Goal: Task Accomplishment & Management: Complete application form

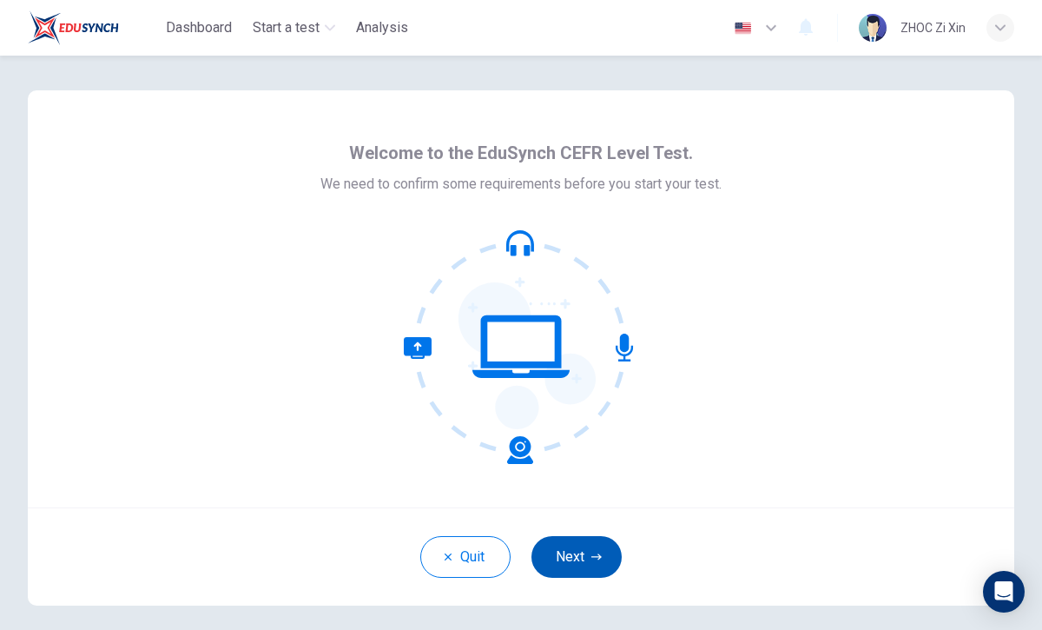
click at [572, 558] on button "Next" at bounding box center [577, 557] width 90 height 42
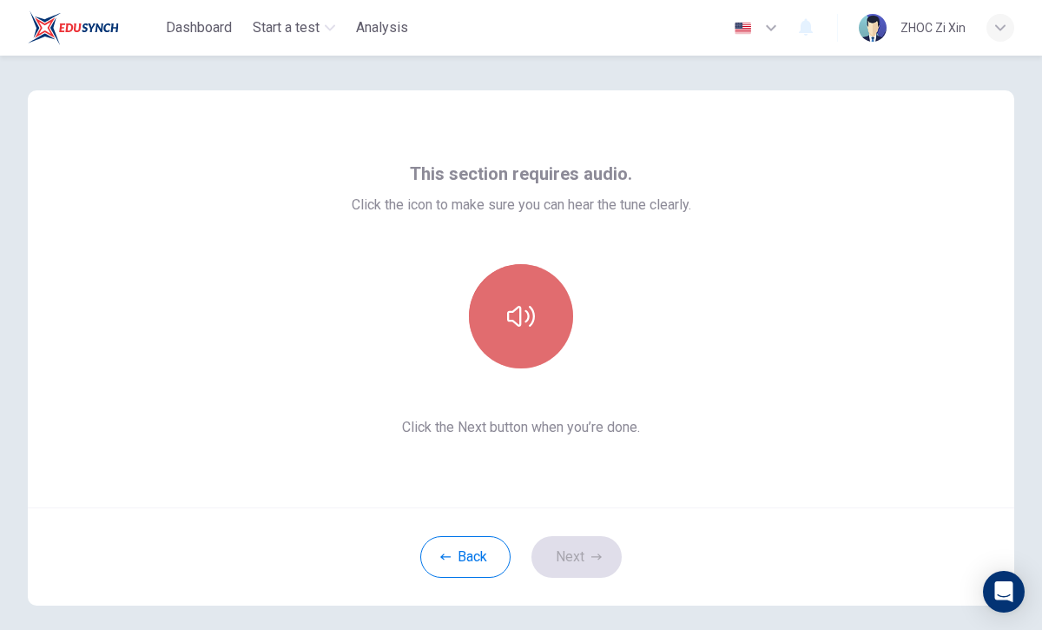
click at [527, 278] on button "button" at bounding box center [521, 316] width 104 height 104
click at [488, 296] on button "button" at bounding box center [521, 316] width 104 height 104
click at [491, 298] on button "button" at bounding box center [521, 316] width 104 height 104
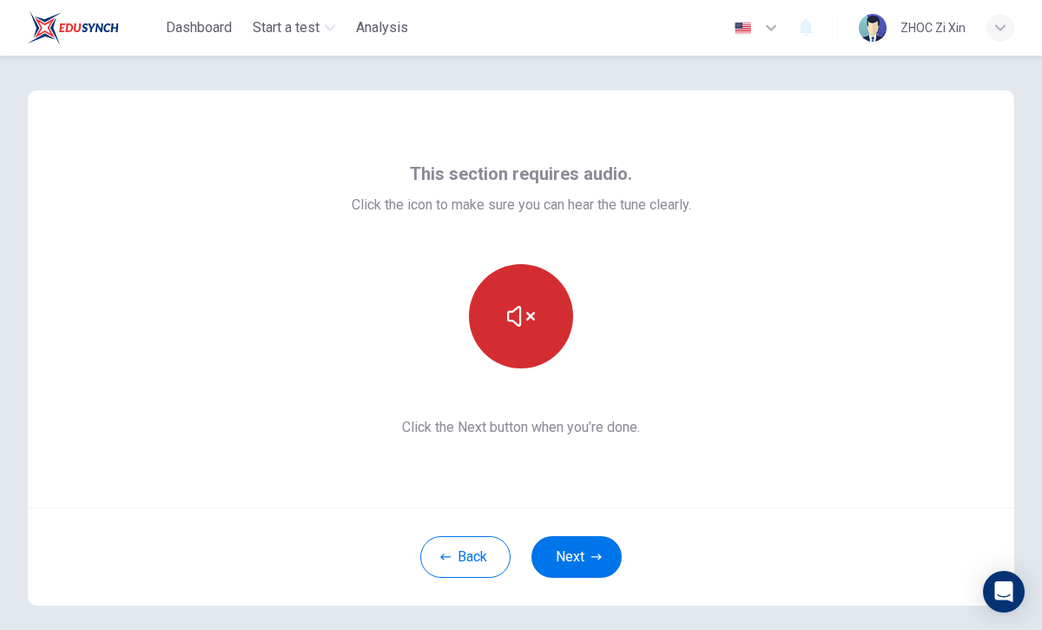
click at [517, 327] on icon "button" at bounding box center [521, 316] width 28 height 28
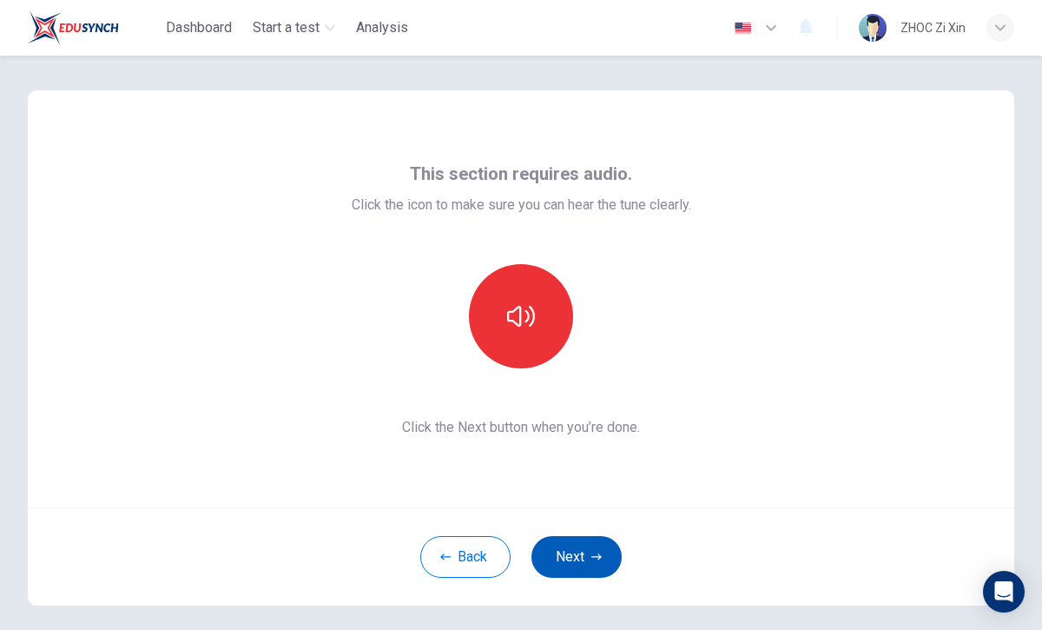
click at [593, 557] on icon "button" at bounding box center [597, 557] width 10 height 10
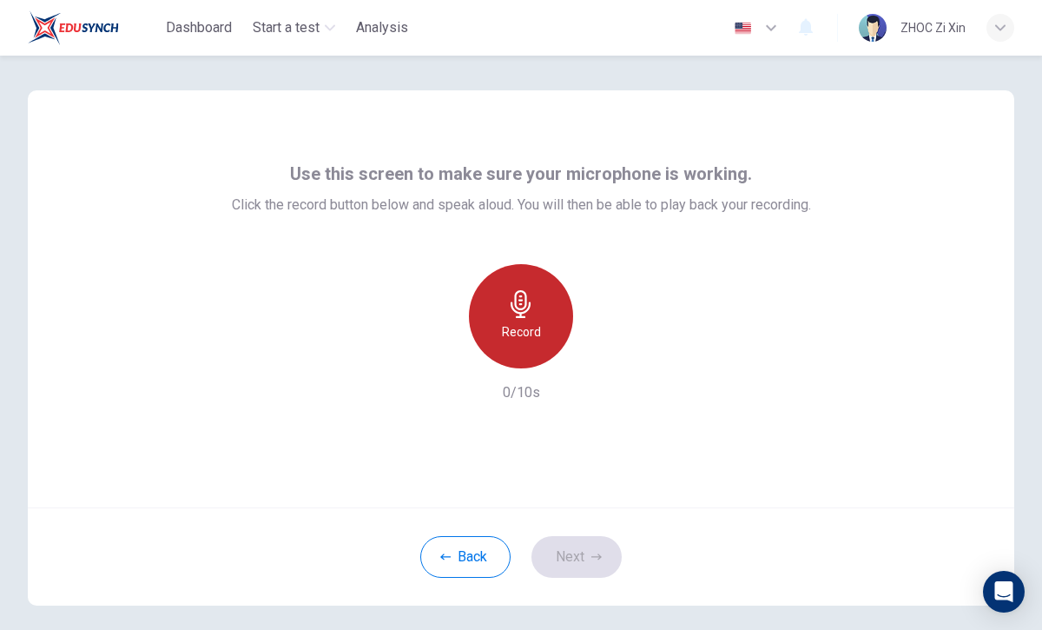
click at [528, 321] on h6 "Record" at bounding box center [521, 331] width 39 height 21
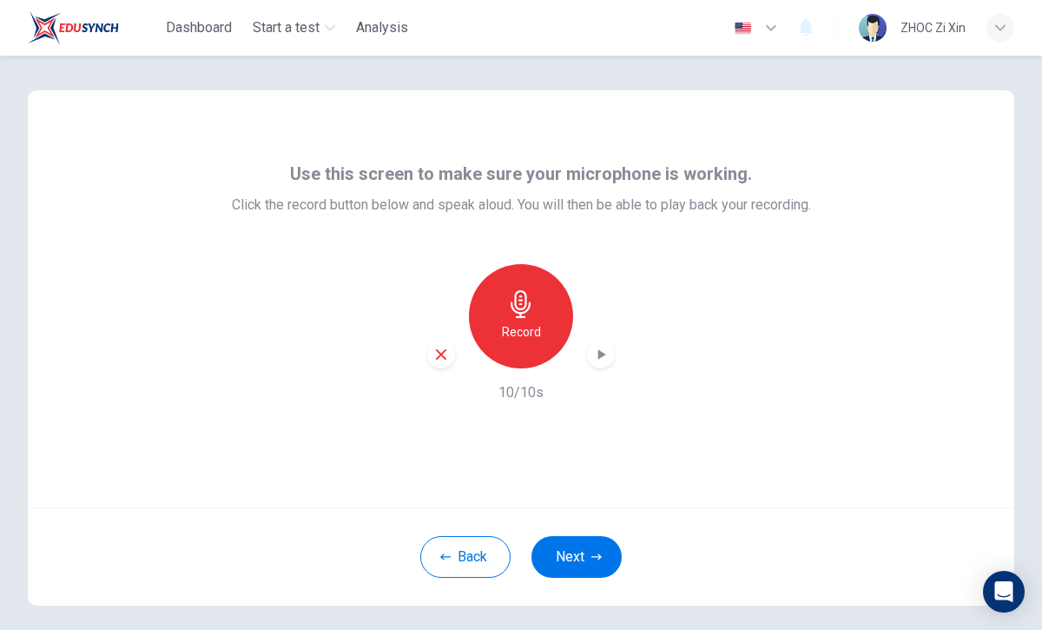
click at [594, 362] on icon "button" at bounding box center [600, 354] width 17 height 17
click at [602, 563] on button "Next" at bounding box center [577, 557] width 90 height 42
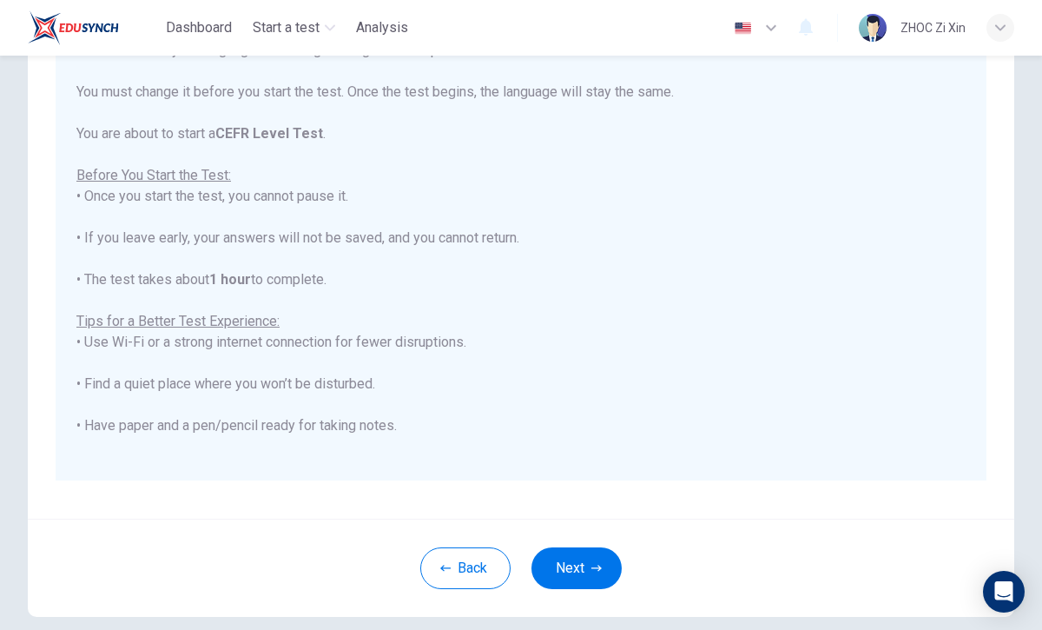
scroll to position [281, 0]
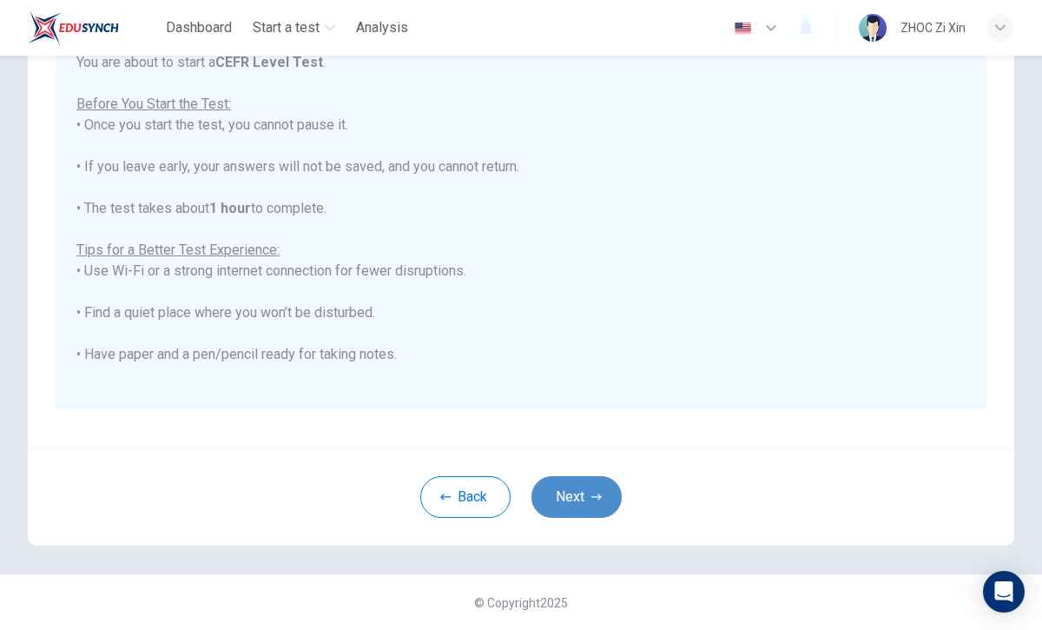
click at [589, 481] on button "Next" at bounding box center [577, 497] width 90 height 42
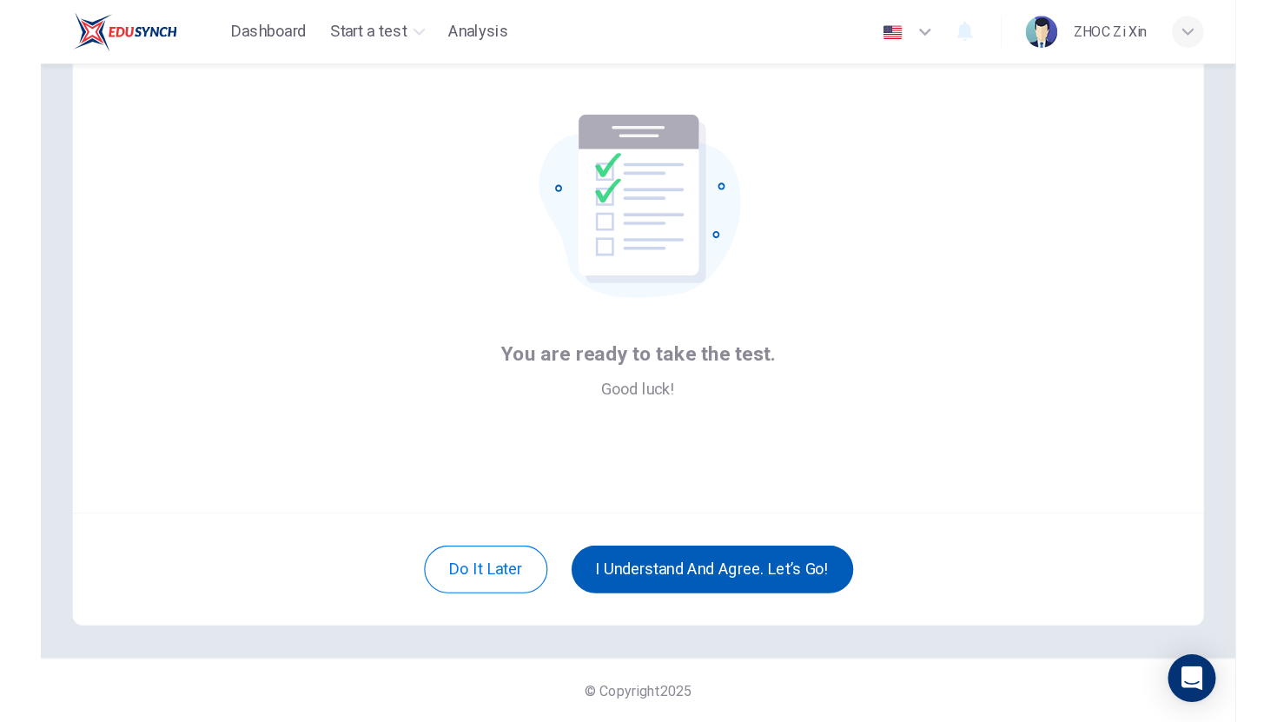
scroll to position [60, 0]
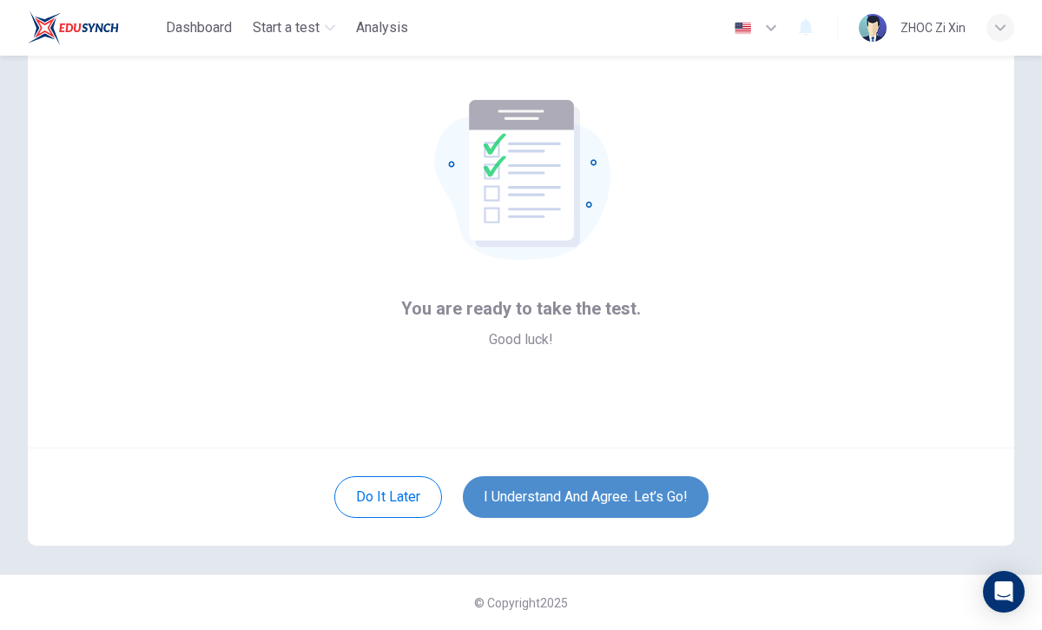
click at [569, 501] on button "I understand and agree. Let’s go!" at bounding box center [586, 497] width 246 height 42
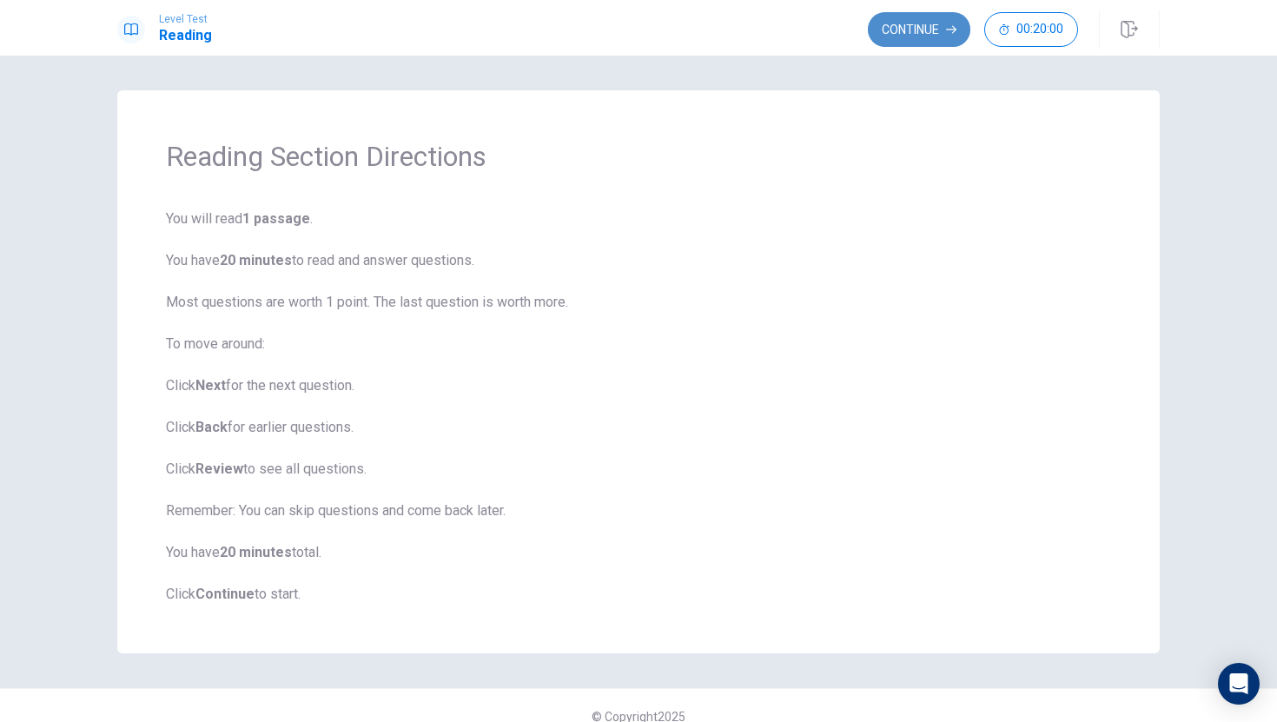
click at [903, 24] on button "Continue" at bounding box center [919, 29] width 103 height 35
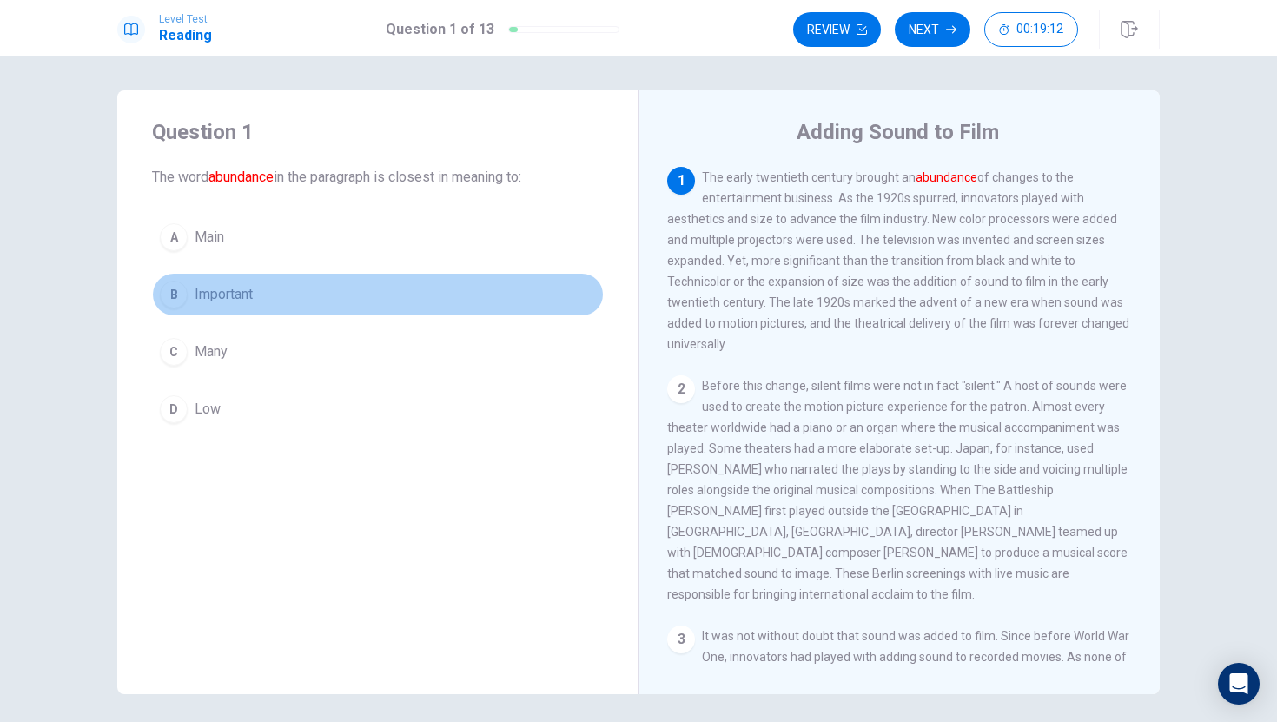
click at [177, 302] on div "B" at bounding box center [174, 295] width 28 height 28
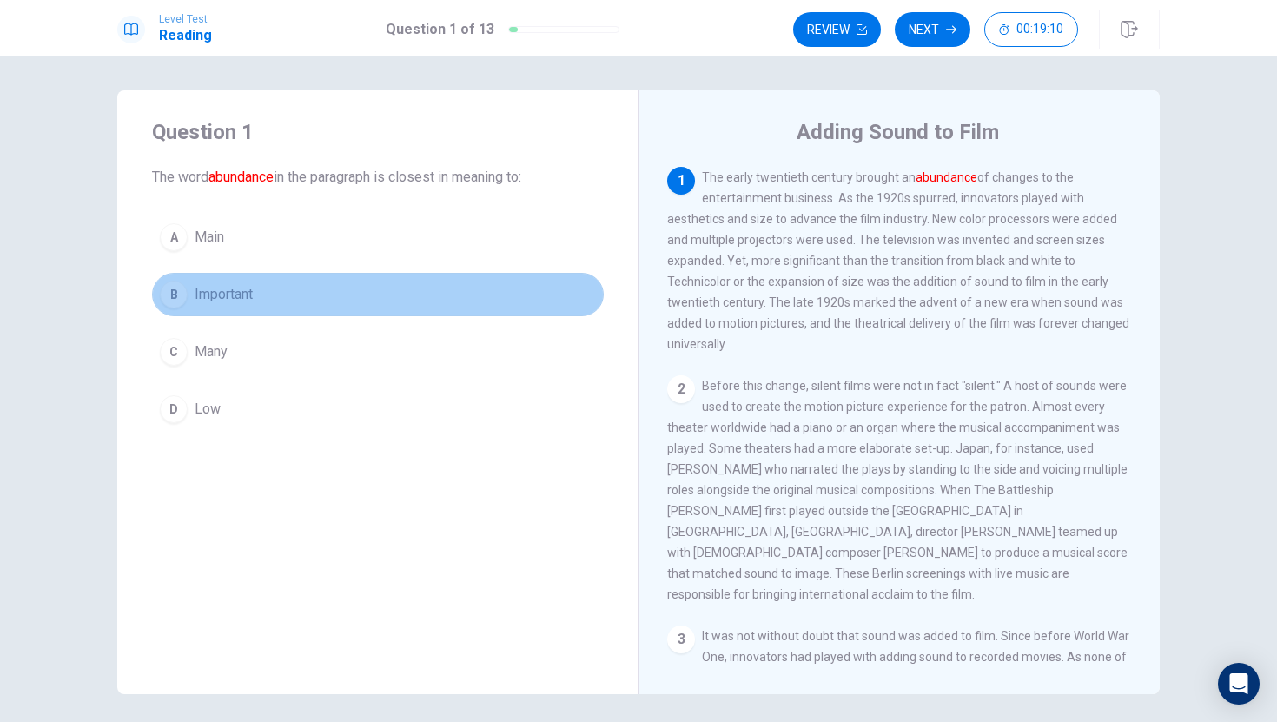
click at [290, 294] on button "B Important" at bounding box center [378, 294] width 452 height 43
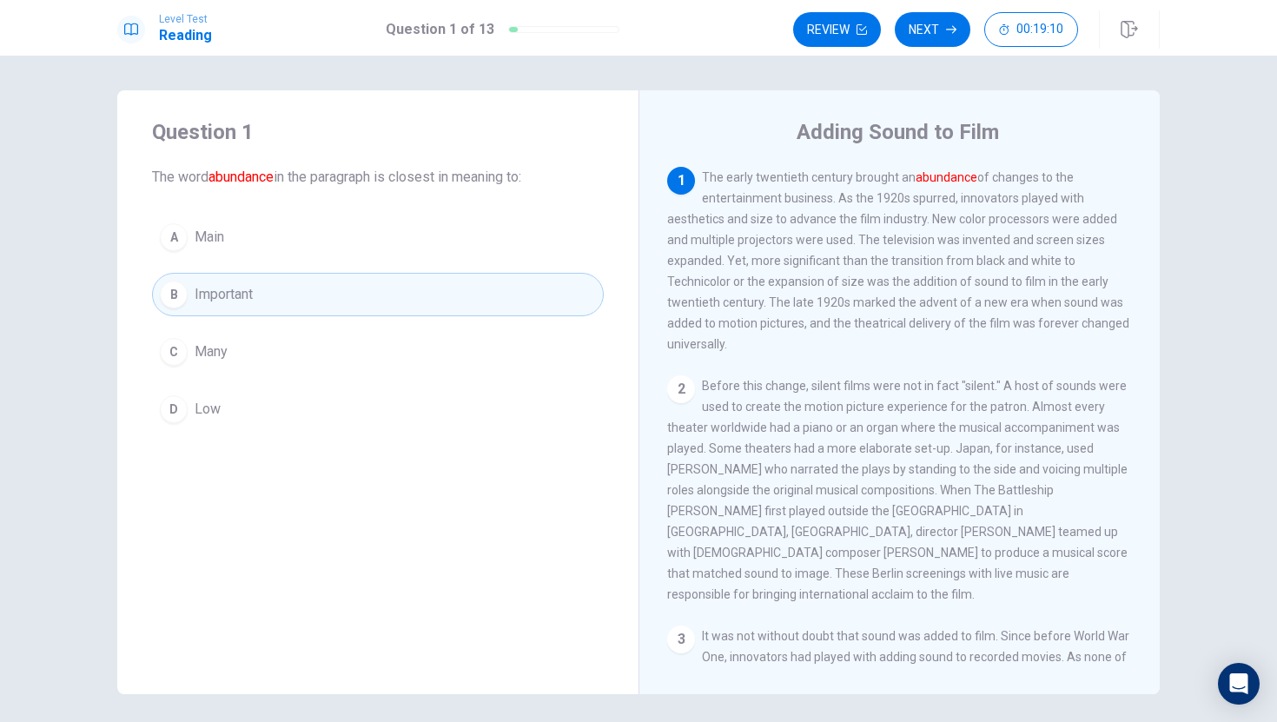
click at [291, 295] on button "B Important" at bounding box center [378, 294] width 452 height 43
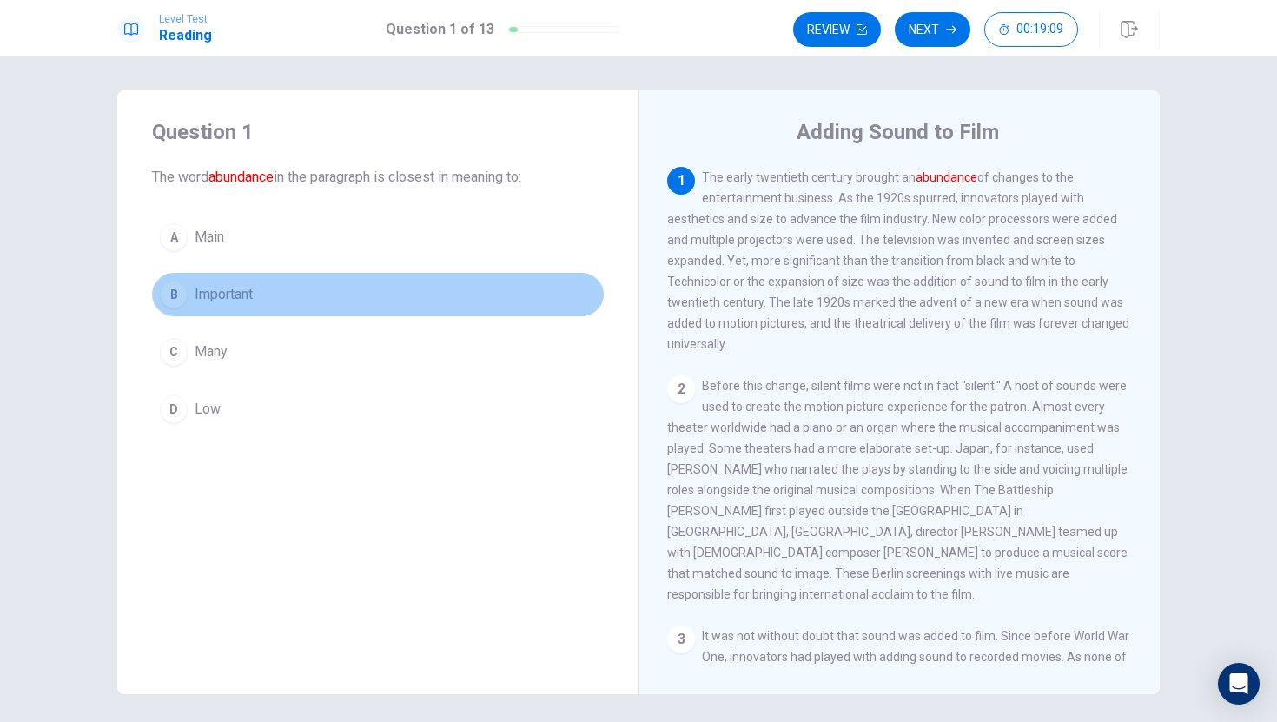
click at [291, 295] on button "B Important" at bounding box center [378, 294] width 452 height 43
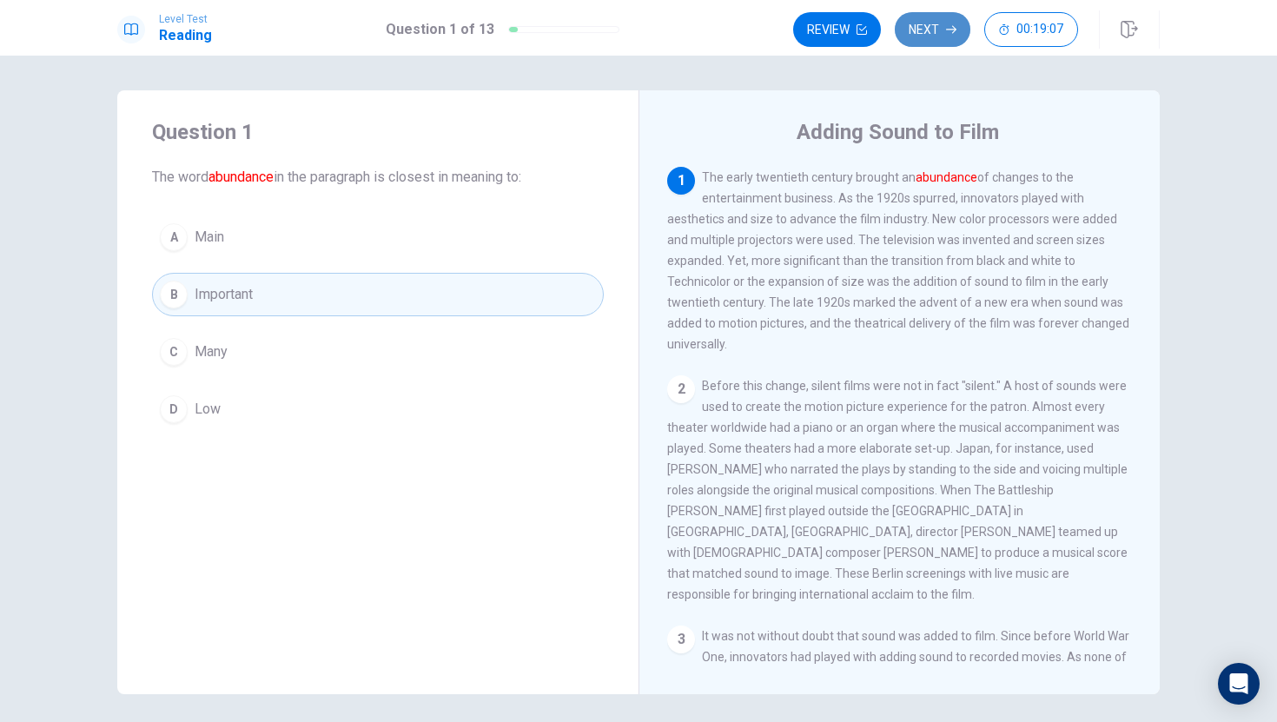
click at [928, 14] on button "Next" at bounding box center [933, 29] width 76 height 35
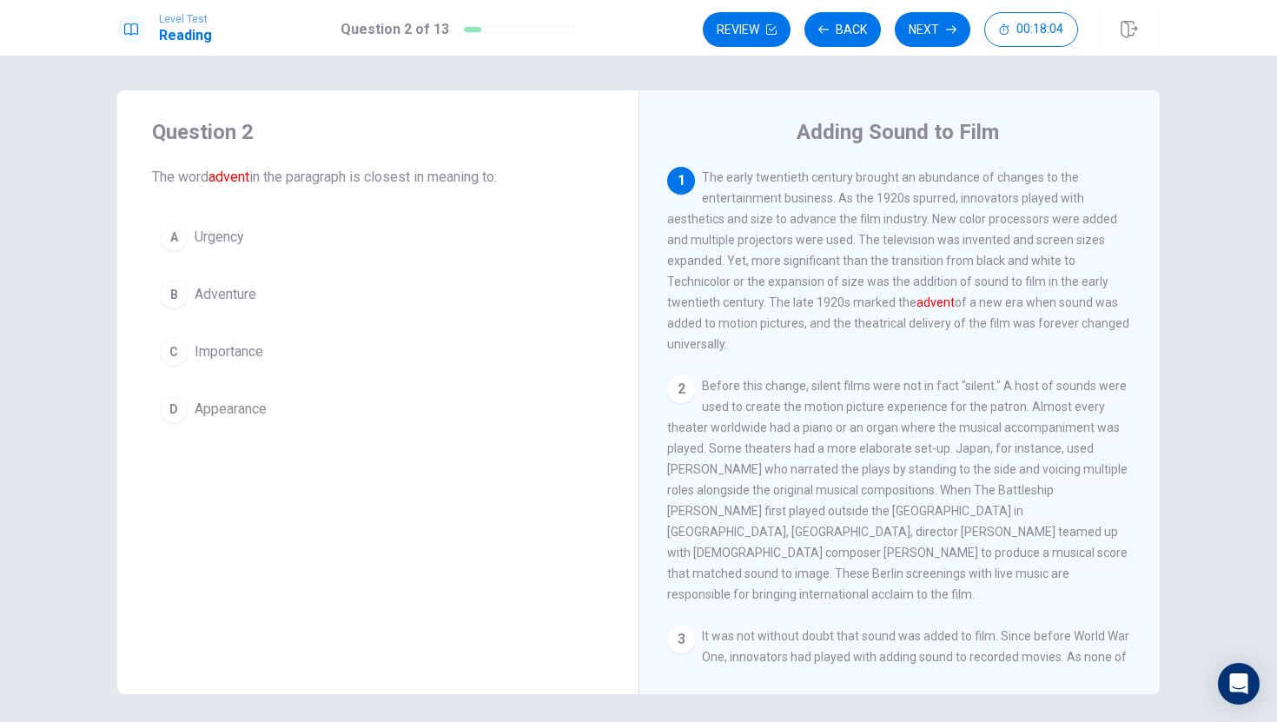
click at [177, 420] on div "D" at bounding box center [174, 409] width 28 height 28
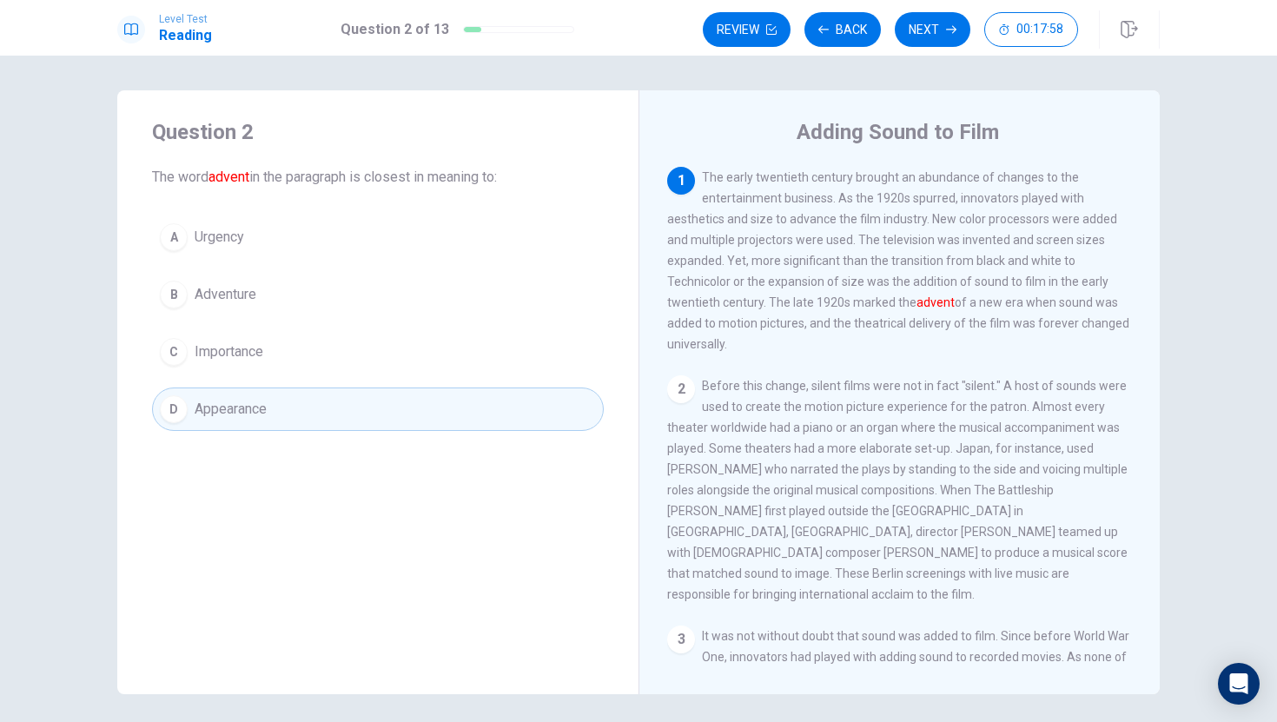
click at [354, 261] on div "A Urgency B Adventure C Importance D Appearance" at bounding box center [378, 322] width 452 height 215
click at [342, 241] on button "A Urgency" at bounding box center [378, 236] width 452 height 43
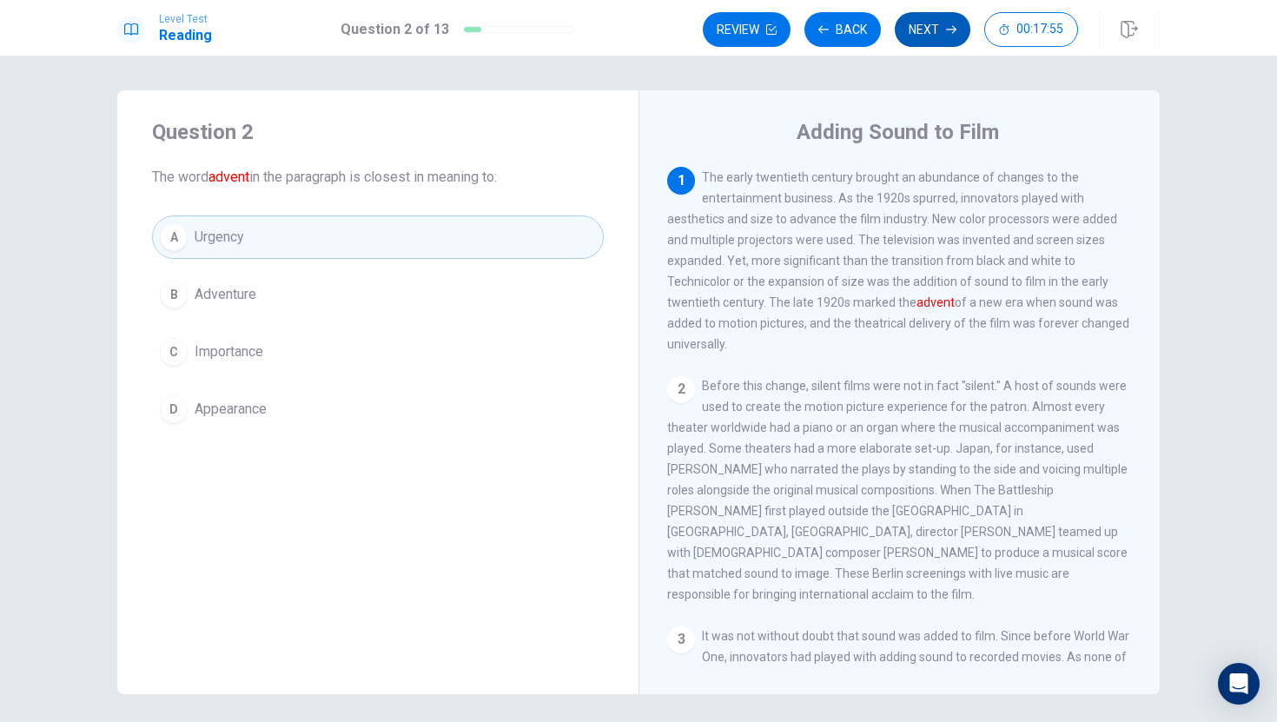
click at [930, 16] on button "Next" at bounding box center [933, 29] width 76 height 35
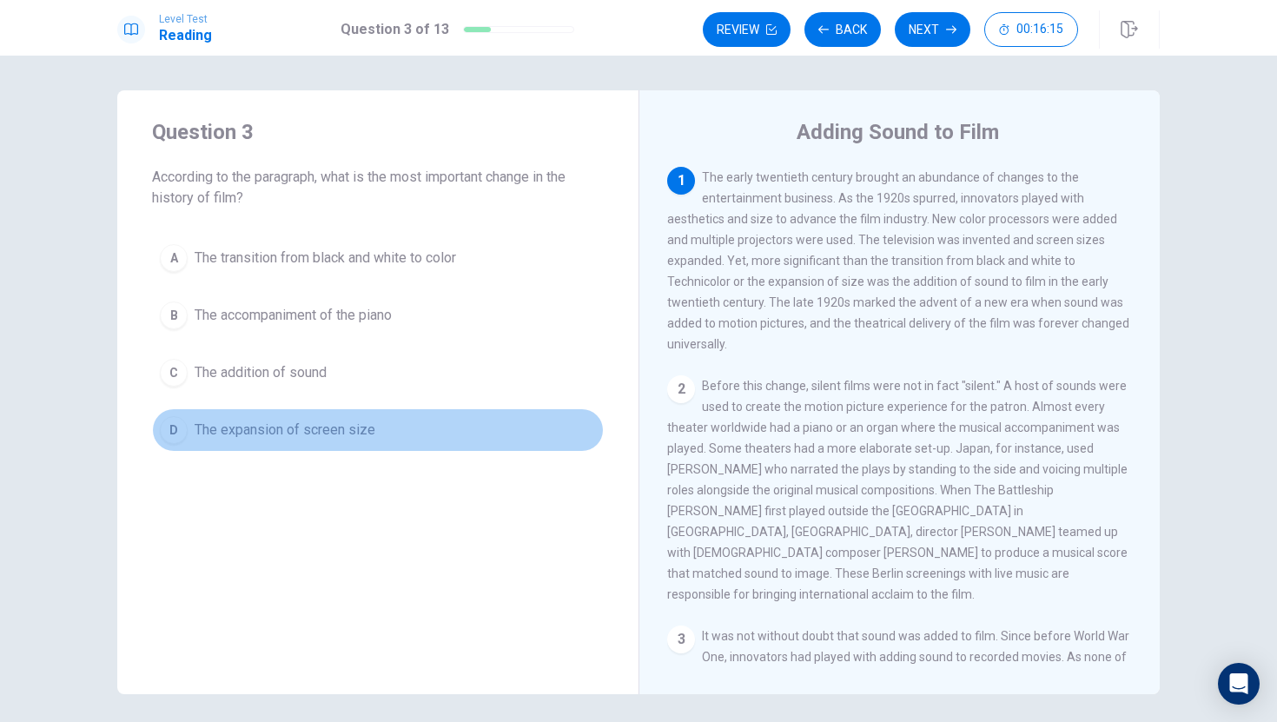
click at [250, 444] on button "D The expansion of screen size" at bounding box center [378, 429] width 452 height 43
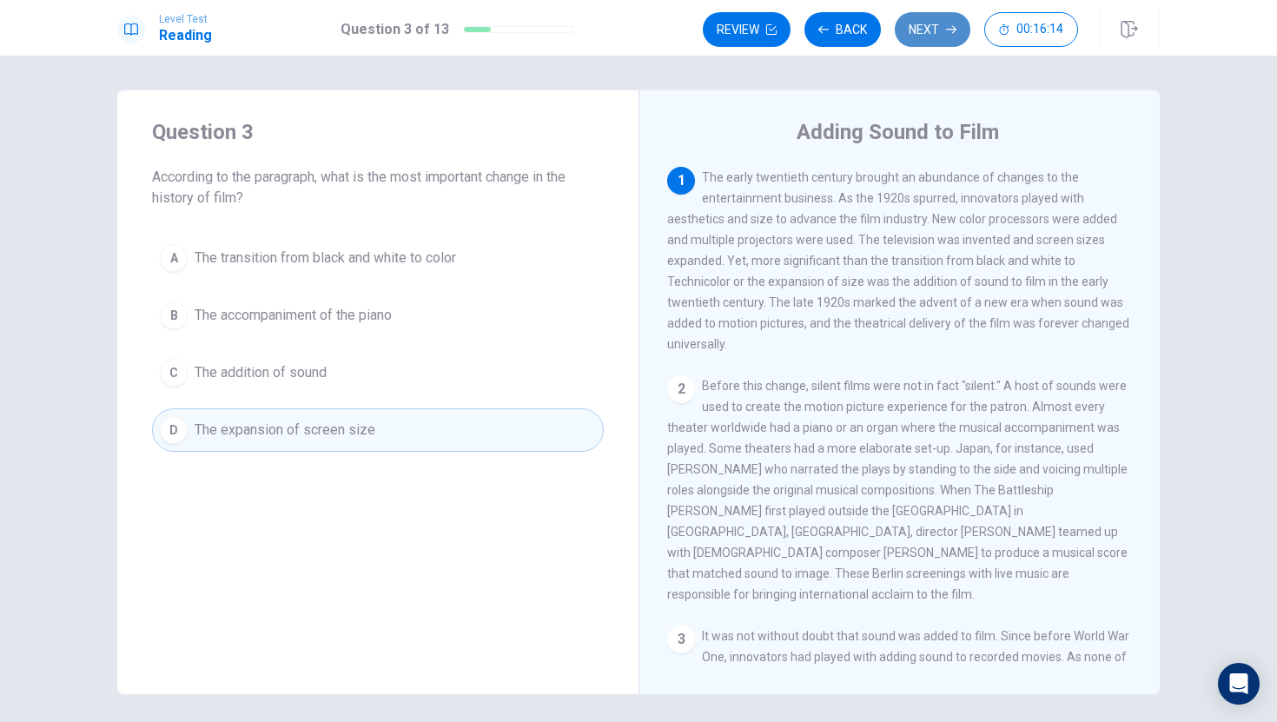
click at [938, 36] on button "Next" at bounding box center [933, 29] width 76 height 35
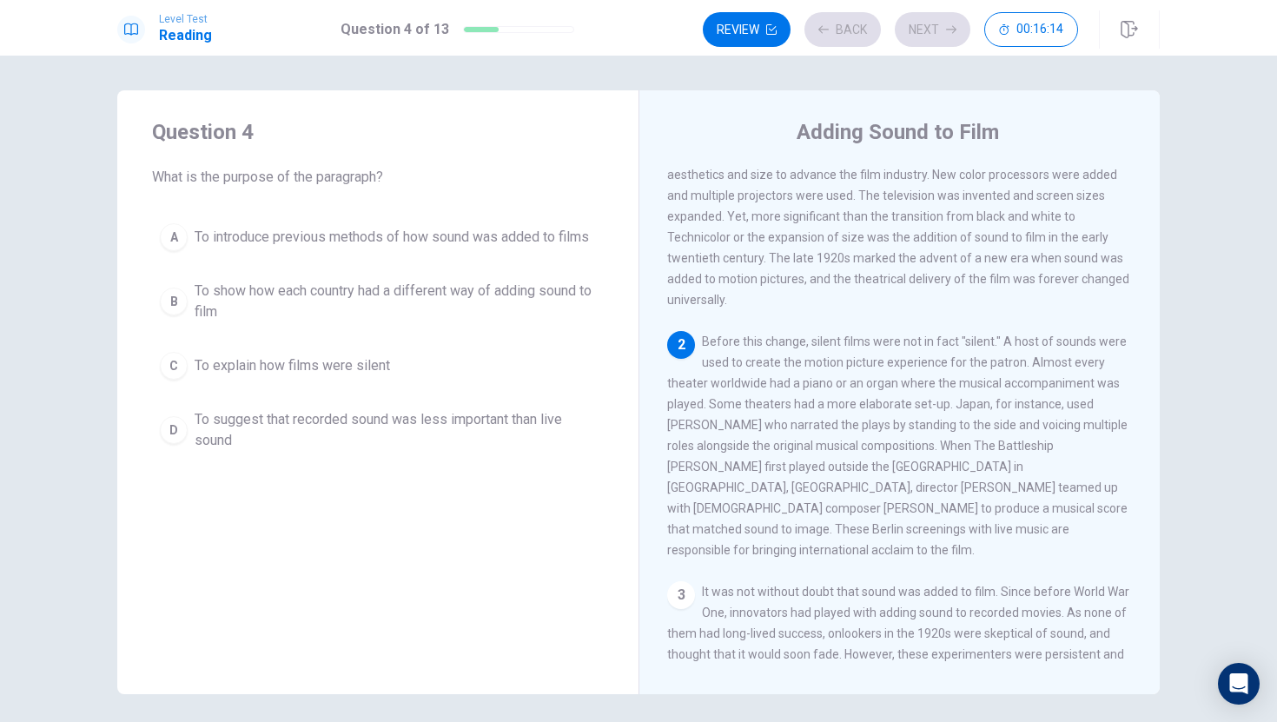
scroll to position [108, 0]
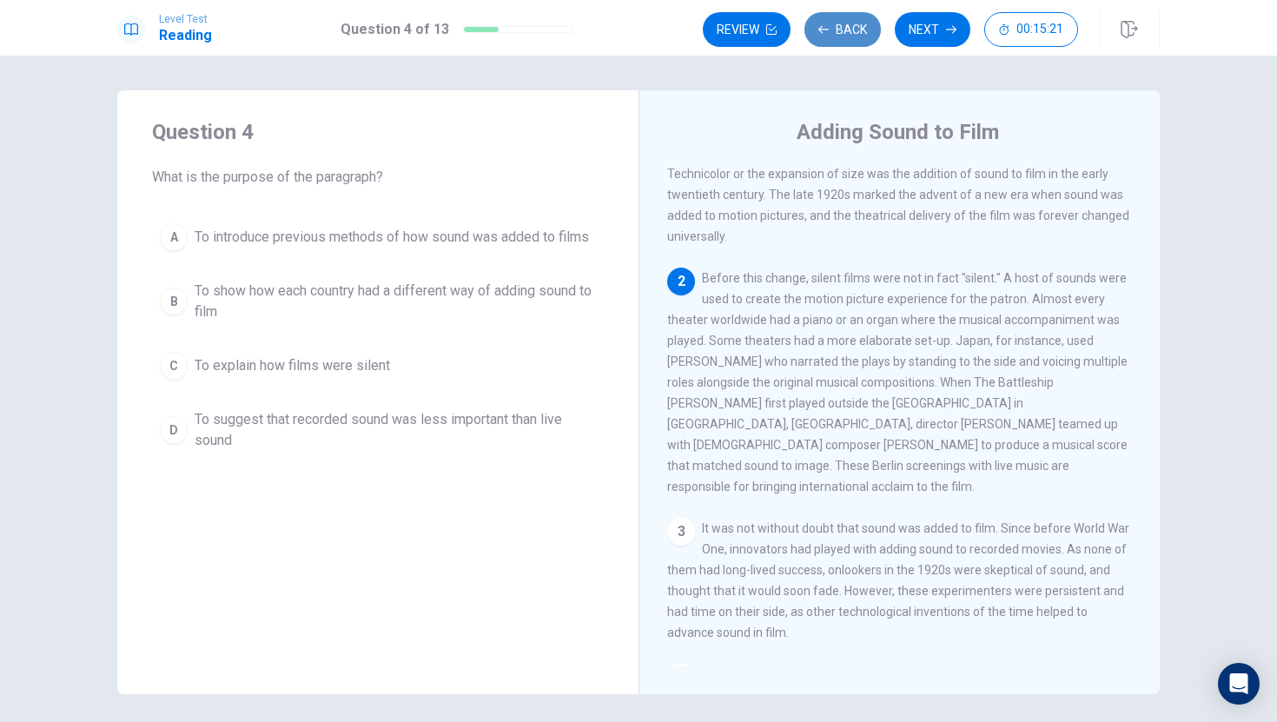
click at [842, 33] on button "Back" at bounding box center [842, 29] width 76 height 35
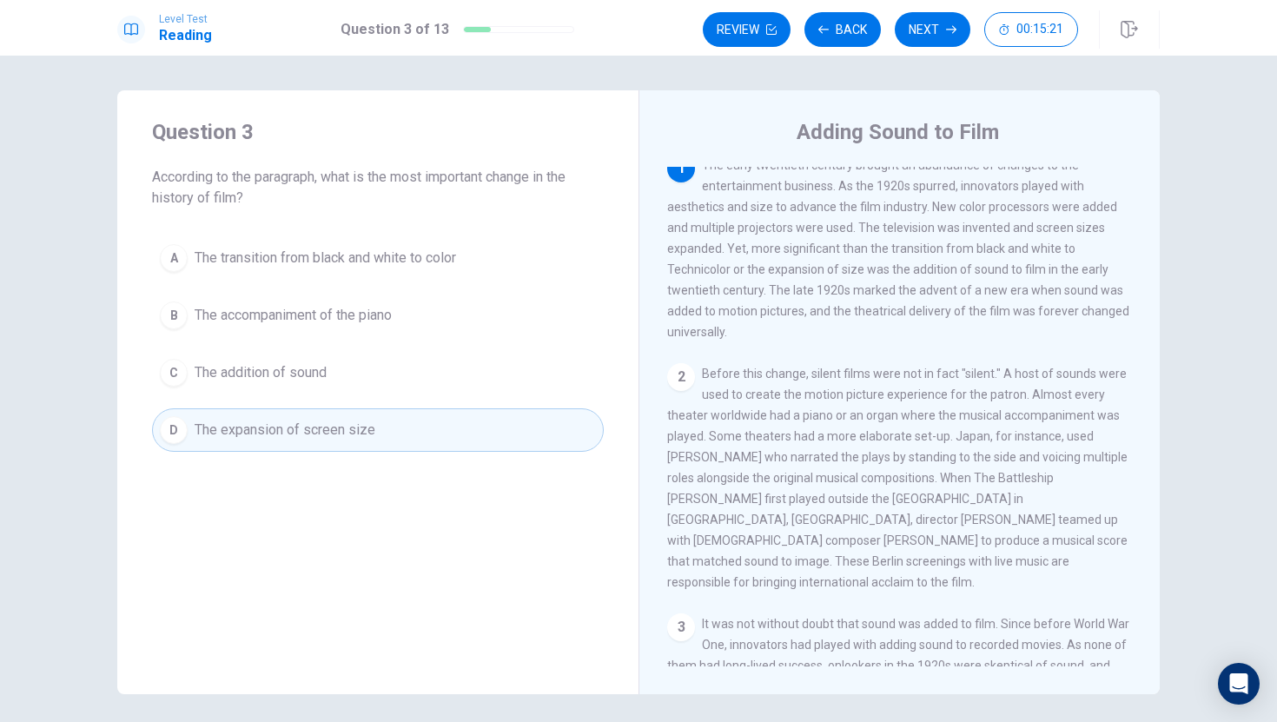
scroll to position [0, 0]
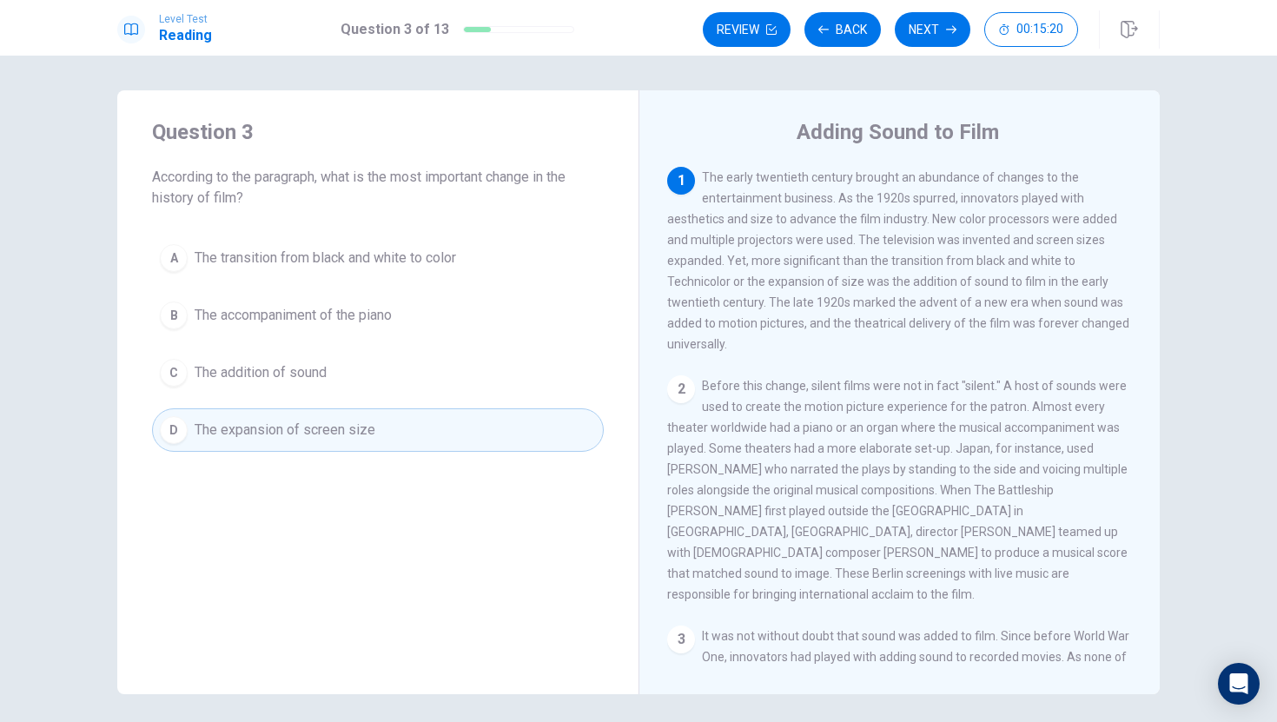
click at [322, 360] on button "C The addition of sound" at bounding box center [378, 372] width 452 height 43
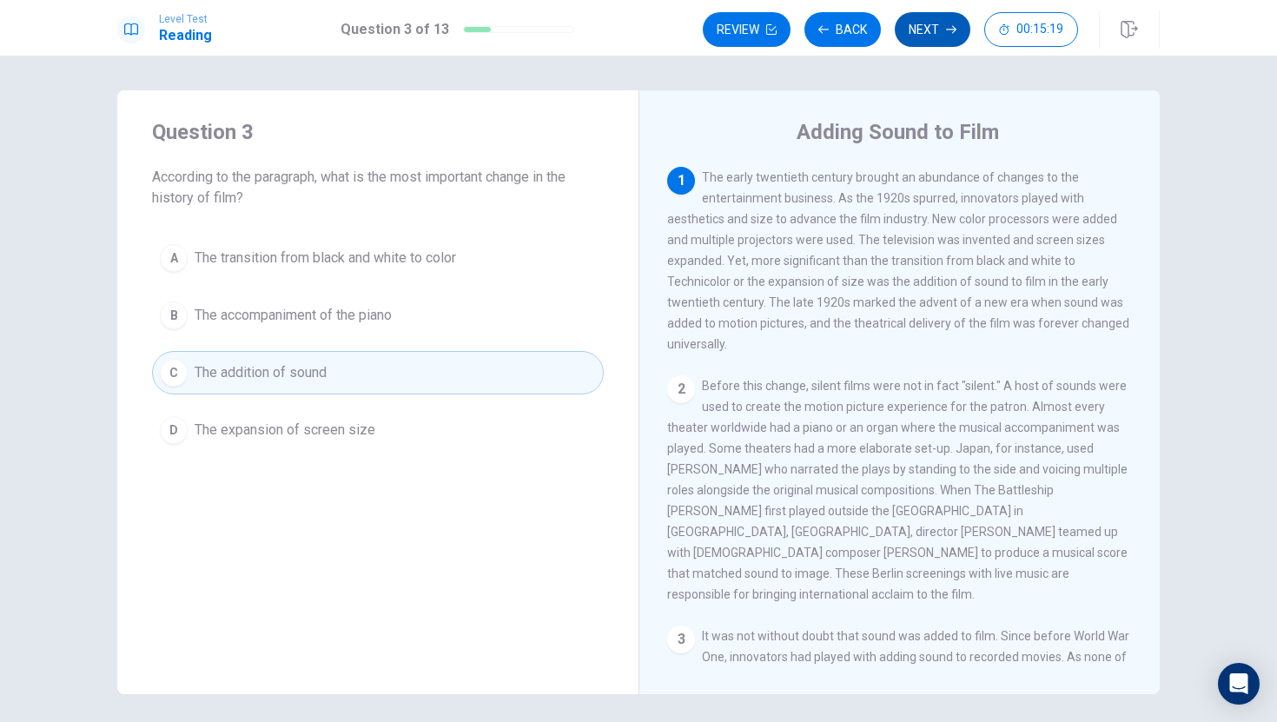
click at [923, 17] on button "Next" at bounding box center [933, 29] width 76 height 35
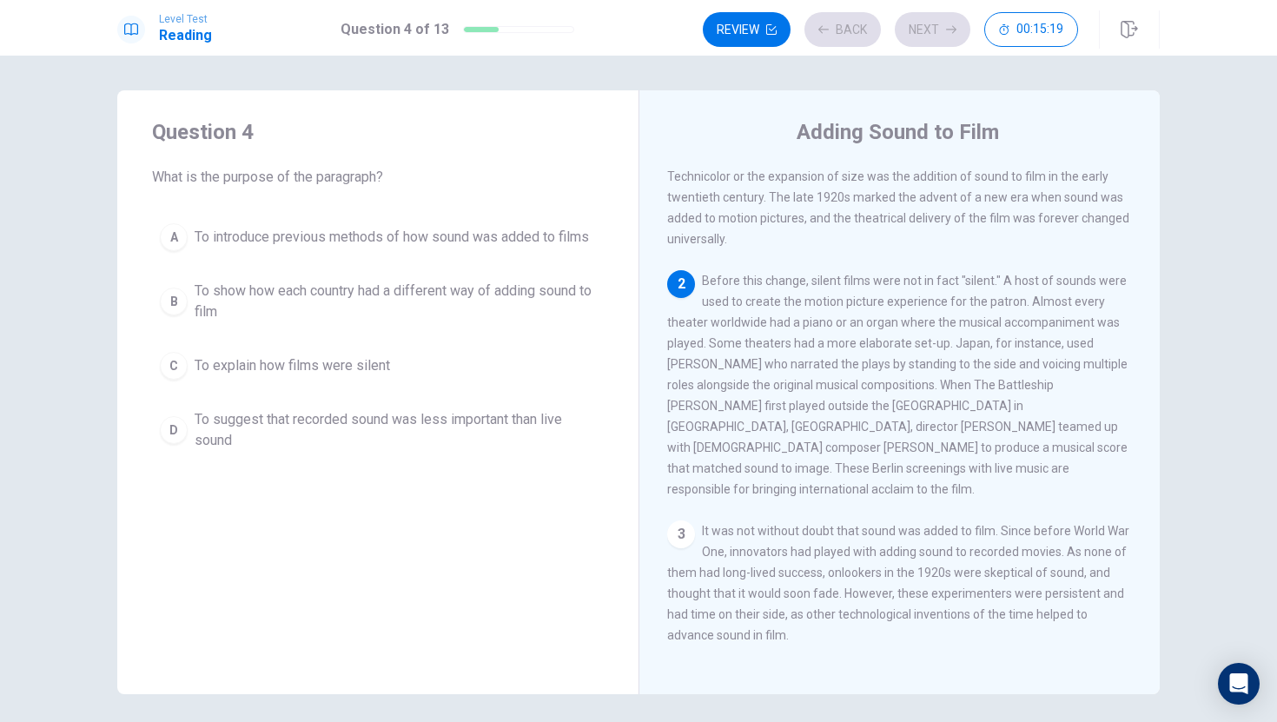
scroll to position [108, 0]
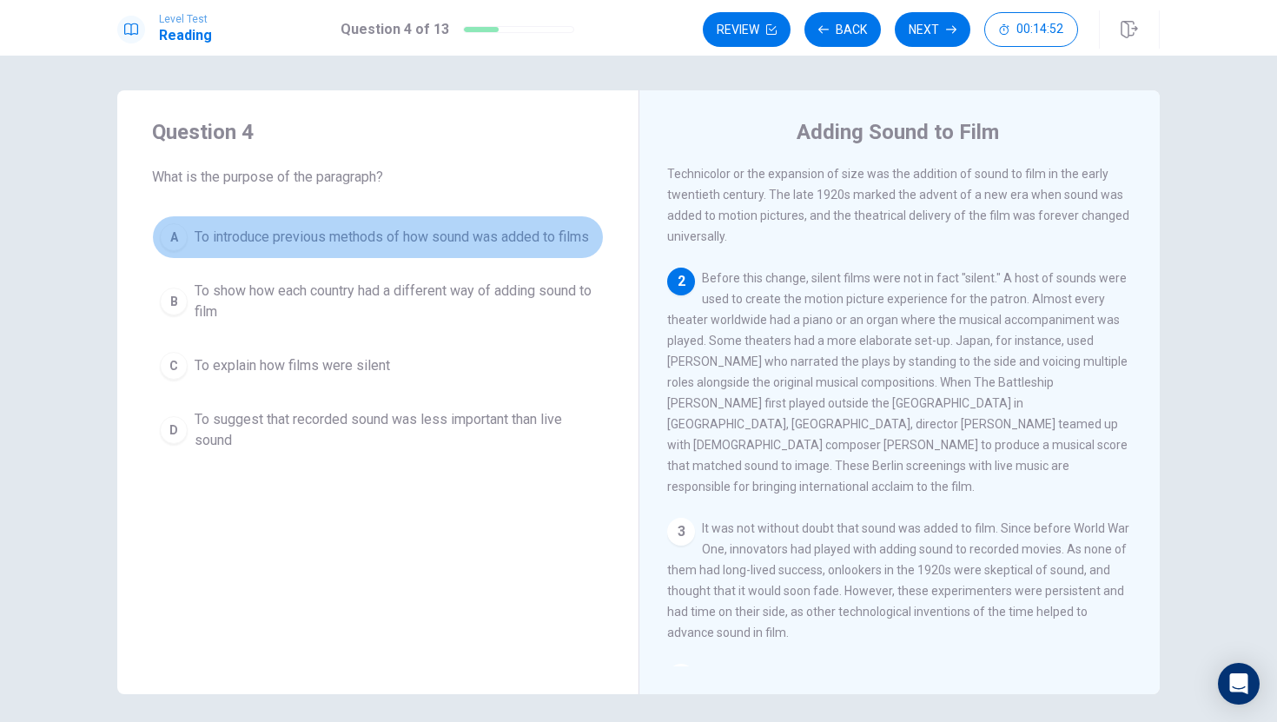
click at [466, 243] on span "To introduce previous methods of how sound was added to films" at bounding box center [392, 237] width 394 height 21
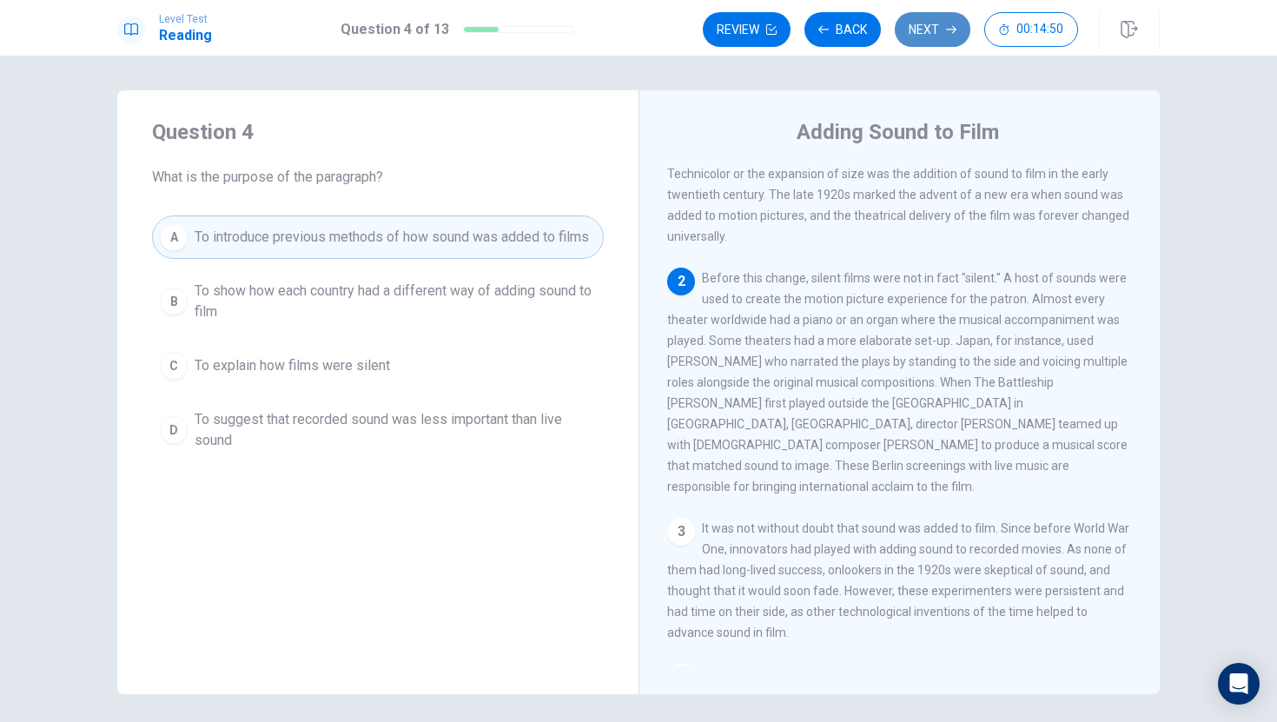
click at [905, 16] on button "Next" at bounding box center [933, 29] width 76 height 35
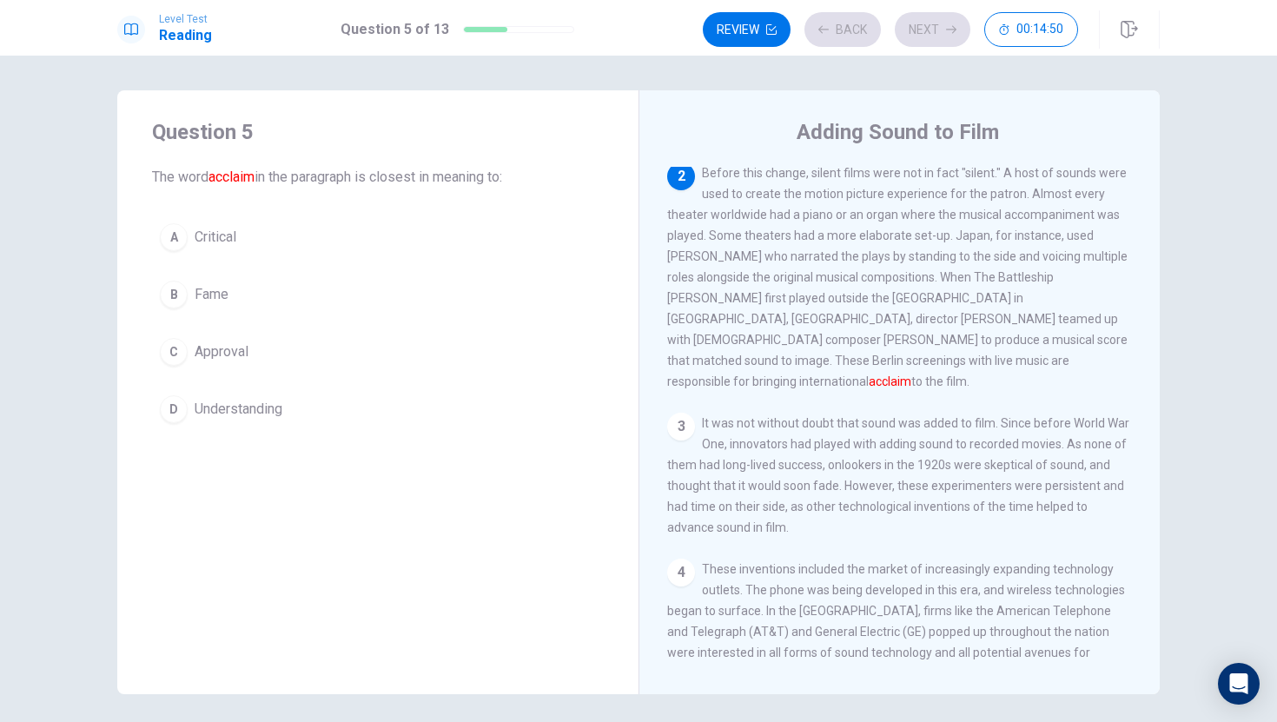
scroll to position [216, 0]
click at [341, 370] on button "C Approval" at bounding box center [378, 351] width 452 height 43
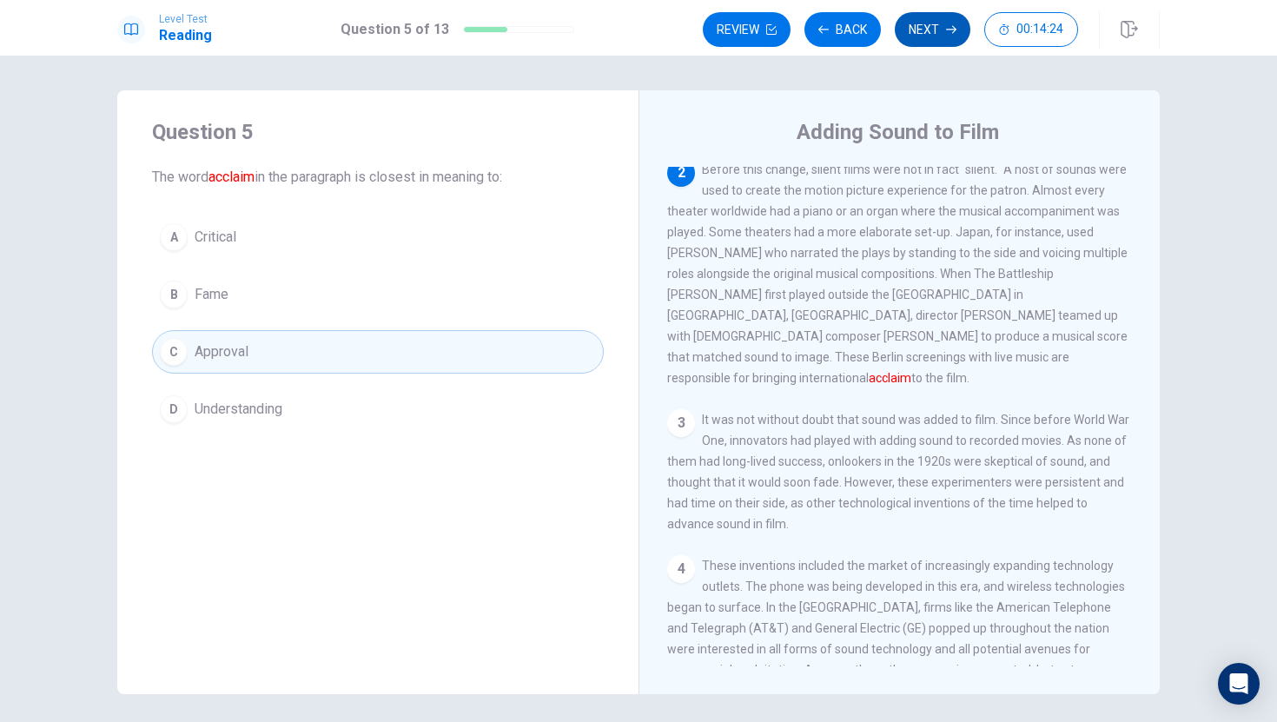
click at [912, 19] on button "Next" at bounding box center [933, 29] width 76 height 35
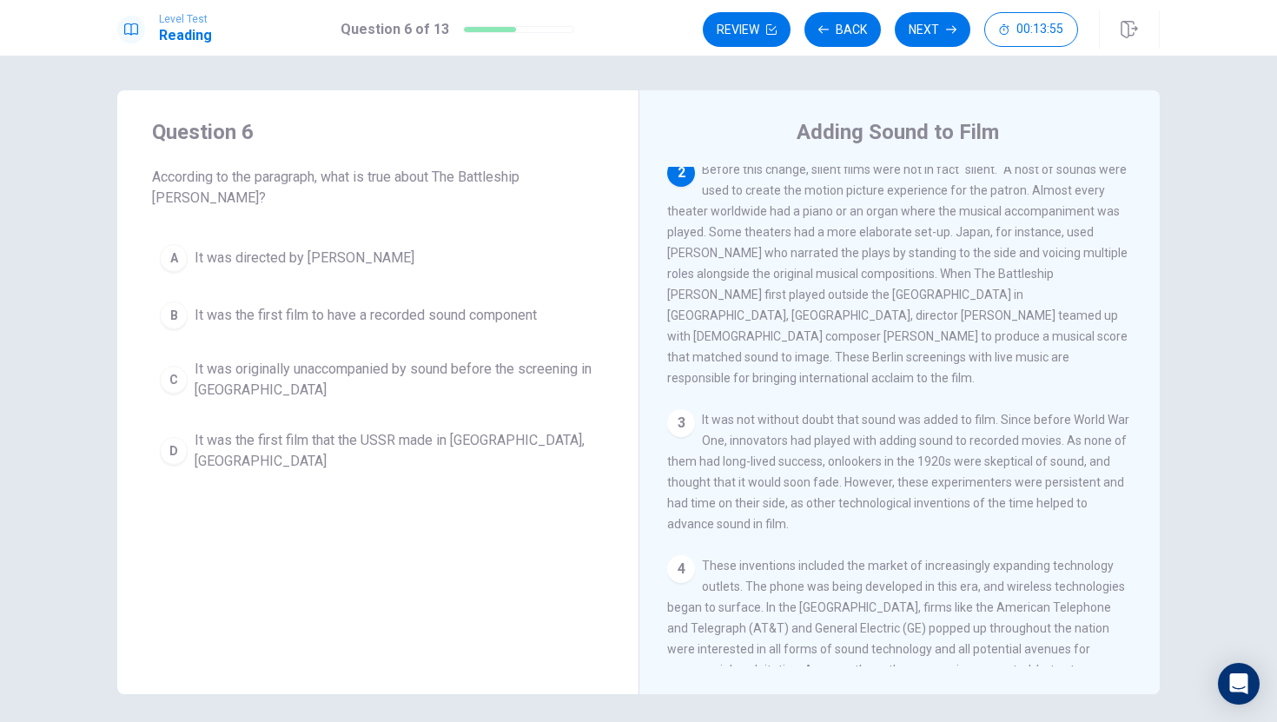
drag, startPoint x: 665, startPoint y: 325, endPoint x: 686, endPoint y: 323, distance: 20.9
click at [686, 323] on div "Adding Sound to Film 1 The early twentieth century brought an abundance of chan…" at bounding box center [898, 392] width 521 height 604
drag, startPoint x: 670, startPoint y: 330, endPoint x: 760, endPoint y: 328, distance: 90.4
click at [760, 328] on span "Before this change, silent films were not in fact "silent." A host of sounds we…" at bounding box center [897, 273] width 460 height 222
click at [311, 364] on span "It was originally unaccompanied by sound before the screening in [GEOGRAPHIC_DA…" at bounding box center [395, 380] width 401 height 42
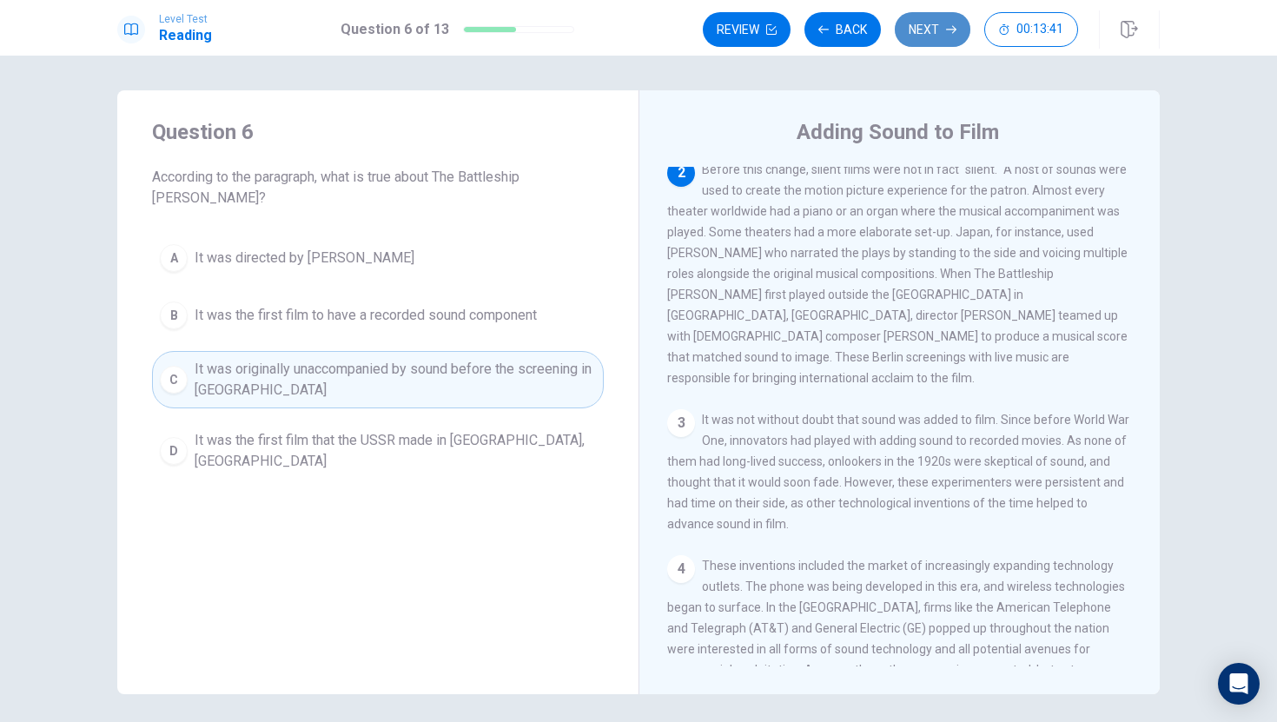
click at [916, 17] on button "Next" at bounding box center [933, 29] width 76 height 35
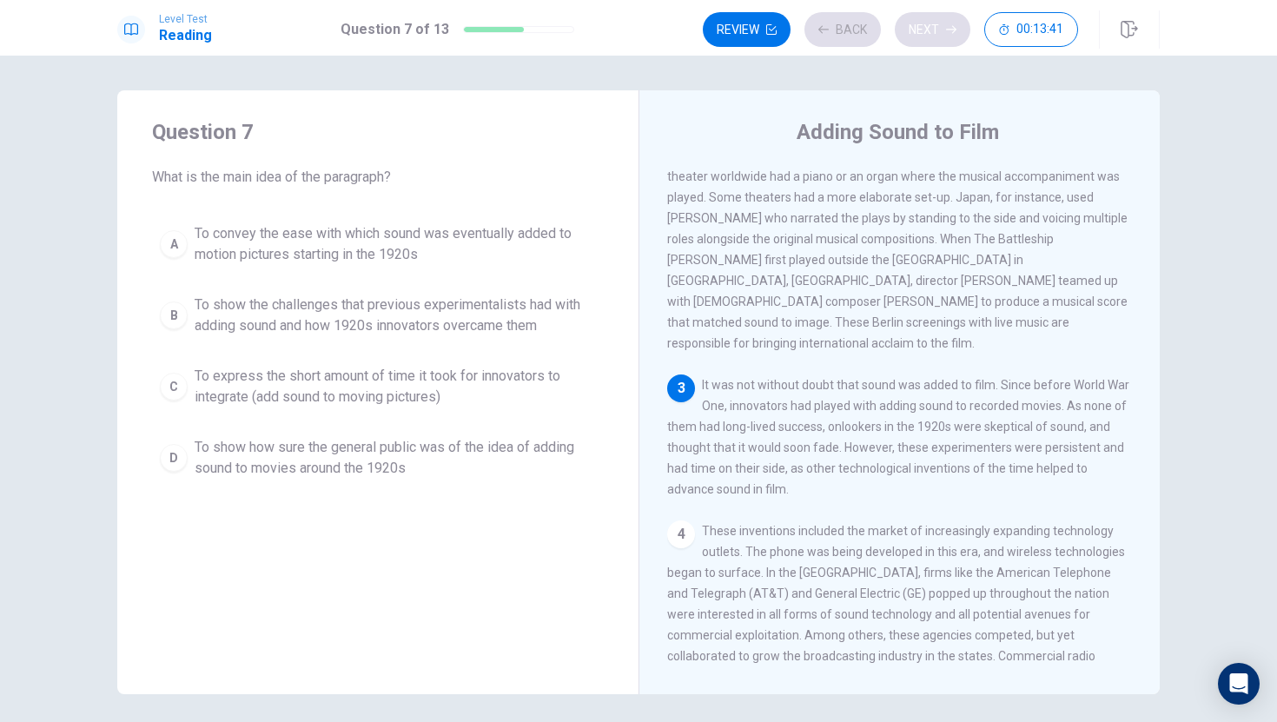
scroll to position [259, 0]
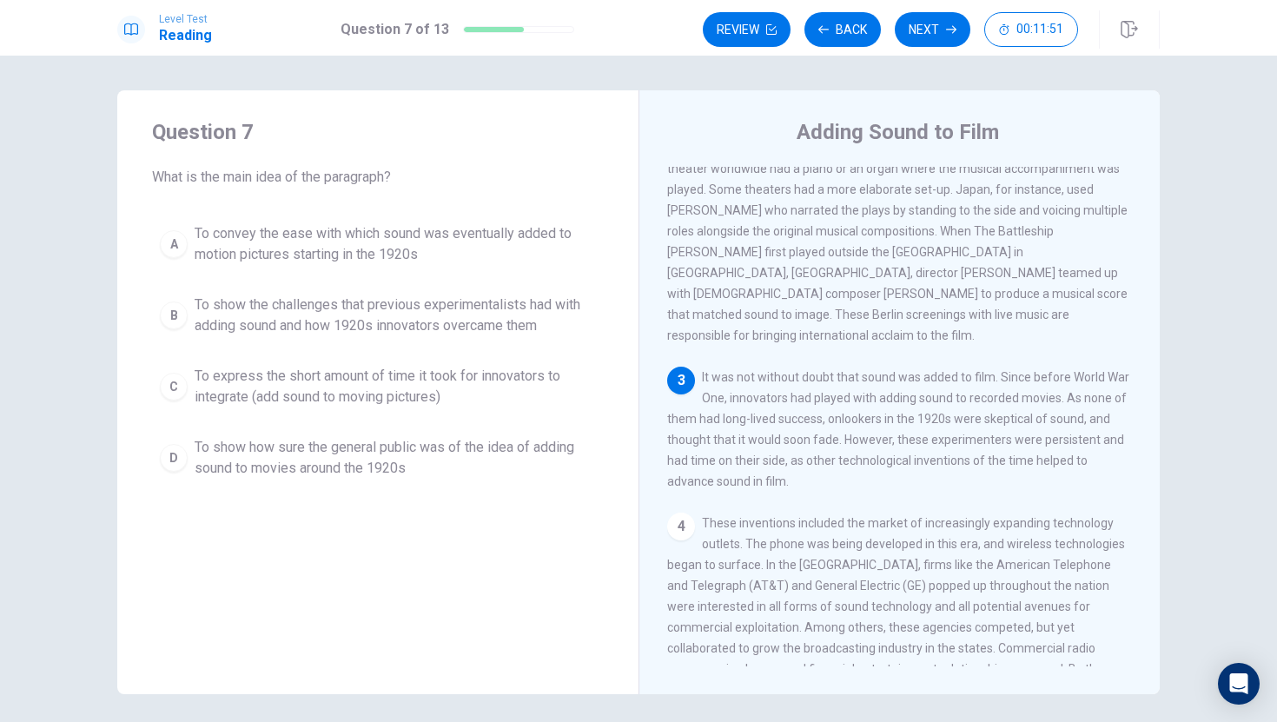
click at [404, 261] on span "To convey the ease with which sound was eventually added to motion pictures sta…" at bounding box center [395, 244] width 401 height 42
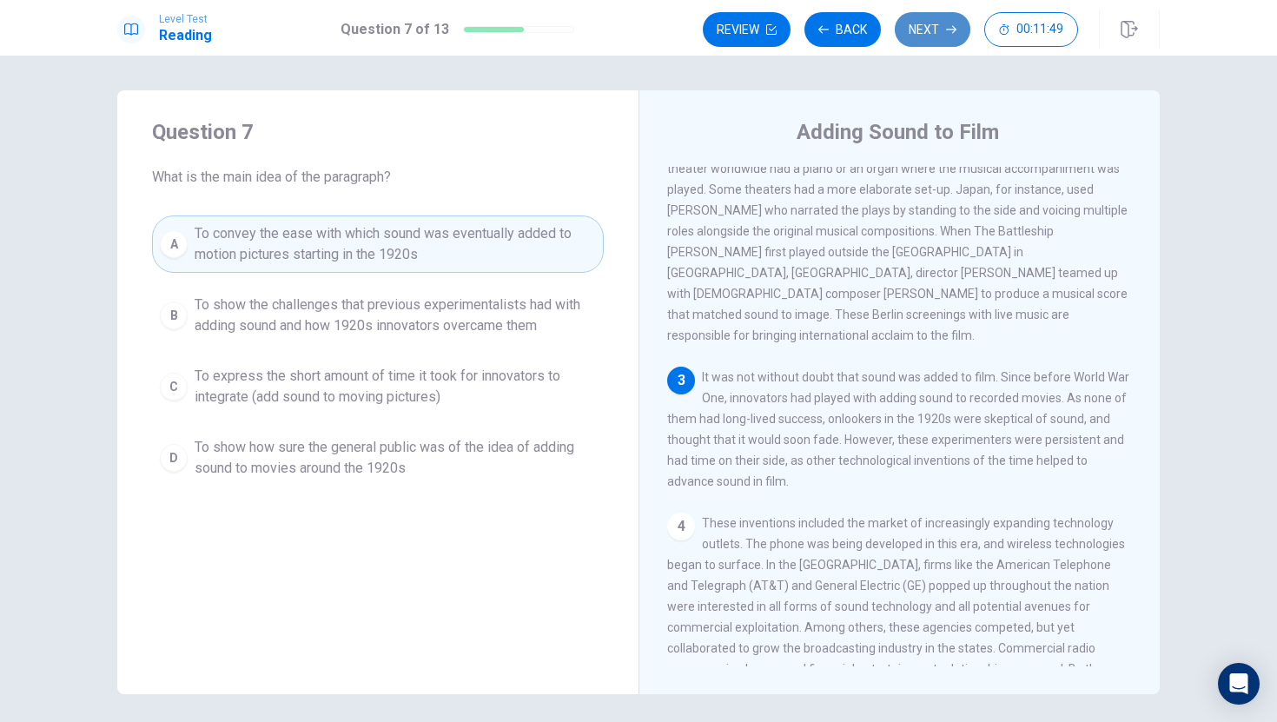
click at [949, 38] on button "Next" at bounding box center [933, 29] width 76 height 35
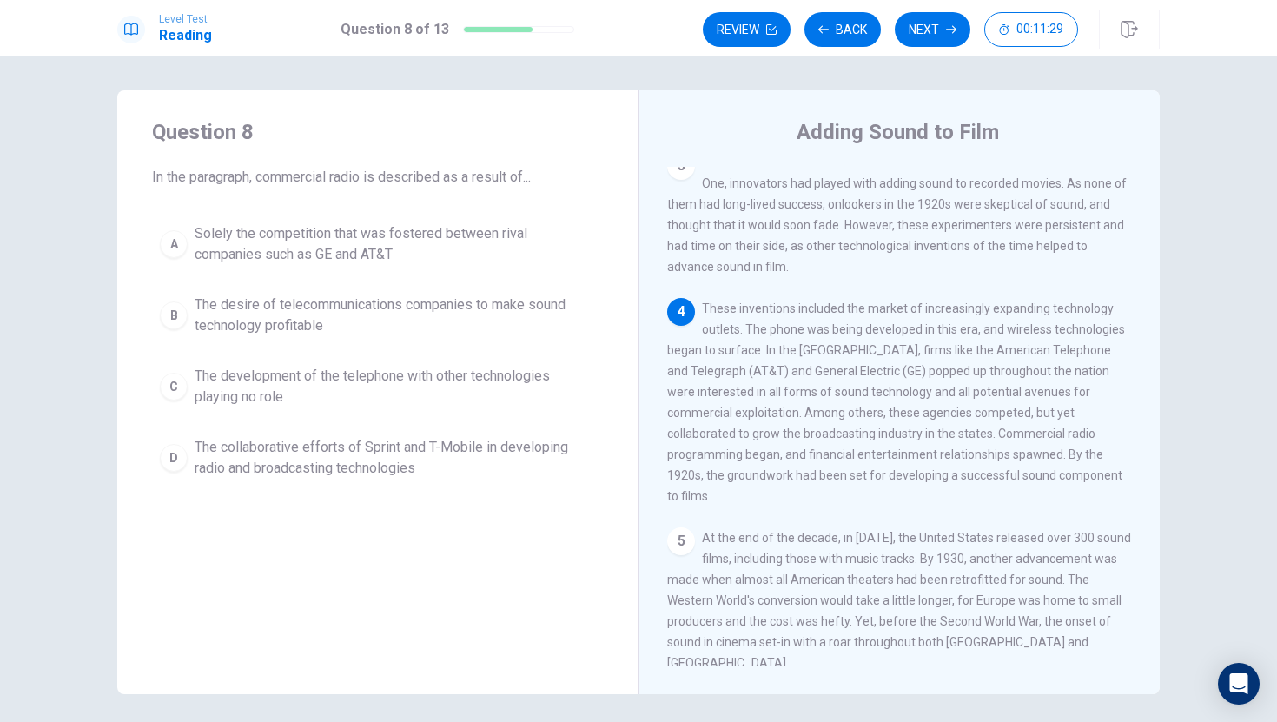
scroll to position [2, 0]
drag, startPoint x: 791, startPoint y: 376, endPoint x: 859, endPoint y: 372, distance: 67.9
click at [859, 372] on span "These inventions included the market of increasingly expanding technology outle…" at bounding box center [896, 401] width 458 height 202
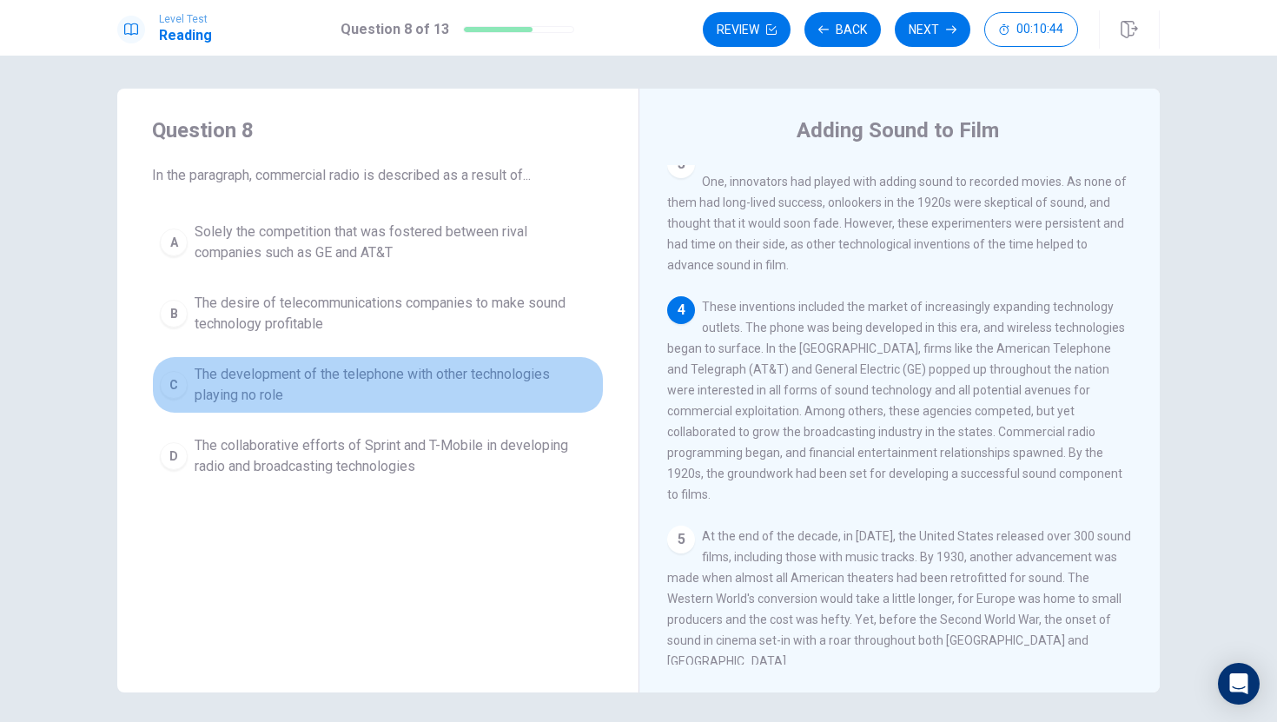
click at [447, 400] on span "The development of the telephone with other technologies playing no role" at bounding box center [395, 385] width 401 height 42
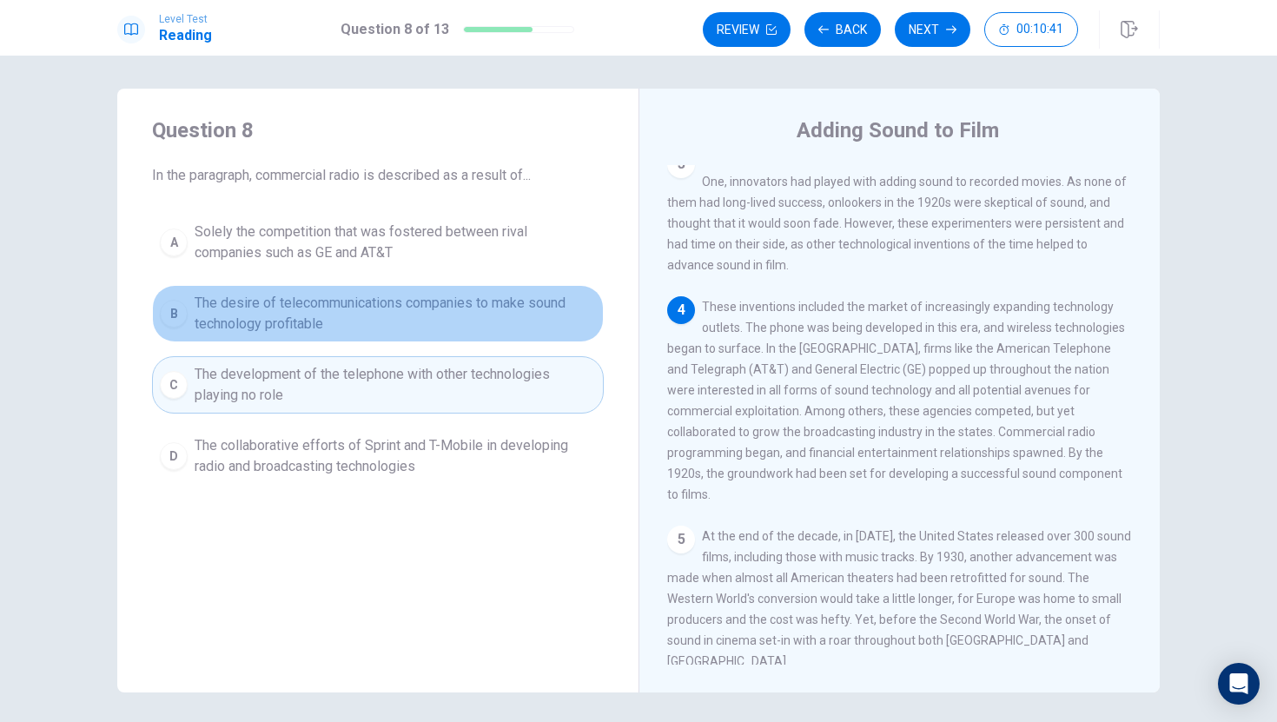
click at [372, 318] on span "The desire of telecommunications companies to make sound technology profitable" at bounding box center [395, 314] width 401 height 42
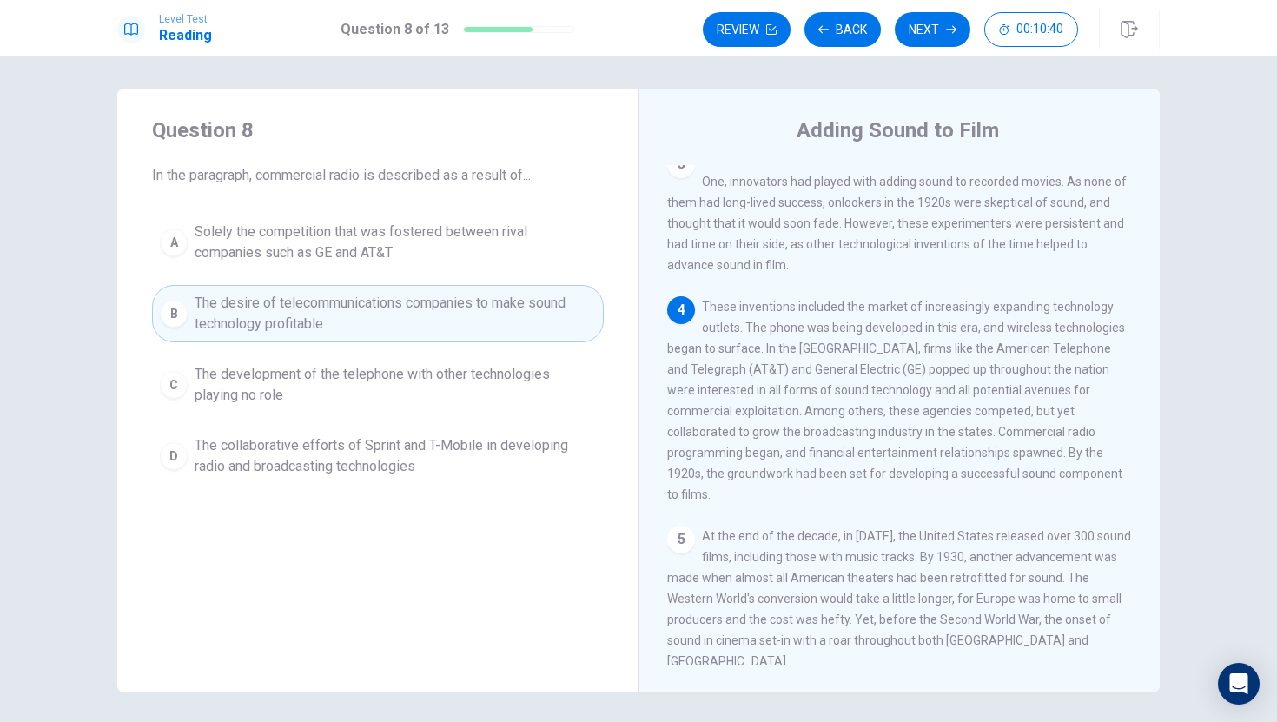
click at [915, 11] on div "Review Back Next 00:10:40" at bounding box center [931, 29] width 457 height 38
click at [896, 28] on button "Next" at bounding box center [933, 29] width 76 height 35
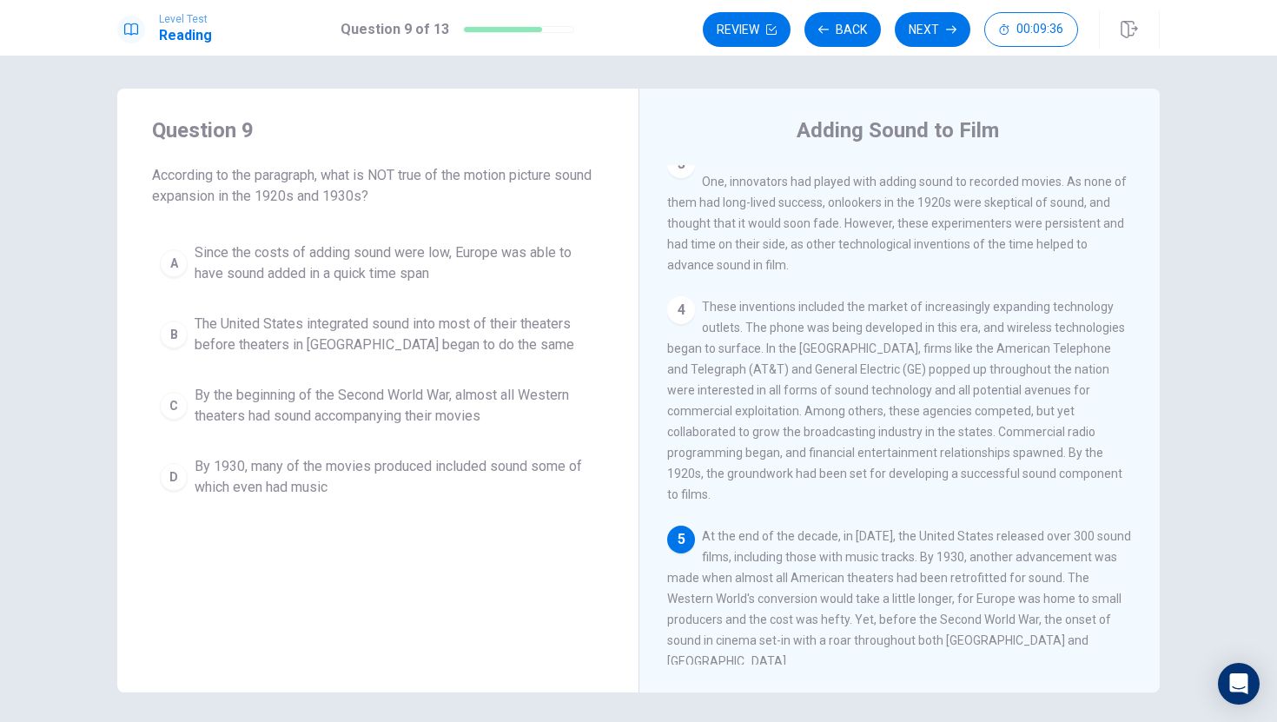
click at [464, 415] on span "By the beginning of the Second World War, almost all Western theaters had sound…" at bounding box center [395, 406] width 401 height 42
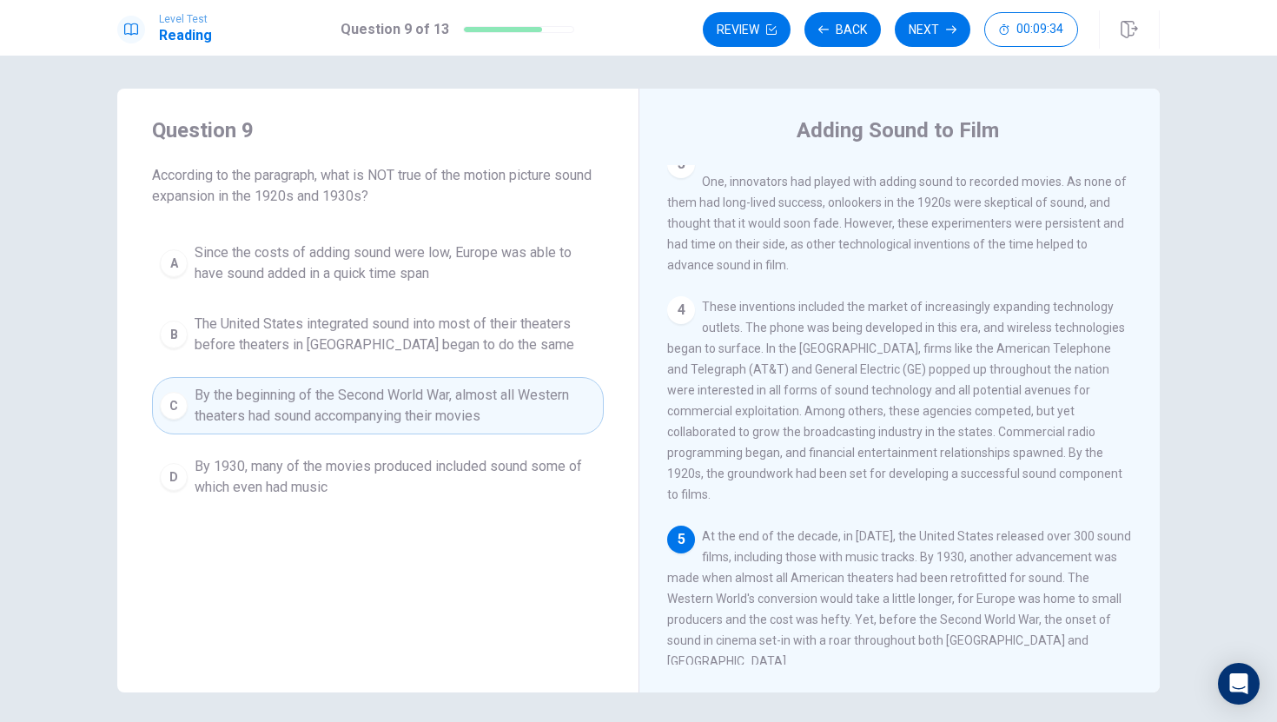
click at [893, 40] on div "Review Back Next 00:09:34" at bounding box center [890, 29] width 375 height 35
click at [907, 32] on button "Next" at bounding box center [933, 29] width 76 height 35
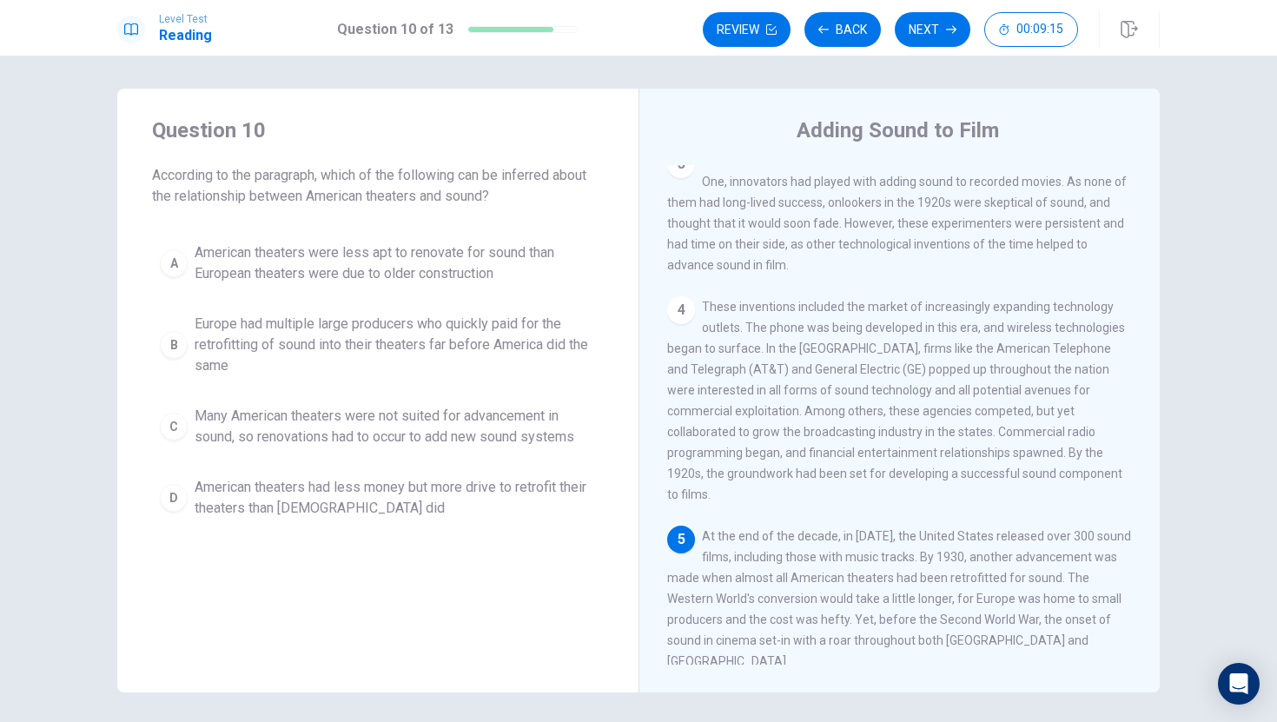
click at [432, 440] on span "Many American theaters were not suited for advancement in sound, so renovations…" at bounding box center [395, 427] width 401 height 42
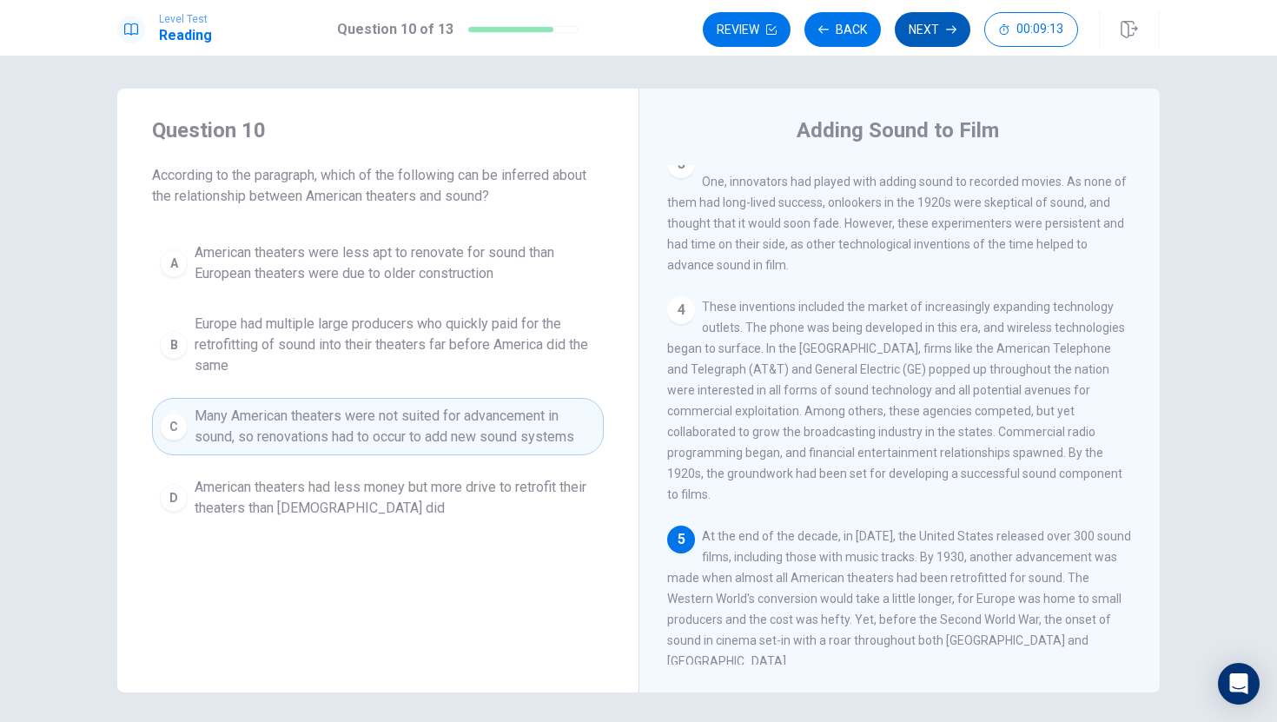
click at [905, 42] on button "Next" at bounding box center [933, 29] width 76 height 35
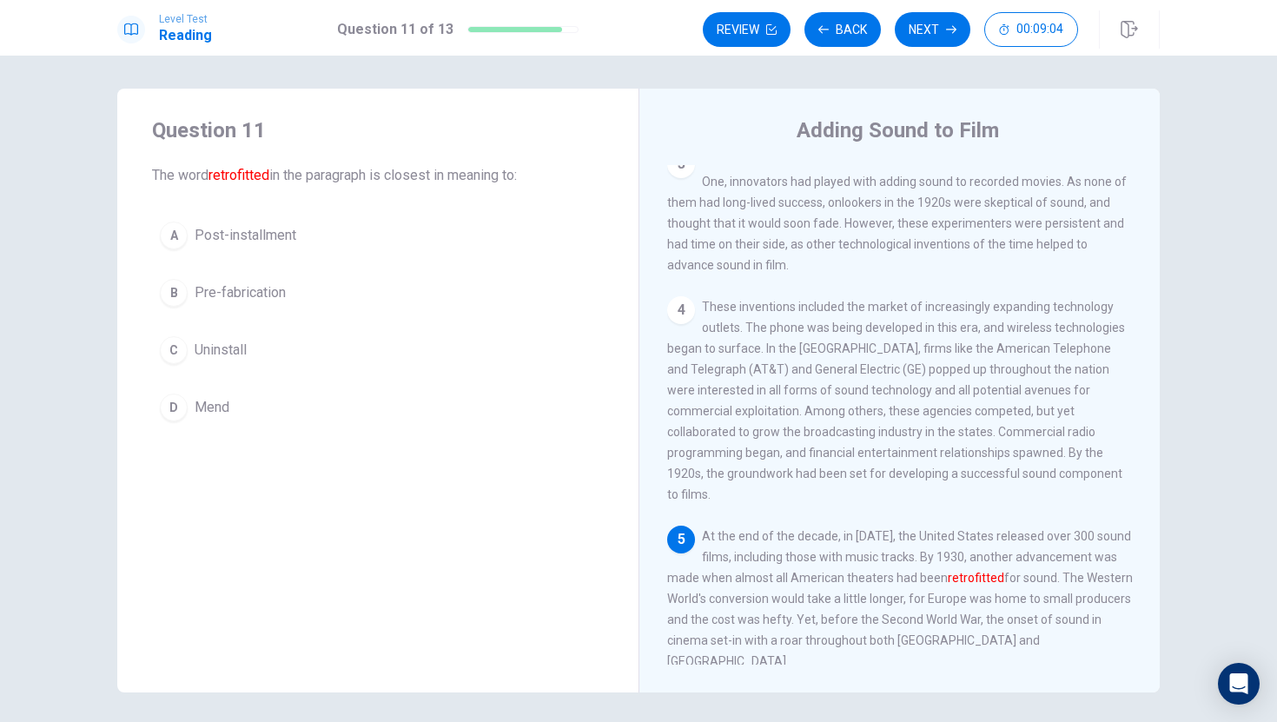
click at [285, 327] on div "A Post-installment B Pre-fabrication C Uninstall D Mend" at bounding box center [378, 321] width 452 height 215
click at [301, 338] on button "C Uninstall" at bounding box center [378, 349] width 452 height 43
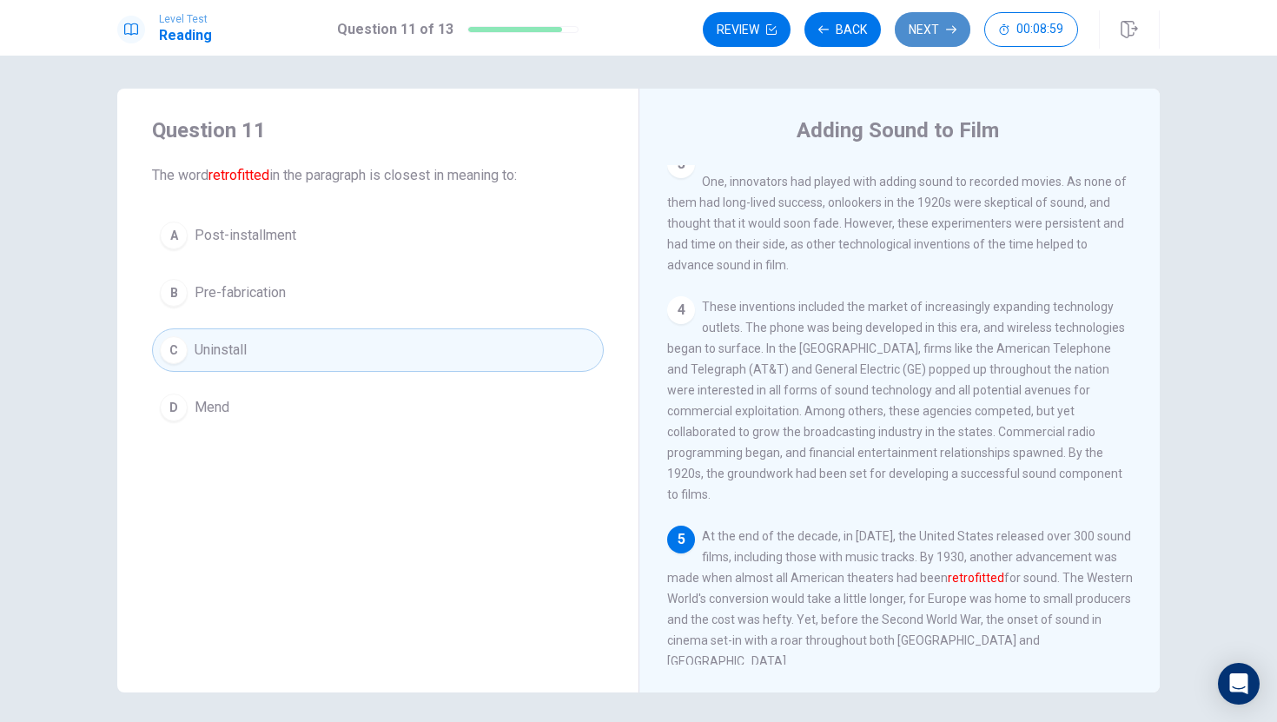
click at [936, 22] on button "Next" at bounding box center [933, 29] width 76 height 35
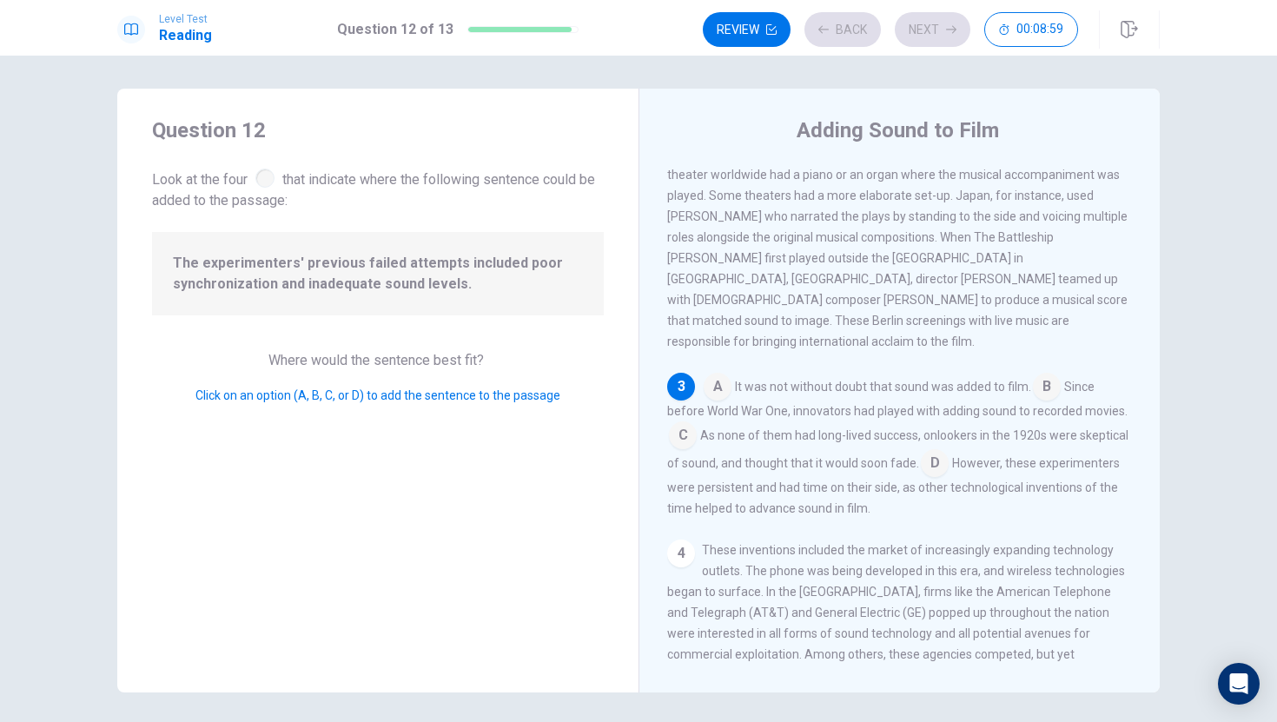
scroll to position [275, 0]
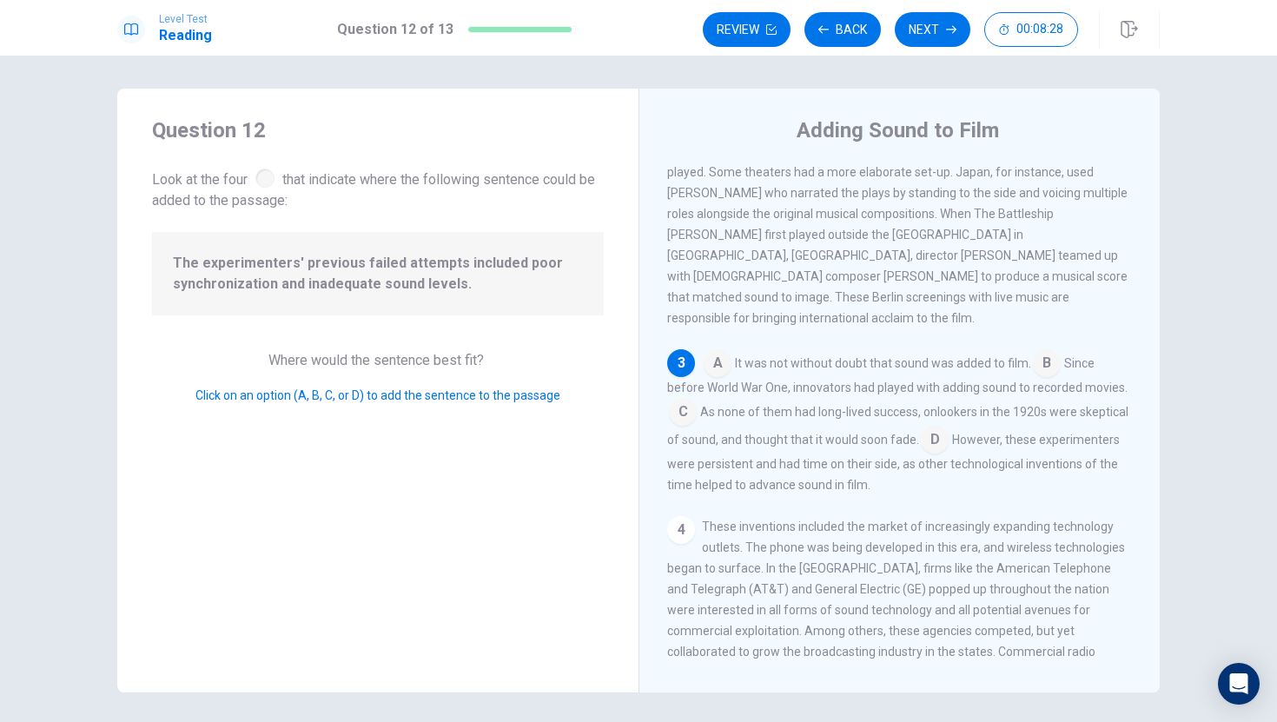
click at [1042, 351] on input at bounding box center [1047, 365] width 28 height 28
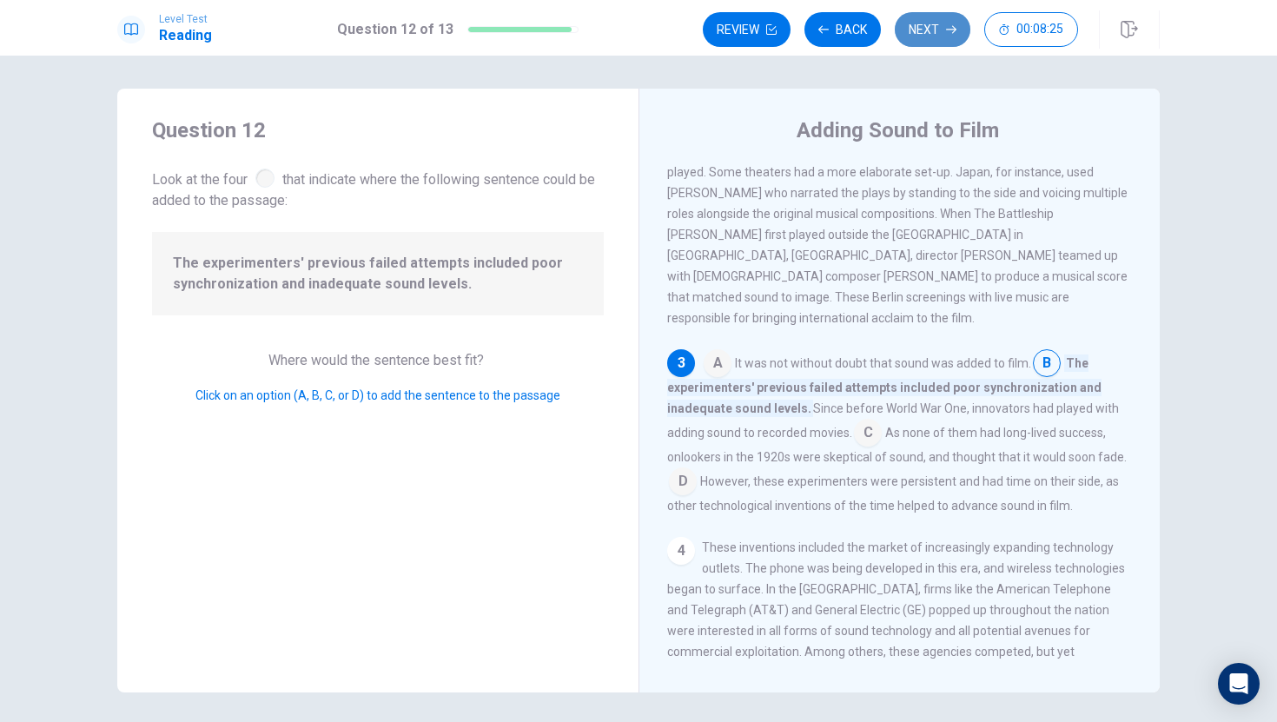
click at [947, 23] on button "Next" at bounding box center [933, 29] width 76 height 35
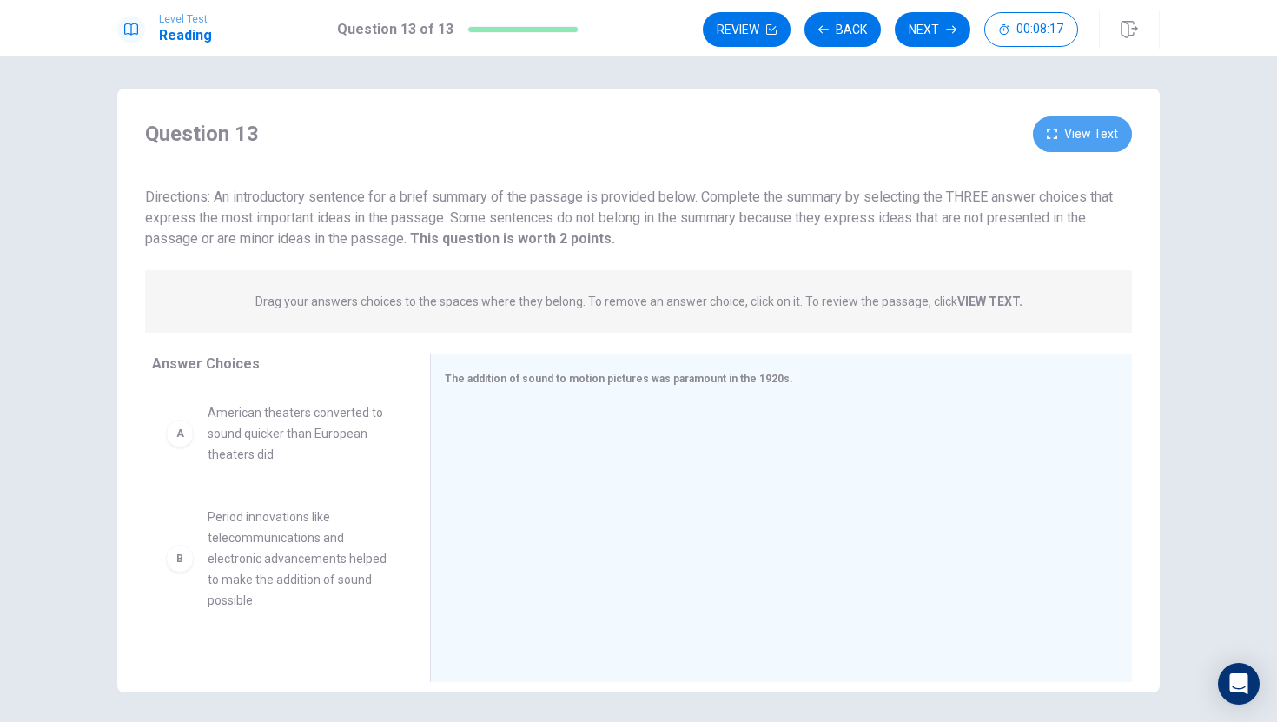
click at [1042, 135] on button "View Text" at bounding box center [1082, 134] width 99 height 36
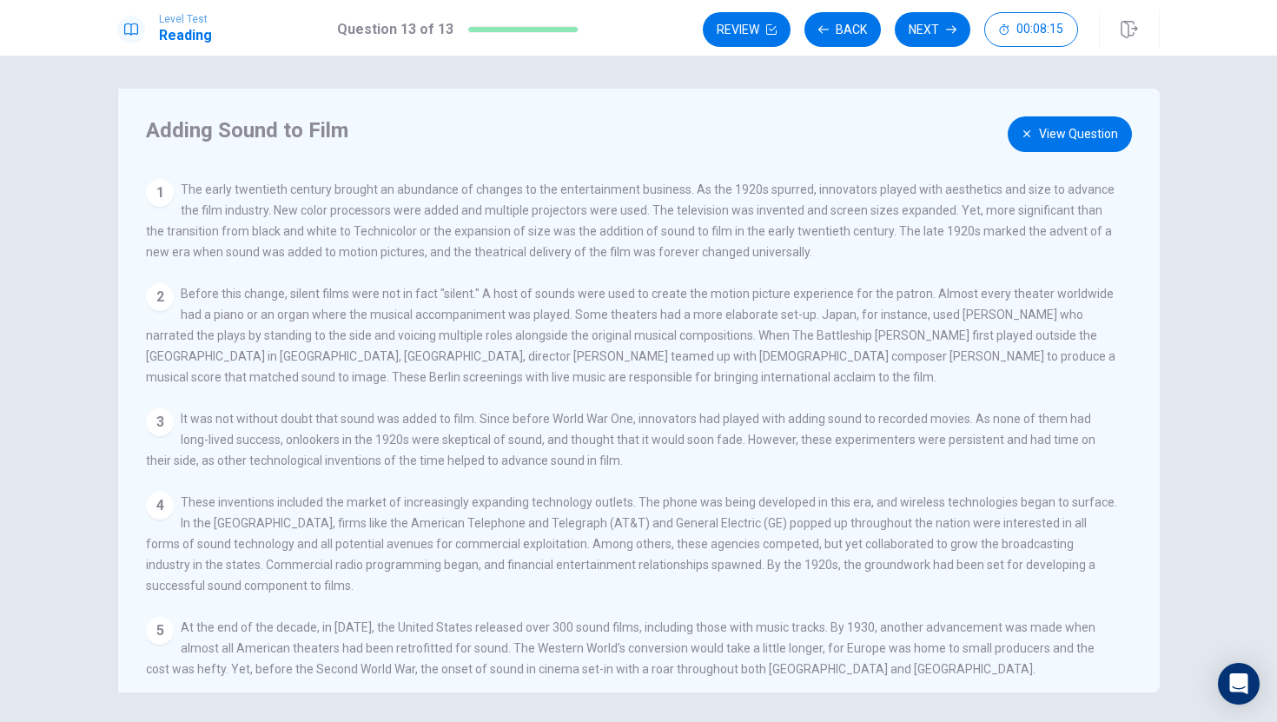
click at [1042, 140] on button "View Question" at bounding box center [1070, 134] width 124 height 36
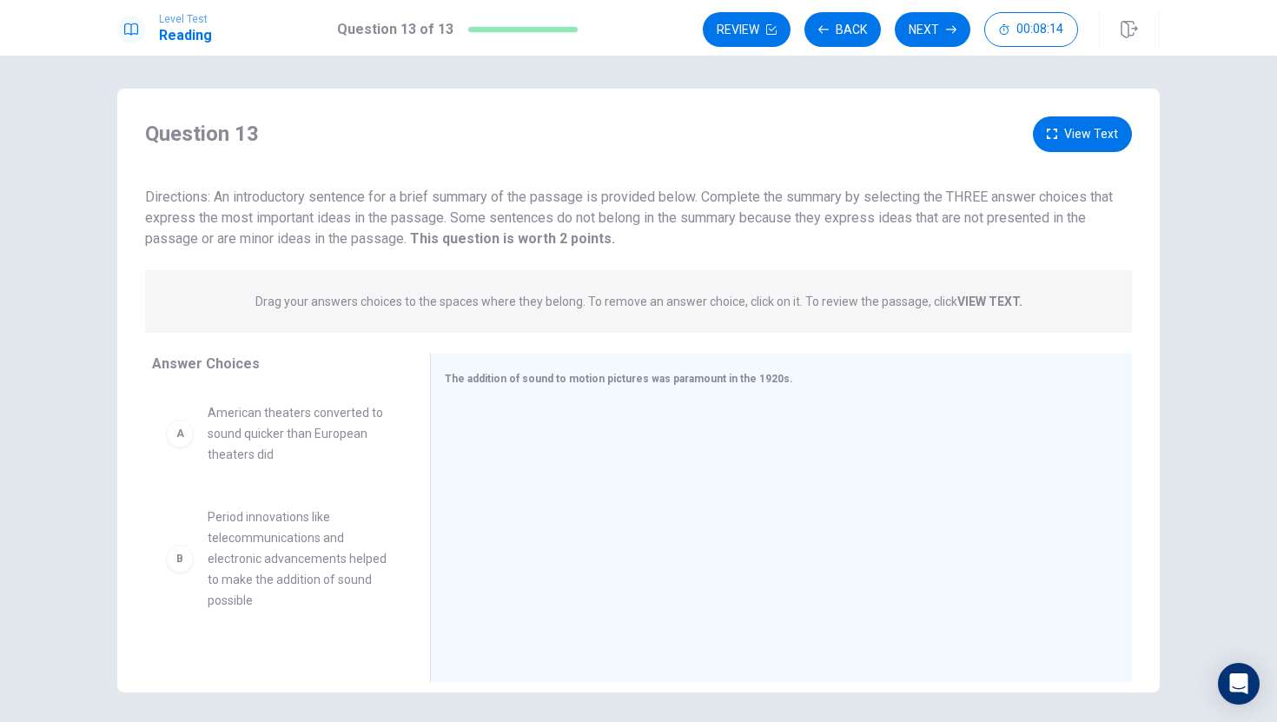
click at [1042, 142] on button "View Text" at bounding box center [1082, 134] width 99 height 36
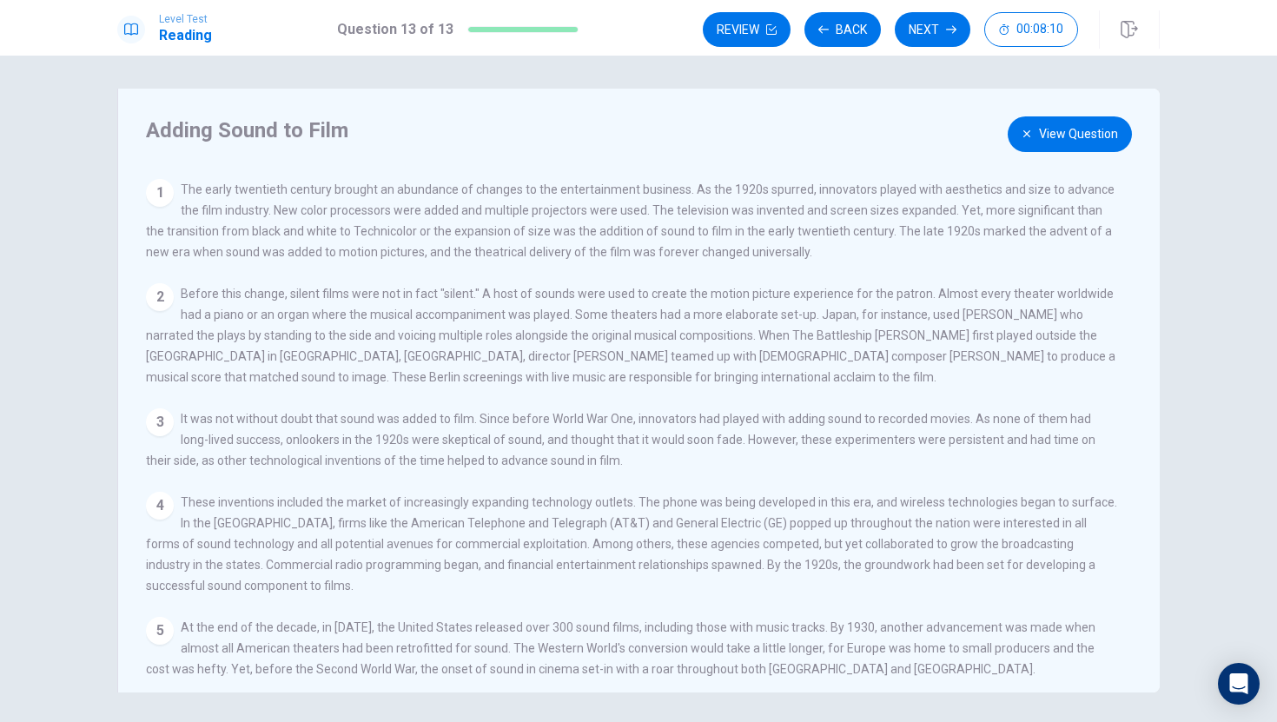
scroll to position [0, 0]
click at [926, 11] on div "Review Back Next 00:08:09" at bounding box center [931, 29] width 457 height 38
click at [933, 19] on button "Next" at bounding box center [933, 29] width 76 height 35
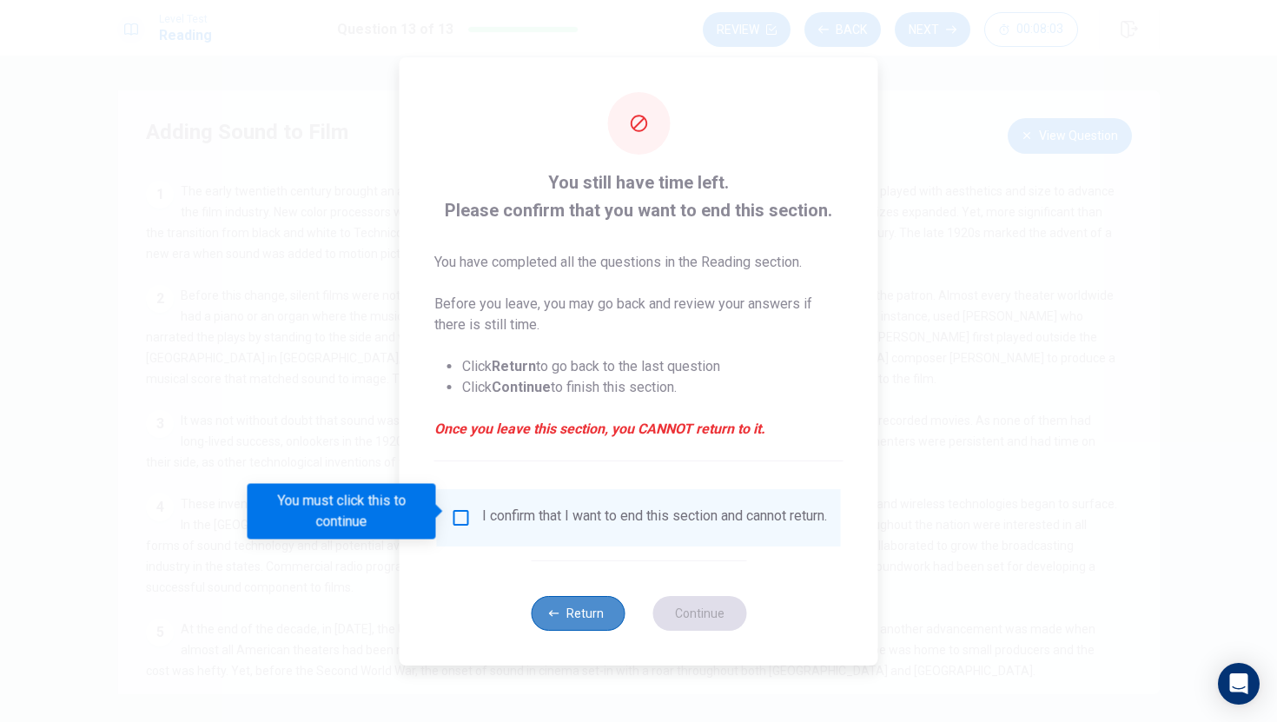
click at [562, 615] on button "Return" at bounding box center [578, 613] width 94 height 35
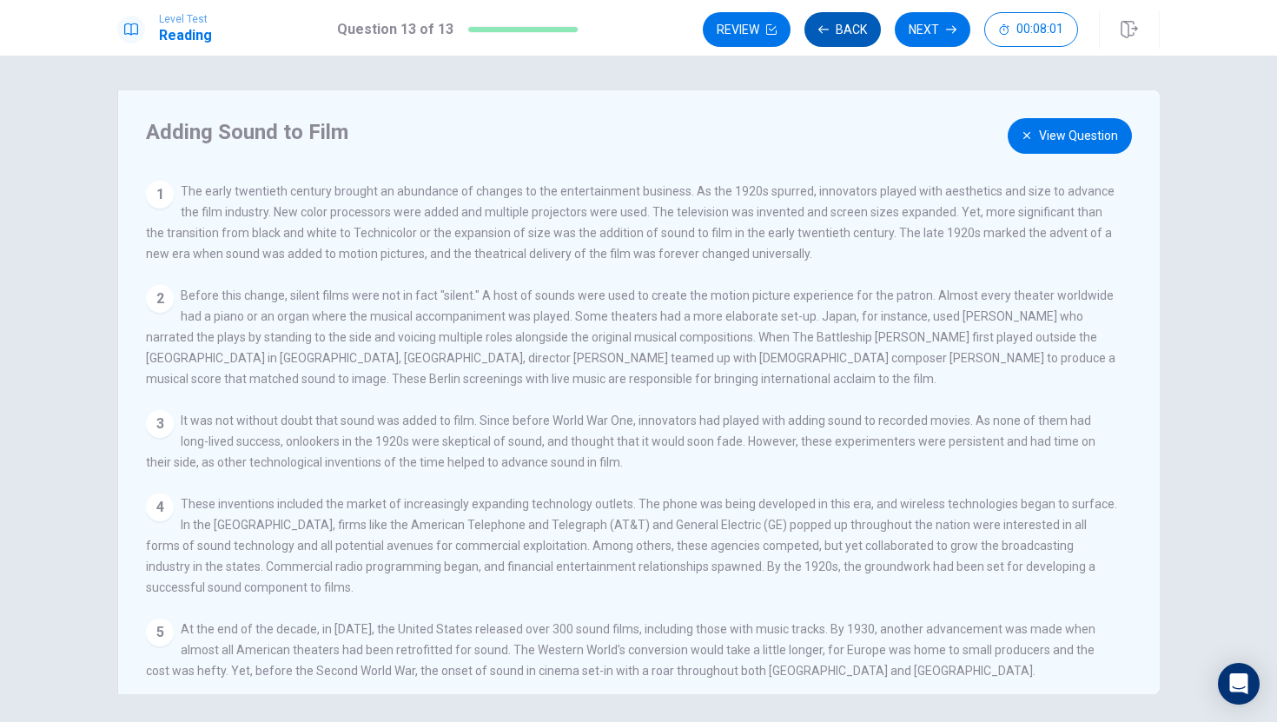
click at [824, 18] on button "Back" at bounding box center [842, 29] width 76 height 35
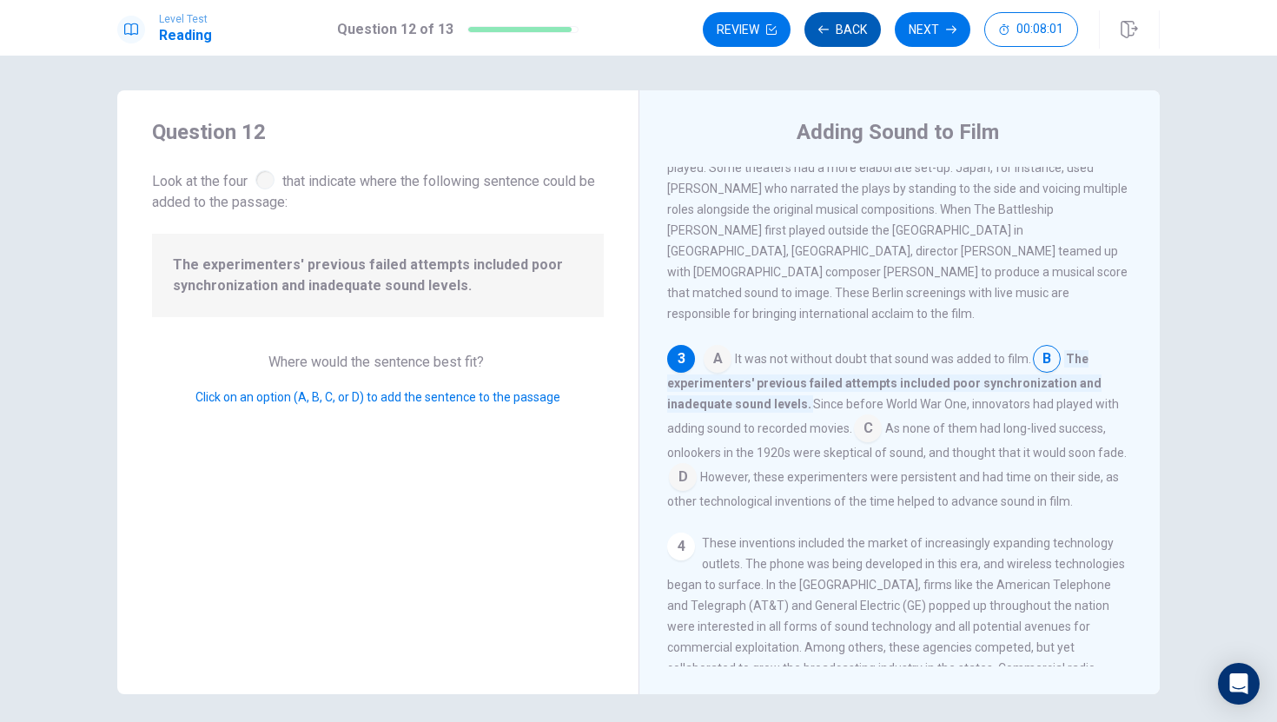
scroll to position [295, 0]
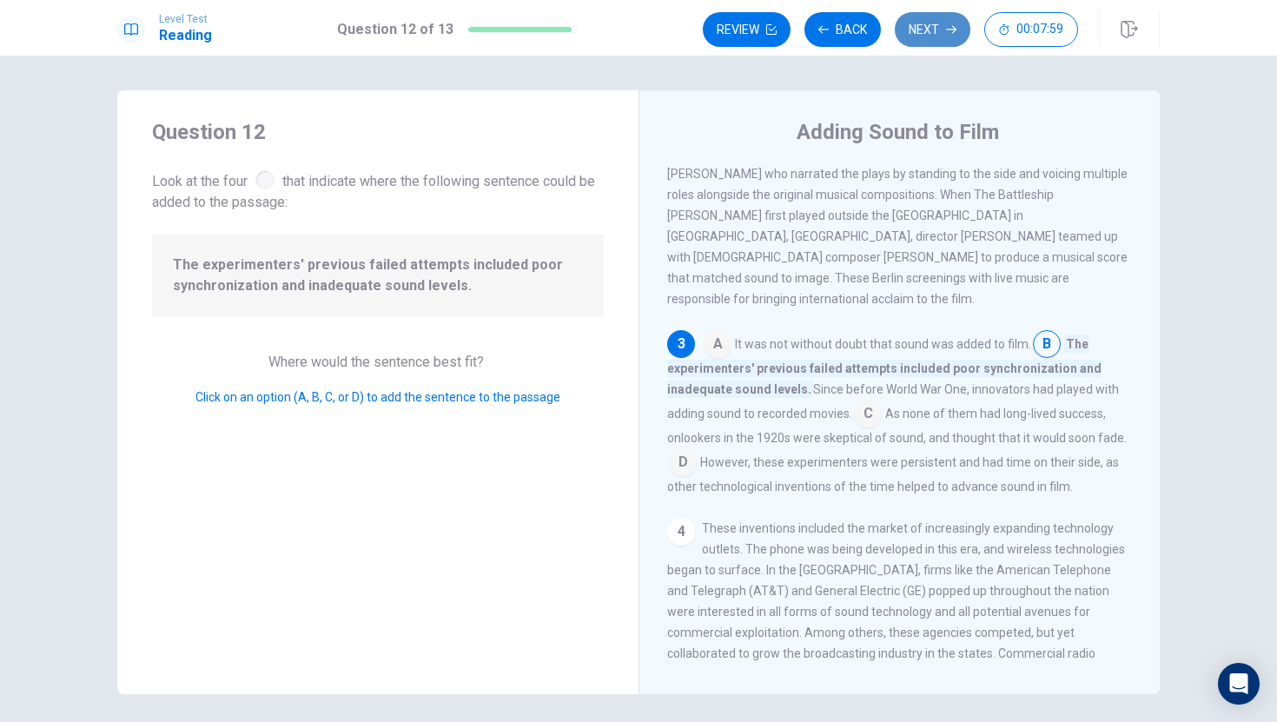
click at [921, 30] on button "Next" at bounding box center [933, 29] width 76 height 35
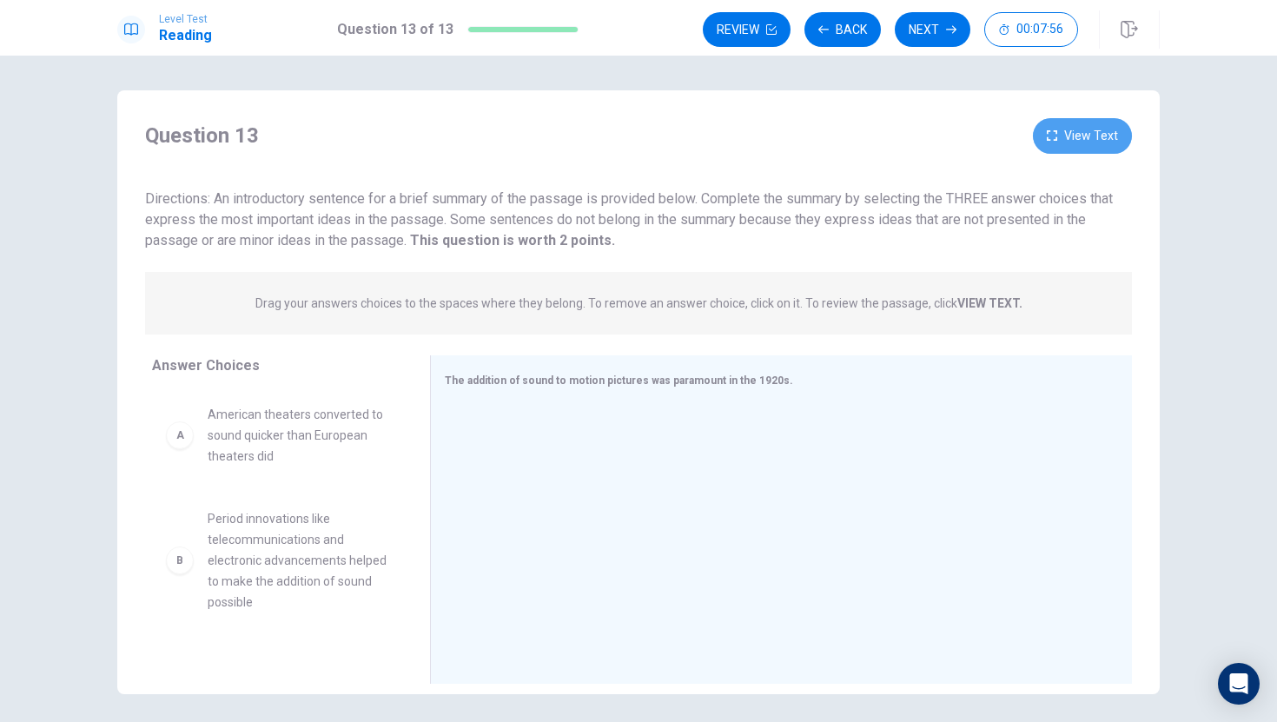
click at [1042, 132] on button "View Text" at bounding box center [1082, 136] width 99 height 36
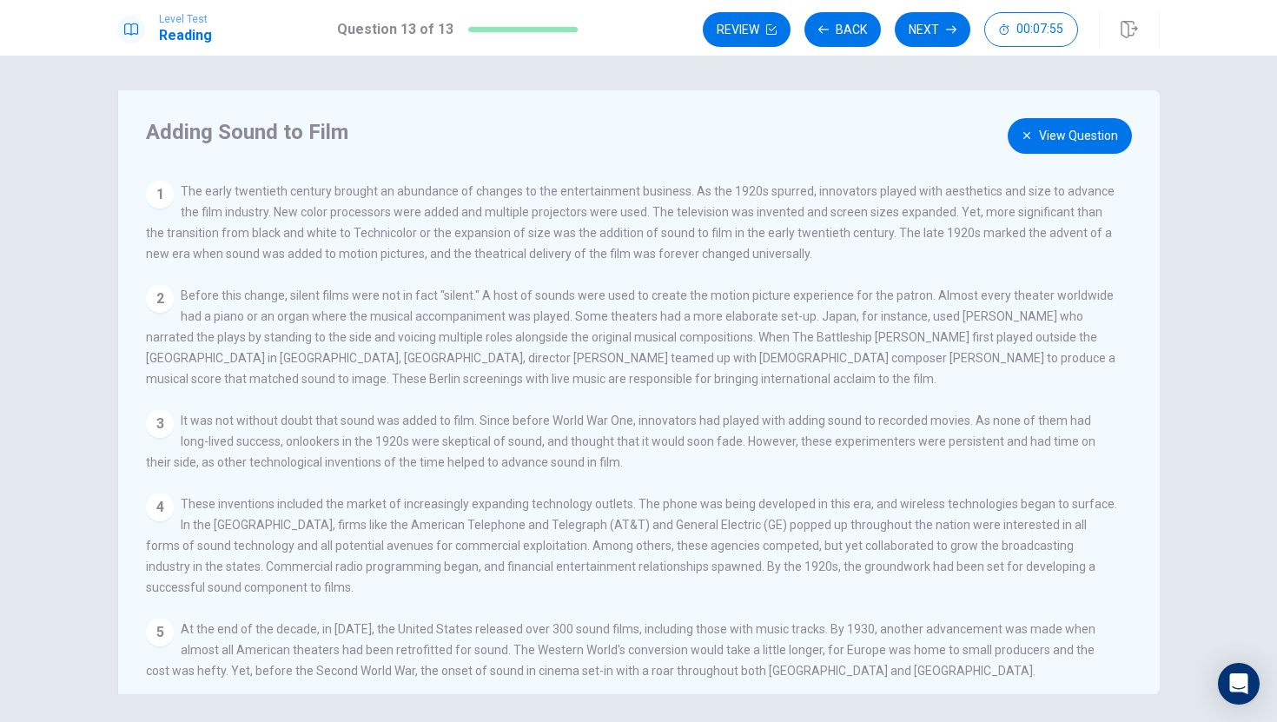
click at [1042, 128] on button "View Question" at bounding box center [1070, 136] width 124 height 36
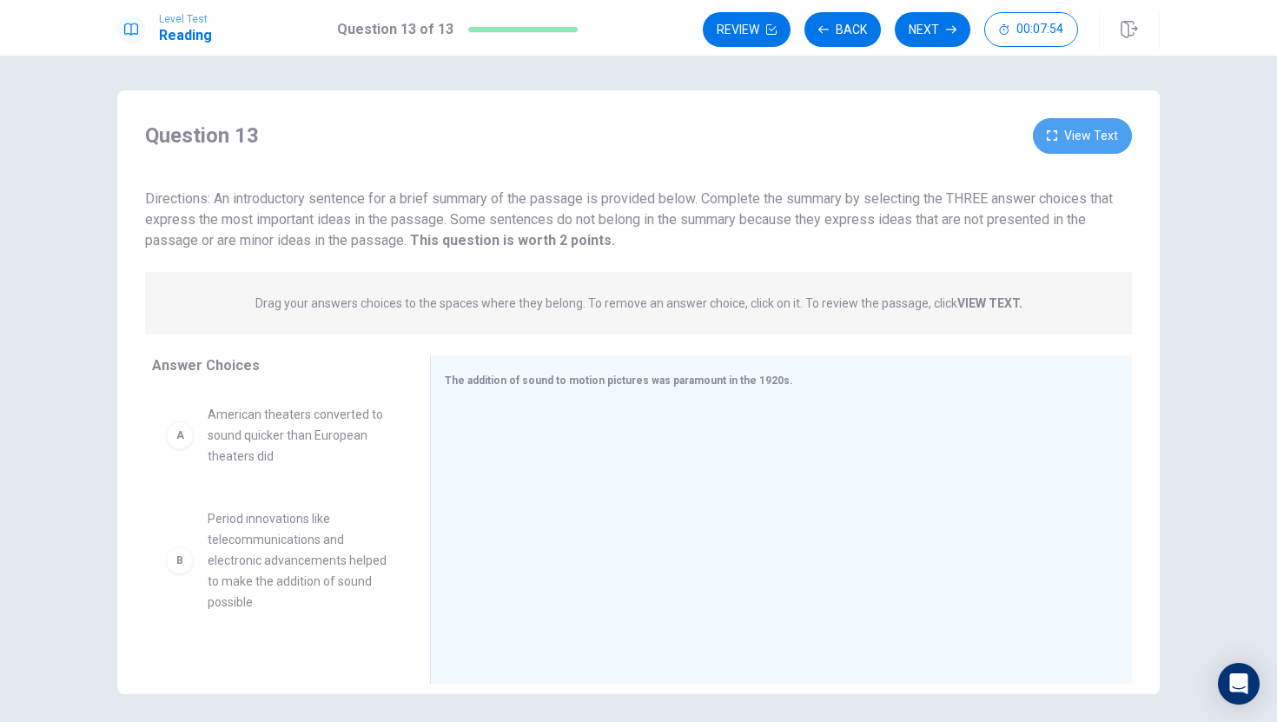
click at [1042, 137] on icon "button" at bounding box center [1052, 135] width 10 height 10
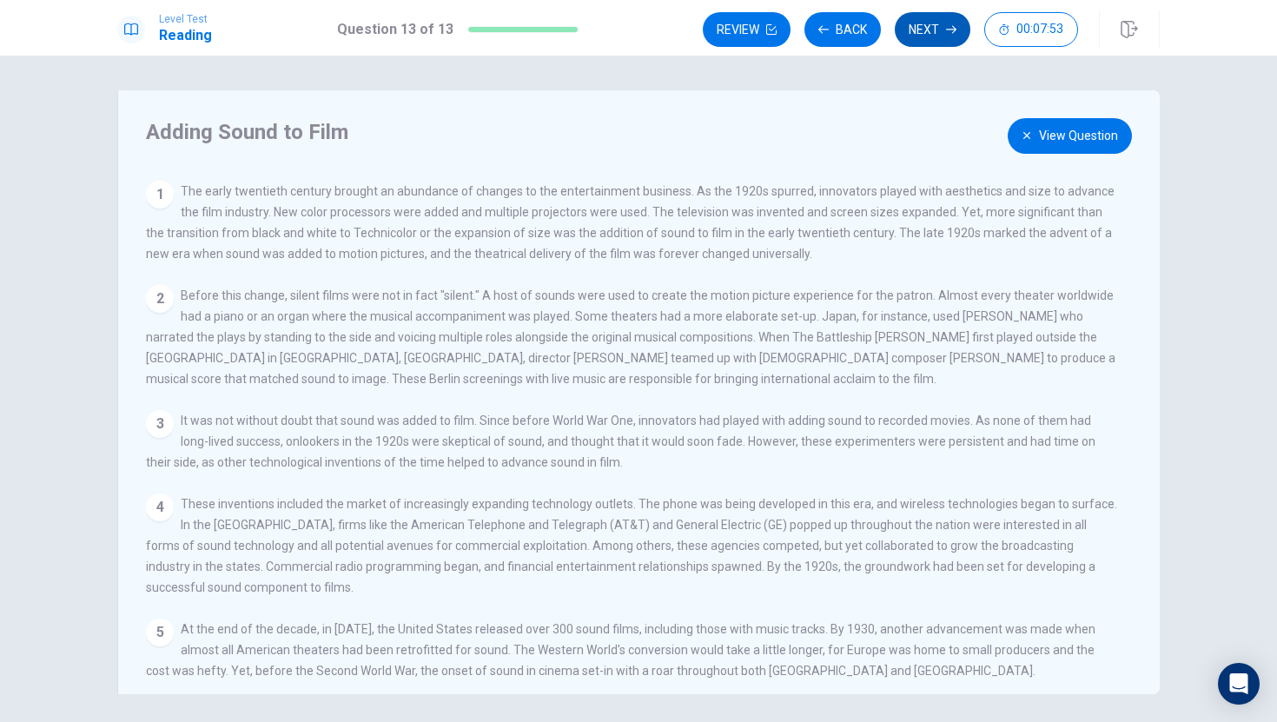
click at [905, 30] on button "Next" at bounding box center [933, 29] width 76 height 35
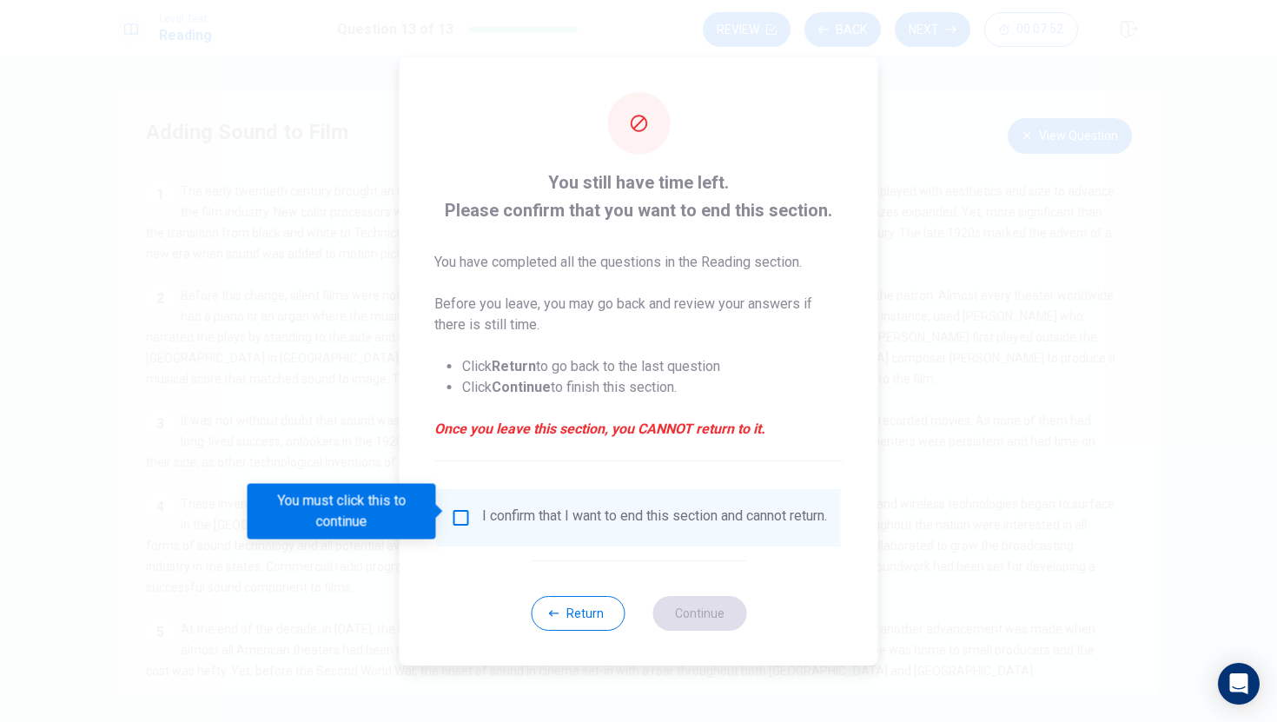
click at [460, 524] on div "I confirm that I want to end this section and cannot return." at bounding box center [639, 517] width 376 height 21
click at [453, 510] on input "You must click this to continue" at bounding box center [461, 517] width 21 height 21
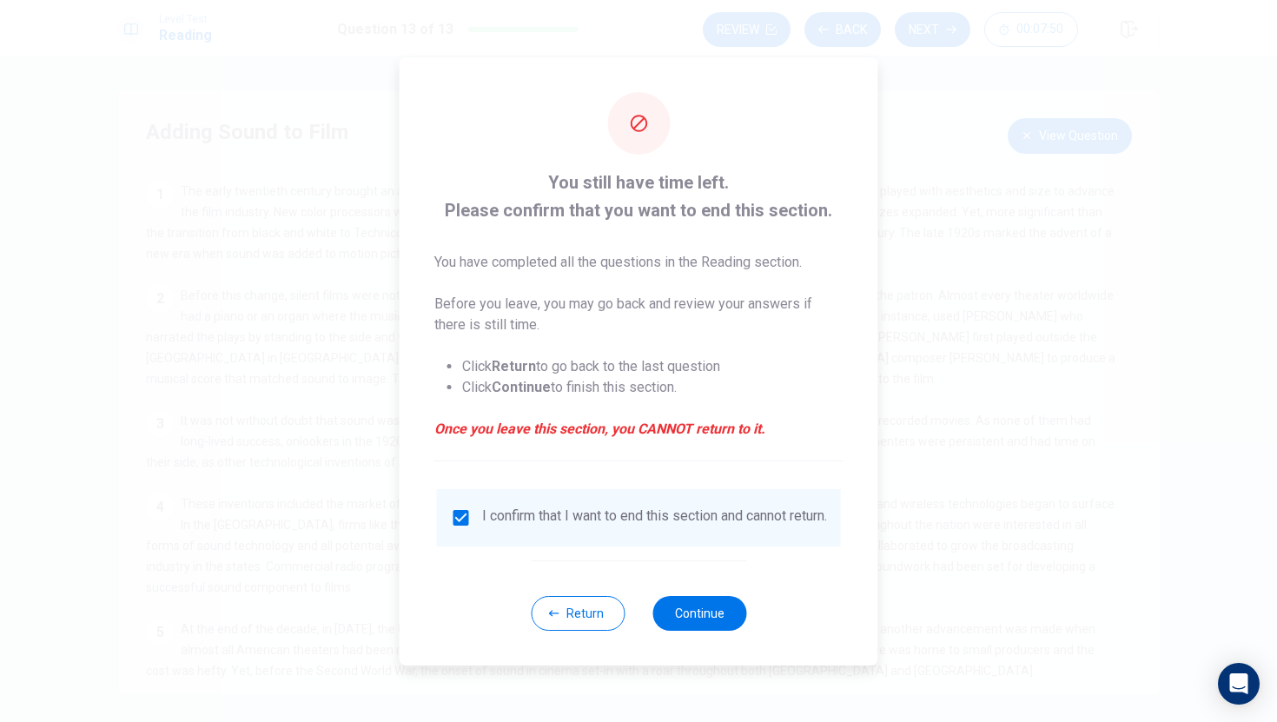
click at [695, 629] on div "Return Continue" at bounding box center [638, 612] width 215 height 105
click at [695, 615] on button "Continue" at bounding box center [699, 613] width 94 height 35
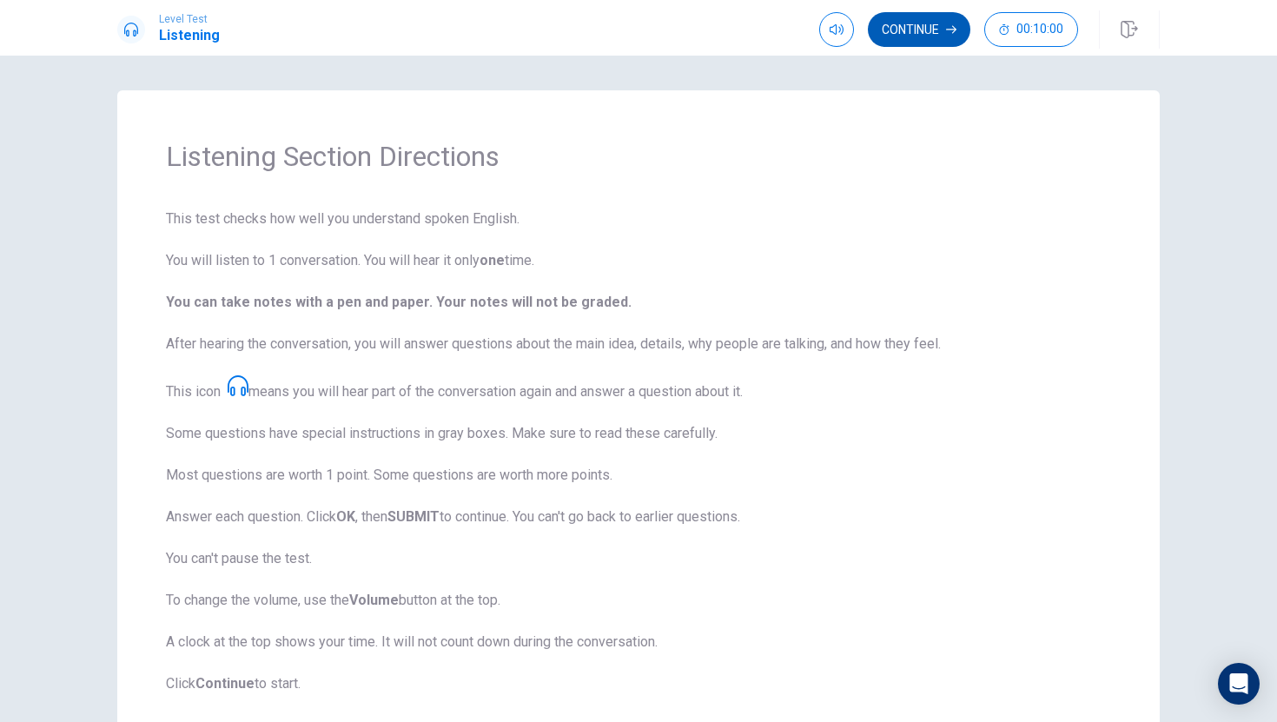
click at [904, 31] on button "Continue" at bounding box center [919, 29] width 103 height 35
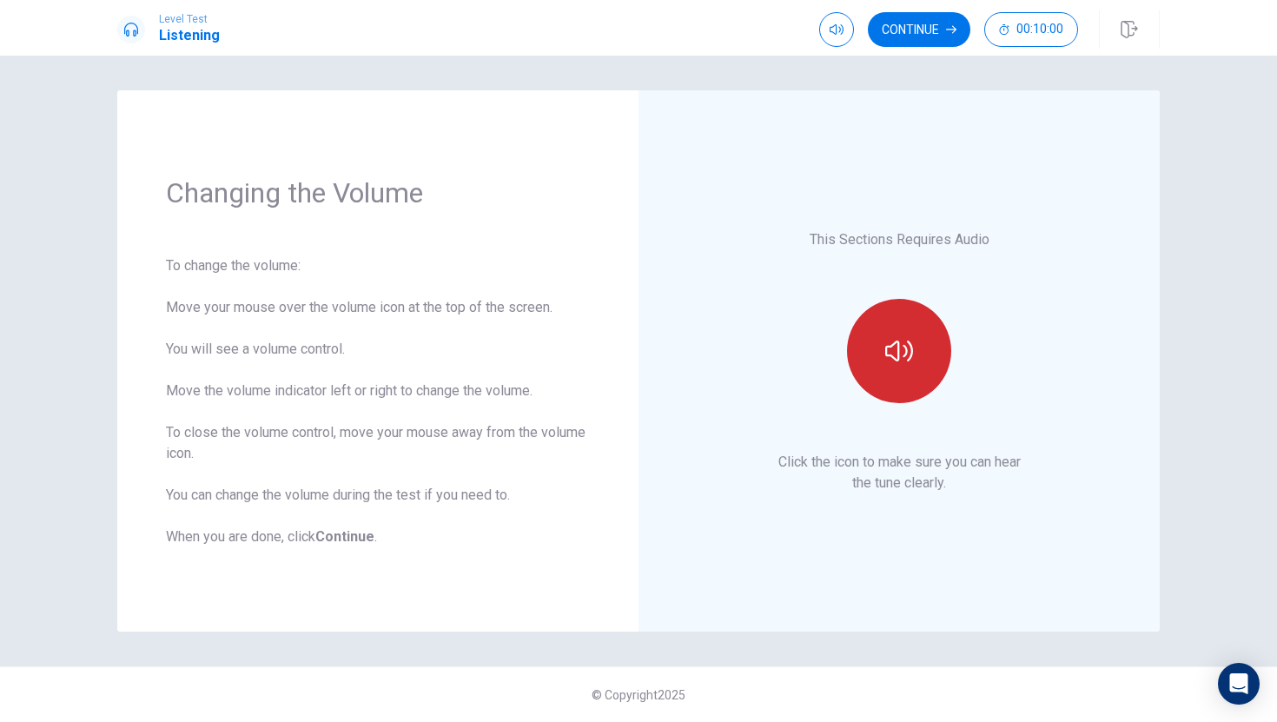
click at [896, 308] on button "button" at bounding box center [899, 351] width 104 height 104
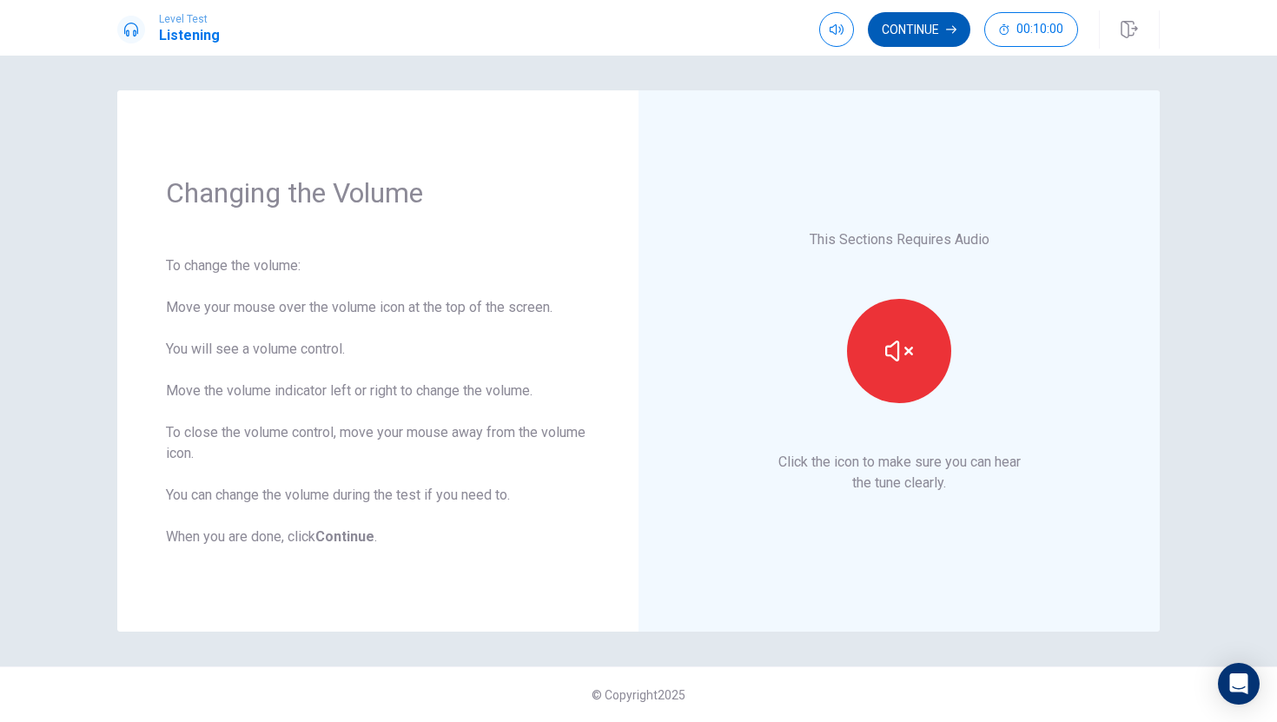
click at [911, 31] on button "Continue" at bounding box center [919, 29] width 103 height 35
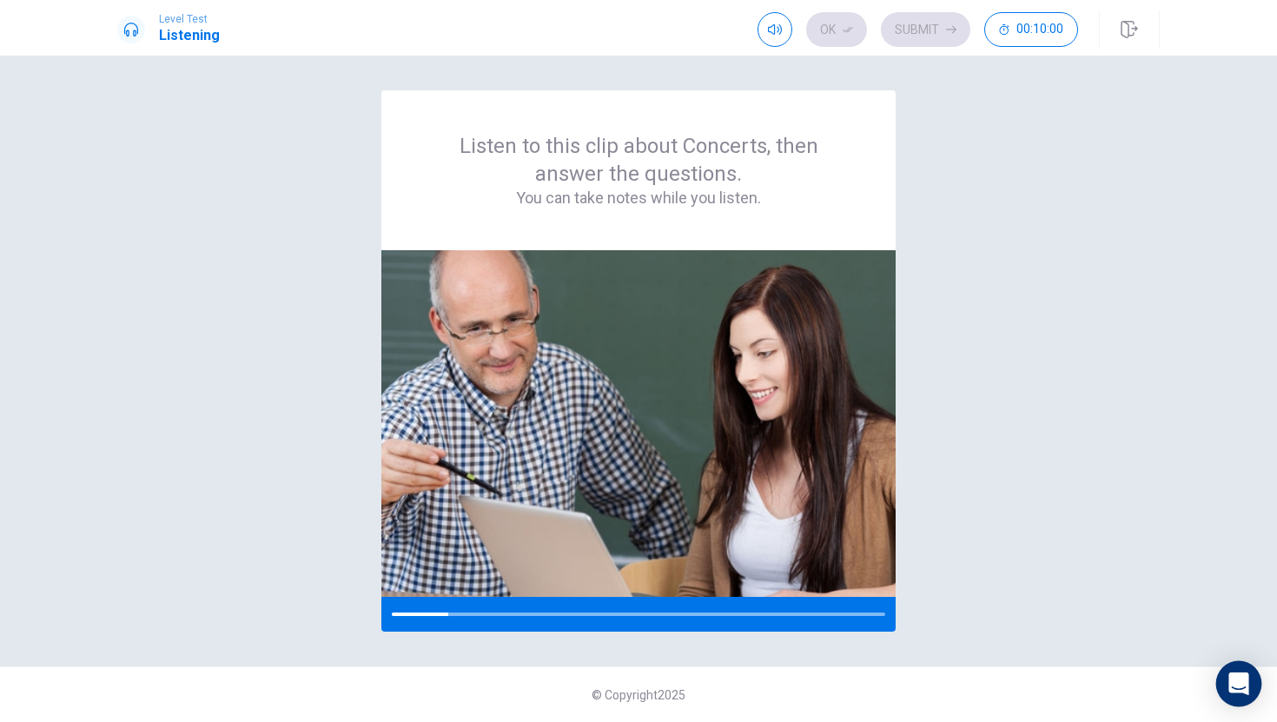
click at [1042, 629] on icon "Open Intercom Messenger" at bounding box center [1238, 683] width 20 height 23
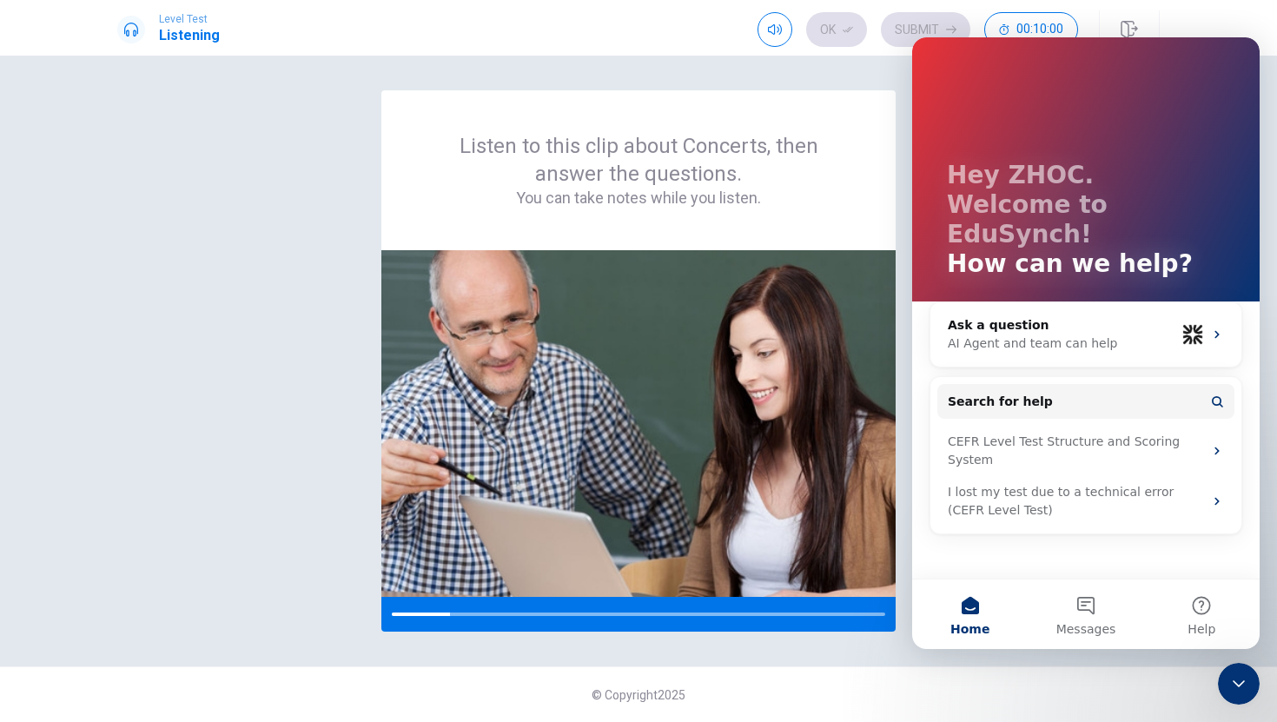
scroll to position [0, 0]
click at [1042, 629] on icon "Close Intercom Messenger" at bounding box center [1238, 683] width 21 height 21
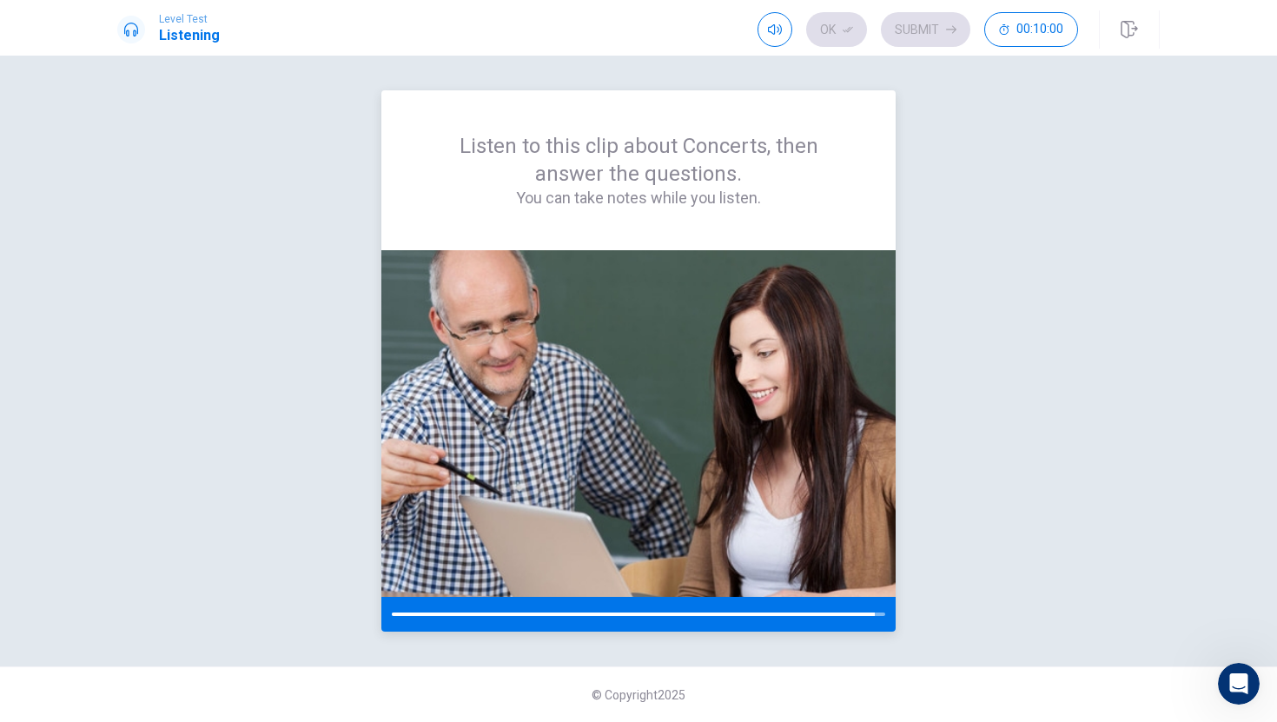
click at [883, 615] on div at bounding box center [638, 613] width 493 height 3
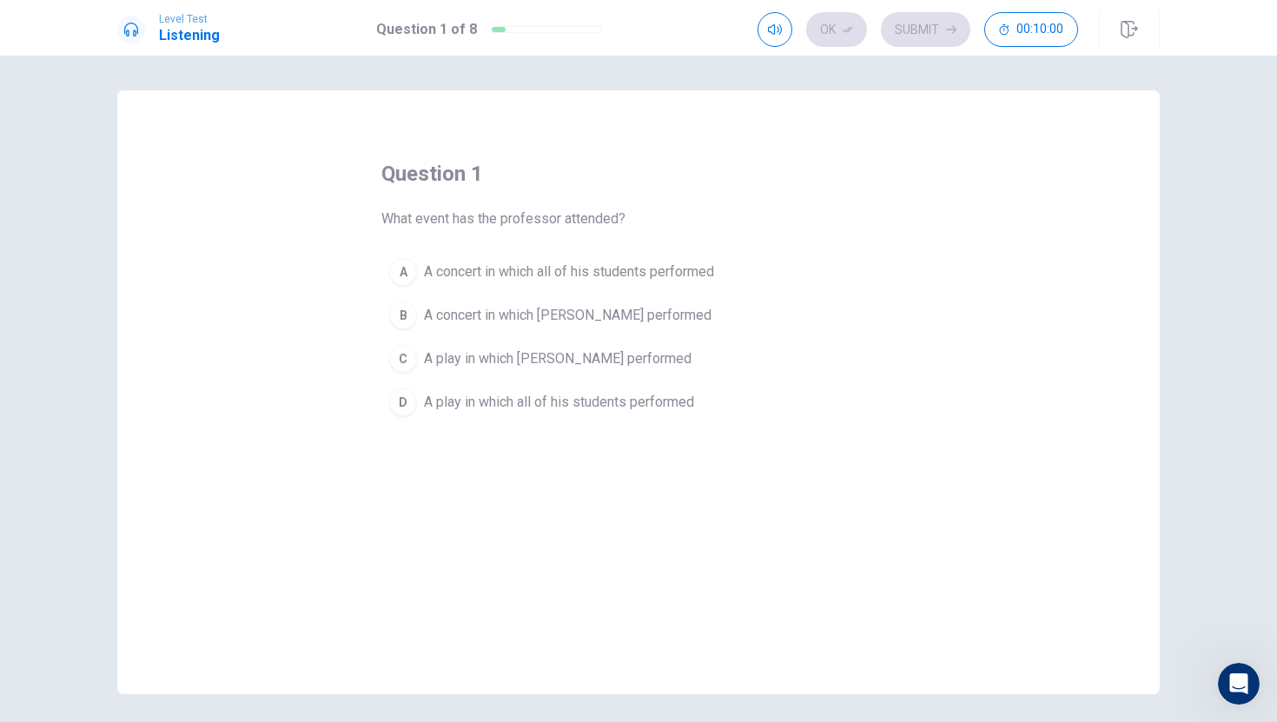
click at [653, 225] on div "question 1 What event has the professor attended? A A concert in which all of h…" at bounding box center [638, 292] width 514 height 264
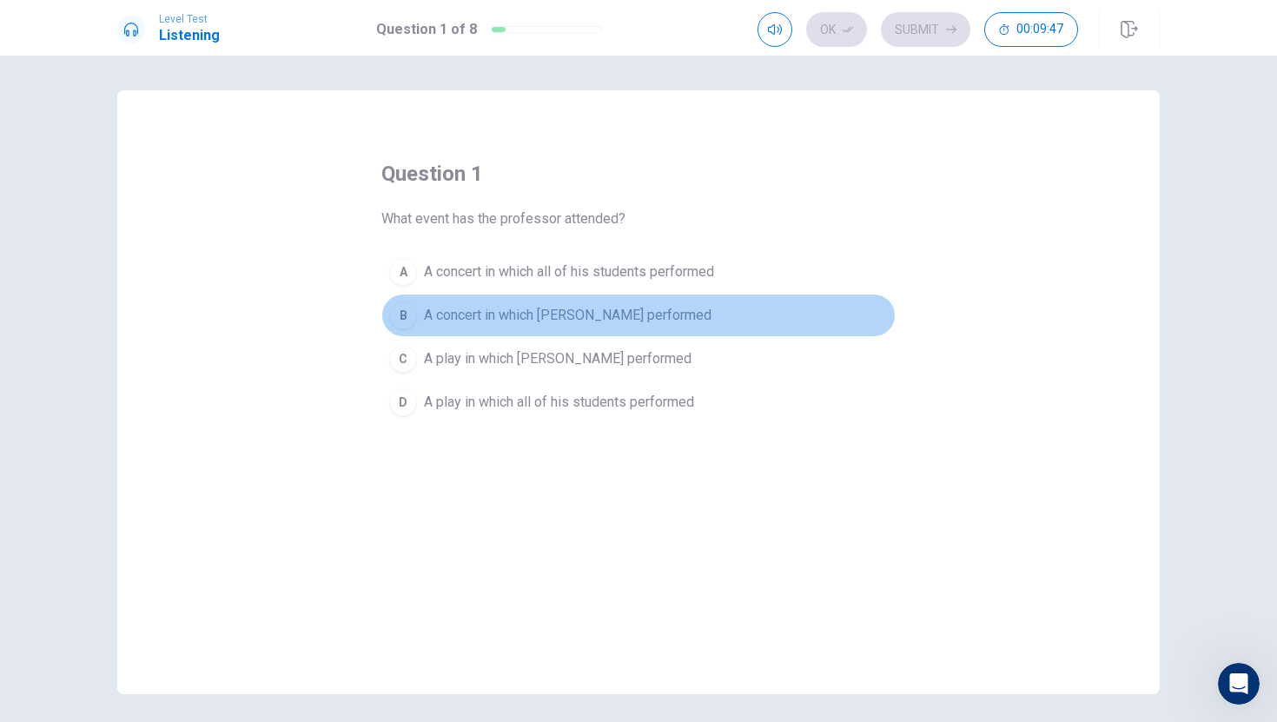
click at [400, 302] on div "B" at bounding box center [403, 315] width 28 height 28
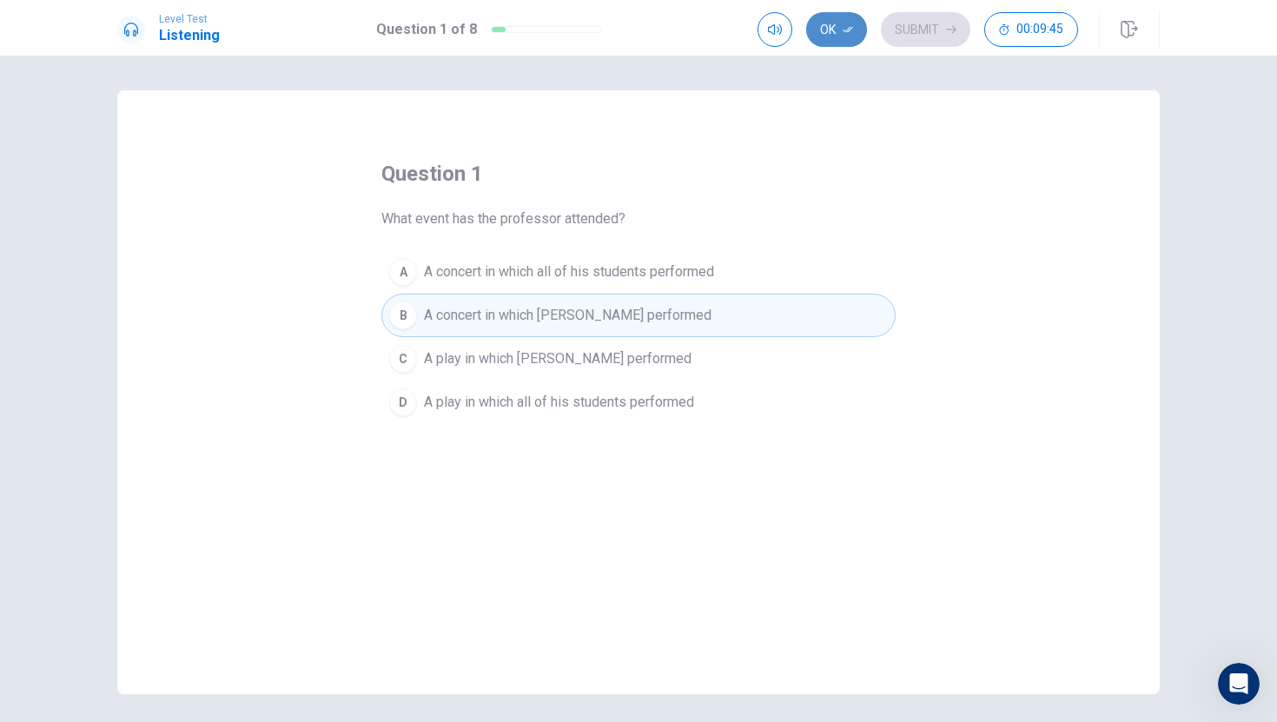
click at [829, 39] on button "Ok" at bounding box center [836, 29] width 61 height 35
click at [810, 134] on div "question 1 What event has the professor attended? A A concert in which all of h…" at bounding box center [638, 392] width 1042 height 604
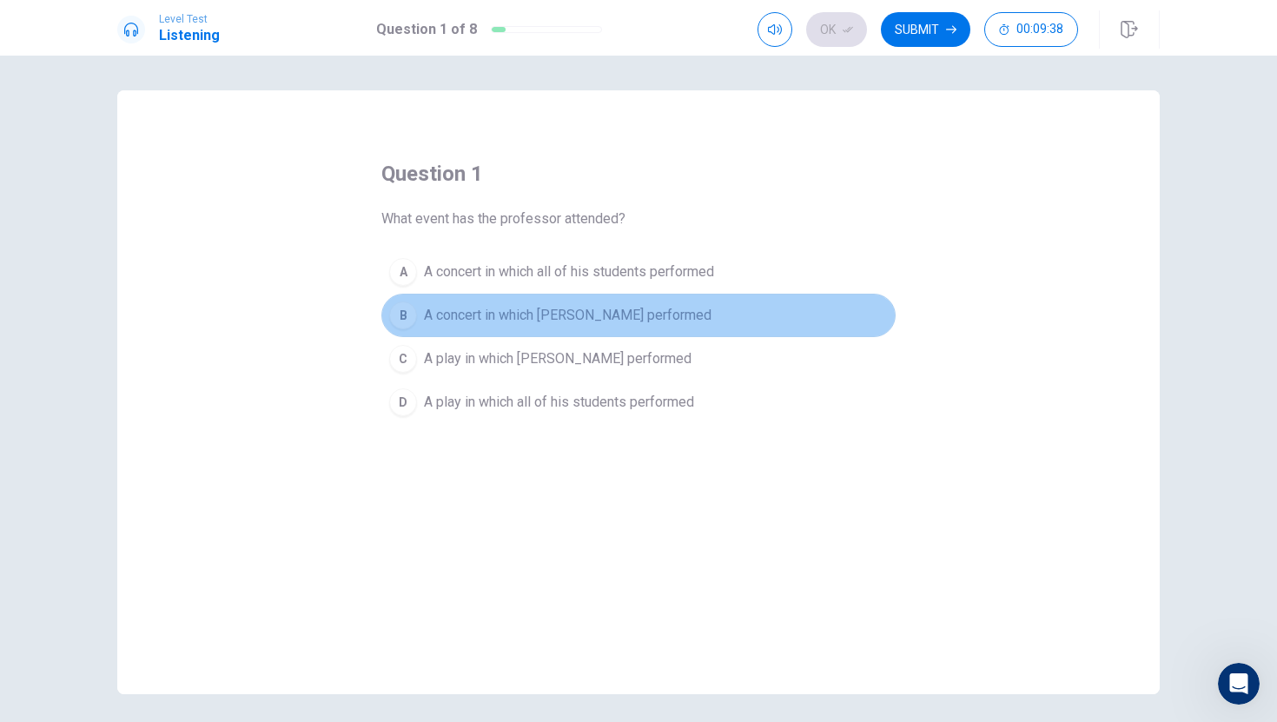
click at [638, 320] on span "A concert in which [PERSON_NAME] performed" at bounding box center [568, 315] width 288 height 21
click at [638, 321] on span "A concert in which [PERSON_NAME] performed" at bounding box center [568, 315] width 288 height 21
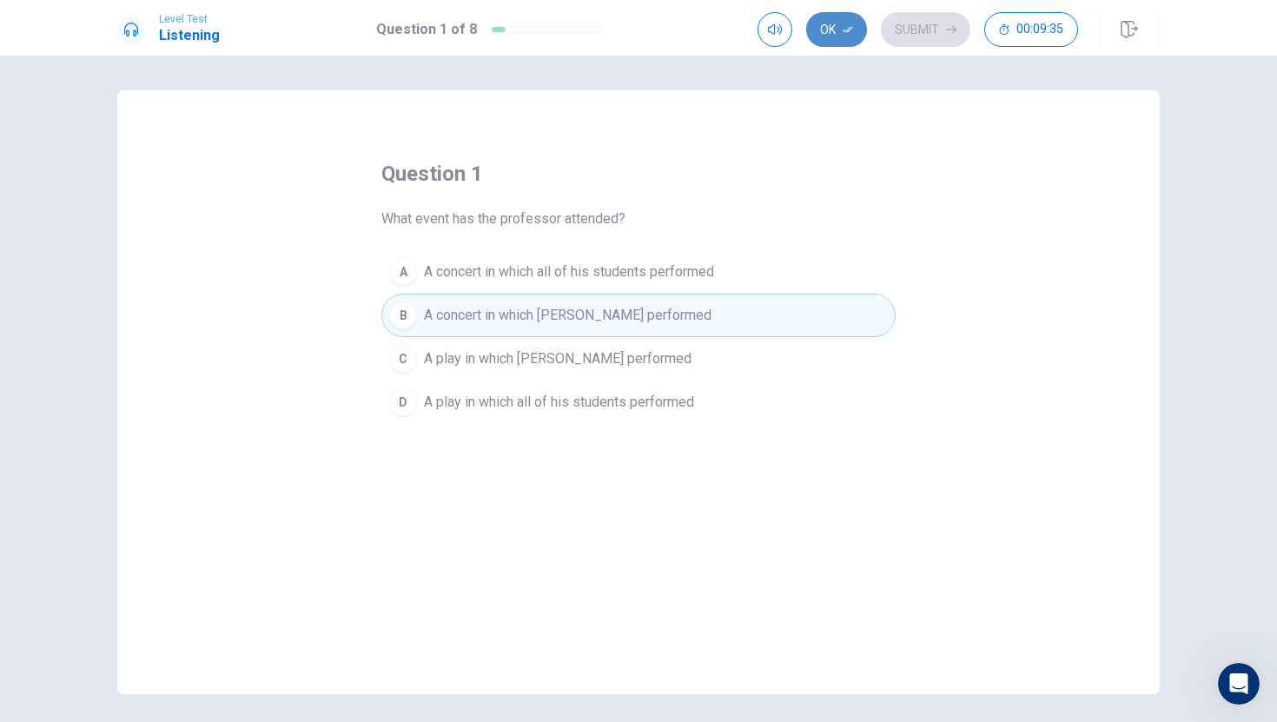
click at [822, 32] on button "Ok" at bounding box center [836, 29] width 61 height 35
click at [912, 18] on button "Submit" at bounding box center [925, 29] width 89 height 35
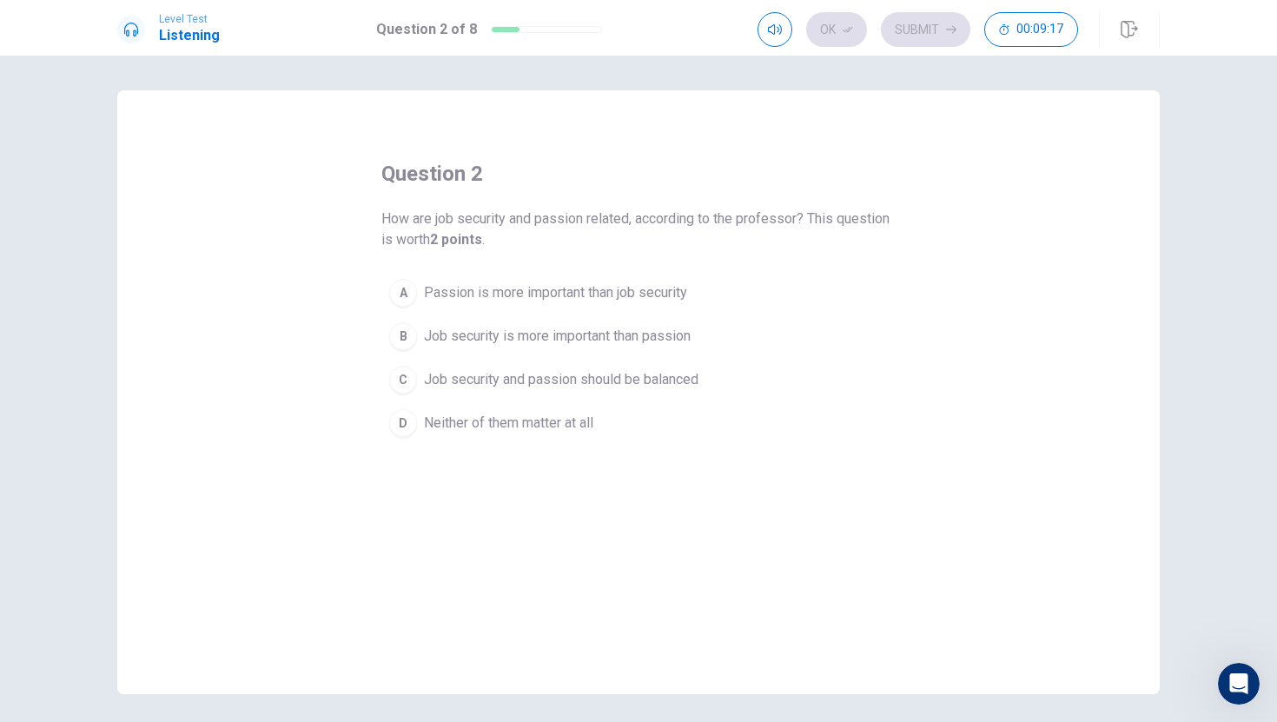
click at [397, 290] on div "A" at bounding box center [403, 293] width 28 height 28
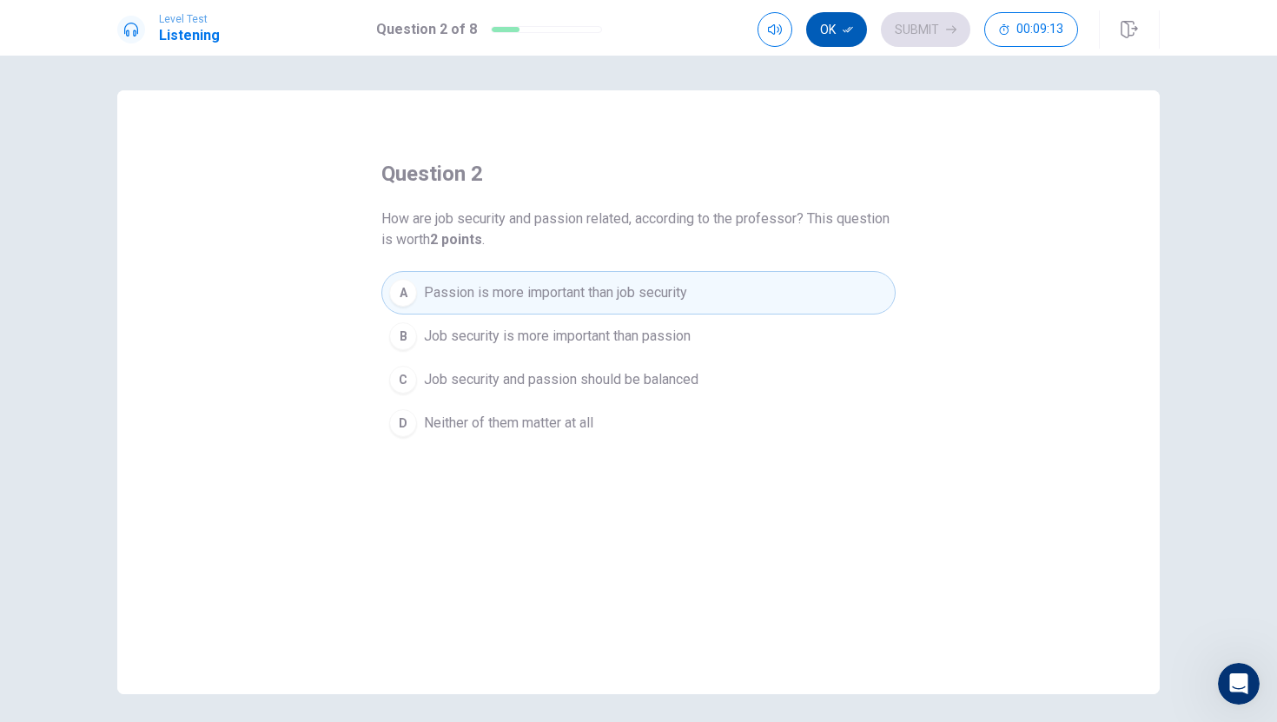
click at [810, 28] on button "Ok" at bounding box center [836, 29] width 61 height 35
click at [937, 36] on button "Submit" at bounding box center [925, 29] width 89 height 35
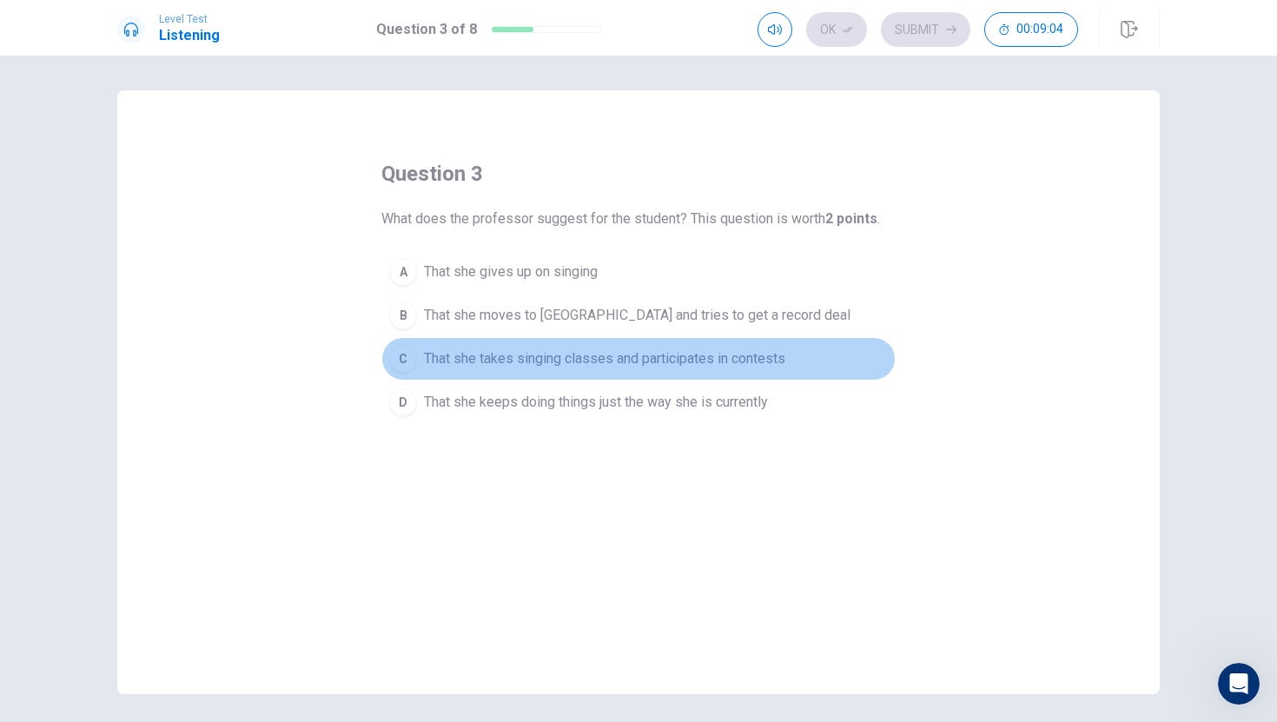
click at [415, 357] on div "C" at bounding box center [403, 359] width 28 height 28
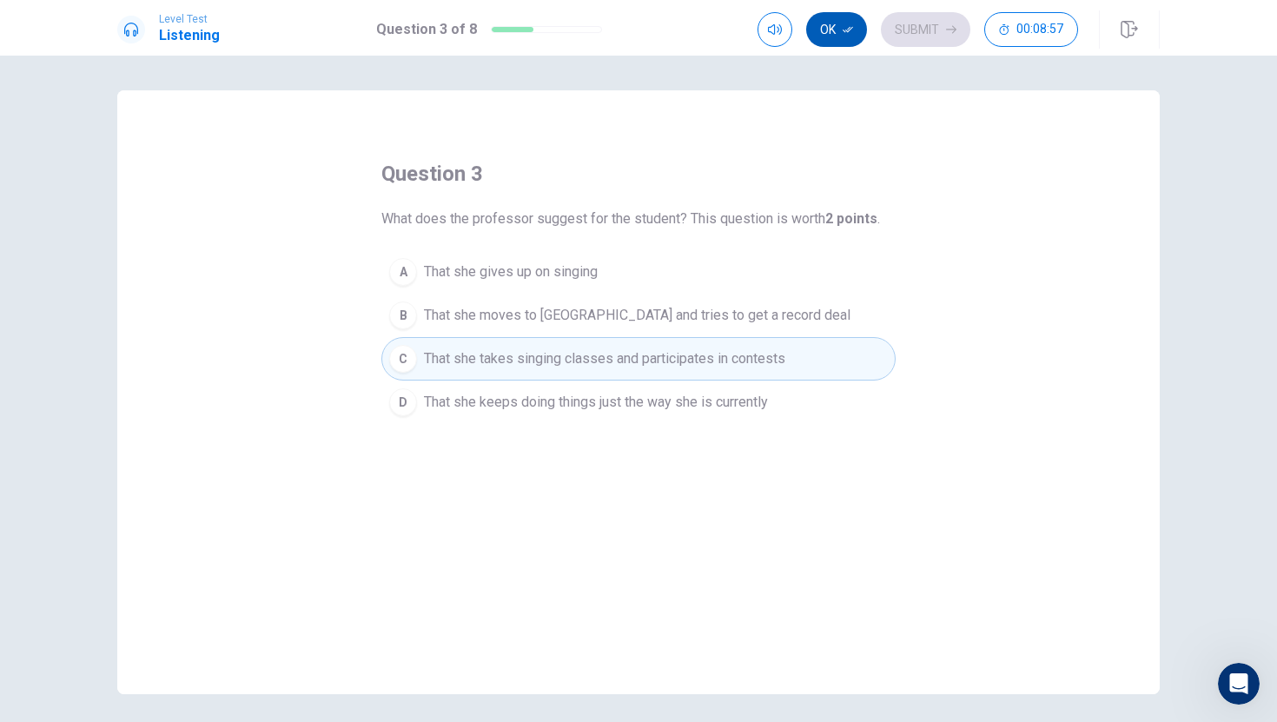
click at [850, 21] on button "Ok" at bounding box center [836, 29] width 61 height 35
click at [900, 23] on button "Submit" at bounding box center [925, 29] width 89 height 35
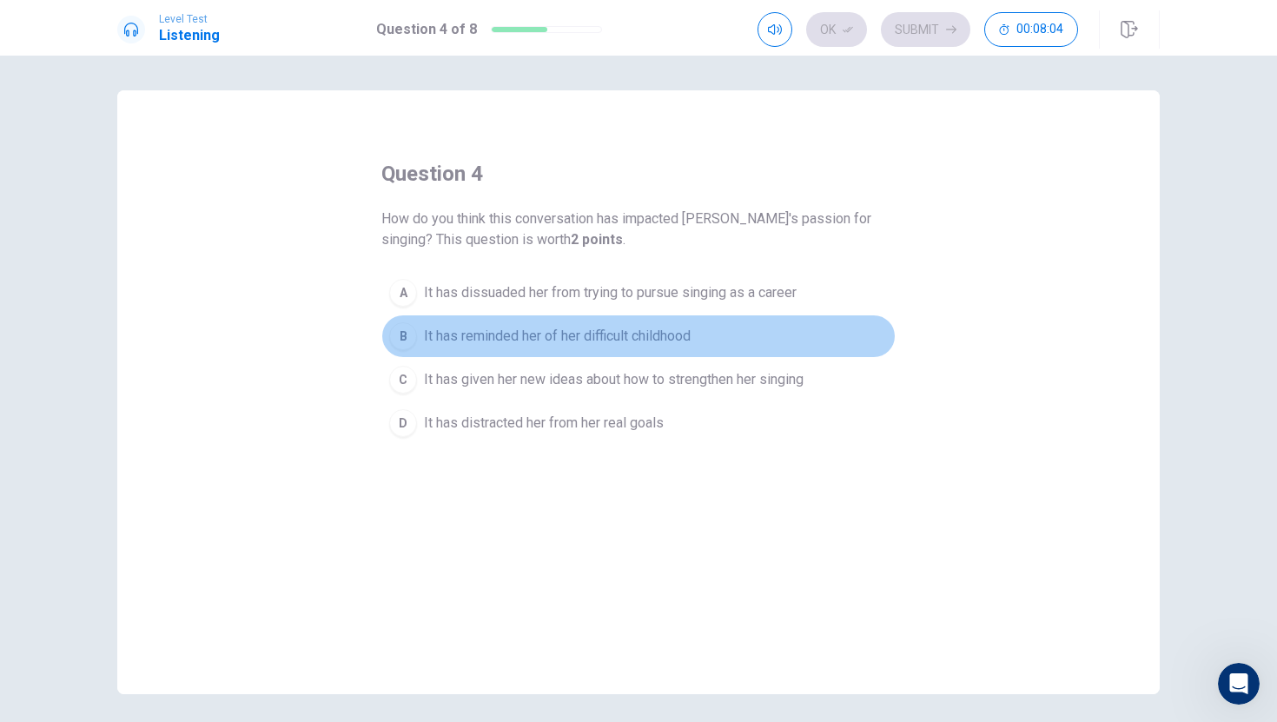
click at [581, 356] on button "B It has reminded her of her difficult childhood" at bounding box center [638, 335] width 514 height 43
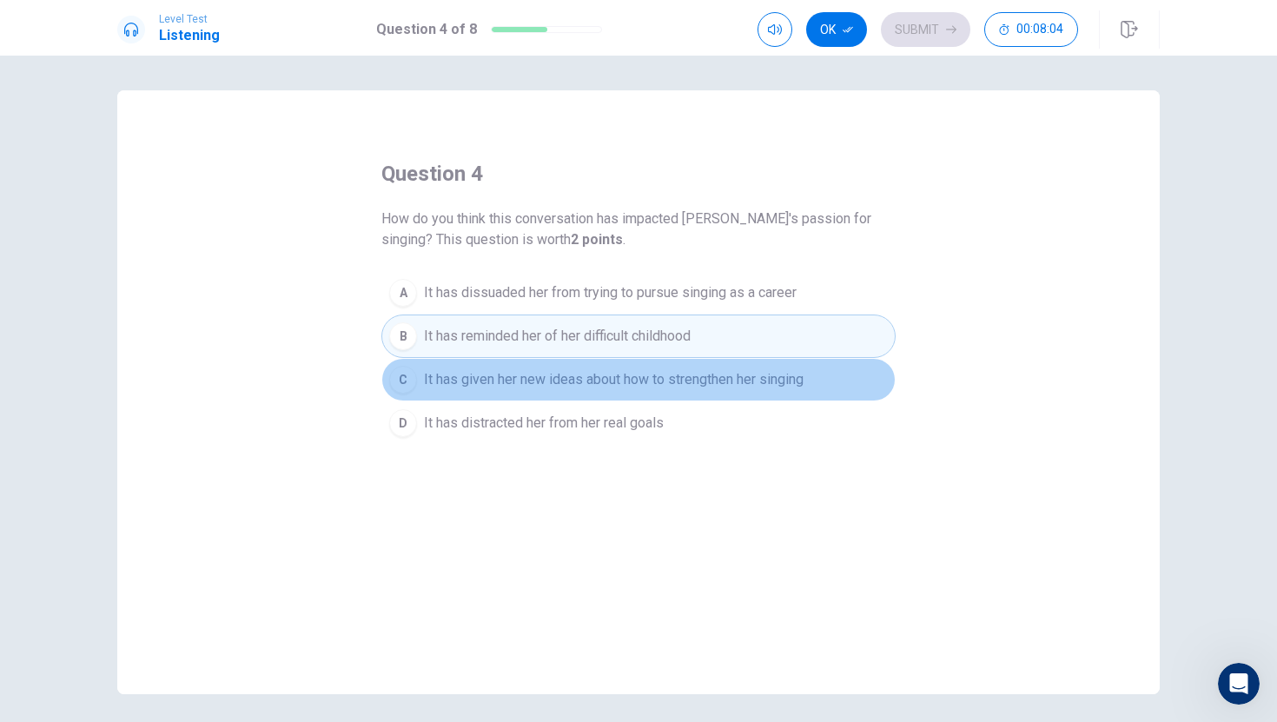
click at [583, 367] on button "C It has given her new ideas about how to strengthen her singing" at bounding box center [638, 379] width 514 height 43
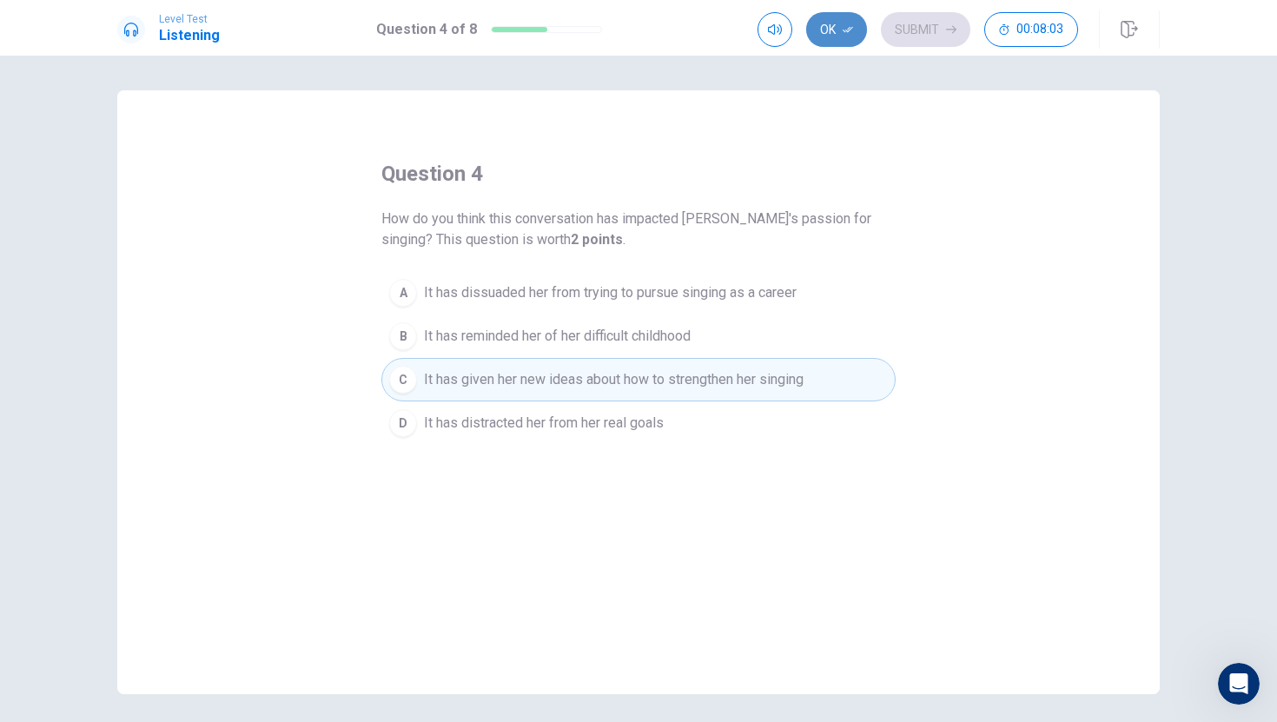
click at [824, 25] on button "Ok" at bounding box center [836, 29] width 61 height 35
click at [926, 8] on div "Level Test Listening Question 4 of 8 Ok Submit 00:08:02" at bounding box center [638, 28] width 1277 height 56
click at [927, 17] on button "Submit" at bounding box center [925, 29] width 89 height 35
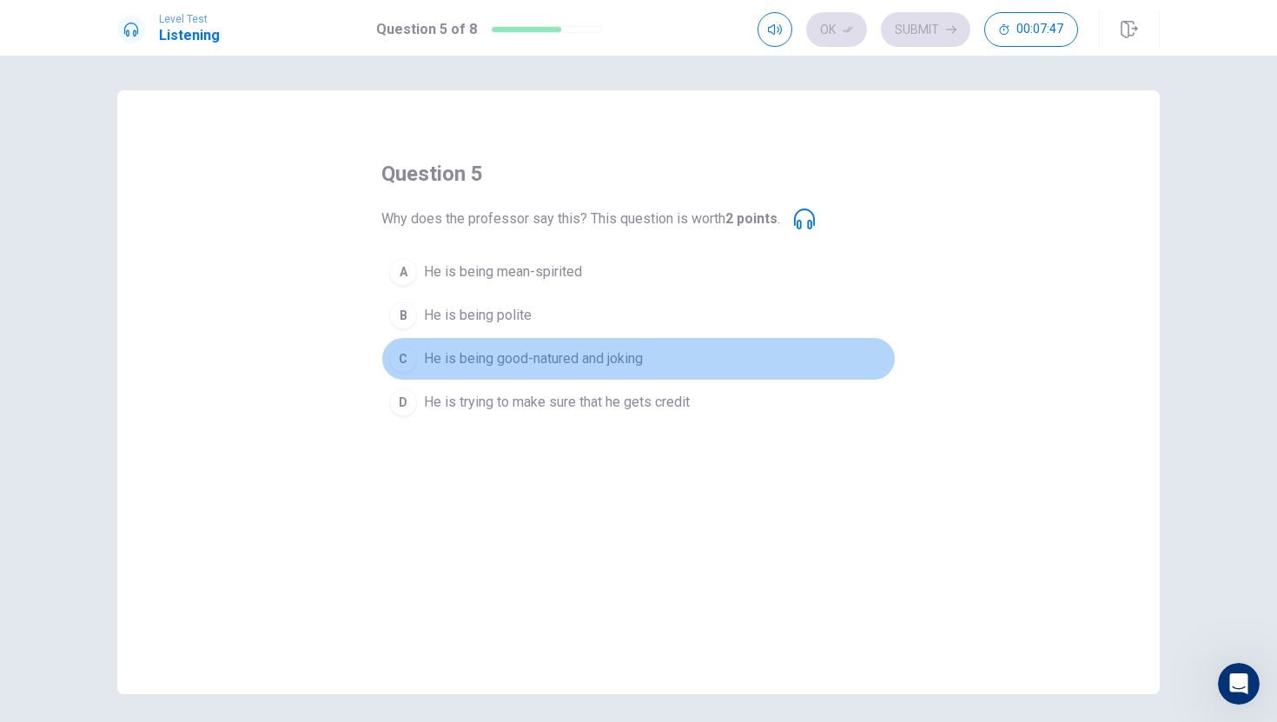
click at [571, 366] on span "He is being good-natured and joking" at bounding box center [533, 358] width 219 height 21
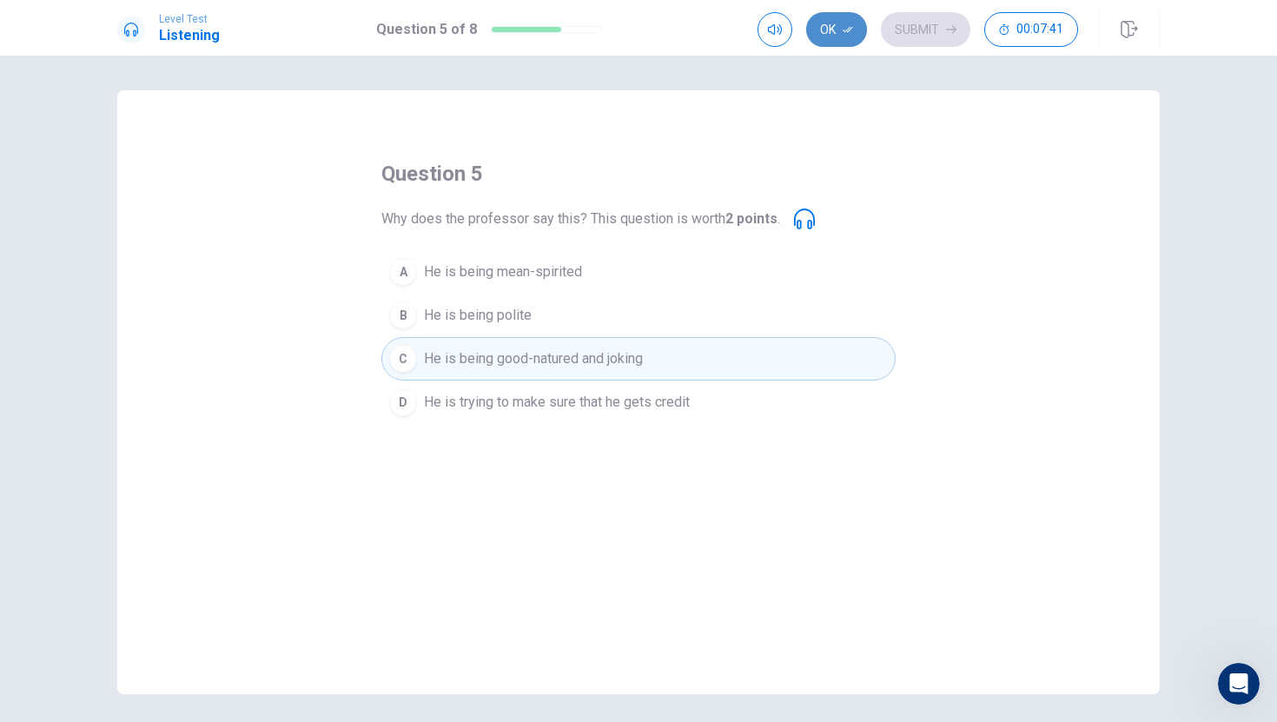
click at [829, 34] on button "Ok" at bounding box center [836, 29] width 61 height 35
click at [890, 25] on button "Submit" at bounding box center [925, 29] width 89 height 35
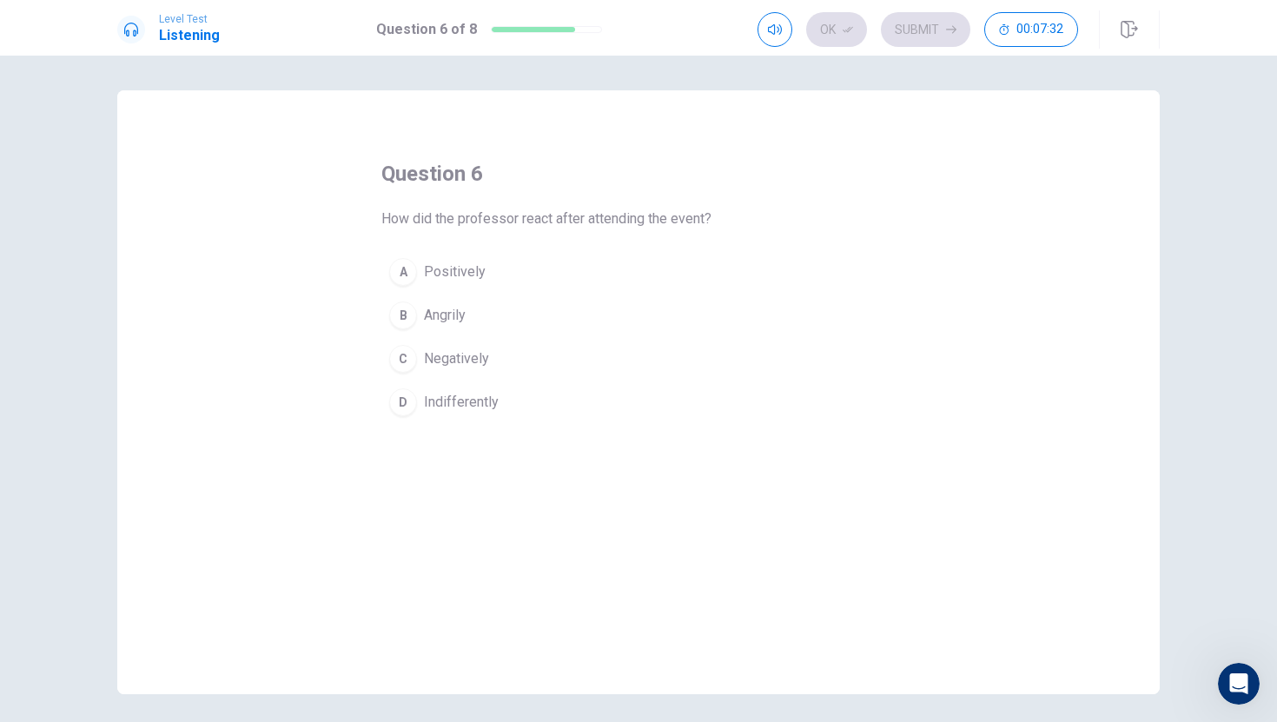
click at [484, 297] on button "B Angrily" at bounding box center [638, 315] width 514 height 43
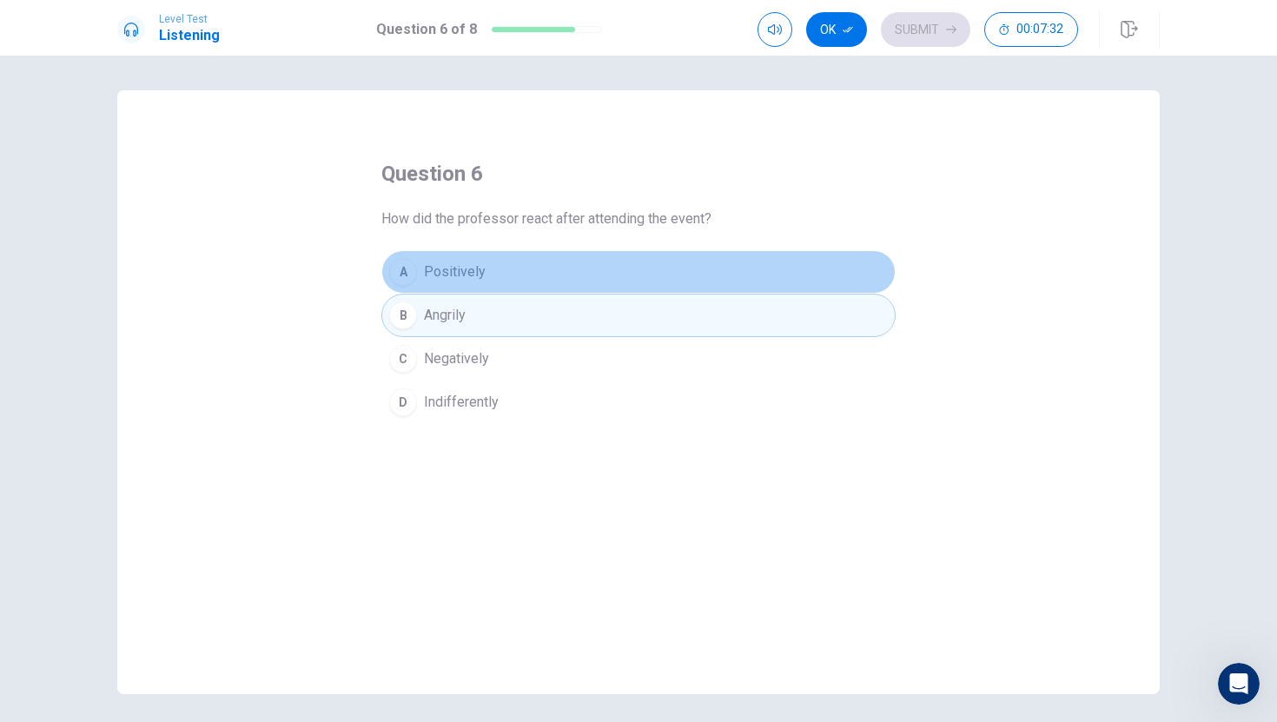
click at [484, 292] on button "A Positively" at bounding box center [638, 271] width 514 height 43
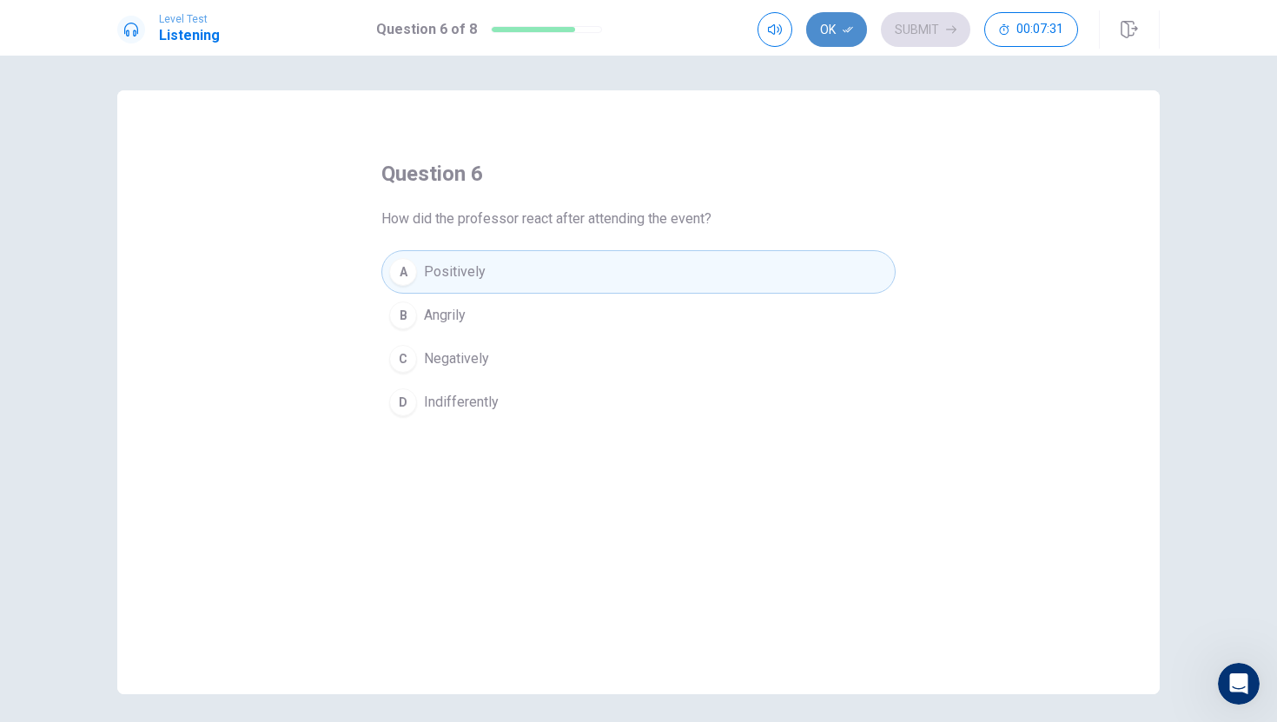
click at [846, 33] on icon "button" at bounding box center [848, 29] width 10 height 10
click at [903, 24] on button "Submit" at bounding box center [925, 29] width 89 height 35
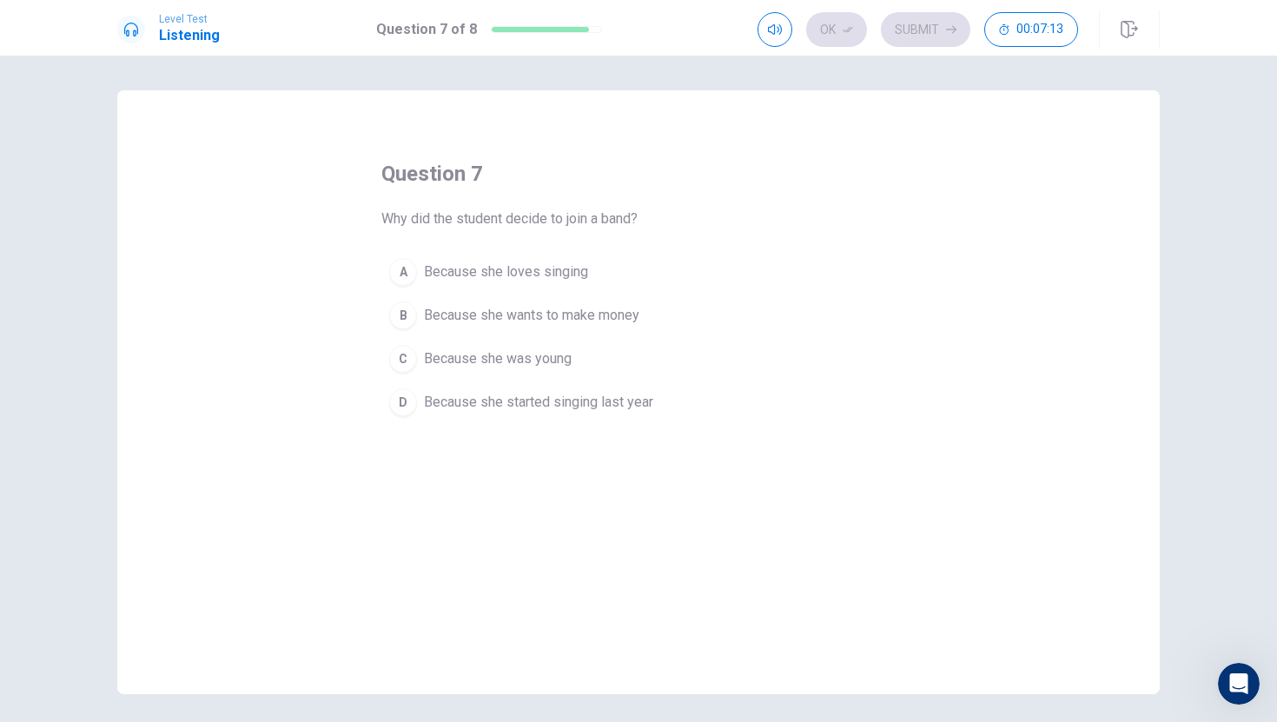
click at [573, 277] on span "Because she loves singing" at bounding box center [506, 271] width 164 height 21
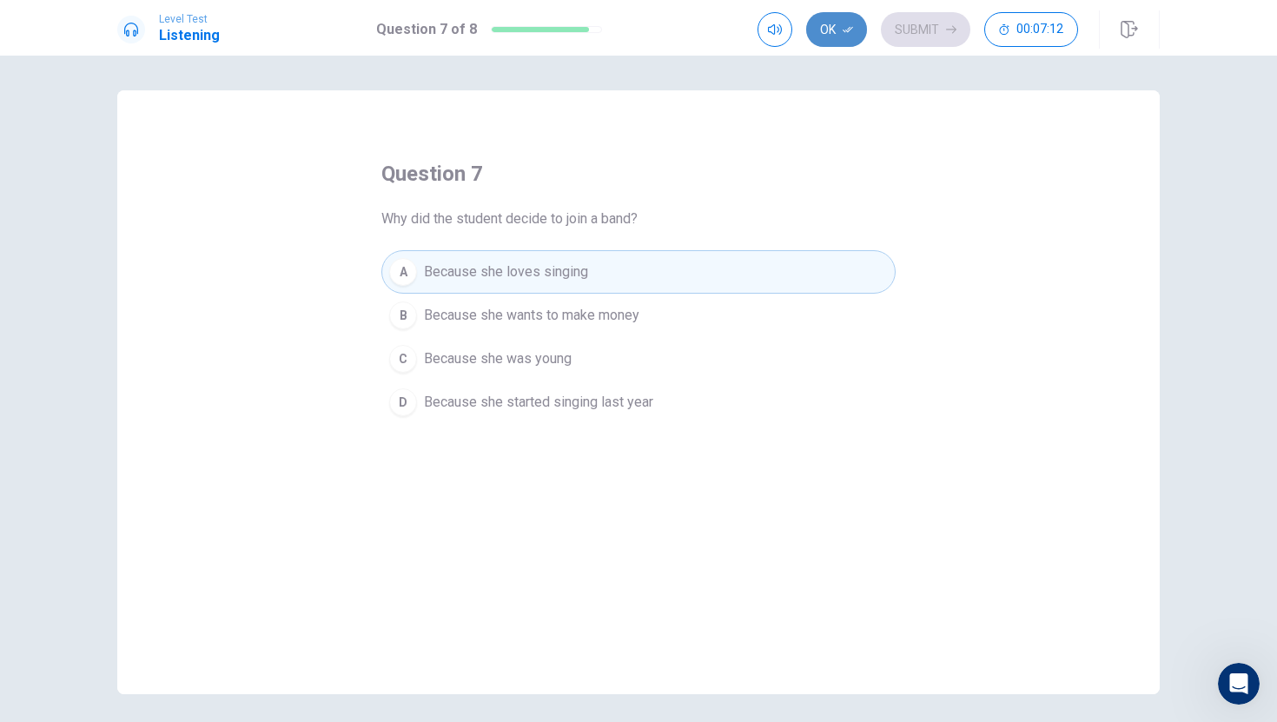
click at [837, 23] on button "Ok" at bounding box center [836, 29] width 61 height 35
click at [870, 24] on div "Ok Submit 00:07:11" at bounding box center [918, 29] width 321 height 35
click at [886, 24] on button "Submit" at bounding box center [925, 29] width 89 height 35
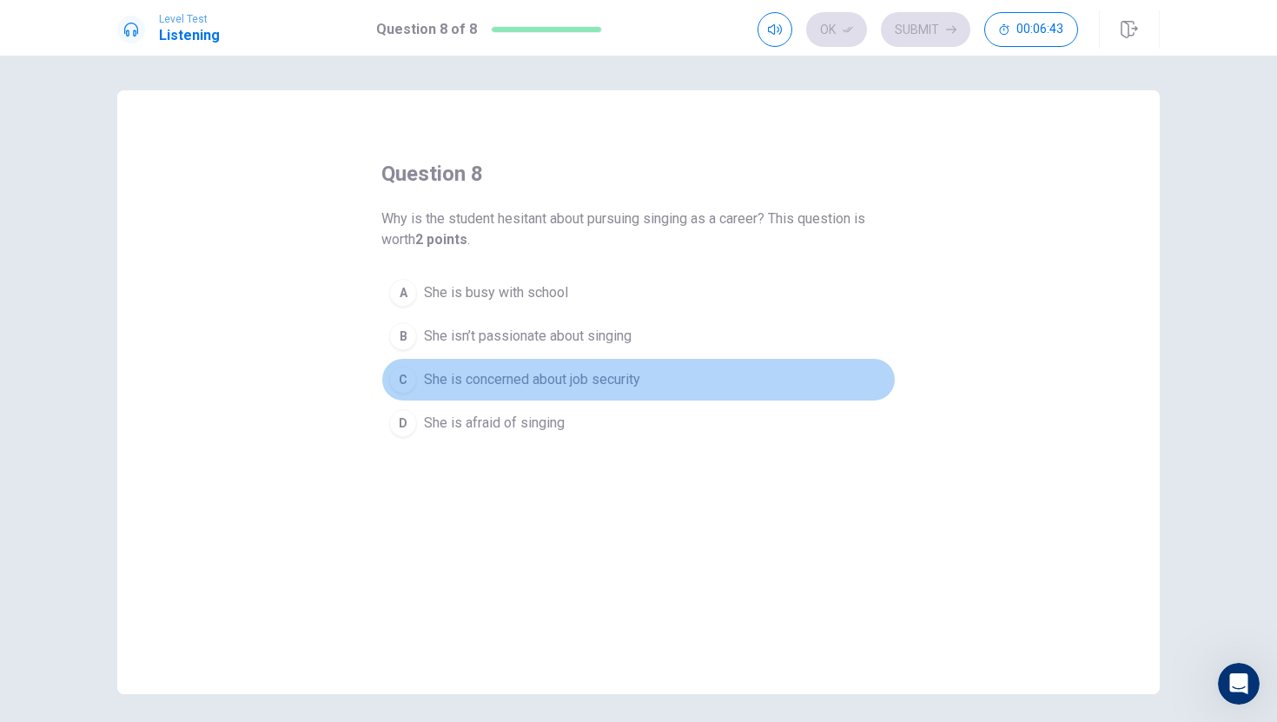
click at [539, 375] on span "She is concerned about job security" at bounding box center [532, 379] width 216 height 21
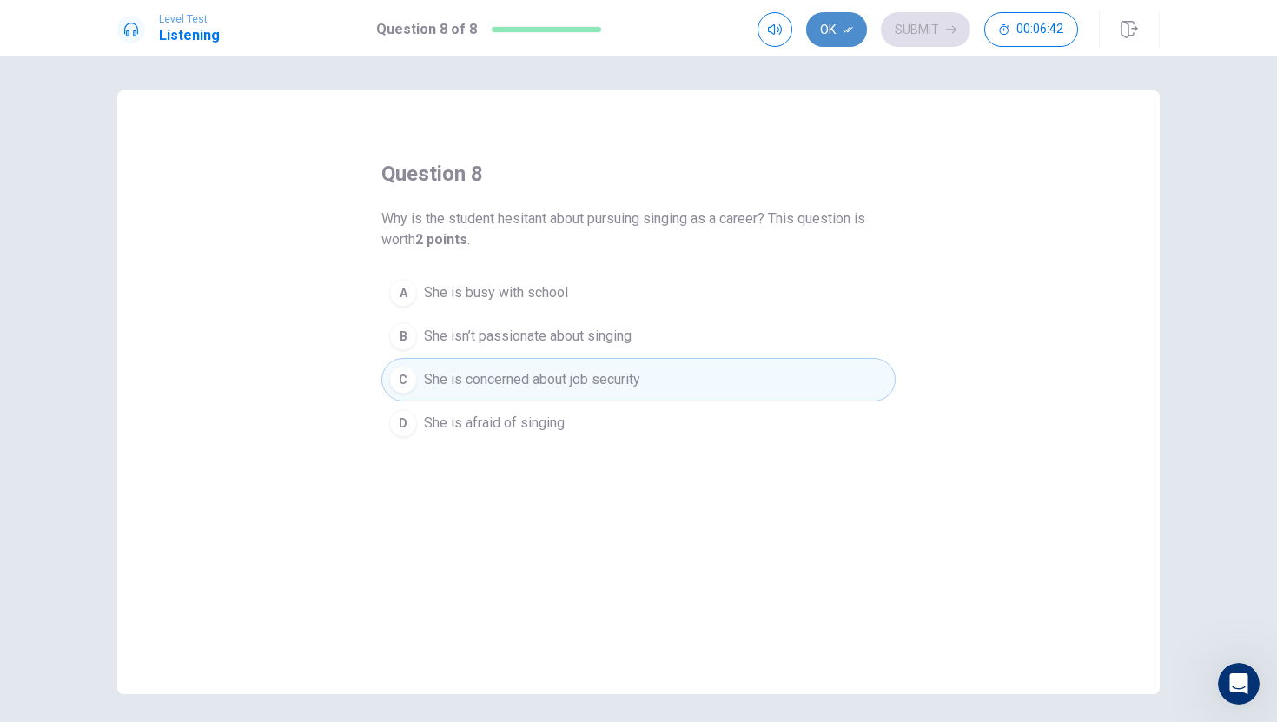
click at [831, 34] on button "Ok" at bounding box center [836, 29] width 61 height 35
click at [926, 33] on button "Submit" at bounding box center [925, 29] width 89 height 35
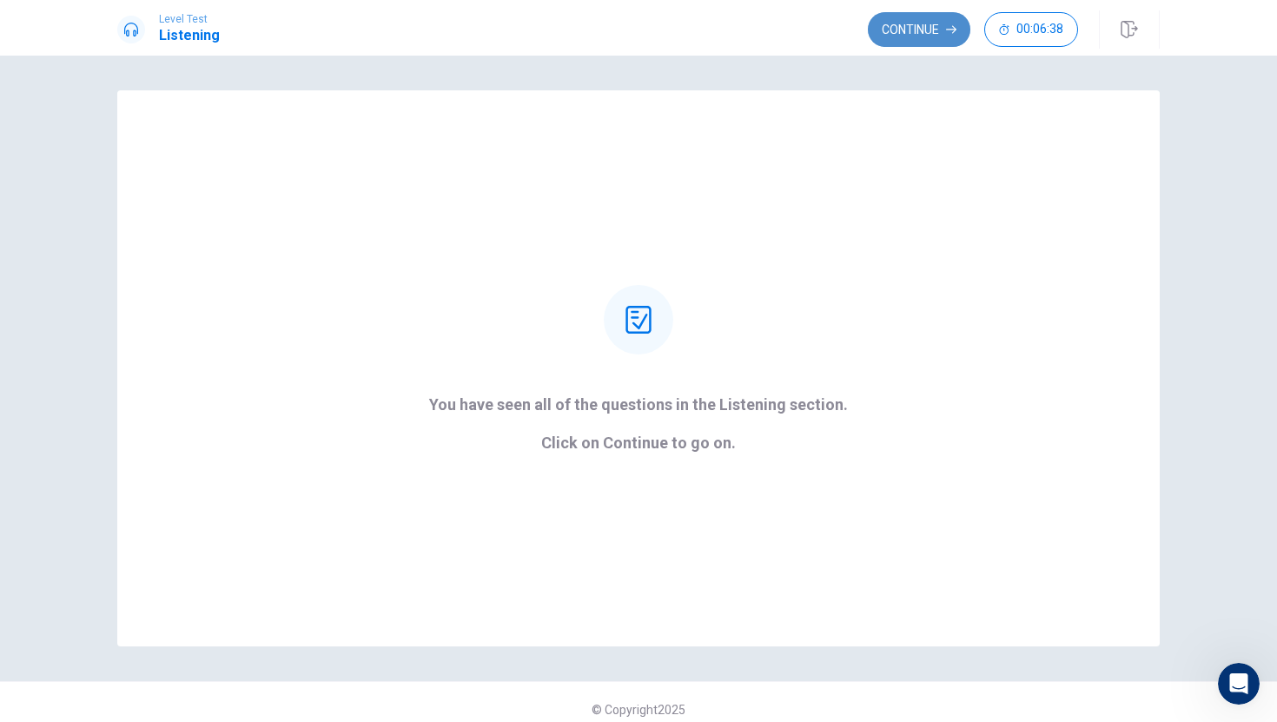
click at [905, 25] on button "Continue" at bounding box center [919, 29] width 103 height 35
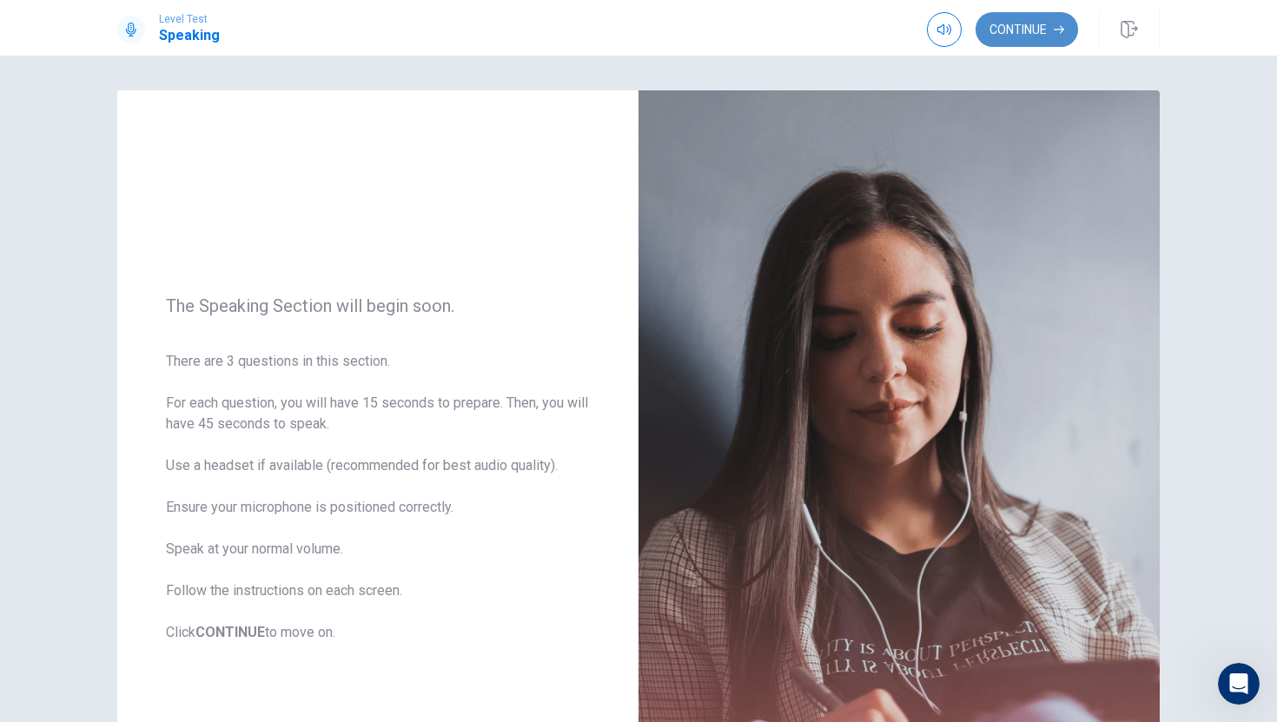
click at [1034, 29] on button "Continue" at bounding box center [1027, 29] width 103 height 35
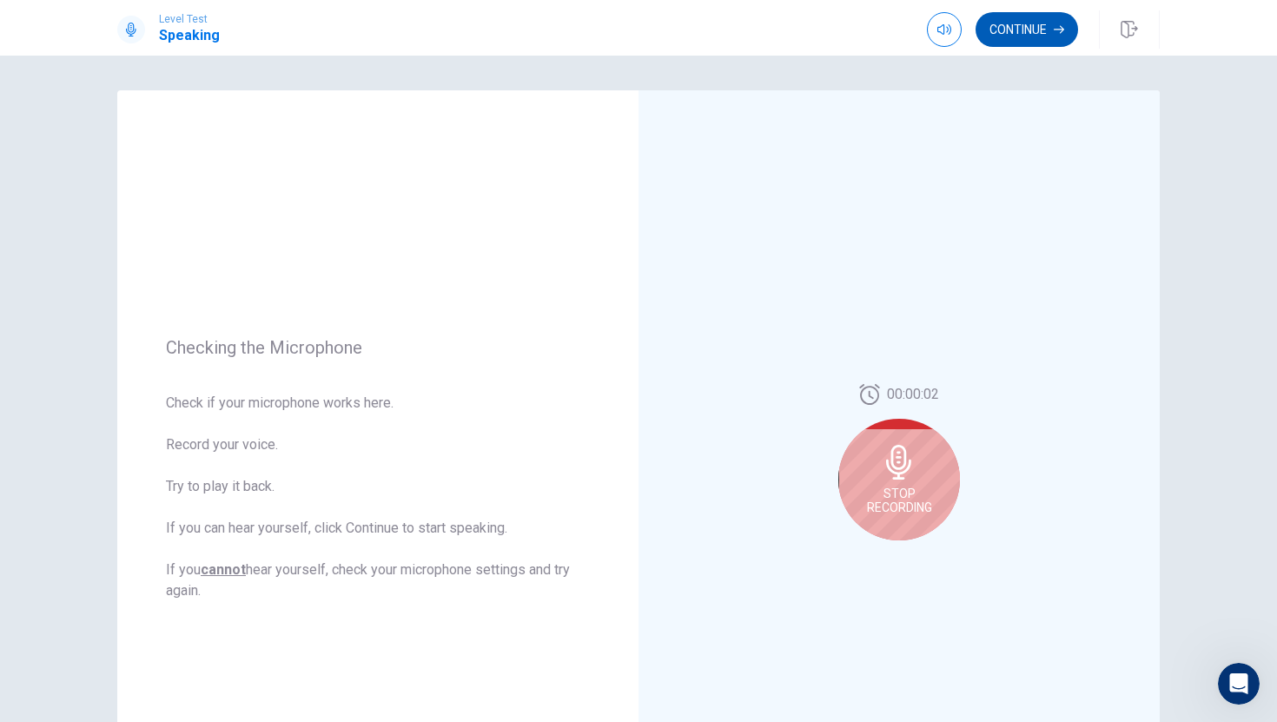
click at [1042, 23] on button "Continue" at bounding box center [1027, 29] width 103 height 35
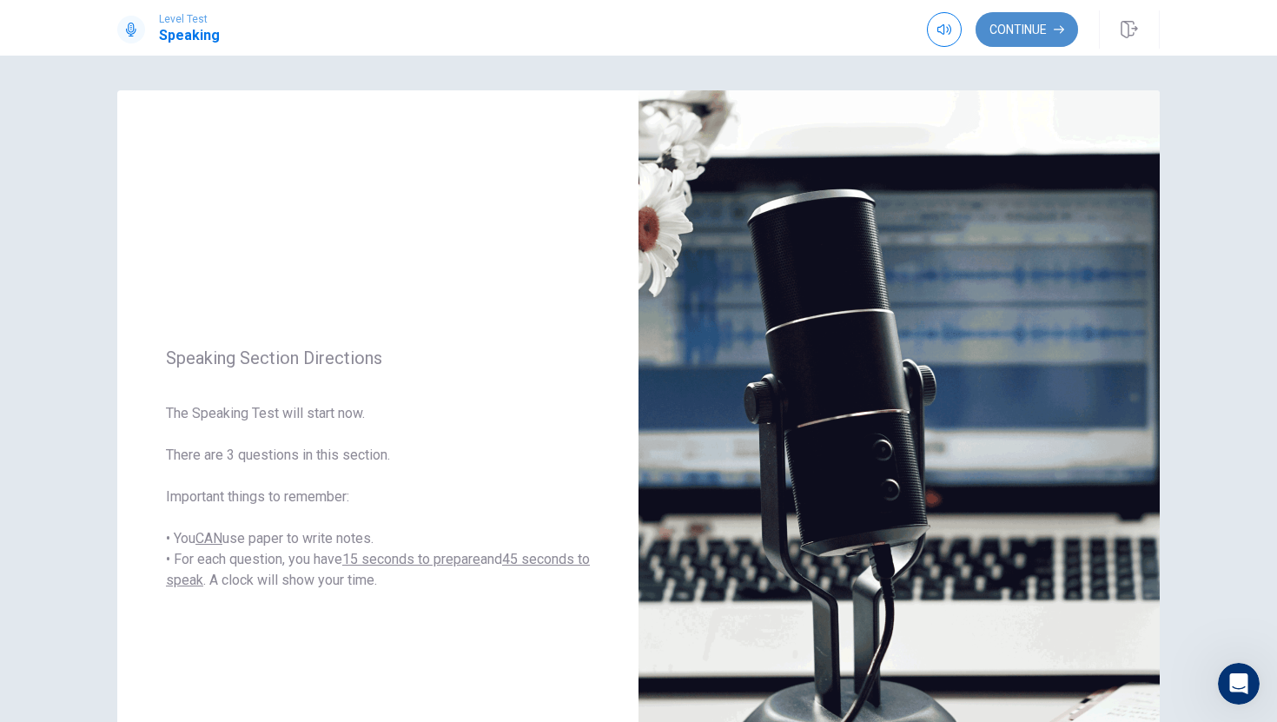
click at [1013, 24] on button "Continue" at bounding box center [1027, 29] width 103 height 35
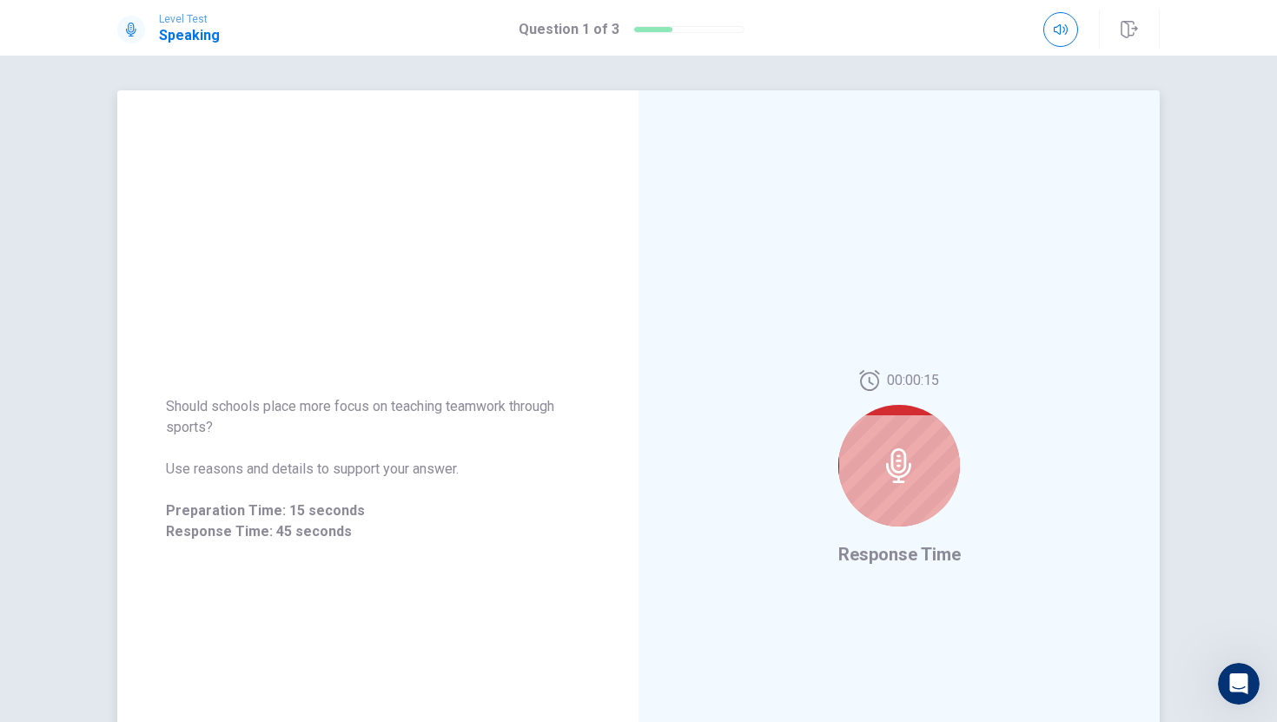
click at [916, 437] on div at bounding box center [899, 466] width 122 height 122
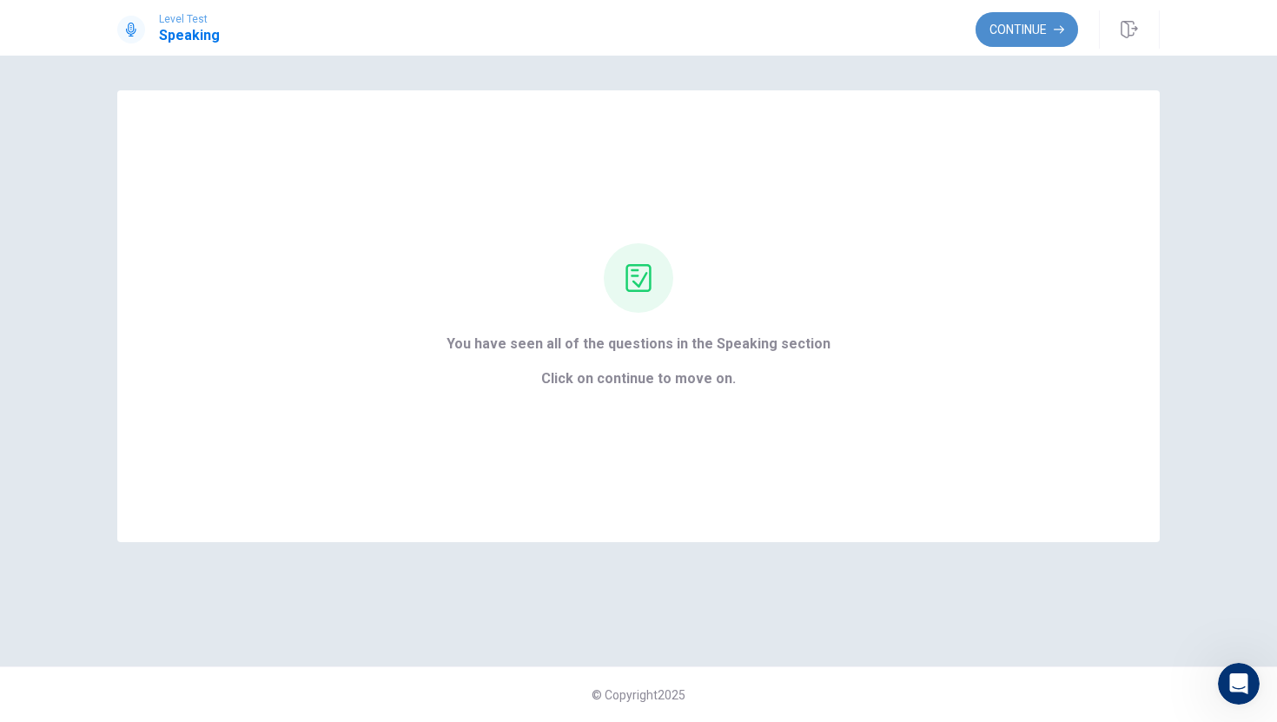
click at [1003, 23] on button "Continue" at bounding box center [1027, 29] width 103 height 35
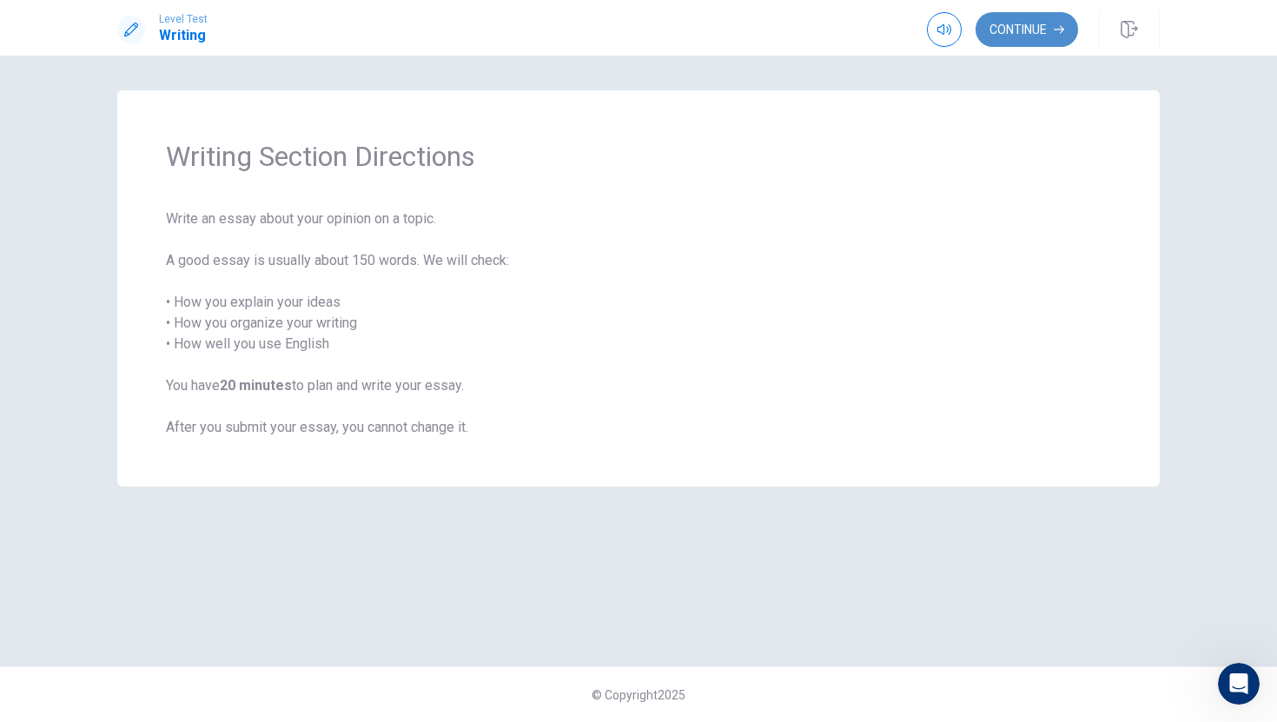
click at [997, 29] on button "Continue" at bounding box center [1027, 29] width 103 height 35
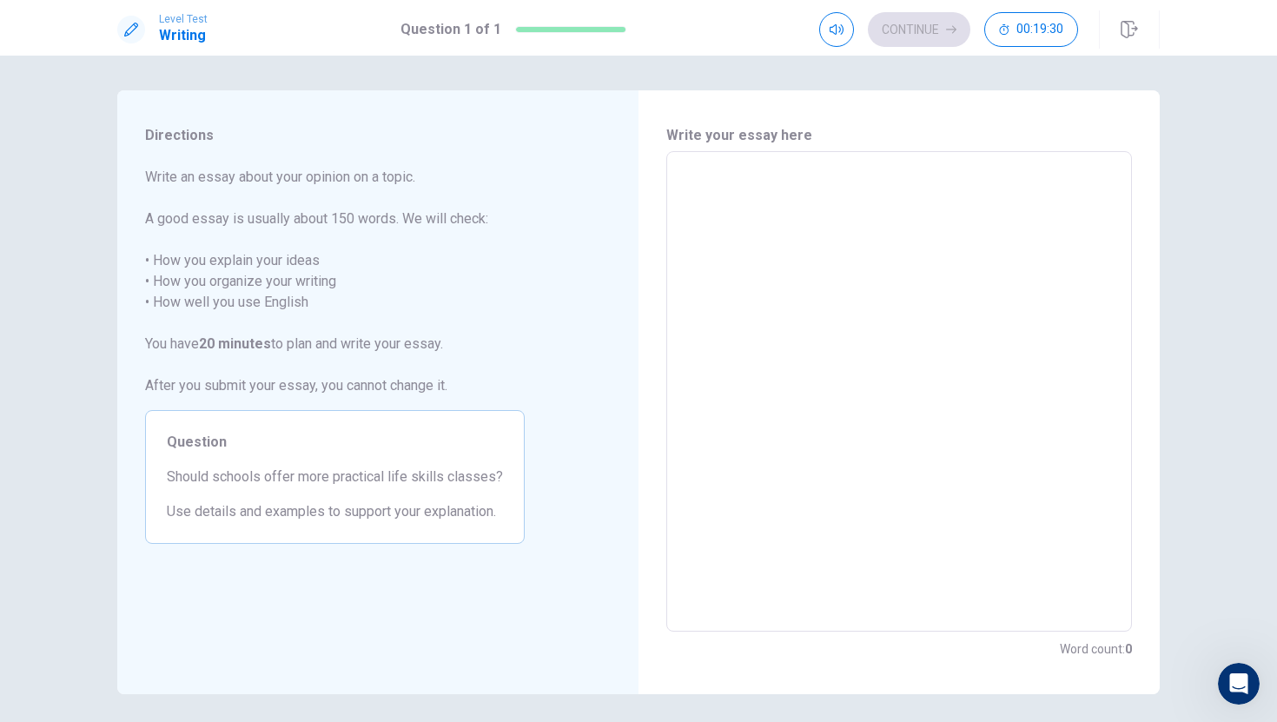
click at [728, 197] on textarea at bounding box center [898, 392] width 441 height 452
type textarea "u"
type textarea "x"
type textarea "i"
type textarea "x"
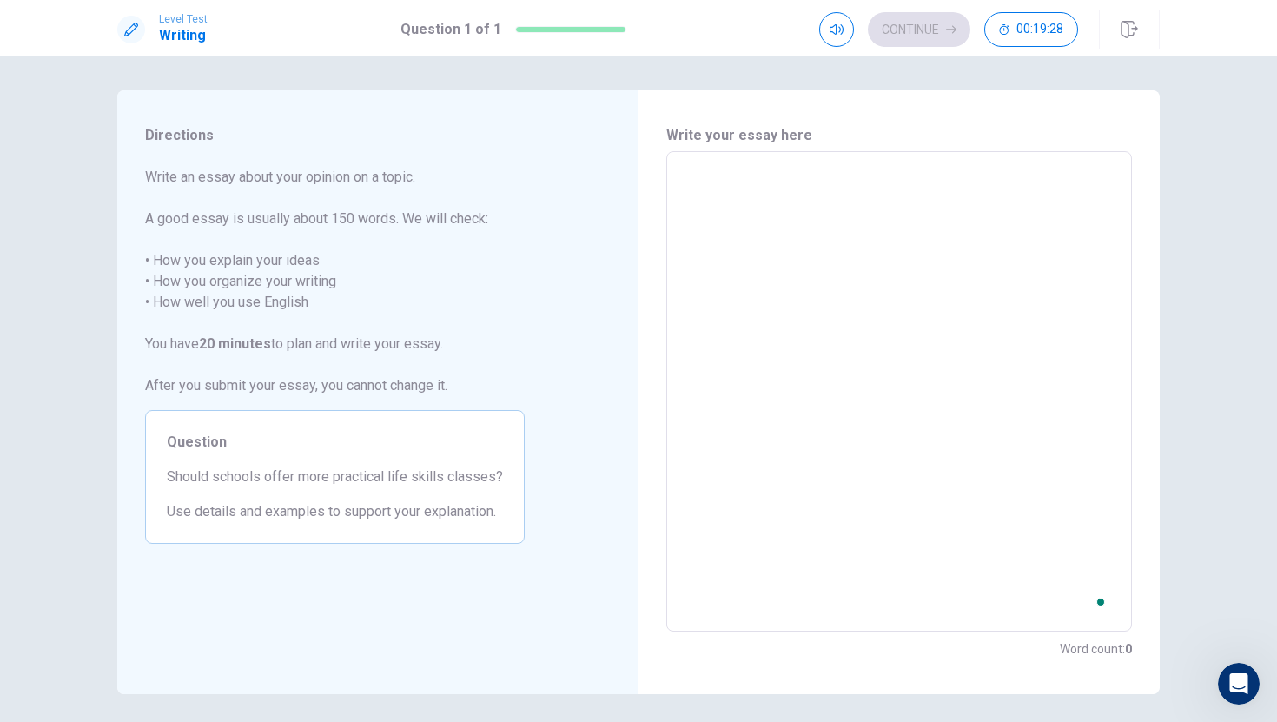
type textarea "i"
type textarea "x"
type textarea "i"
type textarea "x"
type textarea "i t"
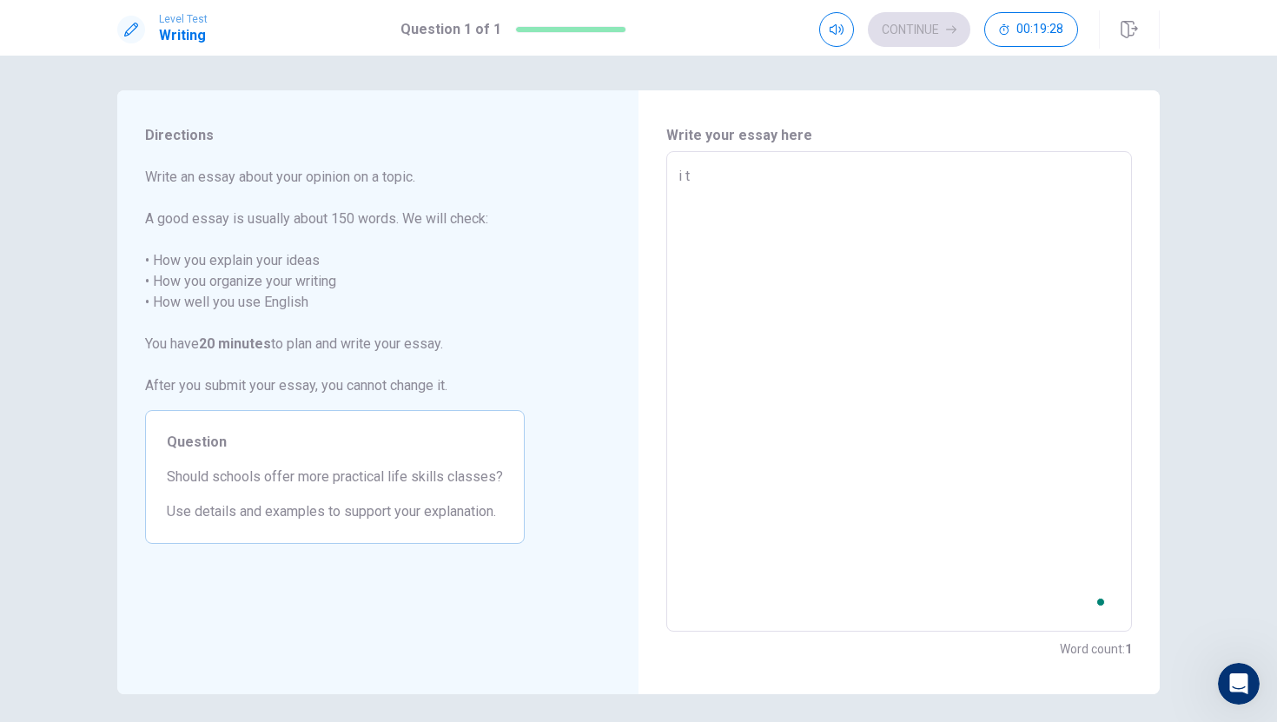
type textarea "x"
type textarea "i th"
type textarea "x"
type textarea "i thi"
type textarea "x"
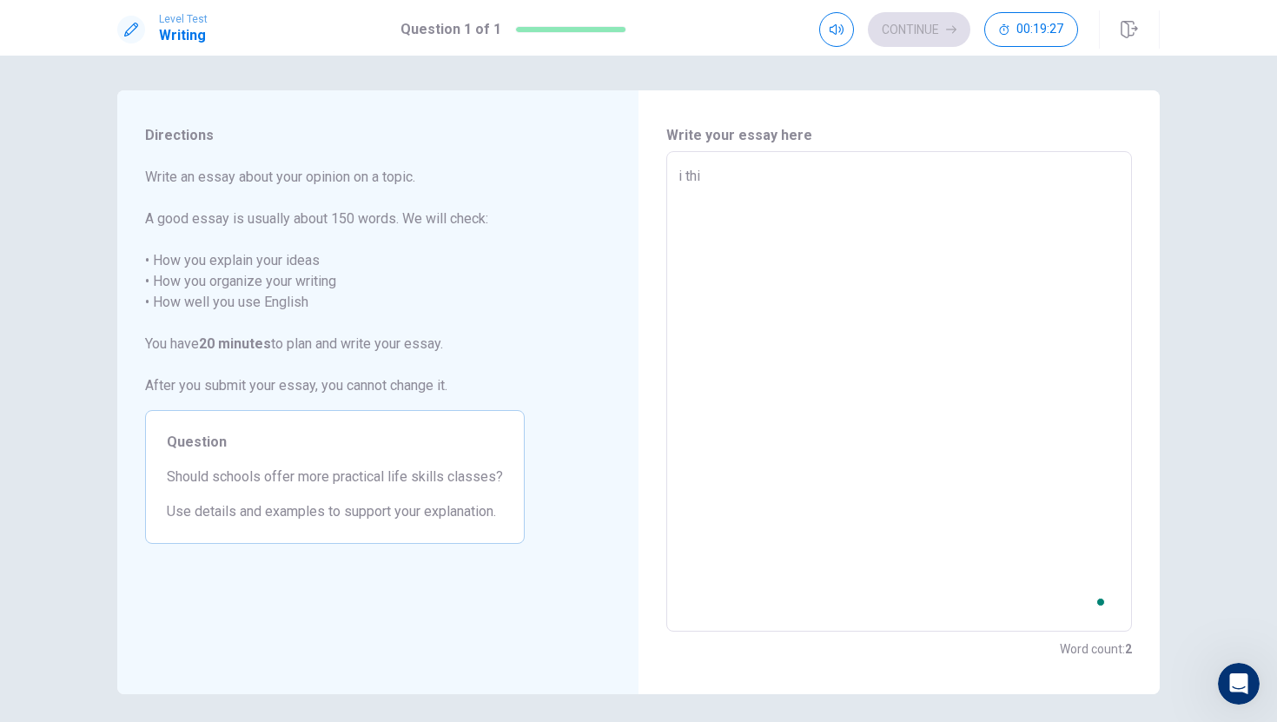
type textarea "i thin"
type textarea "x"
type textarea "i think"
type textarea "x"
type textarea "i think"
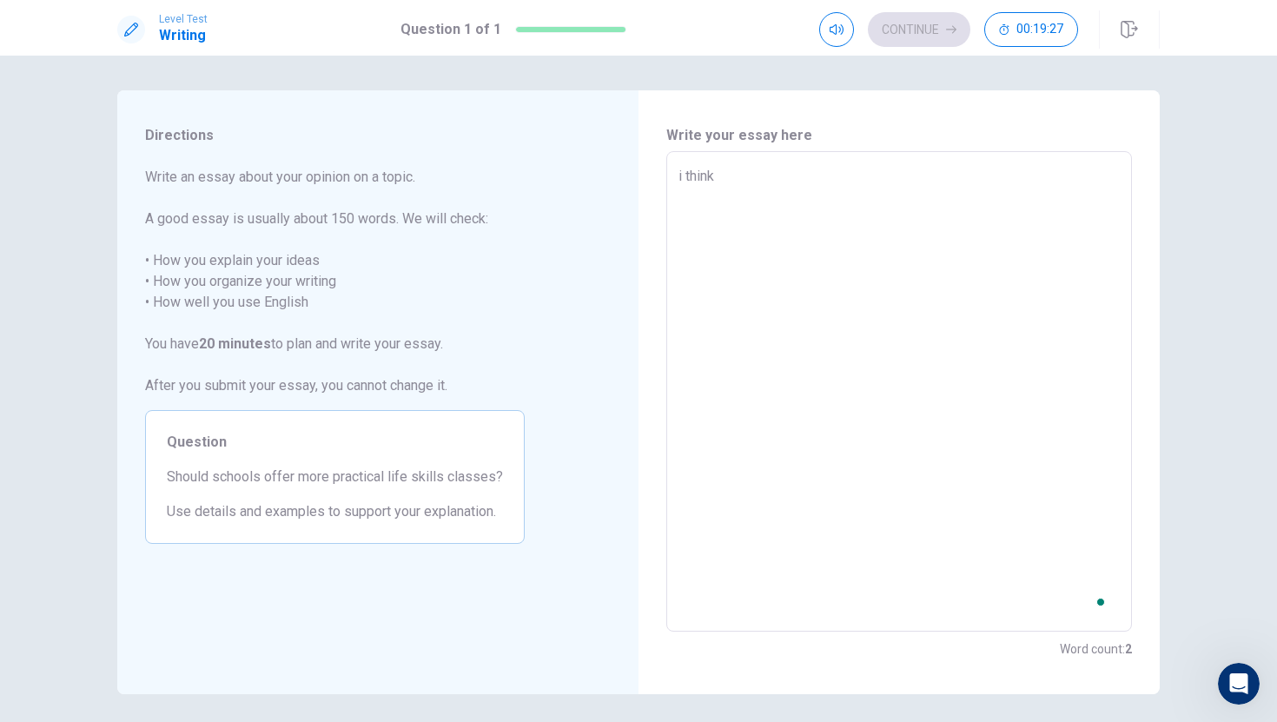
type textarea "x"
type textarea "i think t"
type textarea "x"
type textarea "i think th"
type textarea "x"
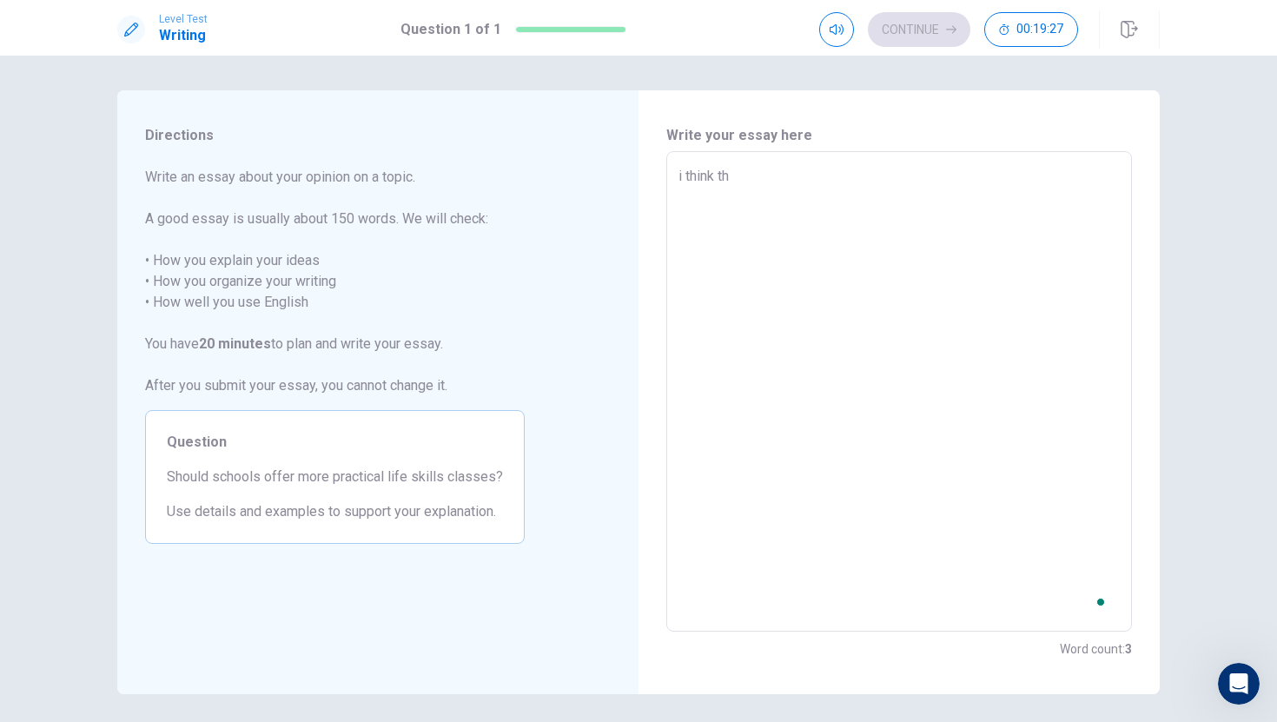
type textarea "i think the"
type textarea "x"
type textarea "i think they"
type textarea "x"
type textarea "i think they"
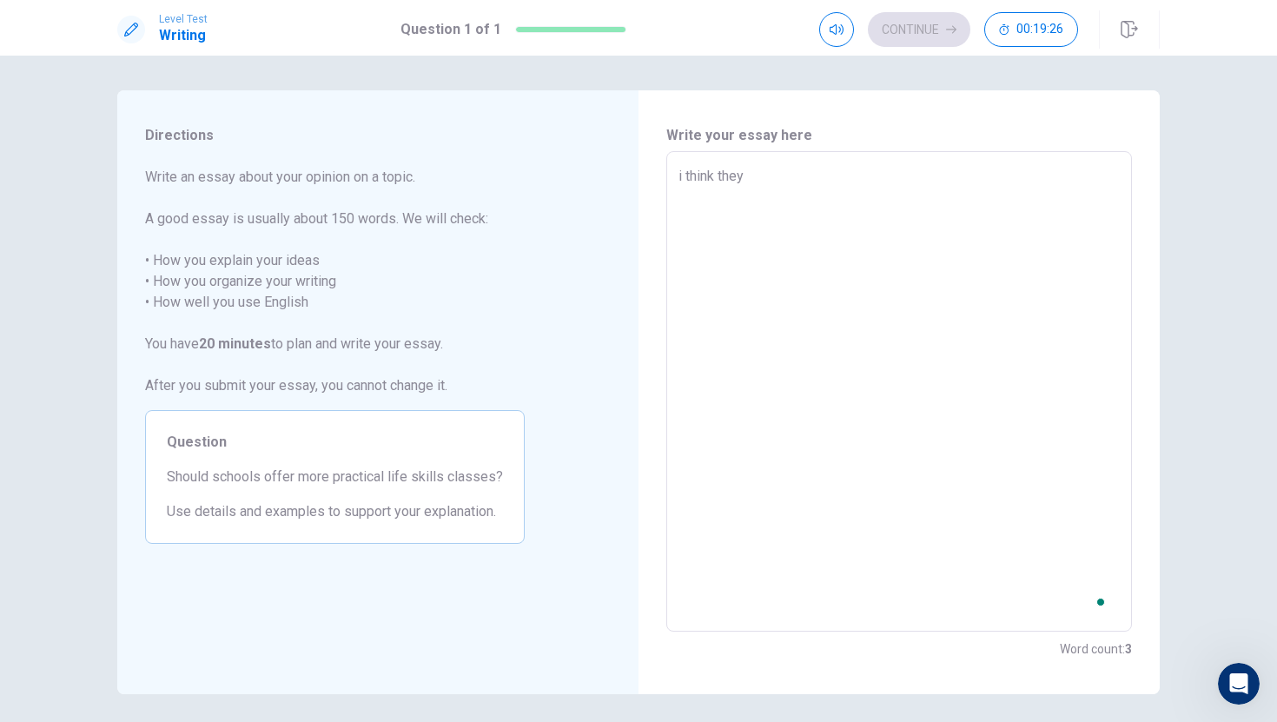
type textarea "x"
type textarea "i think they s"
type textarea "x"
type textarea "i think they"
type textarea "x"
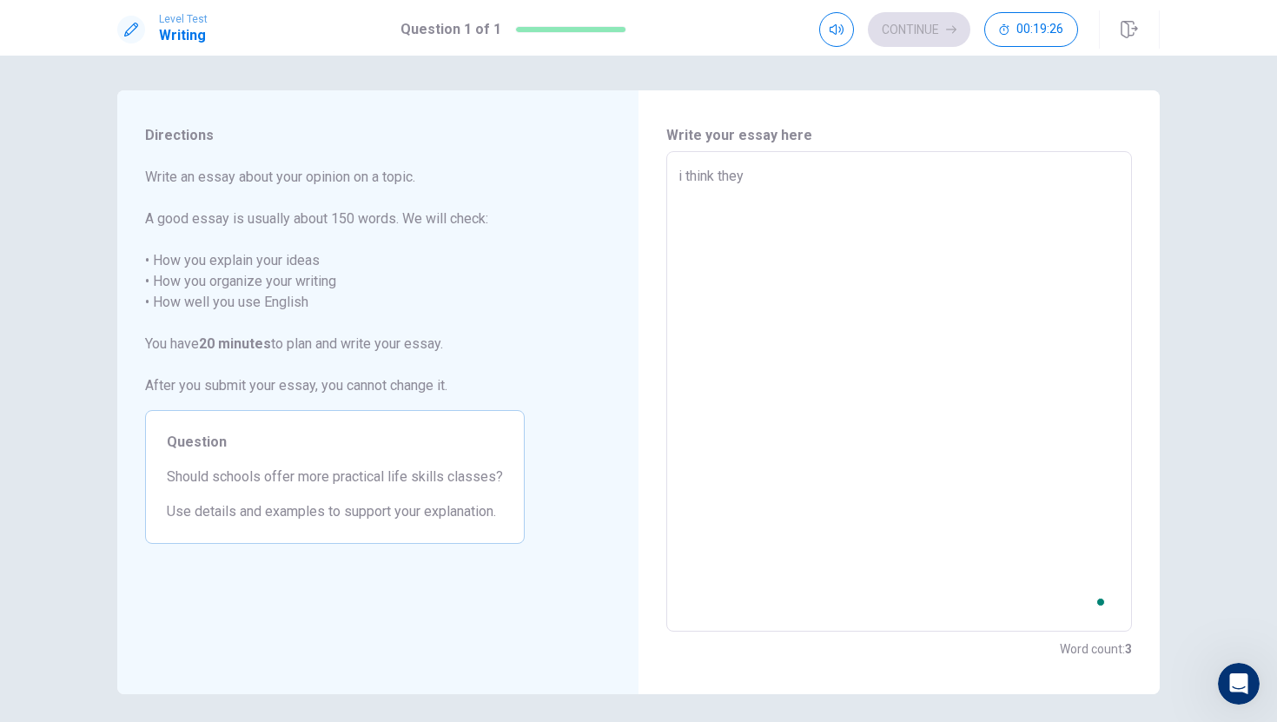
type textarea "i think they s"
type textarea "x"
type textarea "i think they sh"
type textarea "x"
type textarea "i think they sho"
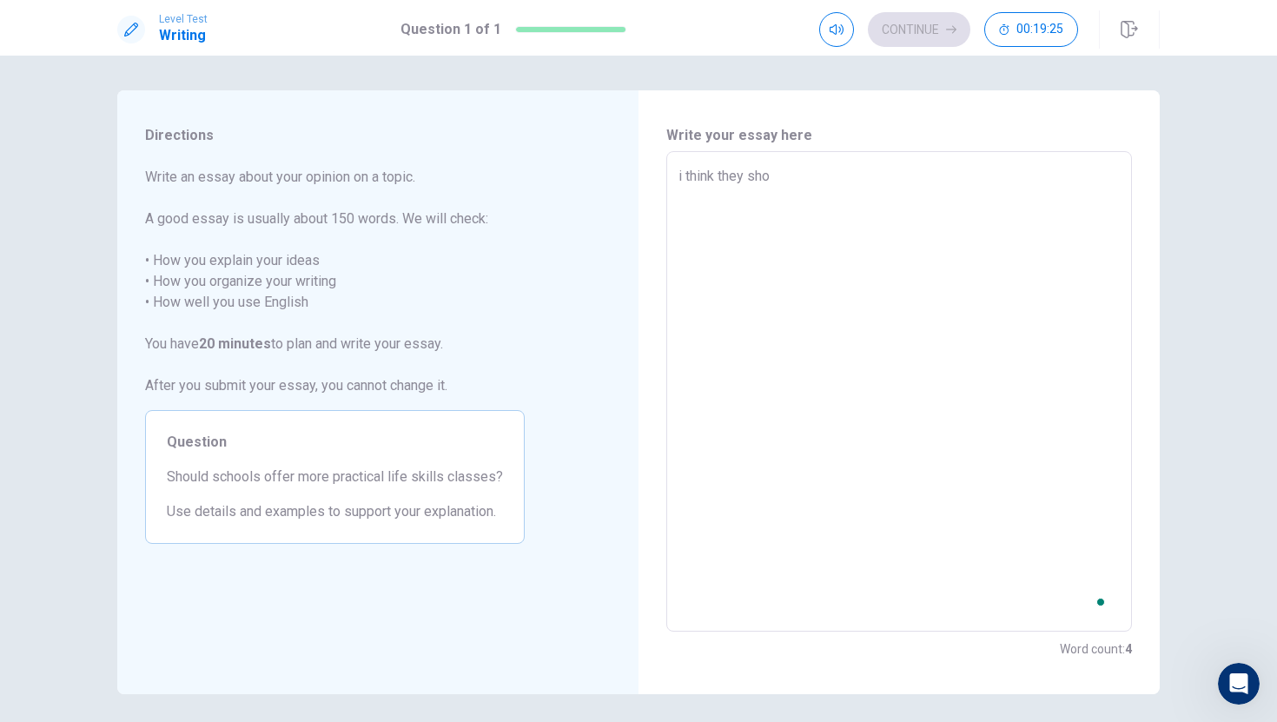
type textarea "x"
type textarea "i think they shou"
type textarea "x"
type textarea "i think they shoul"
type textarea "x"
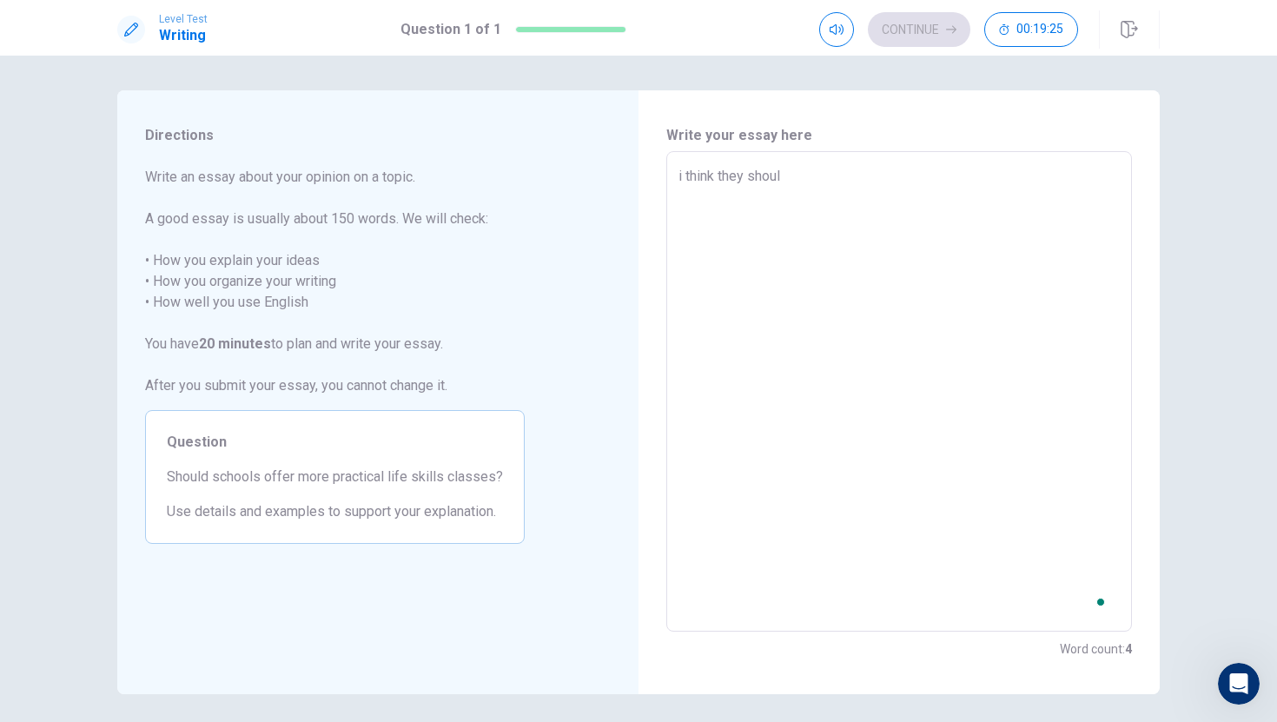
type textarea "i think they should"
type textarea "x"
type textarea "i think they should"
type textarea "x"
type textarea "i think they should a"
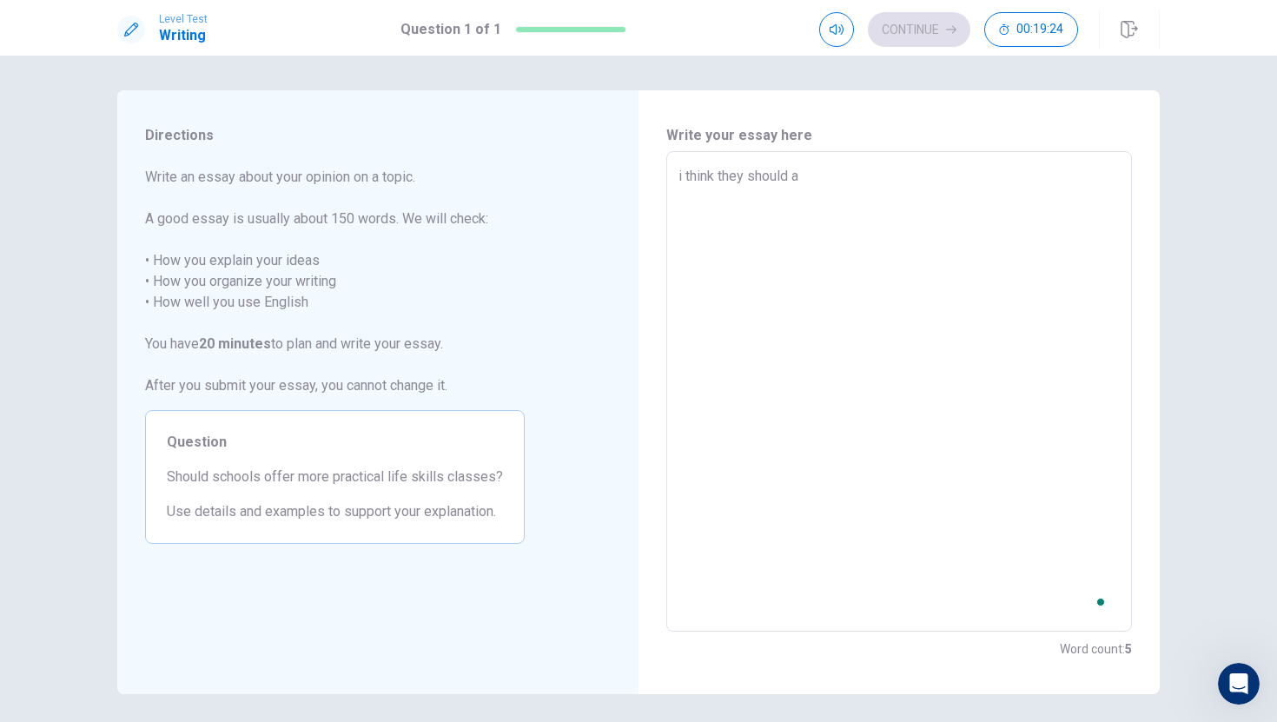
type textarea "x"
type textarea "i think they should ad"
type textarea "x"
type textarea "i think they should add"
type textarea "x"
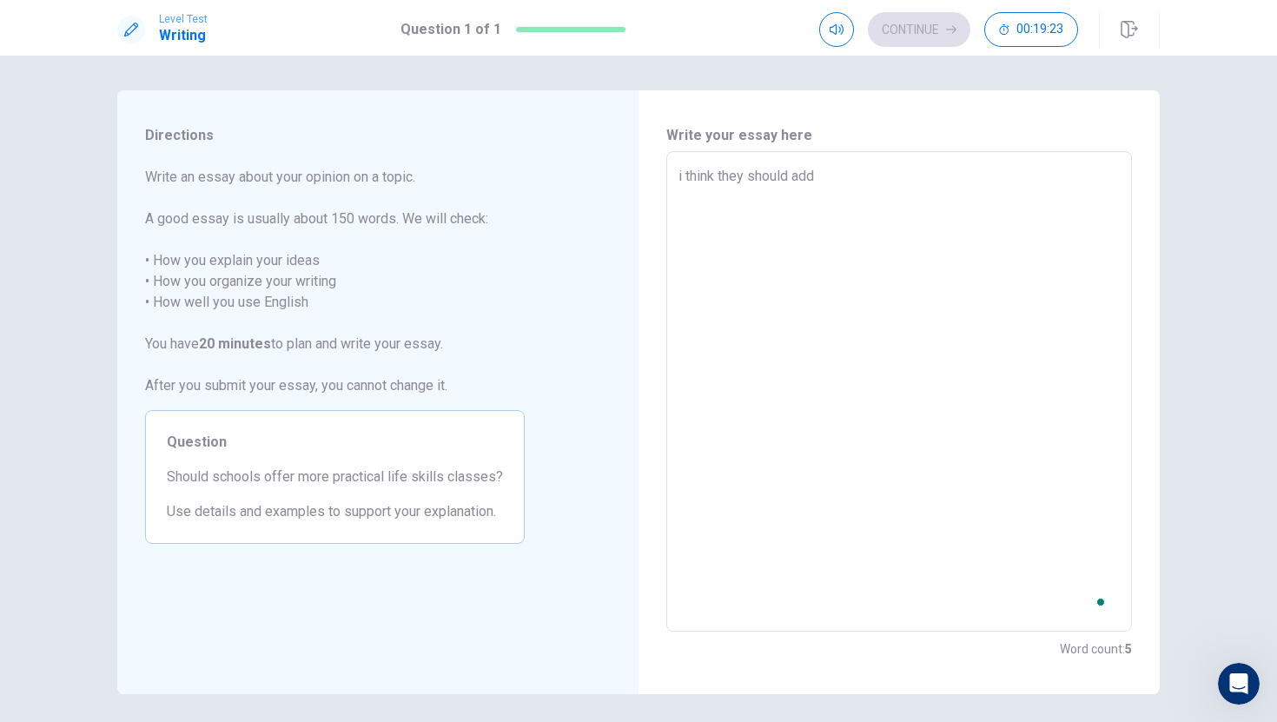
type textarea "i think they should add"
type textarea "x"
type textarea "i think they should add m"
type textarea "x"
type textarea "i think they should add mo"
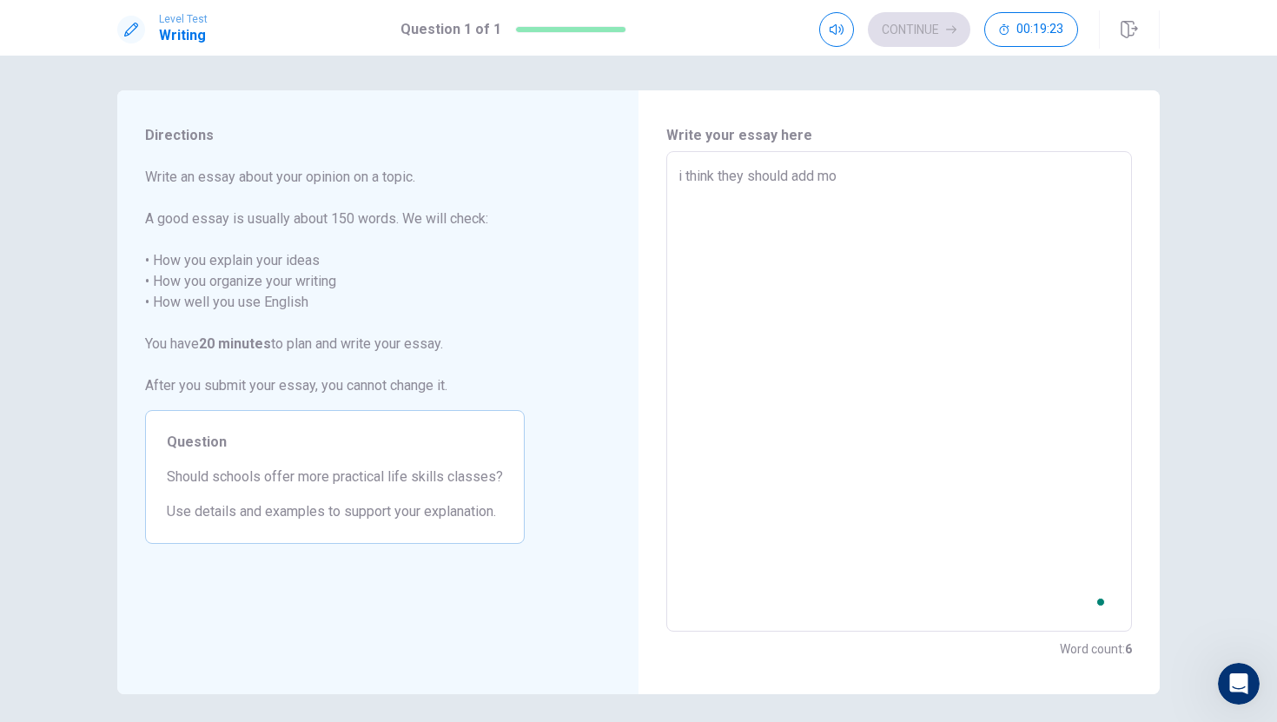
type textarea "x"
type textarea "i think they should add mor"
type textarea "x"
type textarea "i think they should add more"
type textarea "x"
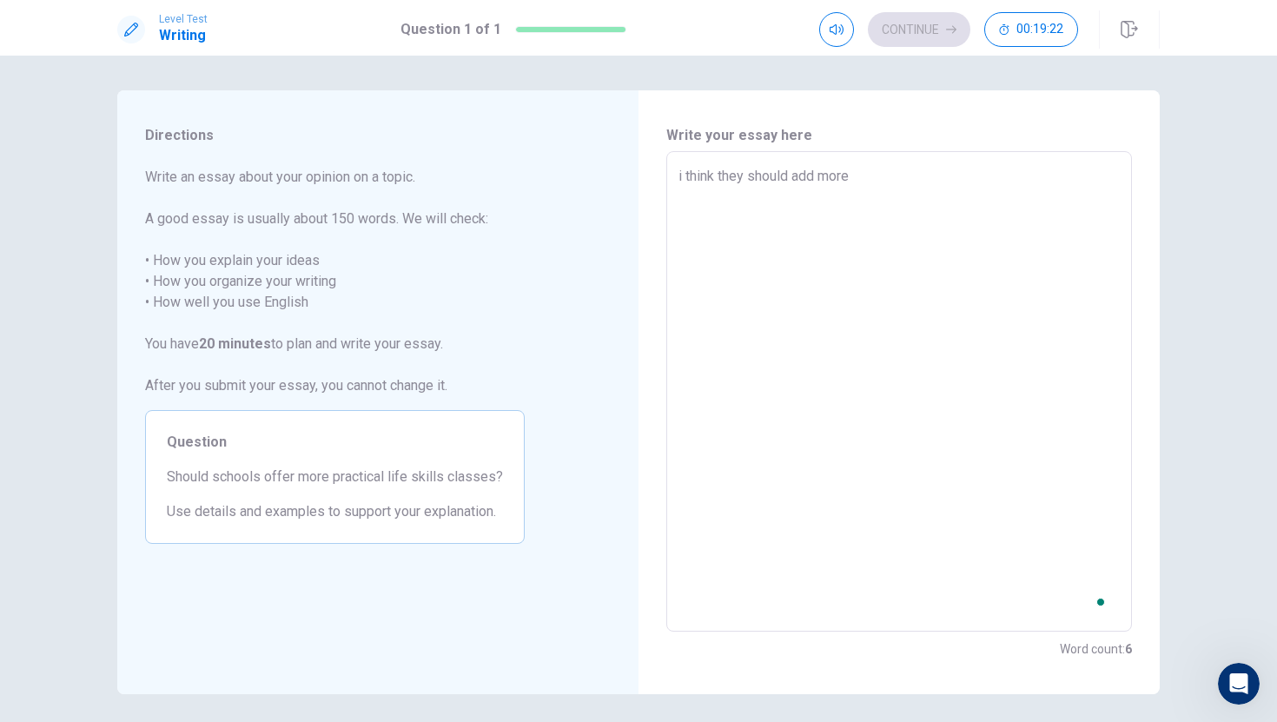
type textarea "i think they should add more"
type textarea "x"
type textarea "i think they should add more p"
type textarea "x"
type textarea "i think they should add more pr"
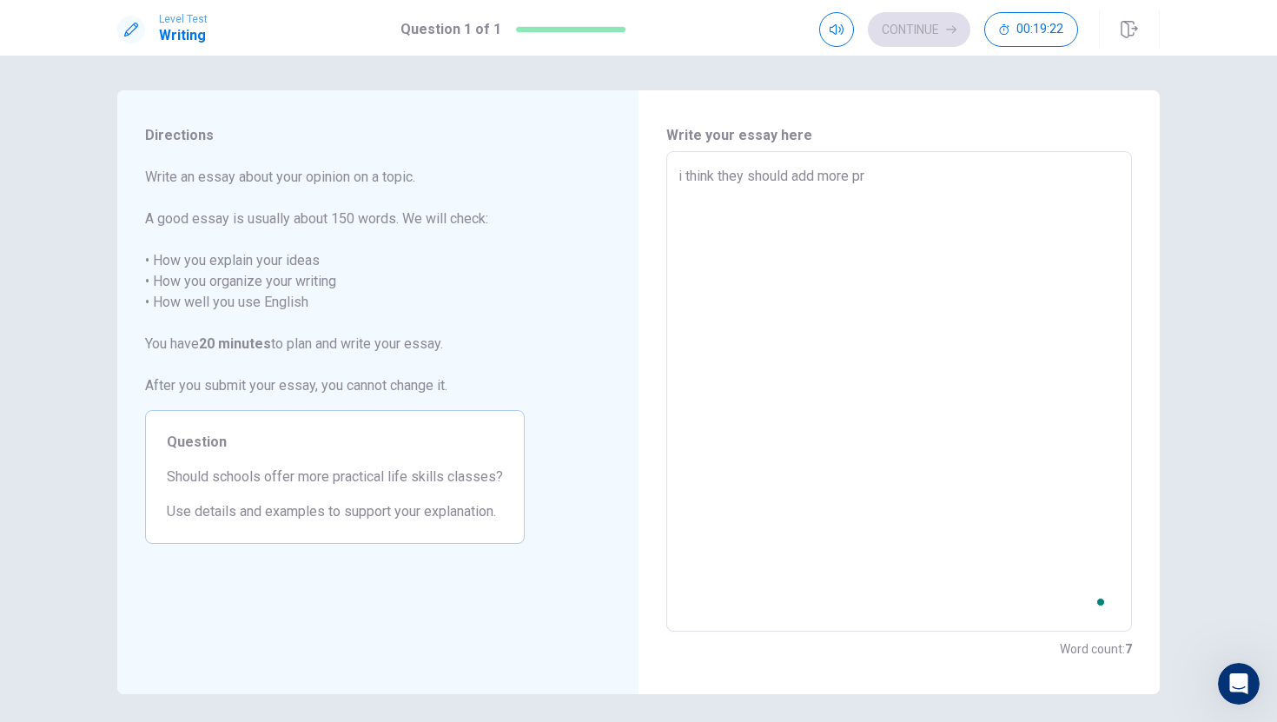
type textarea "x"
type textarea "i think they should add more pra"
type textarea "x"
type textarea "i think they should add more prac"
type textarea "x"
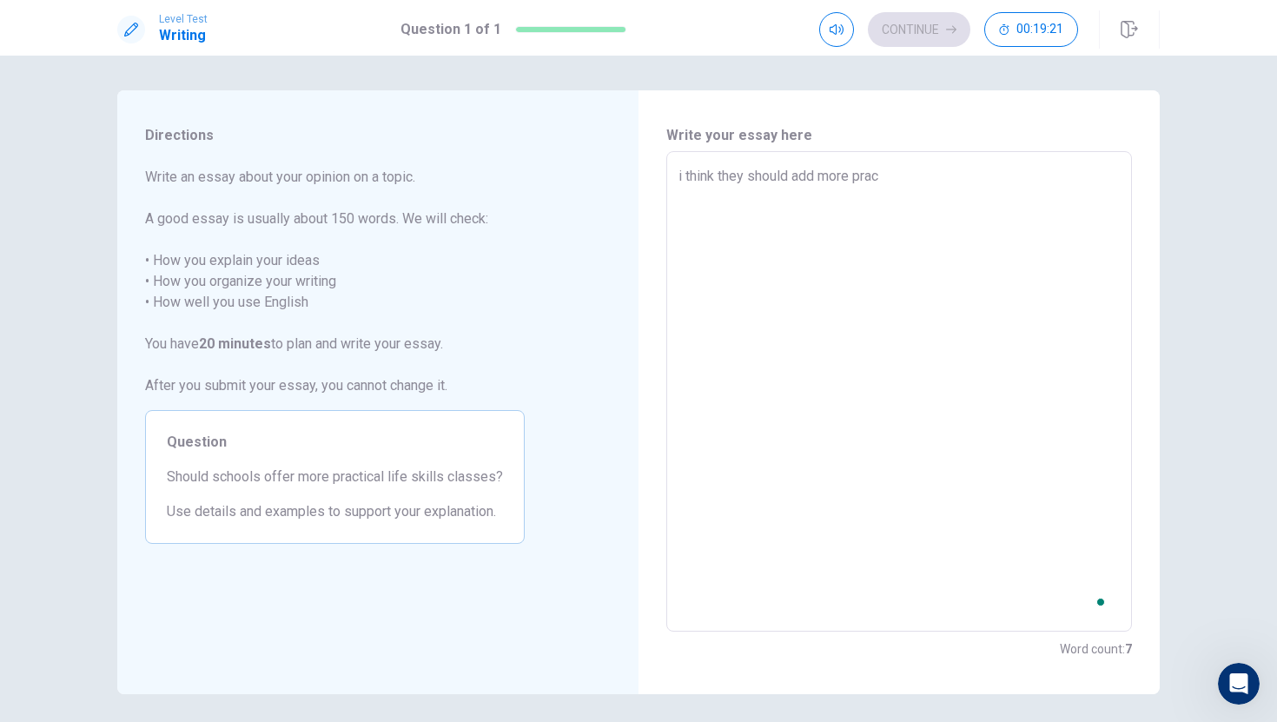
type textarea "i think they should add more pract"
type textarea "x"
type textarea "i think they should add more practi"
type textarea "x"
type textarea "i think they should add more practic"
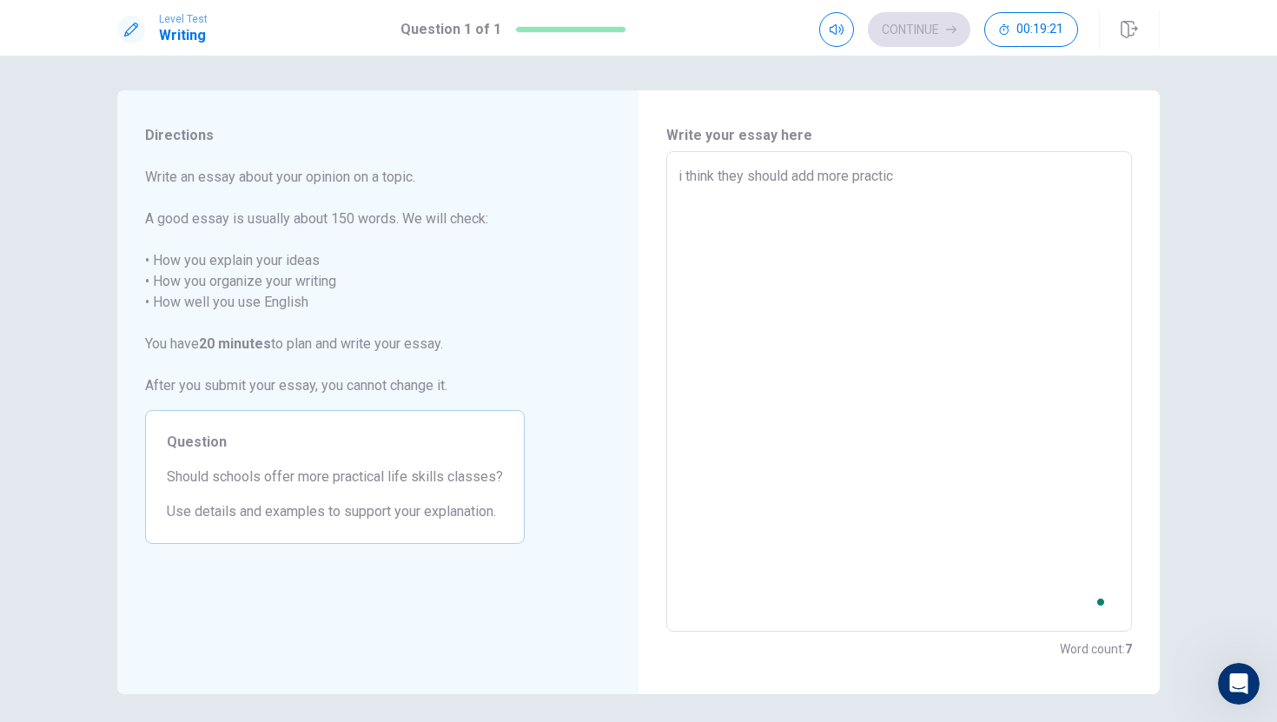
type textarea "x"
type textarea "i think they should add more practica"
type textarea "x"
type textarea "i think they should add more practical"
type textarea "x"
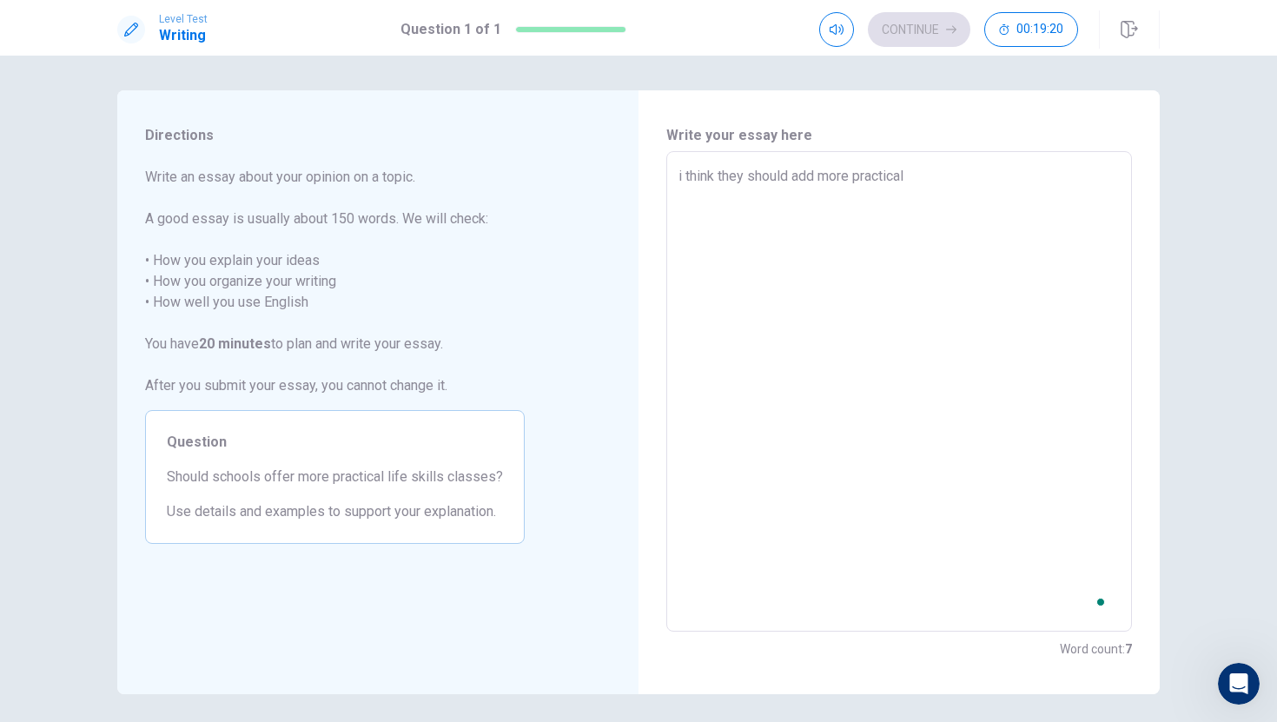
type textarea "i think they should add more practical"
type textarea "x"
type textarea "i think they should add more practical l"
type textarea "x"
type textarea "i think they should add more practical li"
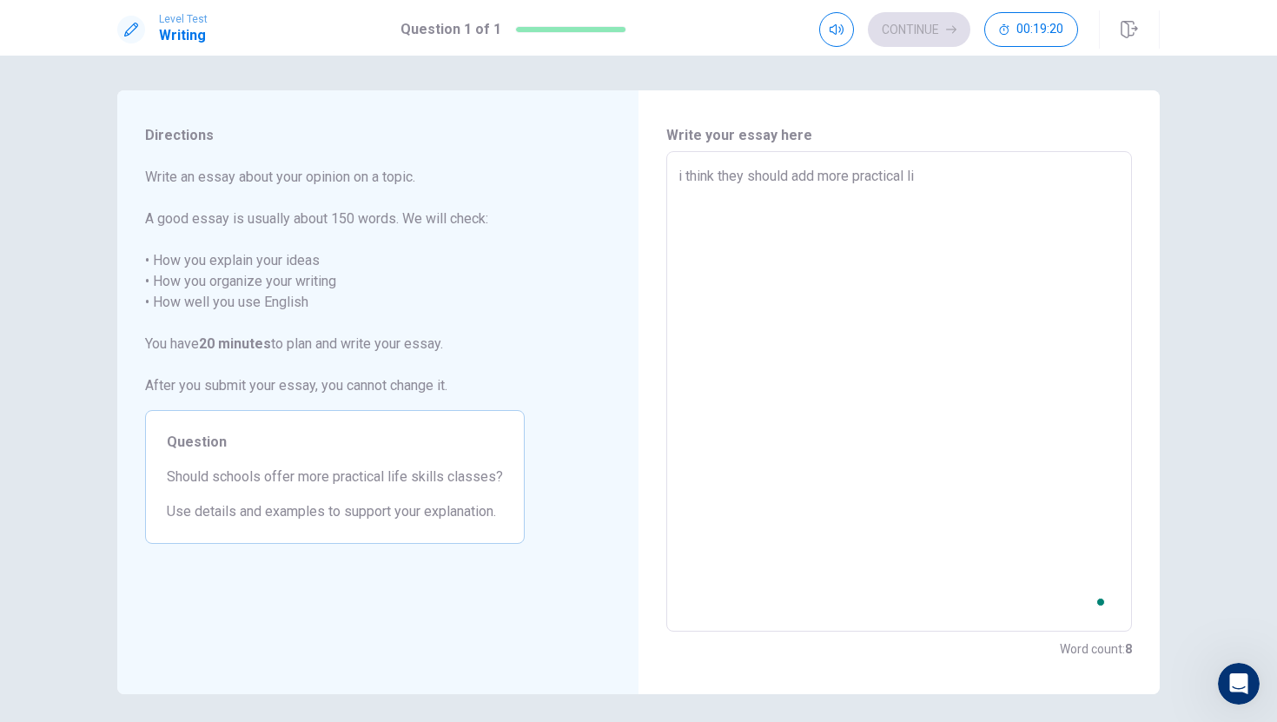
type textarea "x"
type textarea "i think they should add more practical lif"
type textarea "x"
type textarea "i think they should add more practical life"
type textarea "x"
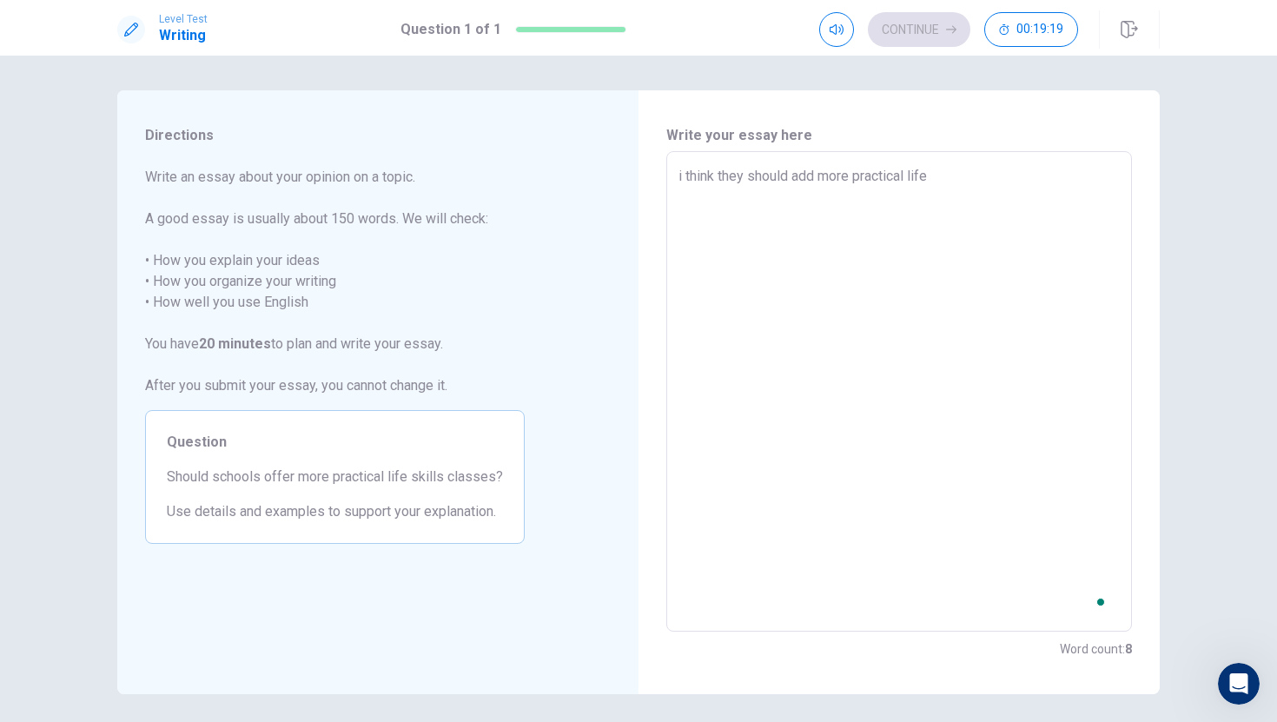
type textarea "i think they should add more practical life"
type textarea "x"
type textarea "i think they should add more practical life s"
type textarea "x"
type textarea "i think they should add more practical life sk"
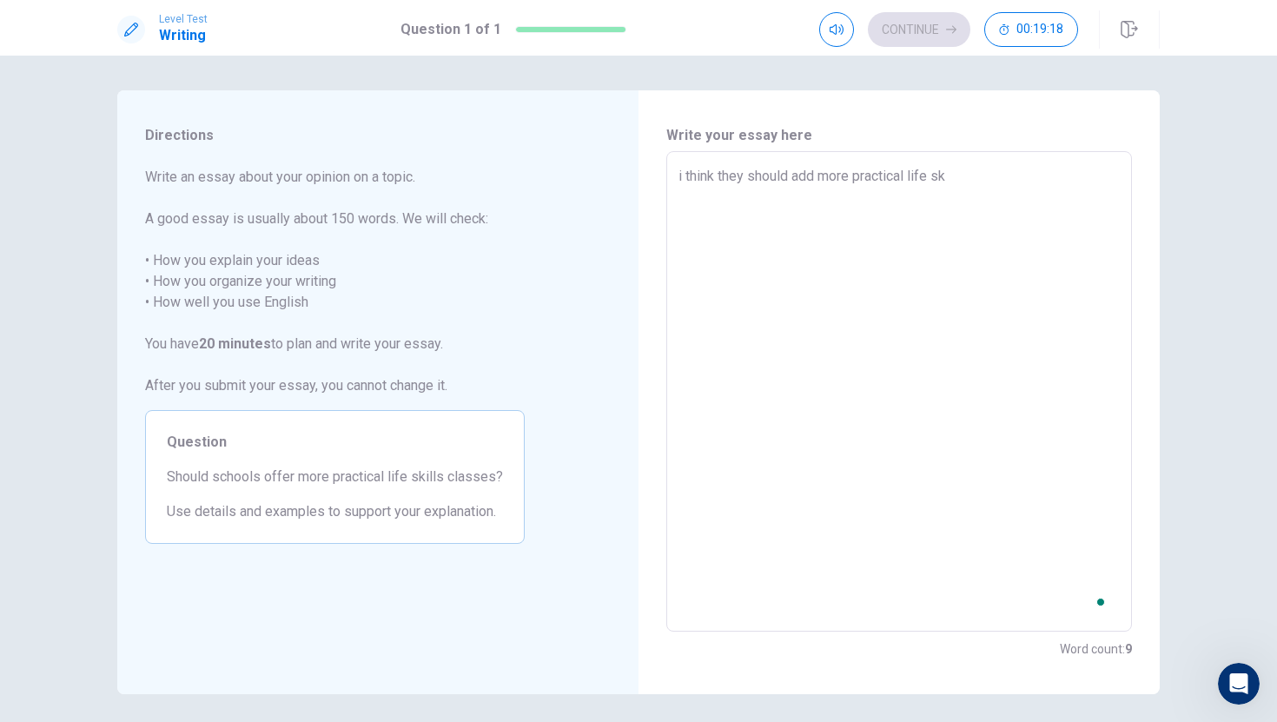
type textarea "x"
type textarea "i think they should add more practical life ski"
type textarea "x"
type textarea "i think they should add more practical life skil"
type textarea "x"
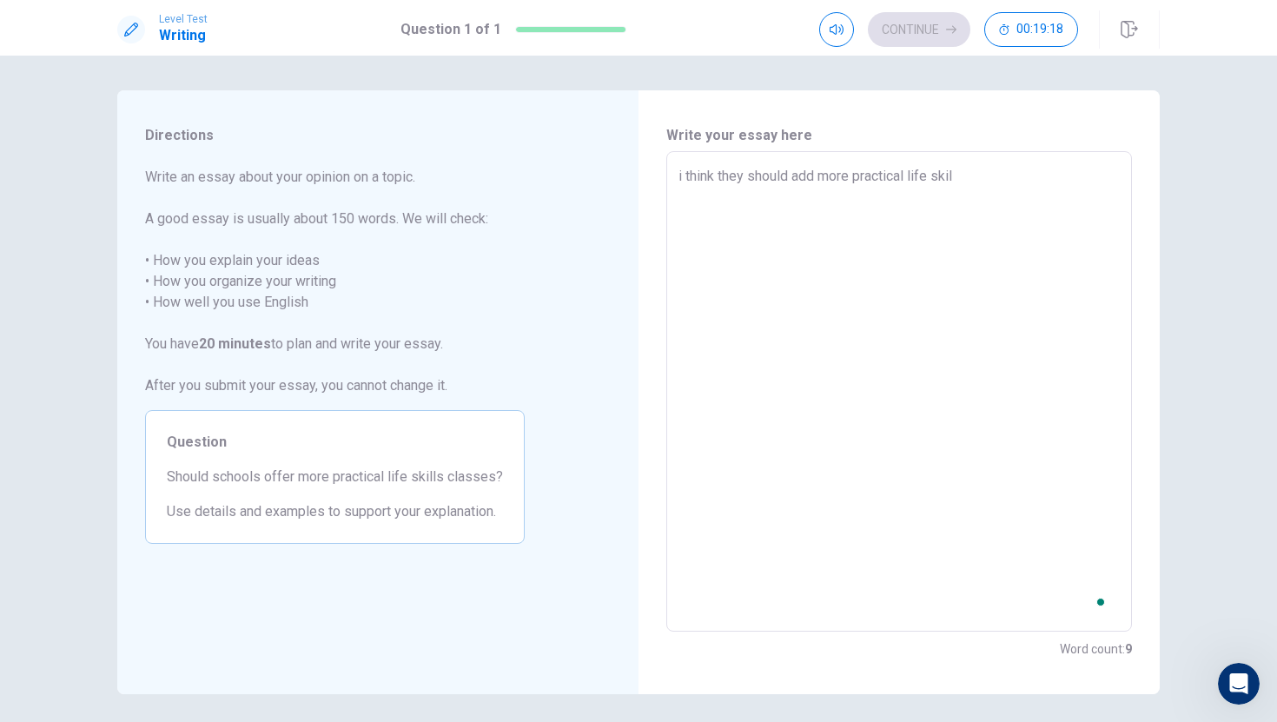
type textarea "i think they should add more practical life skill"
type textarea "x"
type textarea "i think they should add more practical life skill"
type textarea "x"
type textarea "i think they should add more practical life skill c"
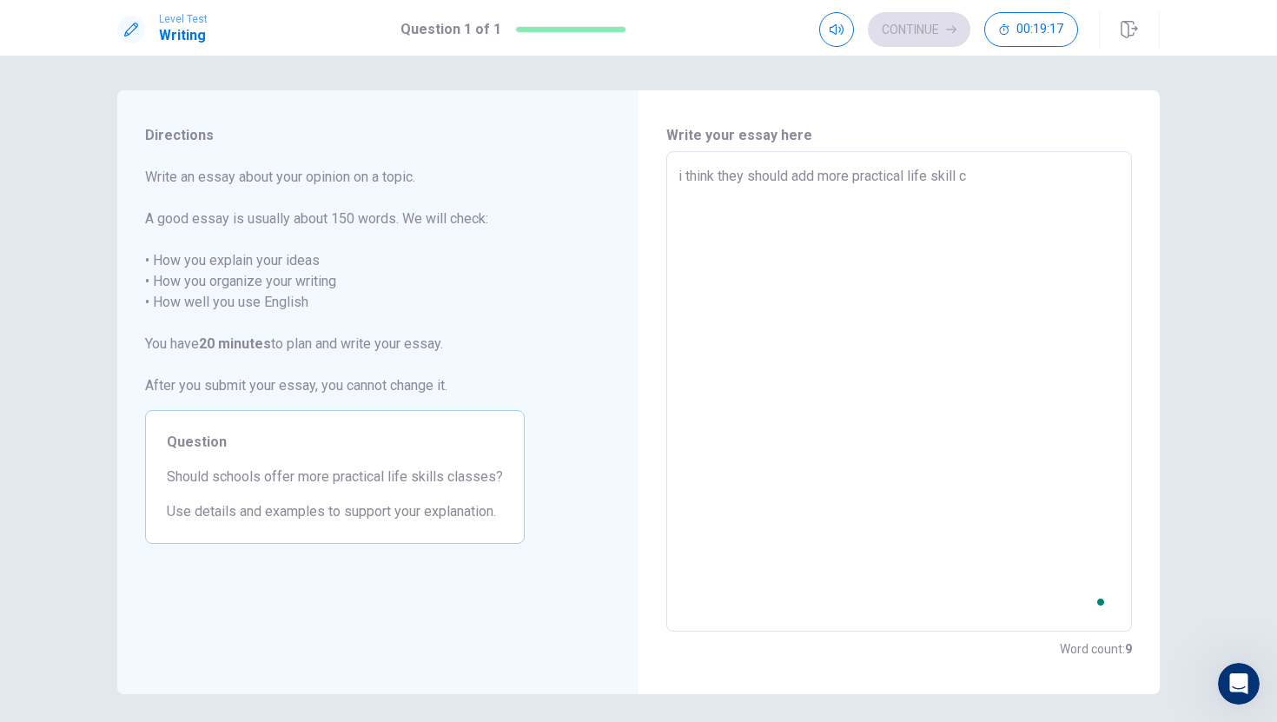
type textarea "x"
type textarea "i think they should add more practical life skill cl"
type textarea "x"
type textarea "i think they should add more practical life skill cla"
type textarea "x"
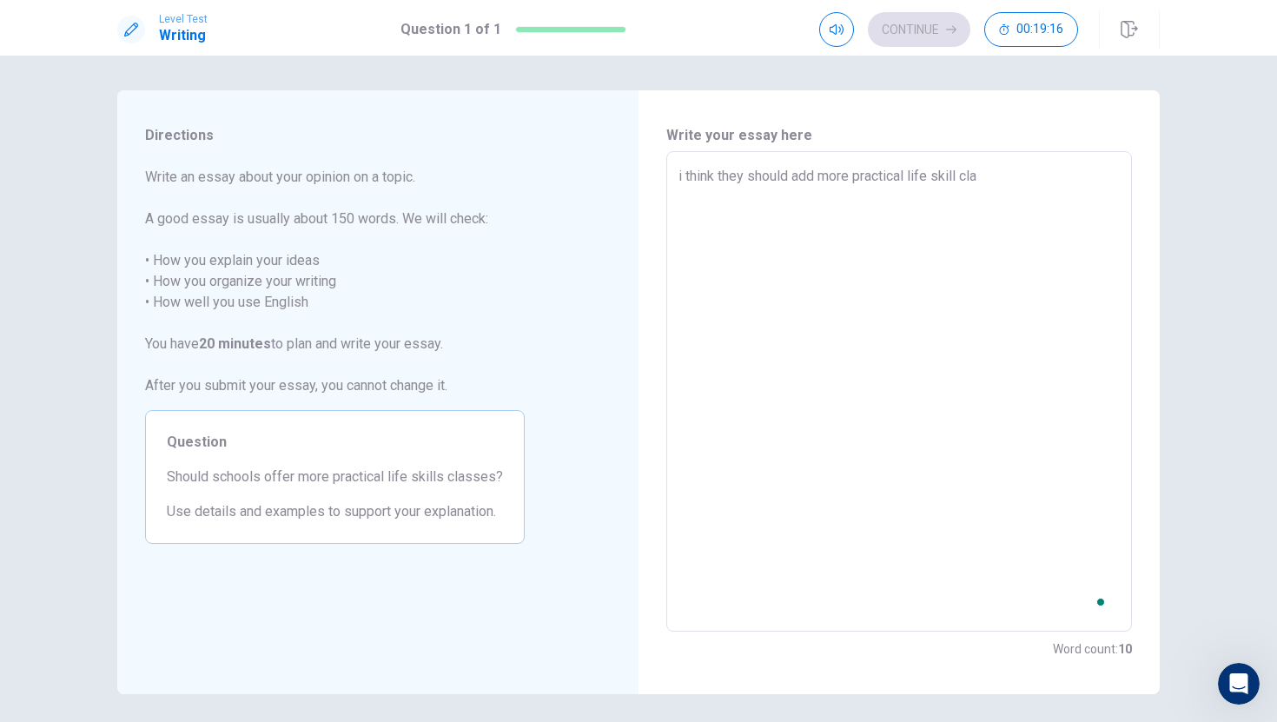
type textarea "i think they should add more practical life skill clas"
type textarea "x"
type textarea "i think they should add more practical life skill class"
type textarea "x"
type textarea "i think they should add more practical life skill classe"
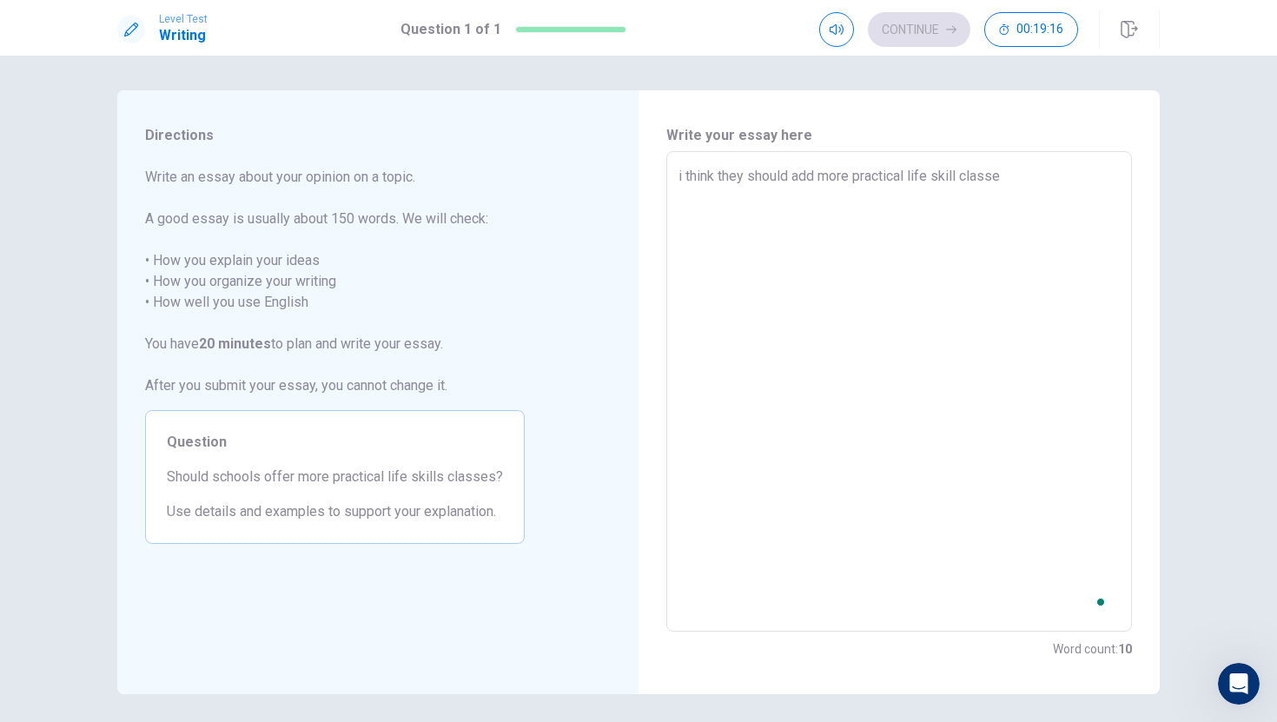
type textarea "x"
type textarea "i think they should add more practical life skill classes"
type textarea "x"
type textarea "i think they should add more practical life skill classes"
type textarea "x"
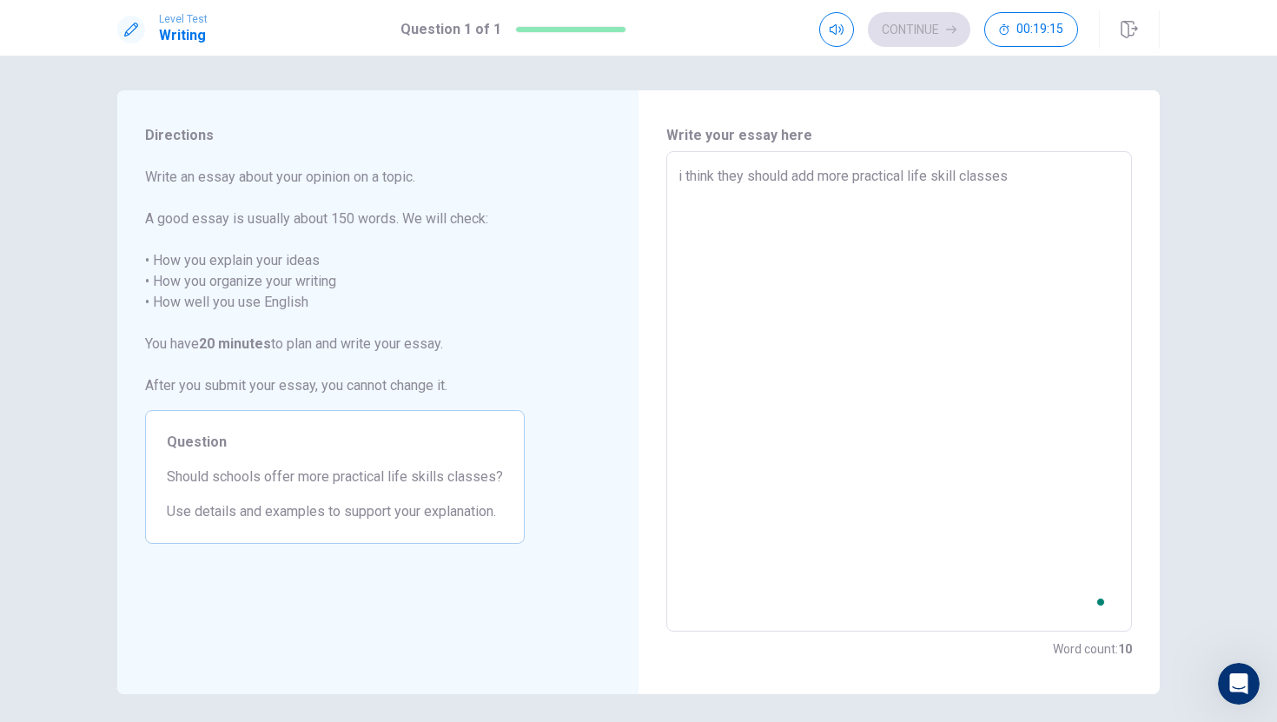
type textarea "i think they should add more practical life skill classes b"
type textarea "x"
type textarea "i think they should add more practical life skill classes be"
type textarea "x"
type textarea "i think they should add more practical life skill classes bec"
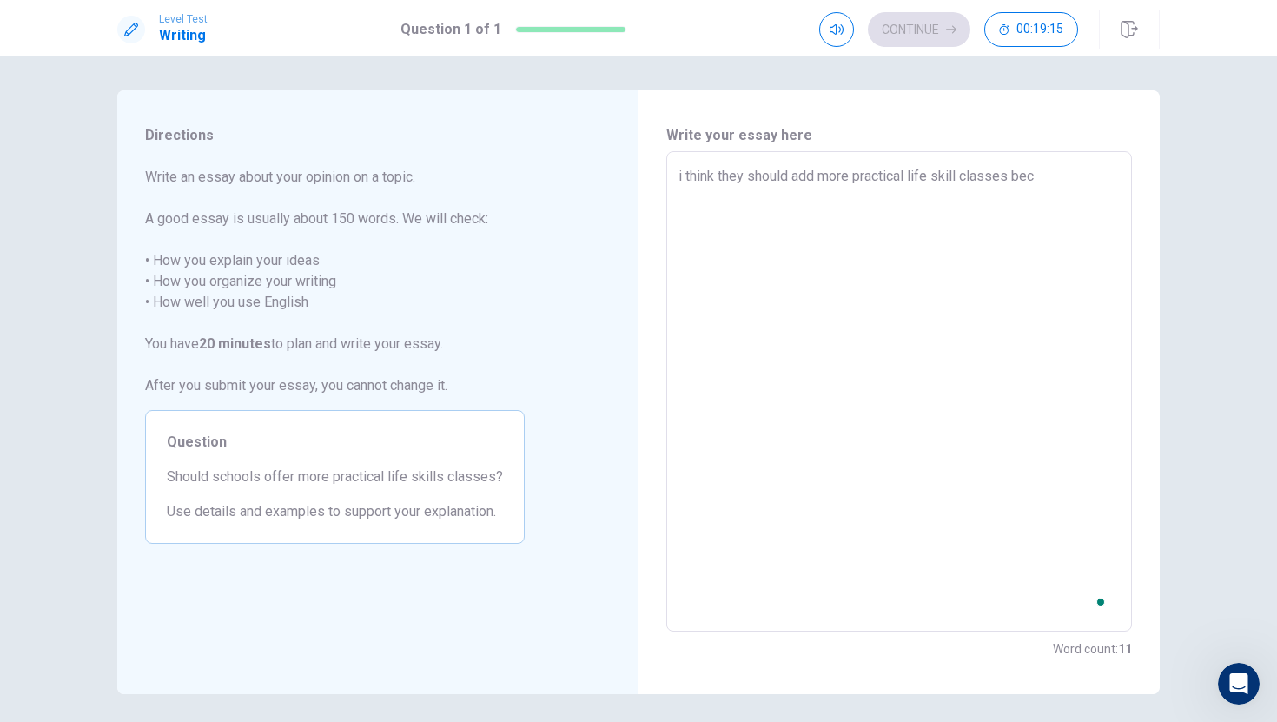
type textarea "x"
type textarea "i think they should add more practical life skill classes beca"
type textarea "x"
type textarea "i think they should add more practical life skill classes becau"
type textarea "x"
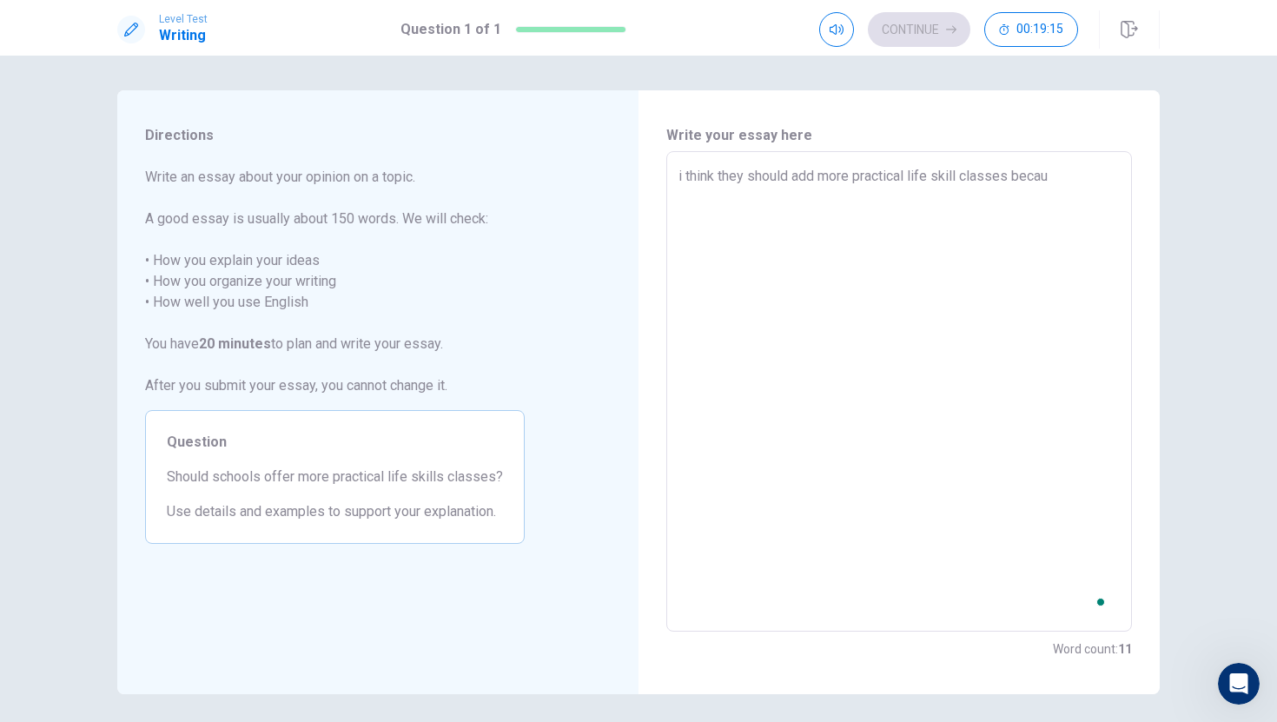
type textarea "i think they should add more practical life skill classes becaus"
type textarea "x"
type textarea "i think they should add more practical life skill classes because"
type textarea "x"
type textarea "i think they should add more practical life skill classes because"
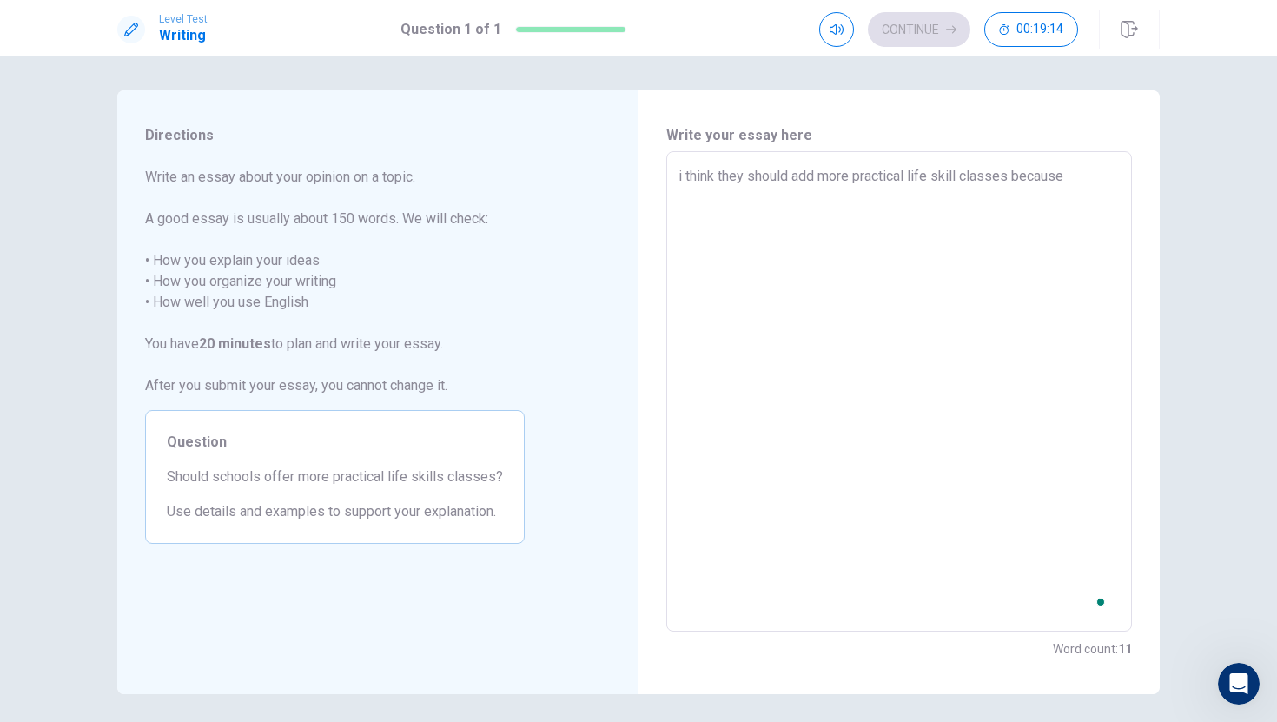
type textarea "x"
type textarea "i think they should add more practical life skill classes because t"
type textarea "x"
type textarea "i think they should add more practical life skill classes because th"
type textarea "x"
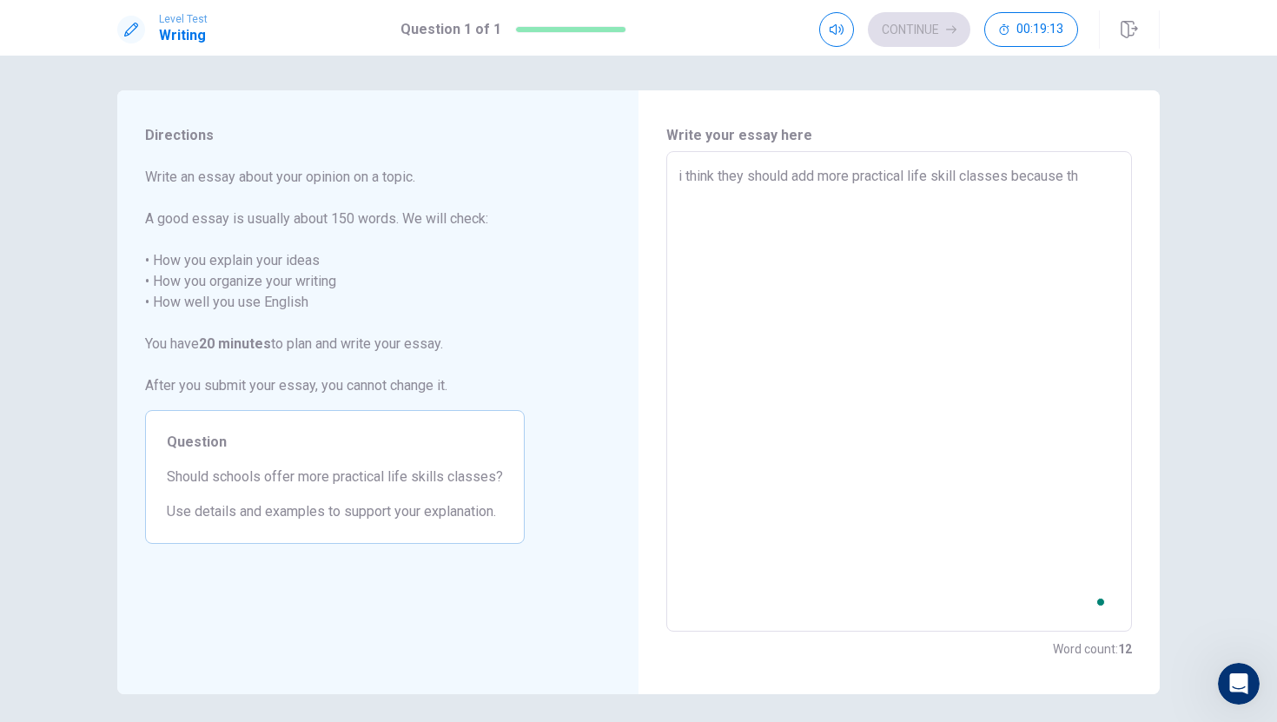
type textarea "i think they should add more practical life skill classes because the"
type textarea "x"
type textarea "i think they should add more practical life skill classes because they"
type textarea "x"
type textarea "i think they should add more practical life skill classes because they"
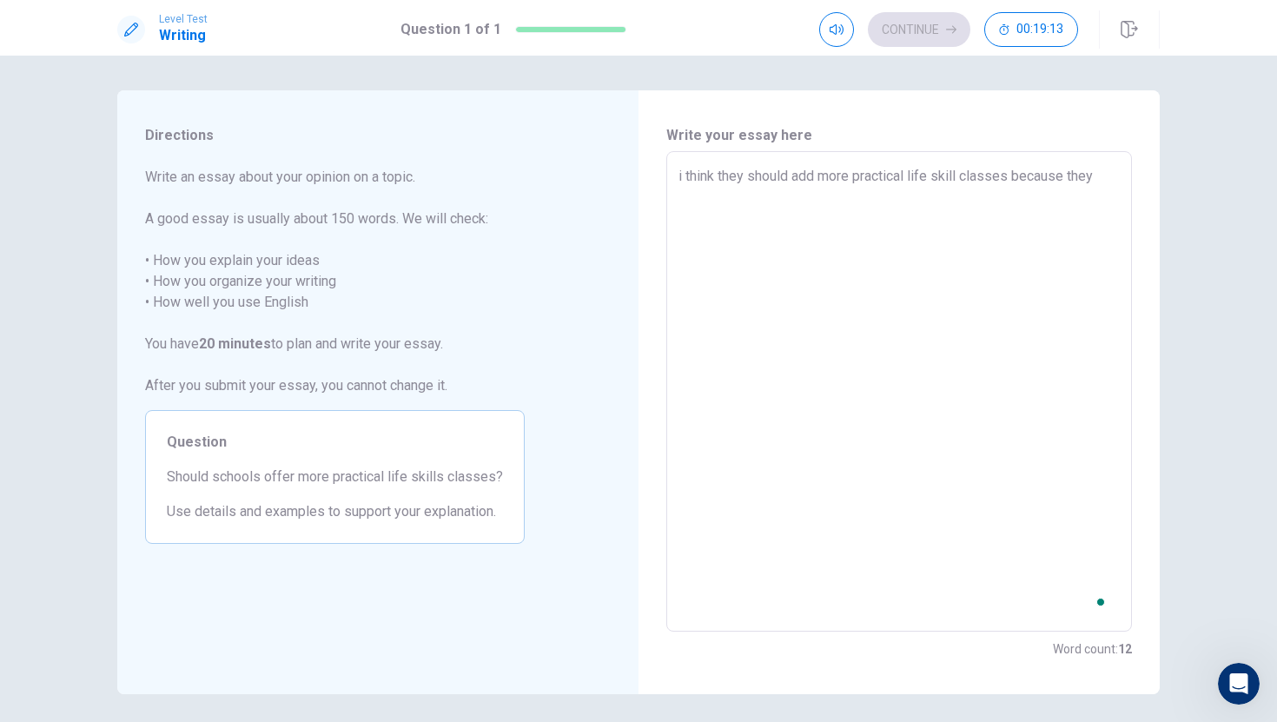
type textarea "x"
type textarea "i think they should add more practical life skill classes because they c"
type textarea "x"
type textarea "i think they should add more practical life skill classes because they ca"
type textarea "x"
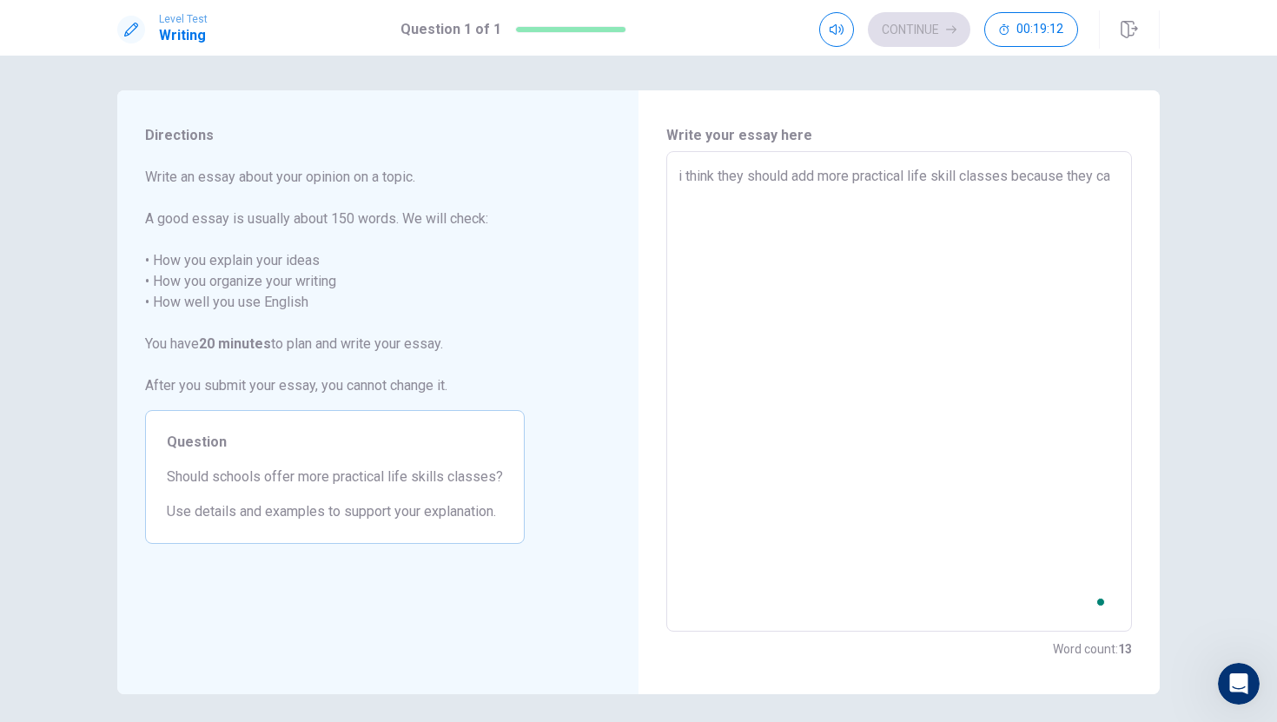
type textarea "i think they should add more practical life skill classes because they can"
type textarea "x"
type textarea "i think they should add more practical life skill classes because they can"
type textarea "x"
type textarea "i think they should add more practical life skill classes because they can"
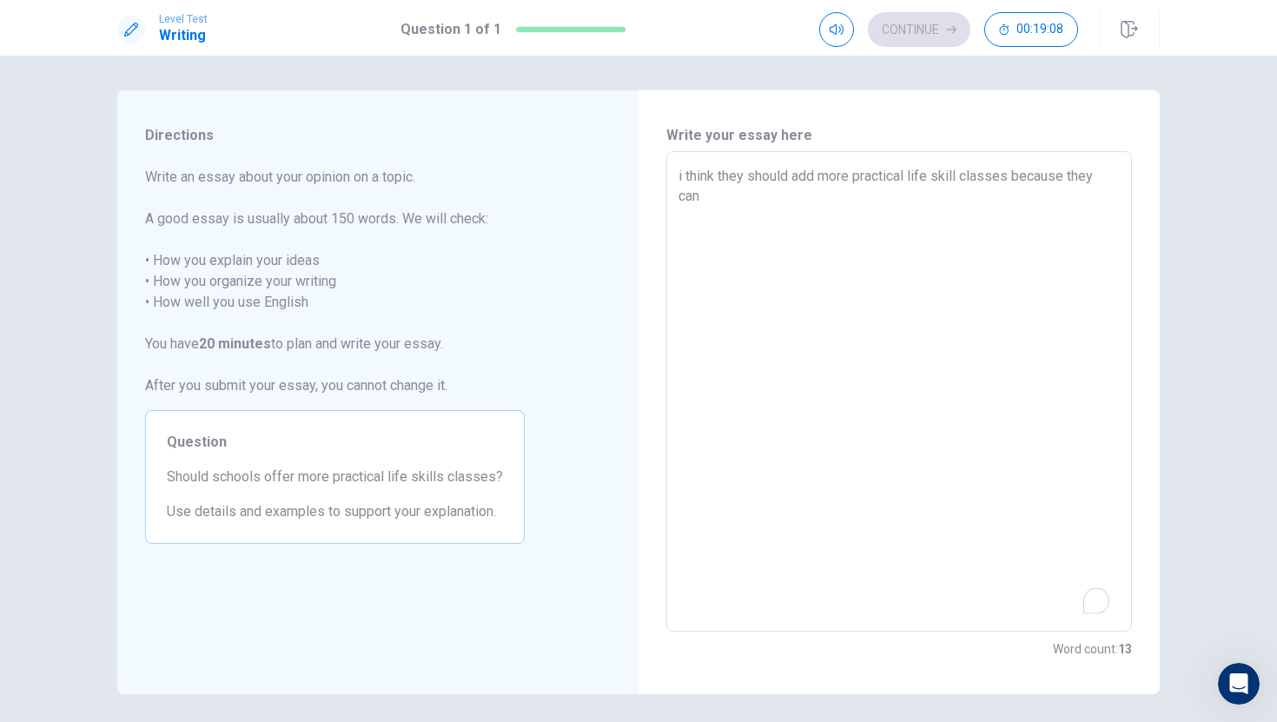
type textarea "x"
type textarea "i think they should add more practical life skill classes because they ca"
type textarea "x"
type textarea "i think they should add more practical life skill classes because they c"
type textarea "x"
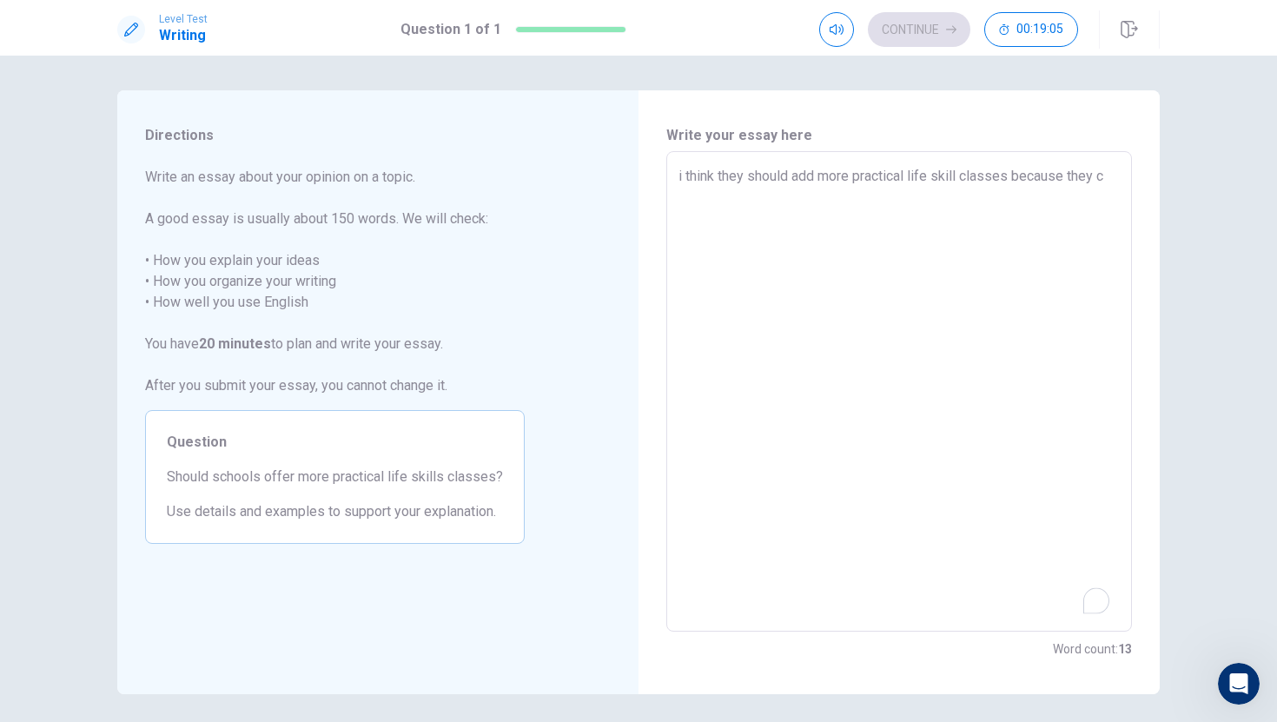
type textarea "i think they should add more practical life skill classes because they"
type textarea "x"
type textarea "i think they should add more practical life skill classes because they i"
type textarea "x"
type textarea "i think they should add more practical life skill classes because they if"
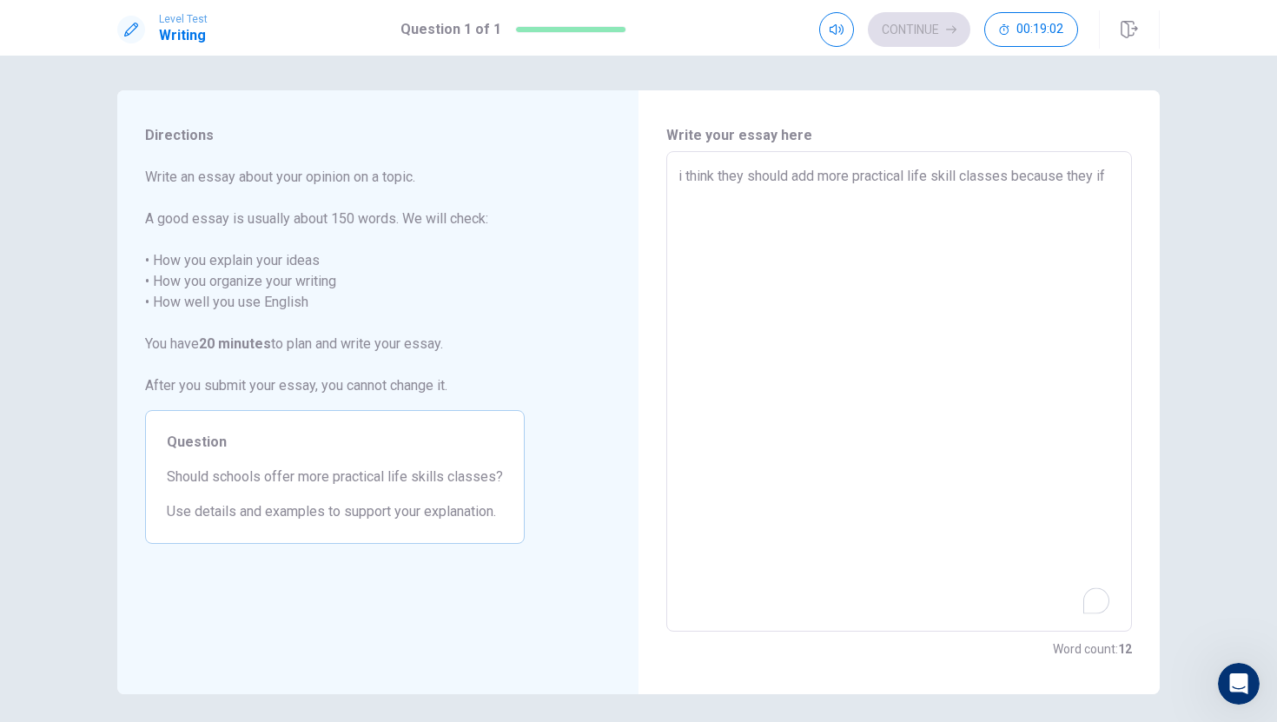
type textarea "x"
type textarea "i think they should add more practical life skill classes because they if"
type textarea "x"
type textarea "i think they should add more practical life skill classes because they if 6"
type textarea "x"
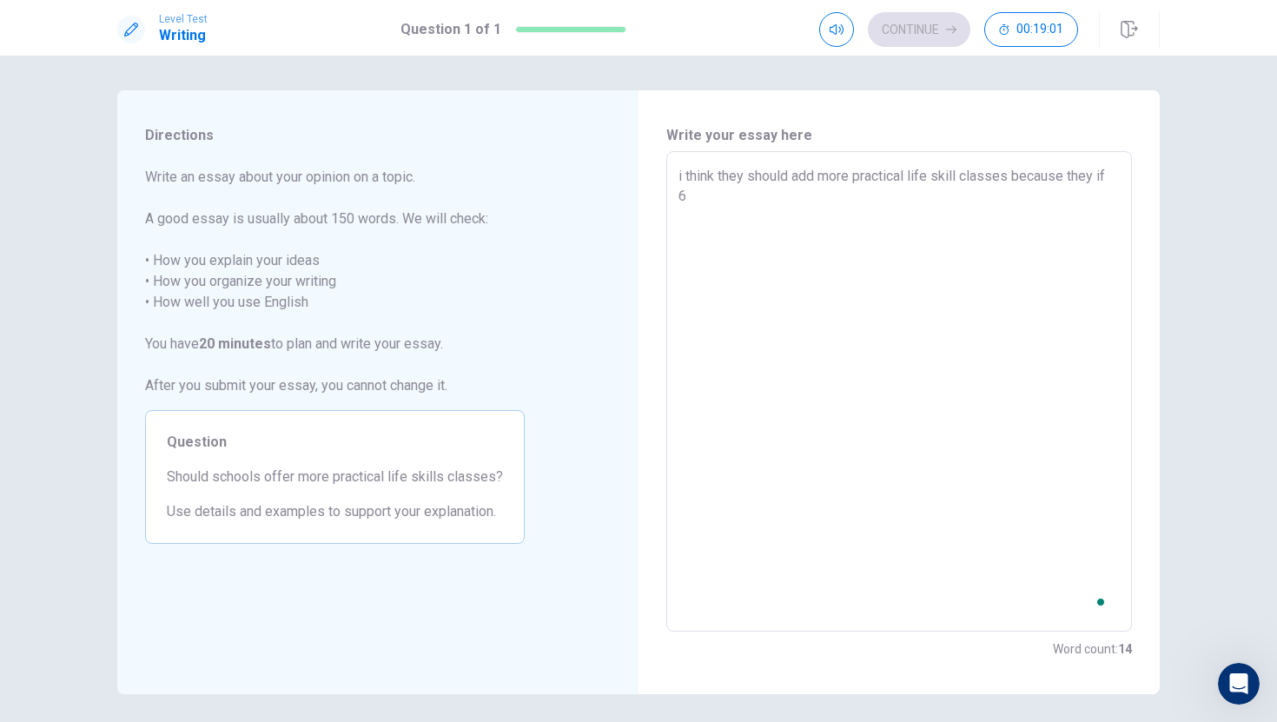
type textarea "i think they should add more practical life skill classes because they if 6h"
type textarea "x"
type textarea "i think they should add more practical life skill classes because they if 6"
type textarea "x"
type textarea "i think they should add more practical life skill classes because they if"
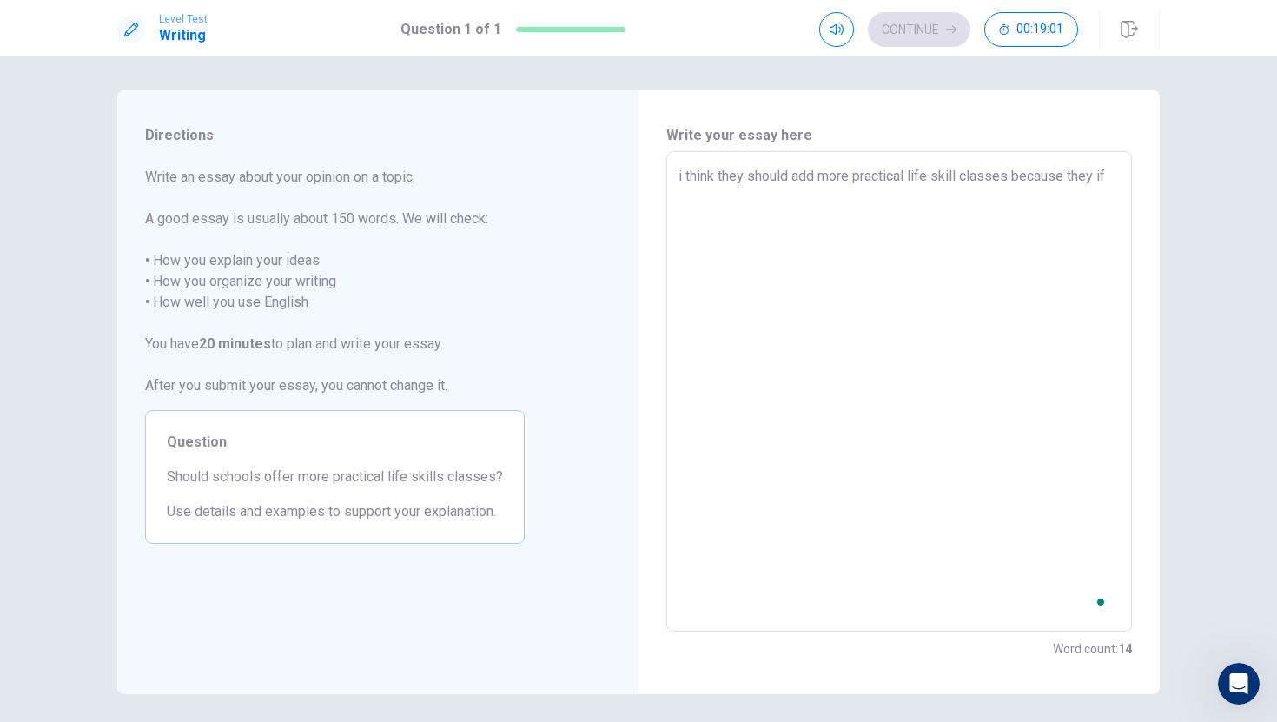
type textarea "x"
type textarea "i think they should add more practical life skill classes because they if t"
type textarea "x"
type textarea "i think they should add more practical life skill classes because they if th"
type textarea "x"
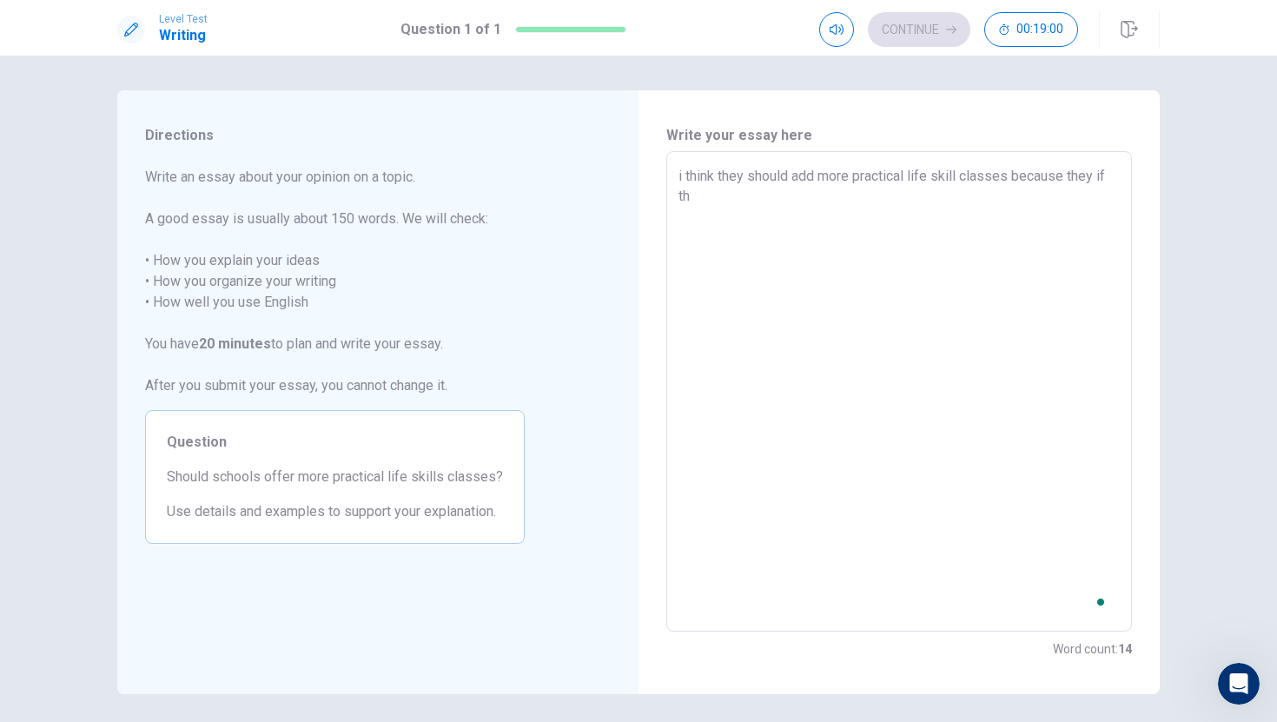
type textarea "i think they should add more practical life skill classes because they if the"
type textarea "x"
type textarea "i think they should add more practical life skill classes because they if they"
type textarea "x"
type textarea "i think they should add more practical life skill classes because they if they"
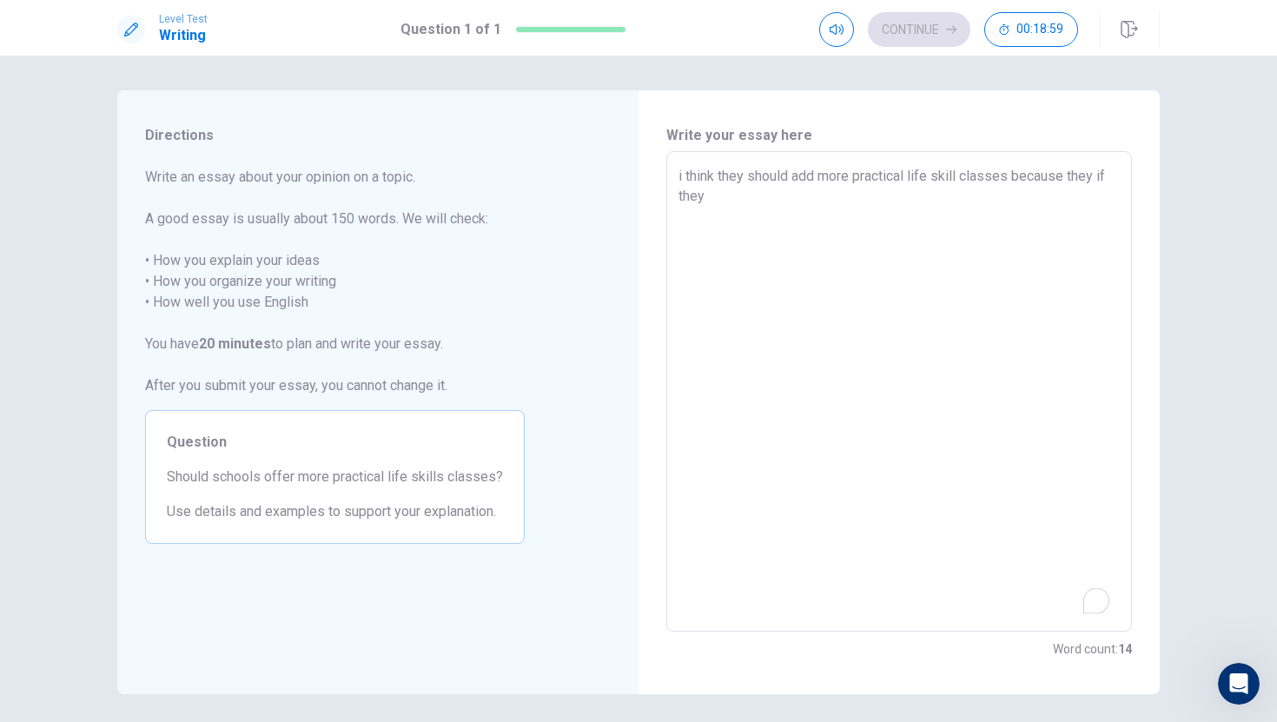
type textarea "x"
type textarea "i think they should add more practical life skill classes because they if they a"
type textarea "x"
type textarea "i think they should add more practical life skill classes because they if they …"
type textarea "x"
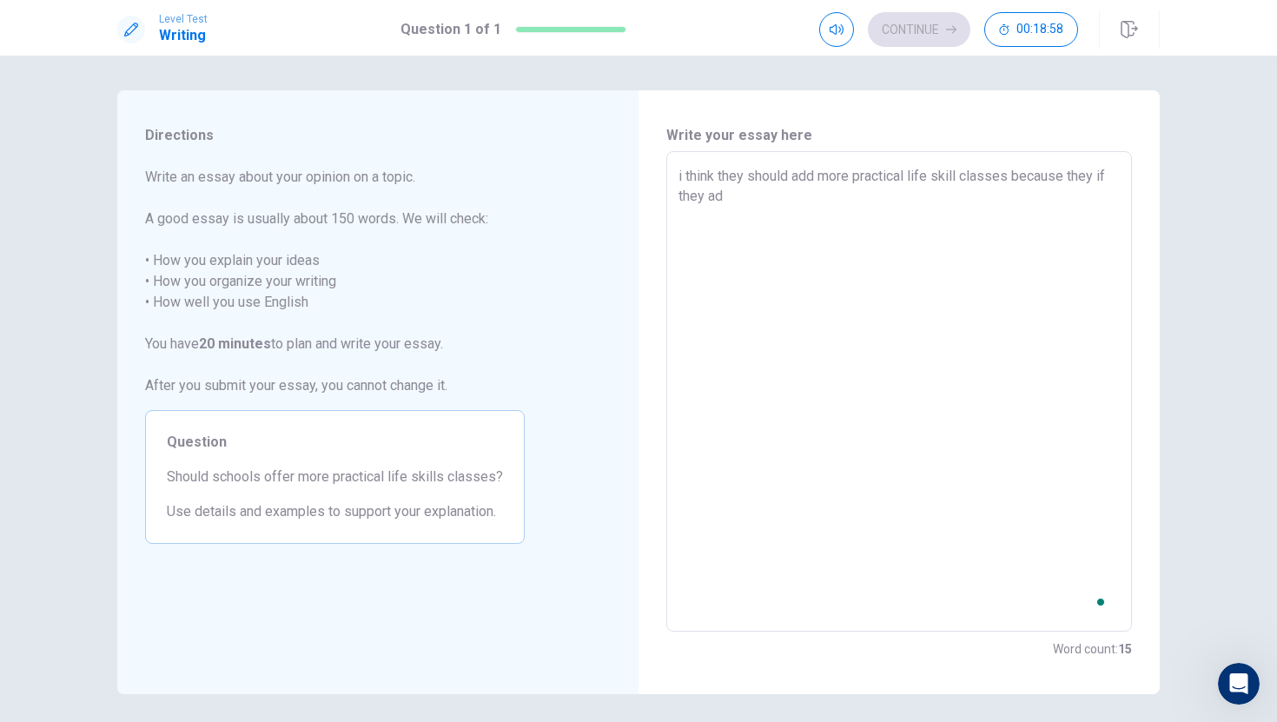
type textarea "i think they should add more practical life skill classes because they if they …"
type textarea "x"
type textarea "i think they should add more practical life skill classes because they if they …"
type textarea "x"
click at [690, 176] on textarea "i think they should add more practical life skill classes because they if they …" at bounding box center [898, 392] width 441 height 452
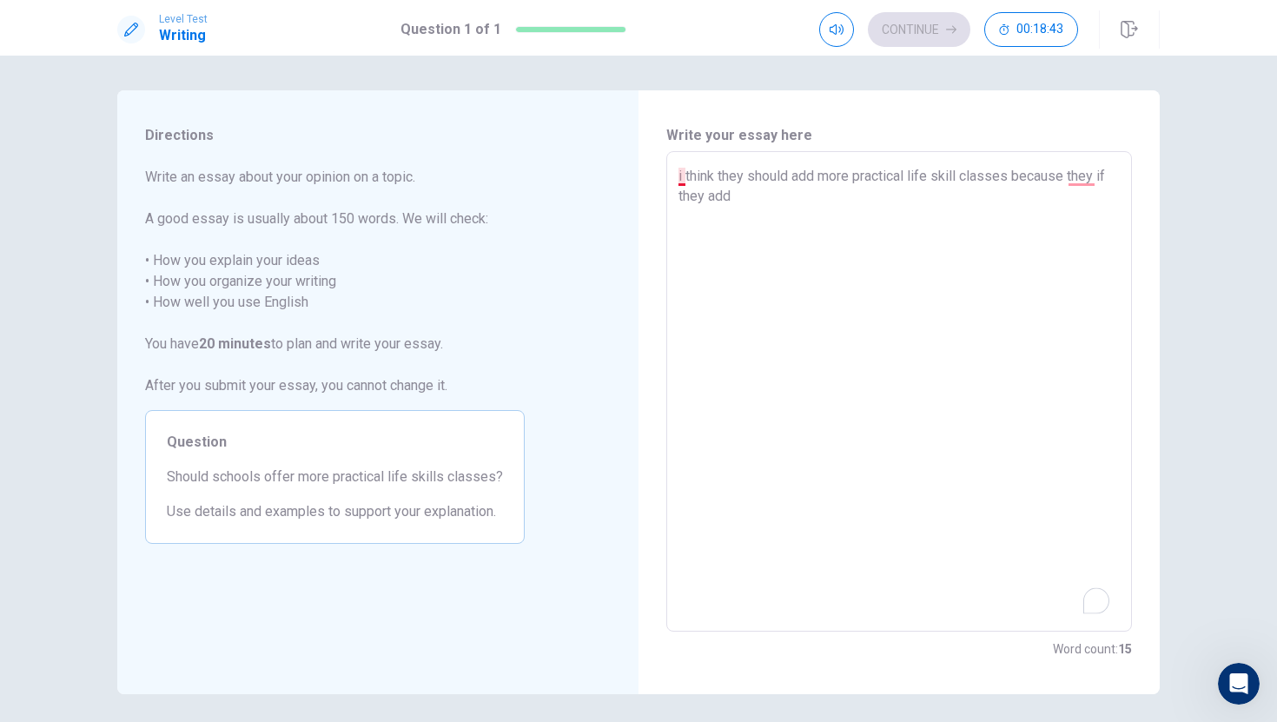
click at [681, 176] on textarea "i think they should add more practical life skill classes because they if they …" at bounding box center [898, 392] width 441 height 452
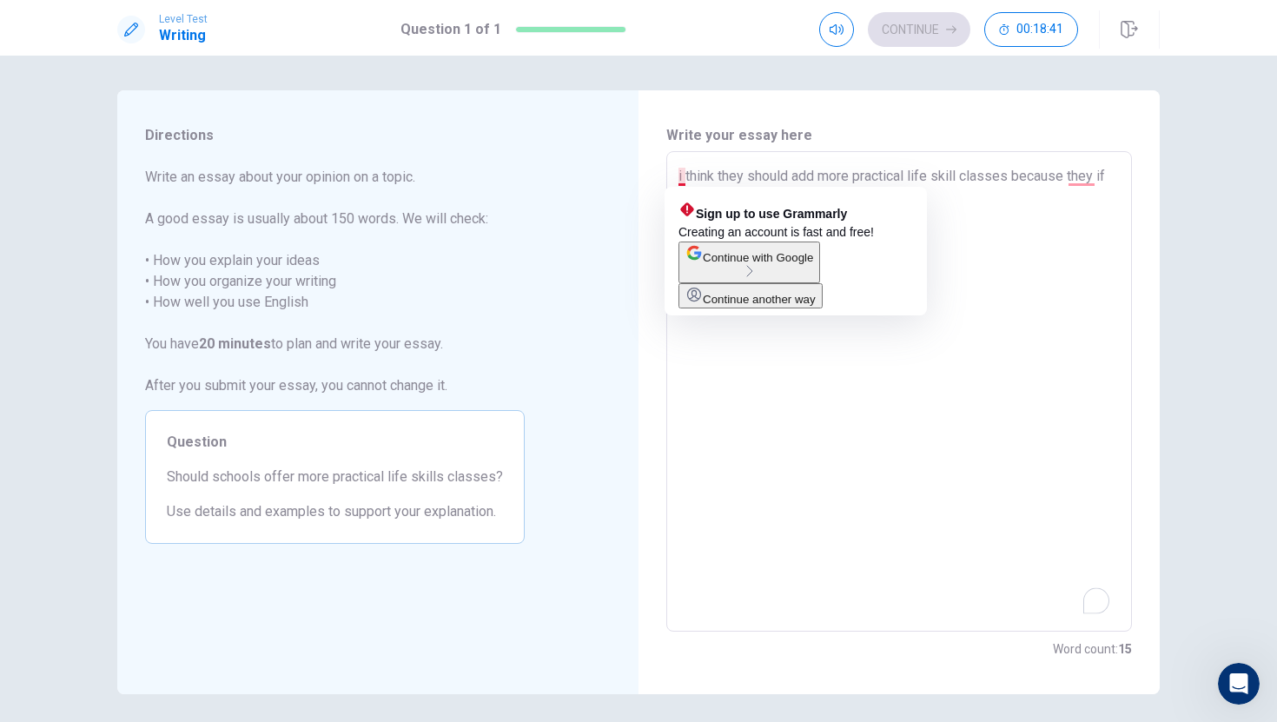
click at [681, 172] on textarea "i think they should add more practical life skill classes because they if they …" at bounding box center [898, 392] width 441 height 452
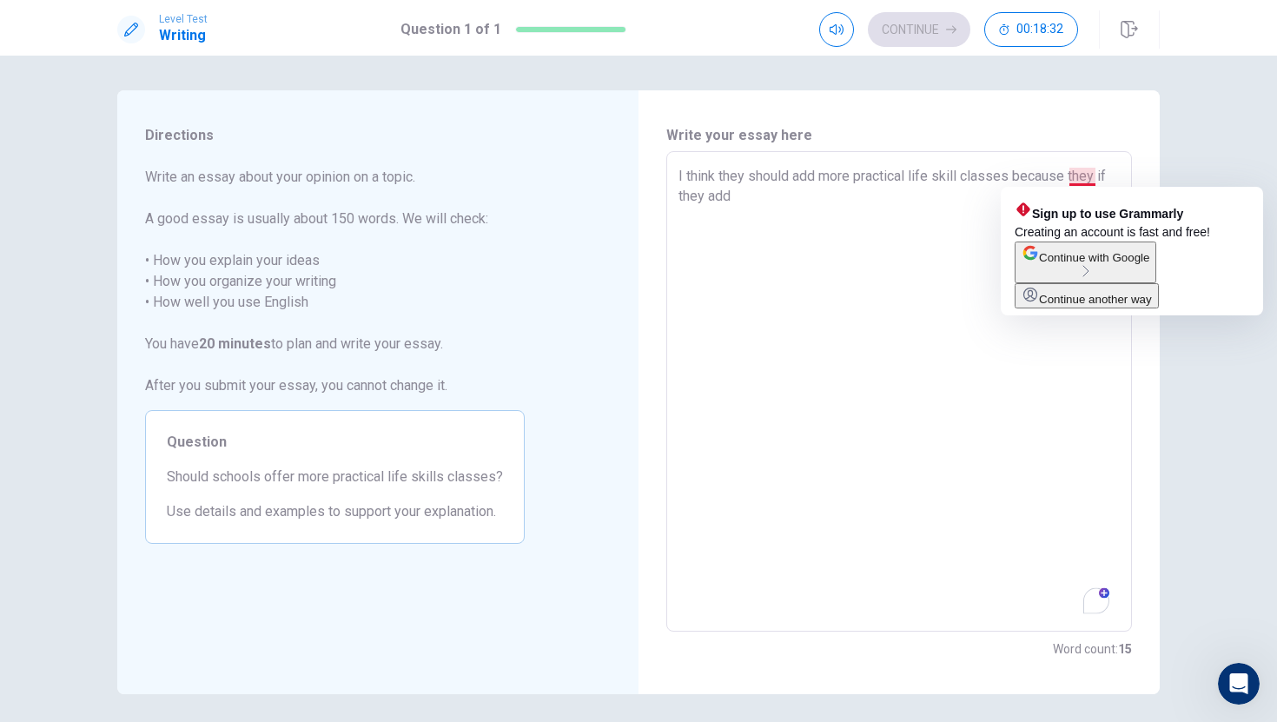
click at [1042, 179] on textarea "I think they should add more practical life skill classes because they if they …" at bounding box center [898, 392] width 441 height 452
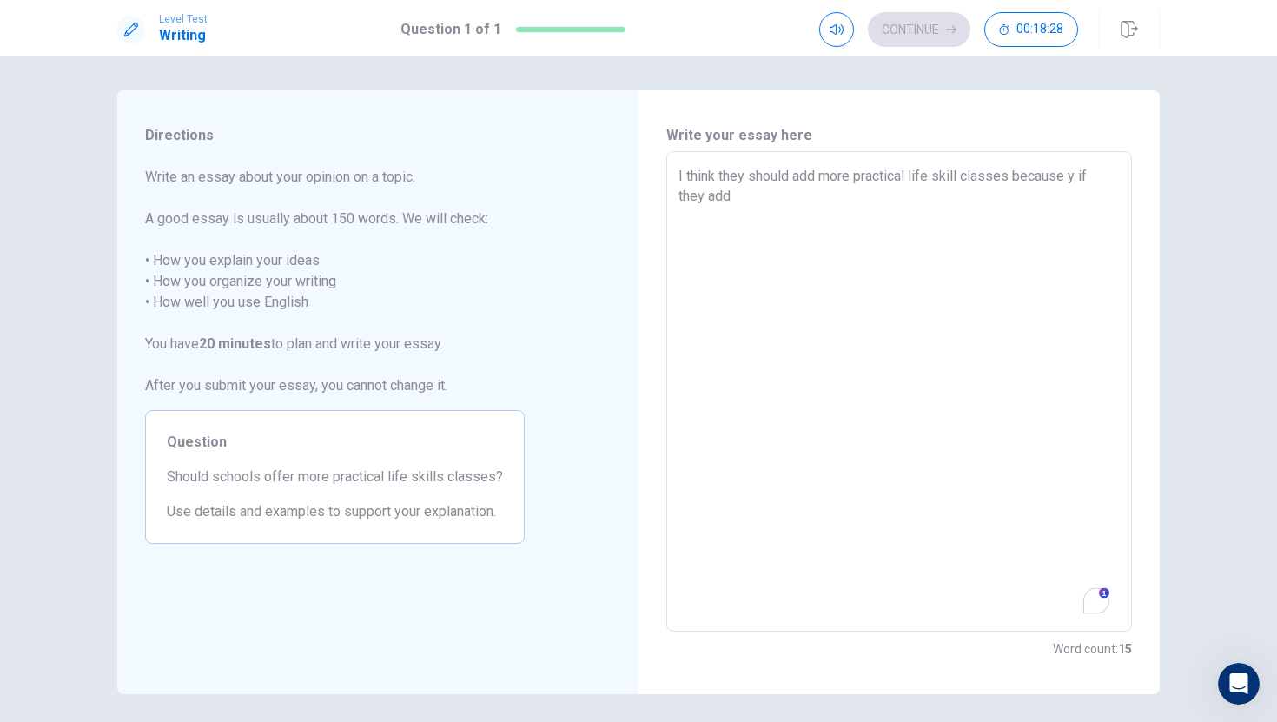
click at [1042, 176] on textarea "I think they should add more practical life skill classes because y if they add" at bounding box center [898, 392] width 441 height 452
click at [1042, 175] on textarea "I think they should add more practical life skill classes because y if they add" at bounding box center [898, 392] width 441 height 452
click at [725, 191] on textarea "I think they should add more practical life skill classes because if they add" at bounding box center [898, 392] width 441 height 452
click at [845, 192] on textarea "I think they should add more practical life skill classes because if they do, s…" at bounding box center [898, 392] width 441 height 452
click at [929, 189] on textarea "I think they should add more practical life skill classes because if they do, s…" at bounding box center [898, 392] width 441 height 452
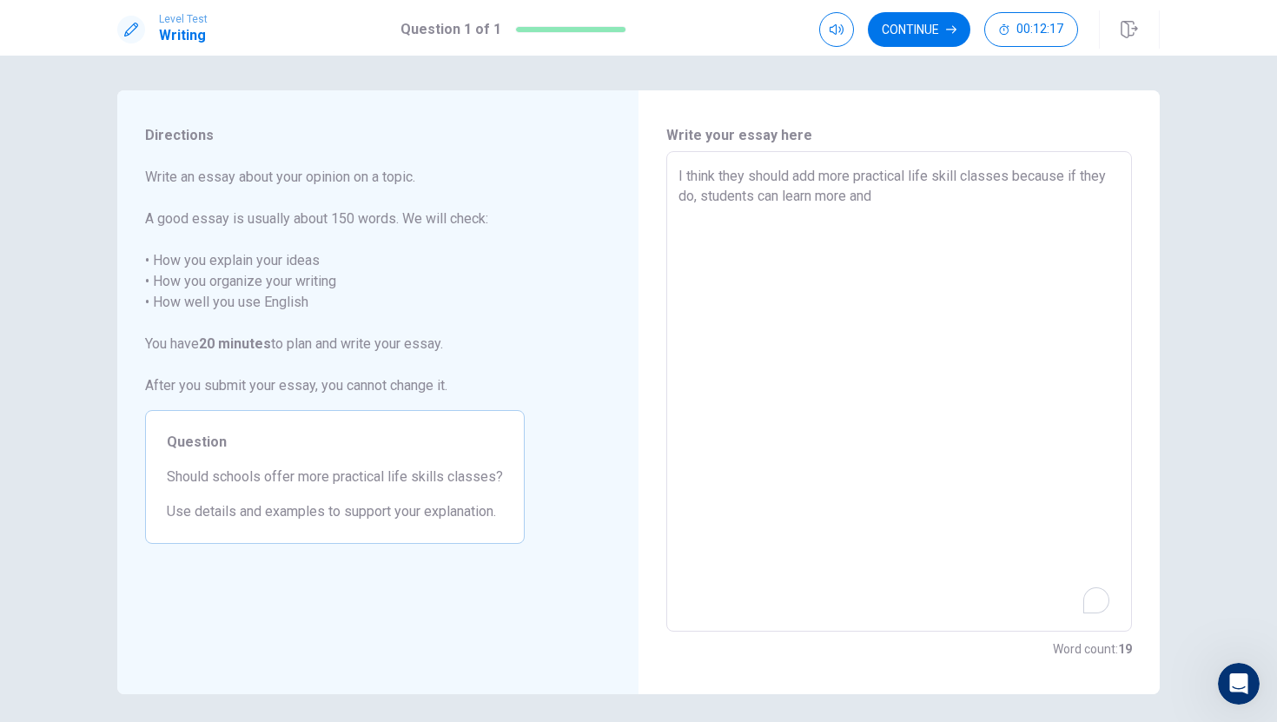
click at [1042, 589] on button "Open Grammarly." at bounding box center [1096, 600] width 23 height 23
click at [1042, 612] on div at bounding box center [1086, 601] width 48 height 28
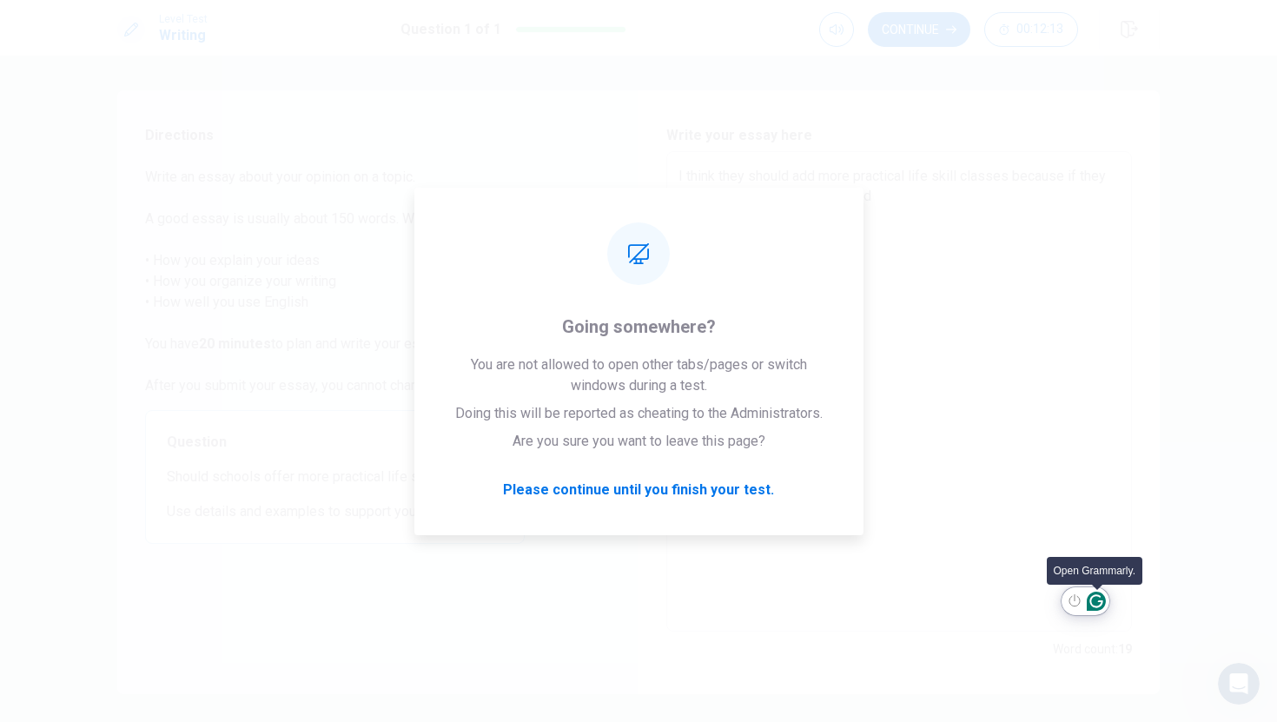
click at [1042, 602] on icon "Open Grammarly. 0 Suggestions." at bounding box center [1096, 600] width 19 height 19
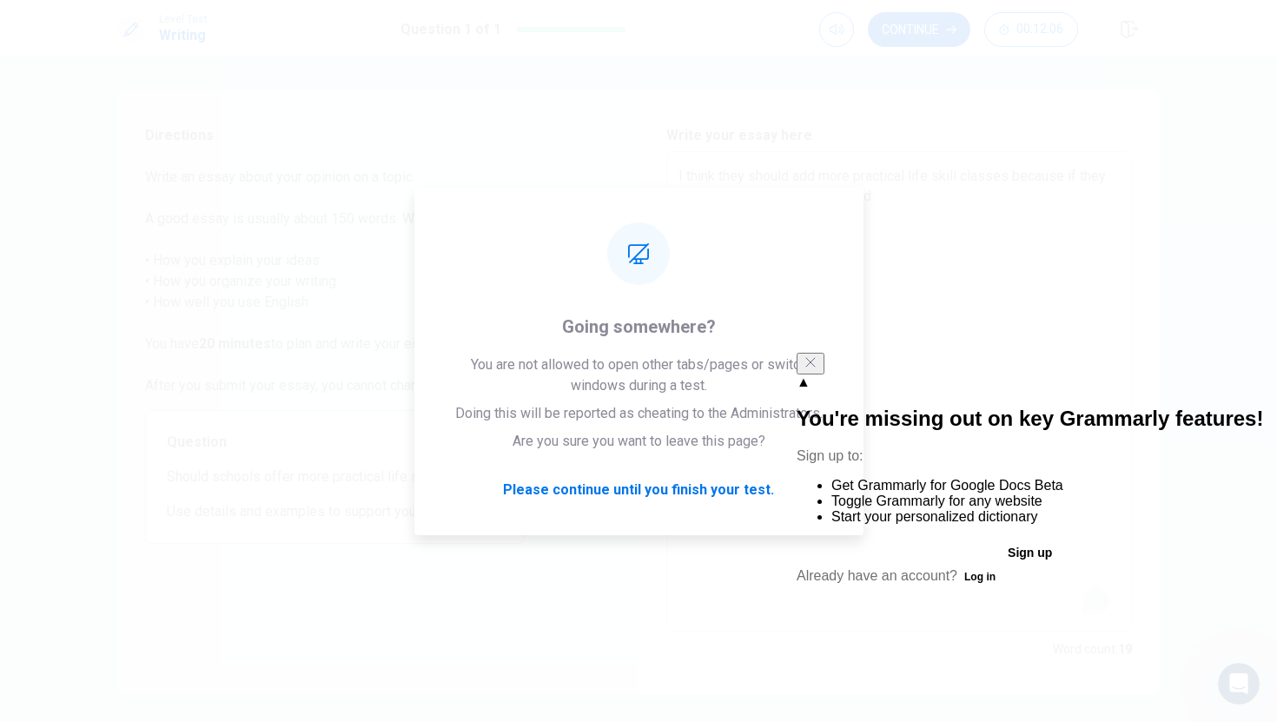
click at [817, 369] on icon "Close" at bounding box center [811, 362] width 14 height 14
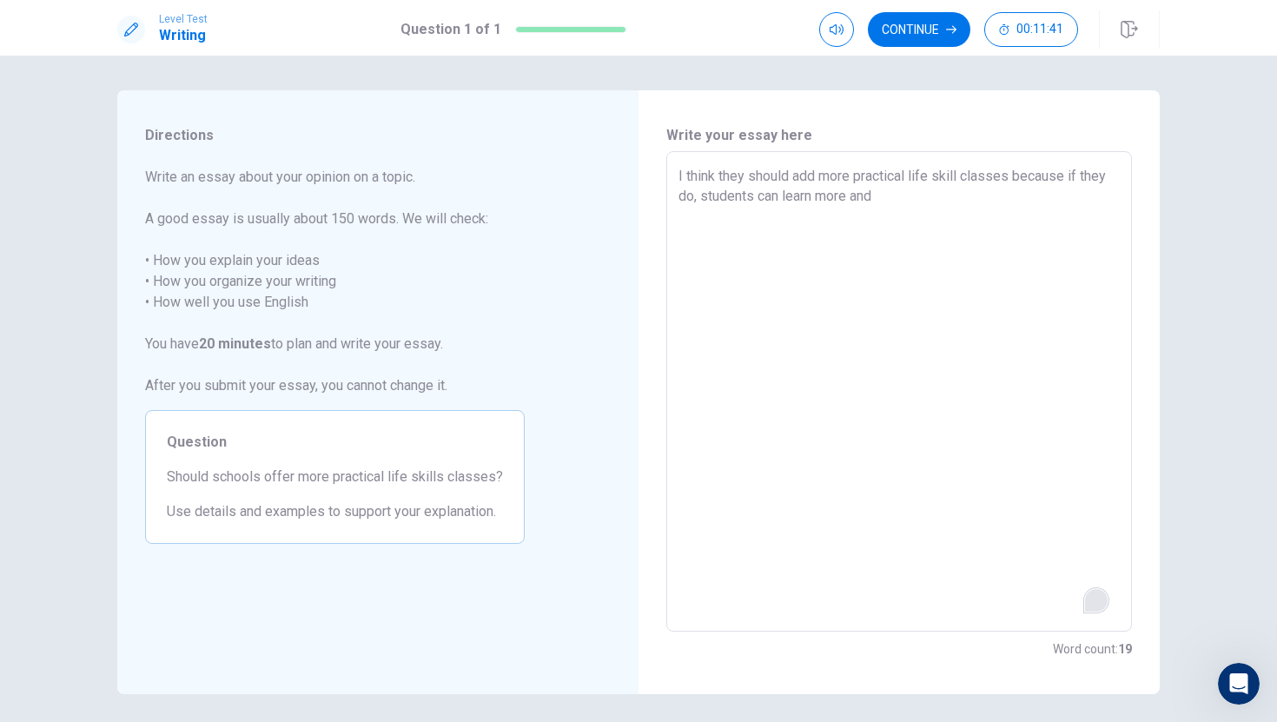
click at [895, 195] on textarea "I think they should add more practical life skill classes because if they do, s…" at bounding box center [898, 392] width 441 height 452
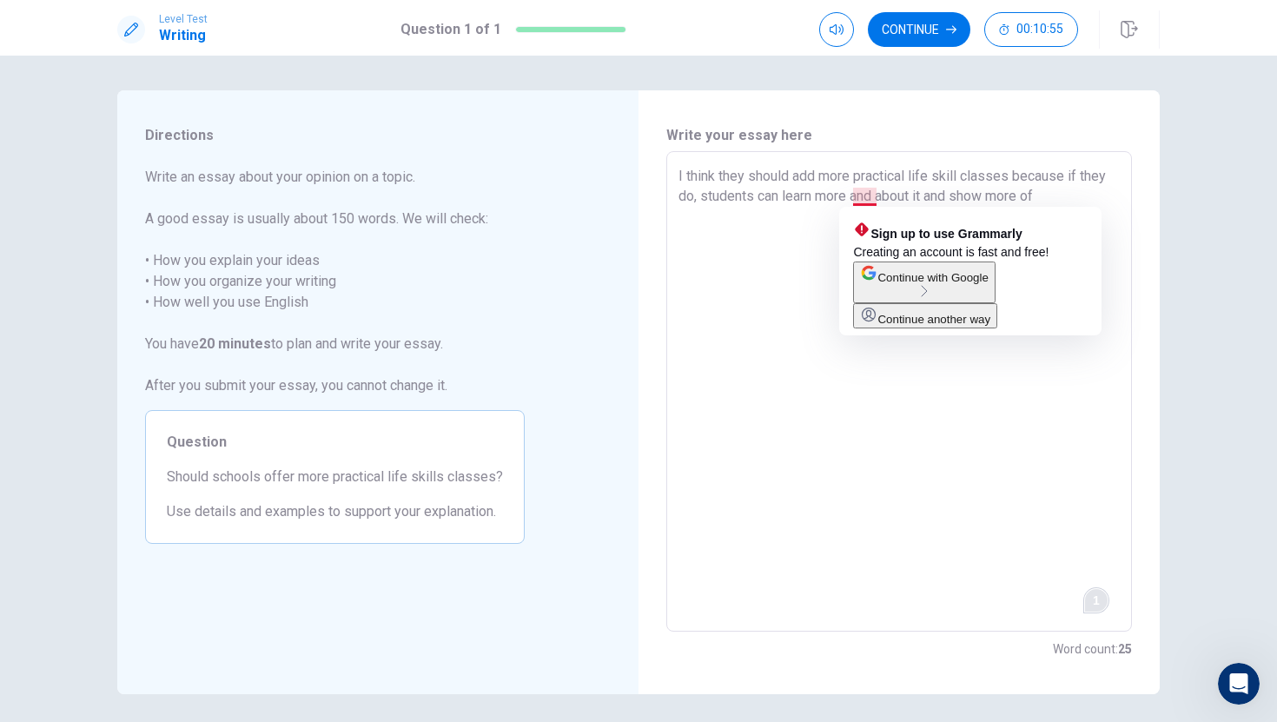
click at [873, 202] on textarea "I think they should add more practical life skill classes because if they do, s…" at bounding box center [898, 392] width 441 height 452
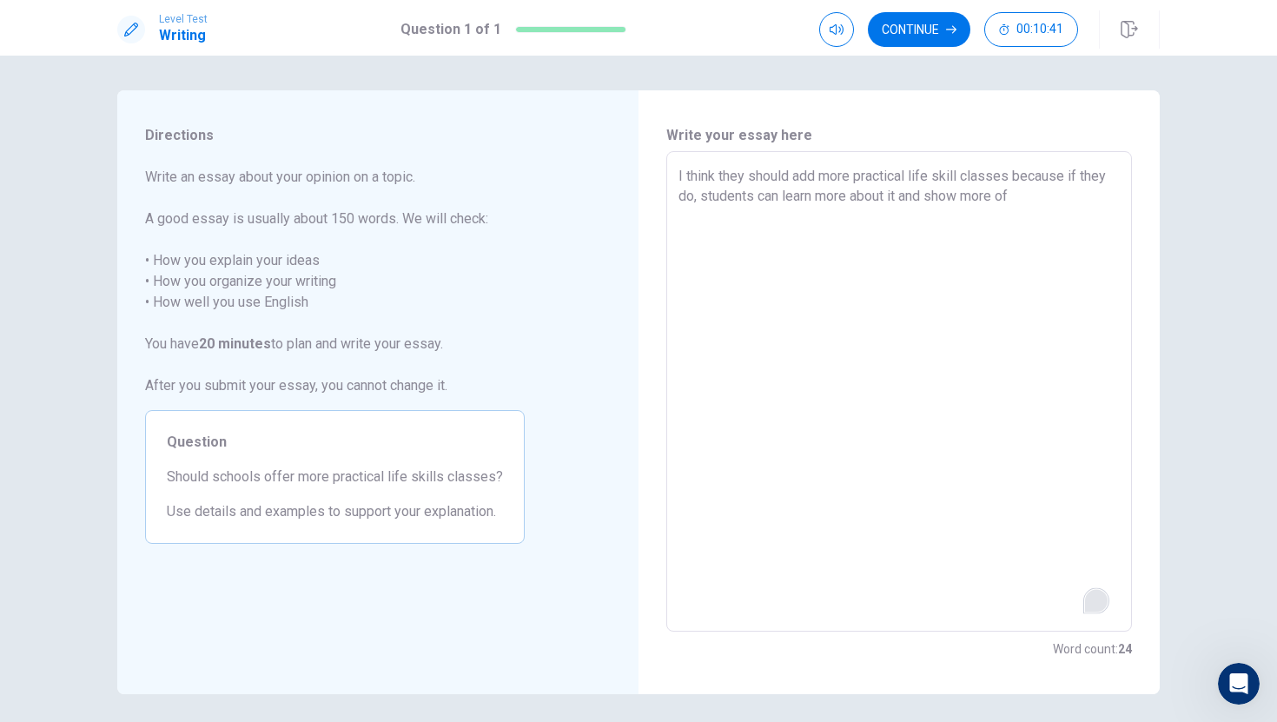
click at [1025, 203] on textarea "I think they should add more practical life skill classes because if they do, s…" at bounding box center [898, 392] width 441 height 452
click at [733, 219] on textarea "I think they should add more practical life skill classes because if they do, s…" at bounding box center [898, 392] width 441 height 452
click at [1042, 197] on textarea "I think they should add more practical life skill classes because if they do, s…" at bounding box center [898, 392] width 441 height 452
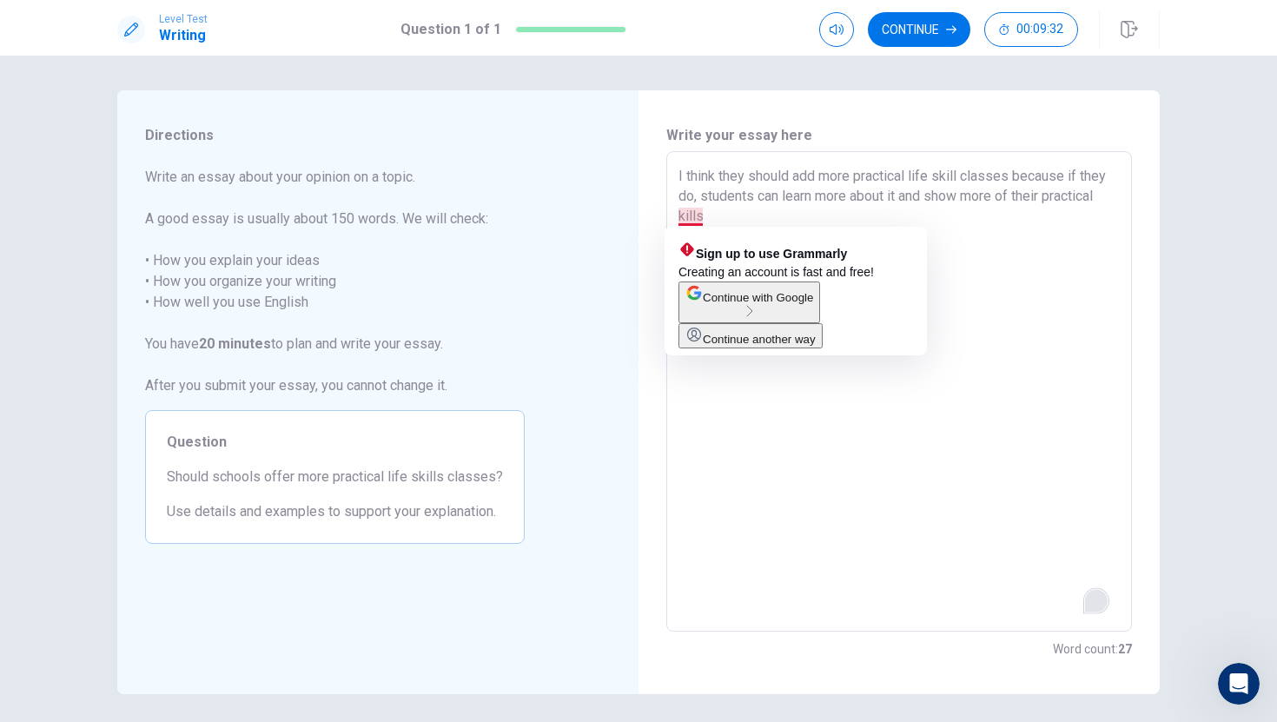
click at [681, 214] on textarea "I think they should add more practical life skill classes because if they do, s…" at bounding box center [898, 392] width 441 height 452
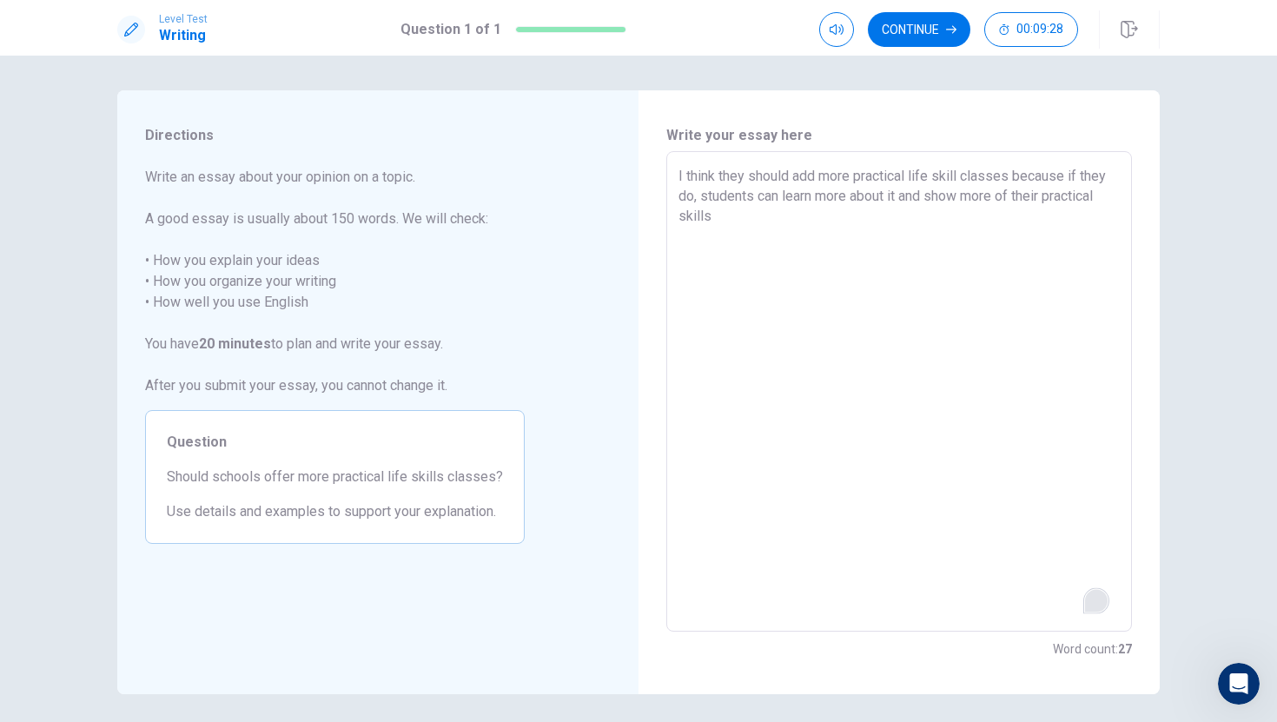
click at [722, 213] on textarea "I think they should add more practical life skill classes because if they do, s…" at bounding box center [898, 392] width 441 height 452
click at [1042, 195] on textarea "I think they should add more practical life skill classes because if they do, s…" at bounding box center [898, 392] width 441 height 452
click at [903, 193] on textarea "I think they should add more practical life skill classes because if they do, s…" at bounding box center [898, 392] width 441 height 452
click at [893, 275] on textarea "I think they should add more practical life skill classes because if they do, s…" at bounding box center [898, 392] width 441 height 452
click at [950, 33] on icon "button" at bounding box center [951, 29] width 10 height 10
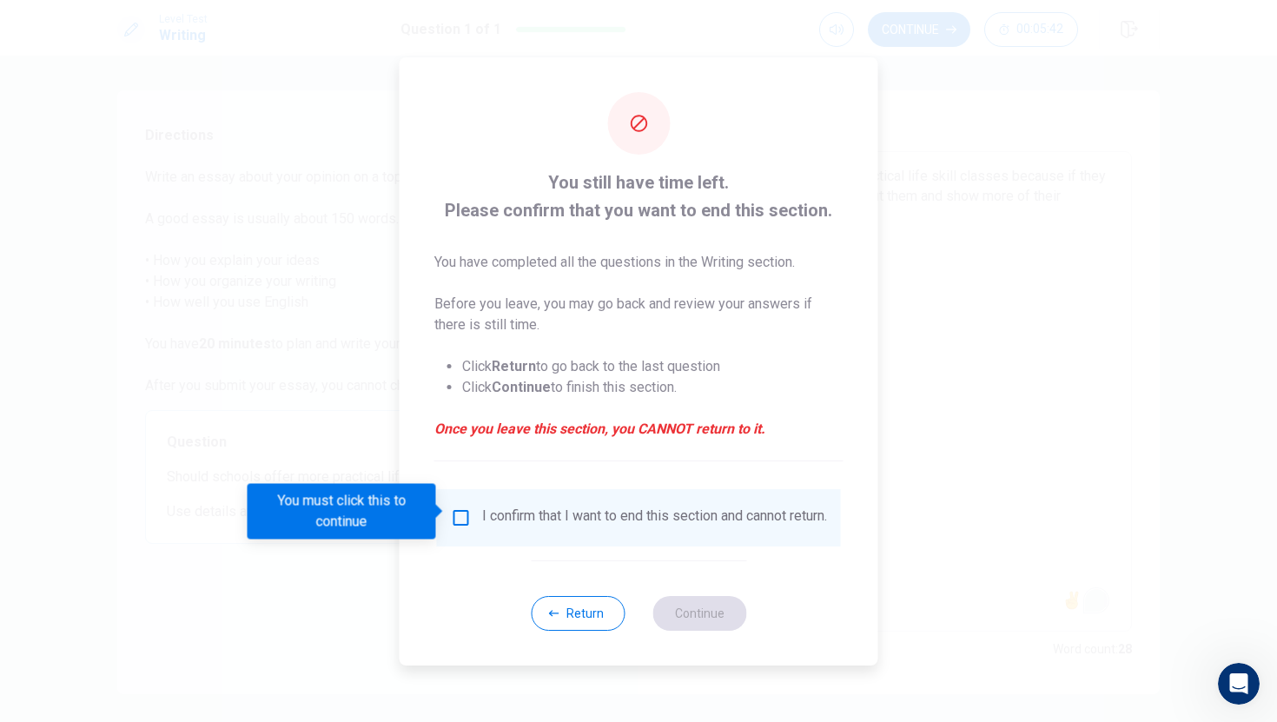
click at [468, 510] on div "I confirm that I want to end this section and cannot return." at bounding box center [639, 517] width 376 height 21
click at [458, 512] on input "You must click this to continue" at bounding box center [461, 517] width 21 height 21
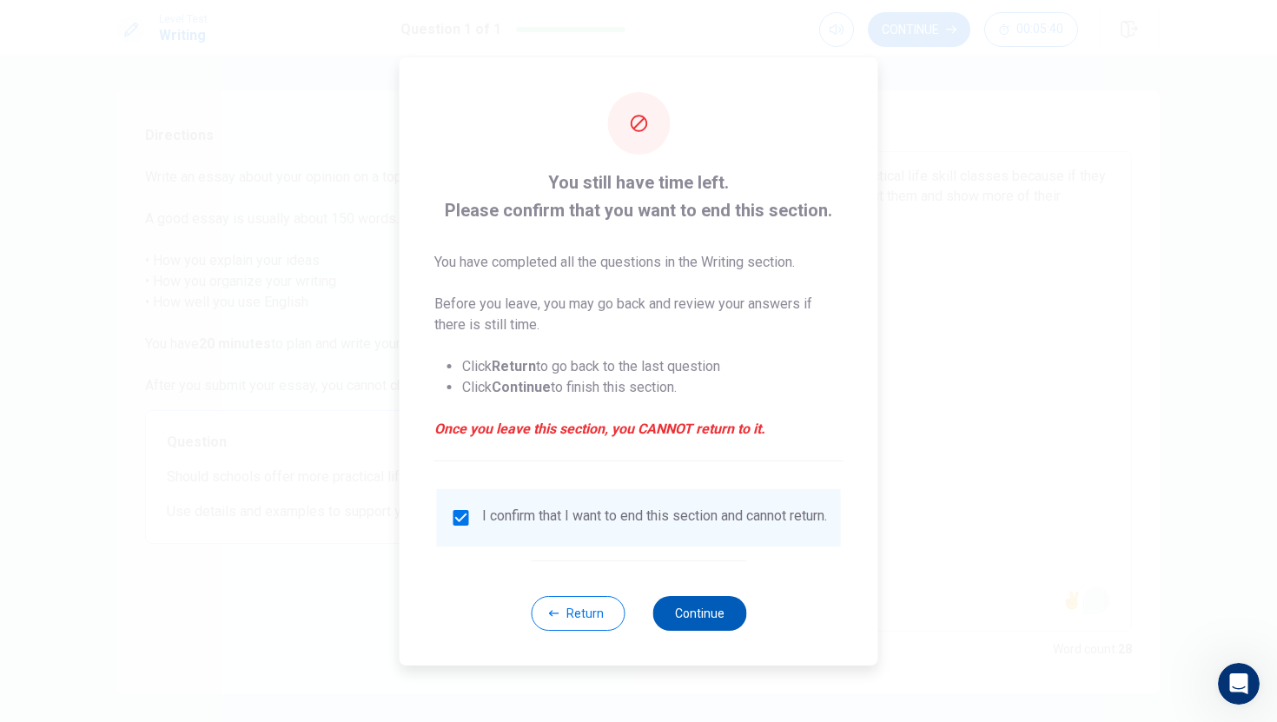
click at [678, 612] on button "Continue" at bounding box center [699, 613] width 94 height 35
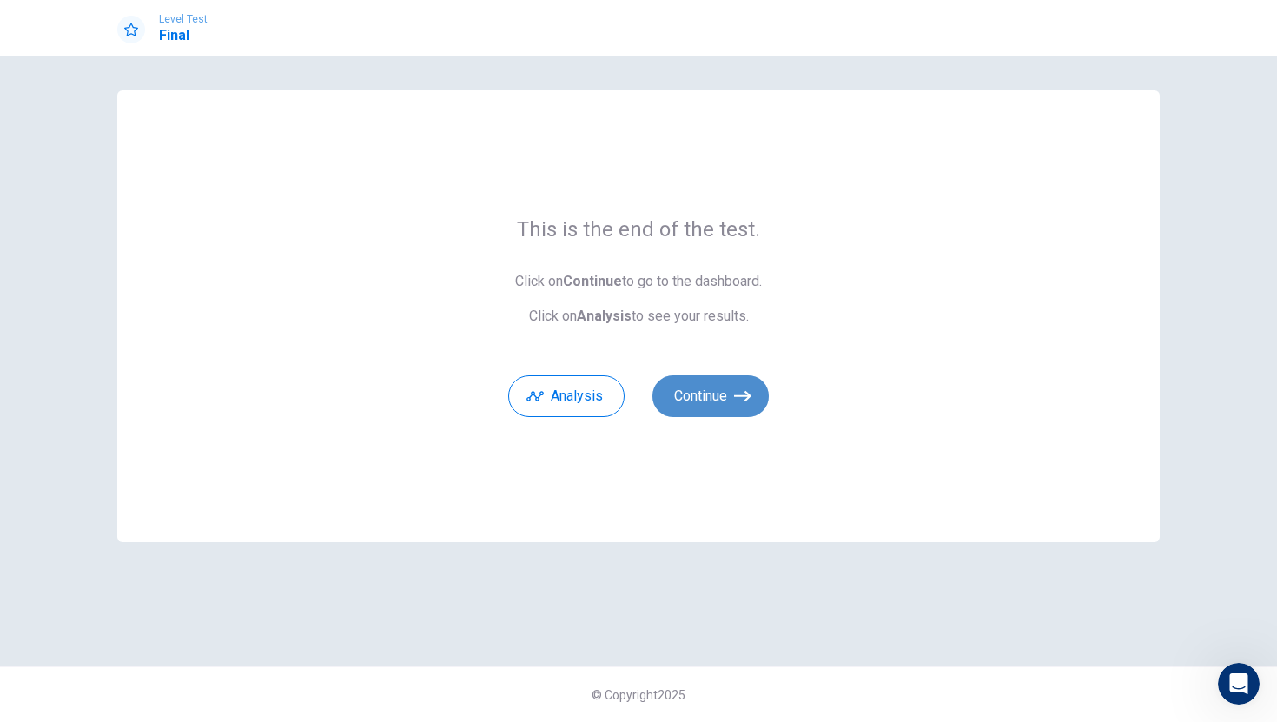
click at [741, 379] on button "Continue" at bounding box center [710, 396] width 116 height 42
